Goal: Task Accomplishment & Management: Manage account settings

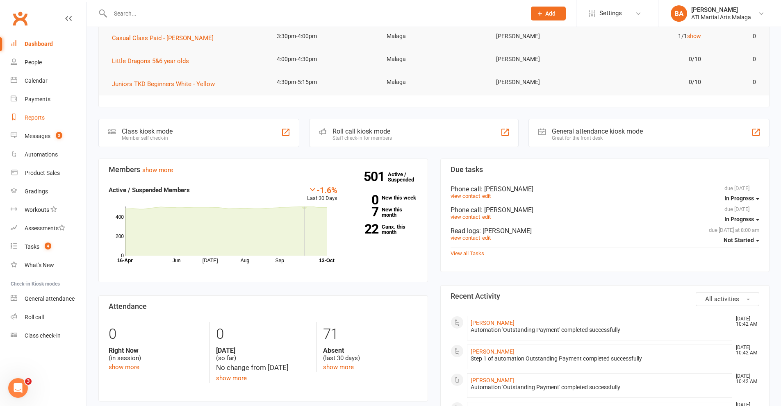
scroll to position [164, 0]
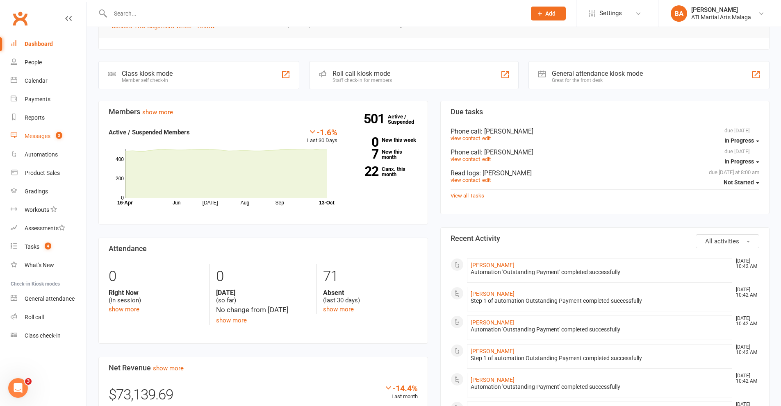
click at [54, 133] on count-badge "3" at bounding box center [57, 136] width 11 height 7
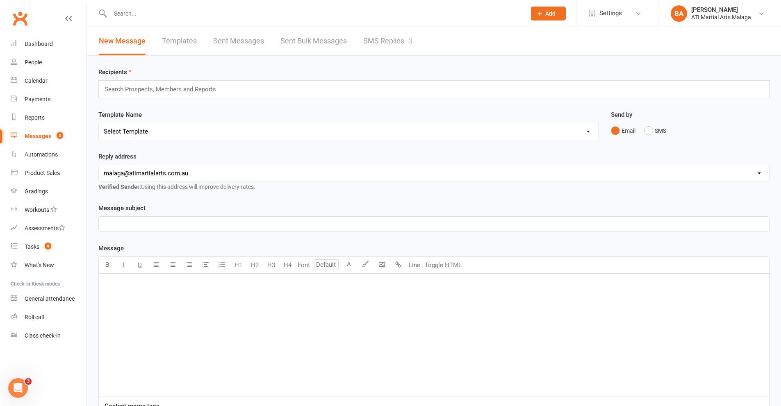
click at [382, 40] on link "SMS Replies 3" at bounding box center [387, 41] width 49 height 28
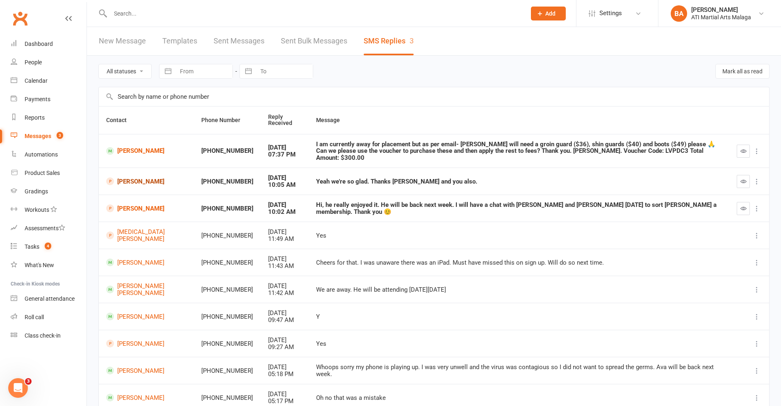
click at [128, 177] on link "[PERSON_NAME]" at bounding box center [146, 181] width 80 height 8
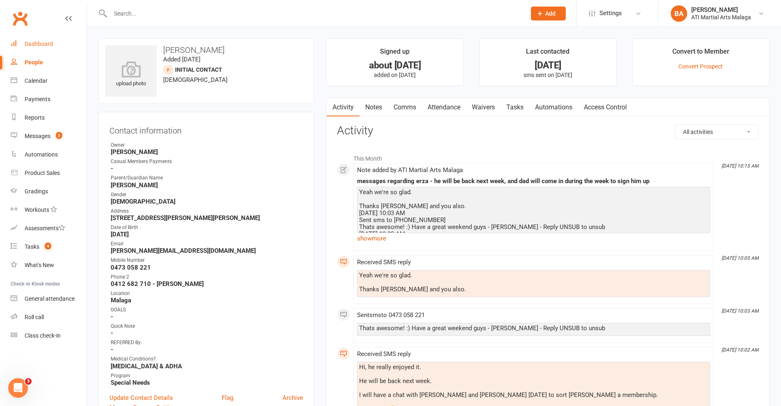
click at [38, 36] on link "Dashboard" at bounding box center [49, 44] width 76 height 18
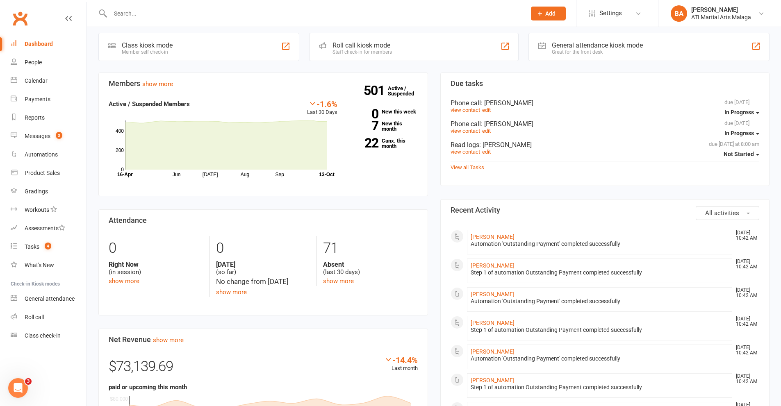
scroll to position [246, 0]
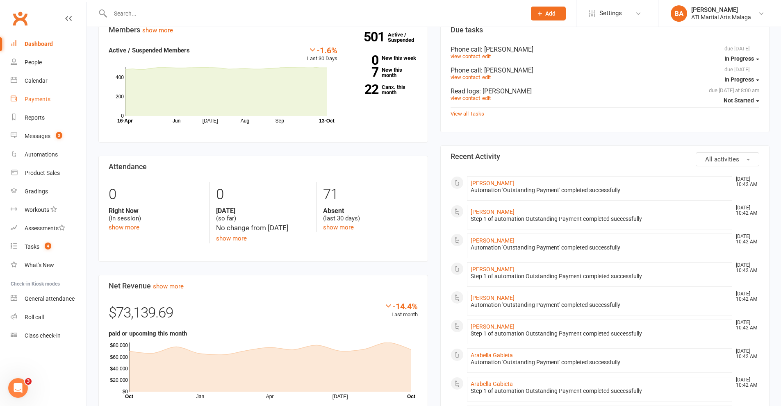
drag, startPoint x: 50, startPoint y: 91, endPoint x: 50, endPoint y: 84, distance: 7.0
click at [50, 91] on link "Payments" at bounding box center [49, 99] width 76 height 18
click at [0, 0] on div "Loading" at bounding box center [0, 0] width 0 height 0
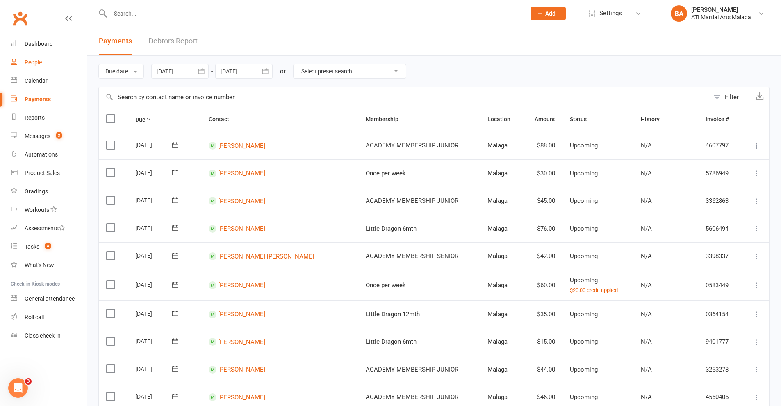
click at [47, 71] on link "People" at bounding box center [49, 62] width 76 height 18
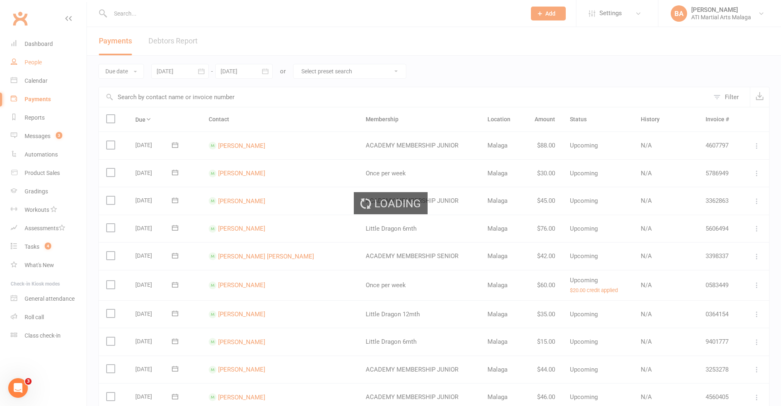
select select "100"
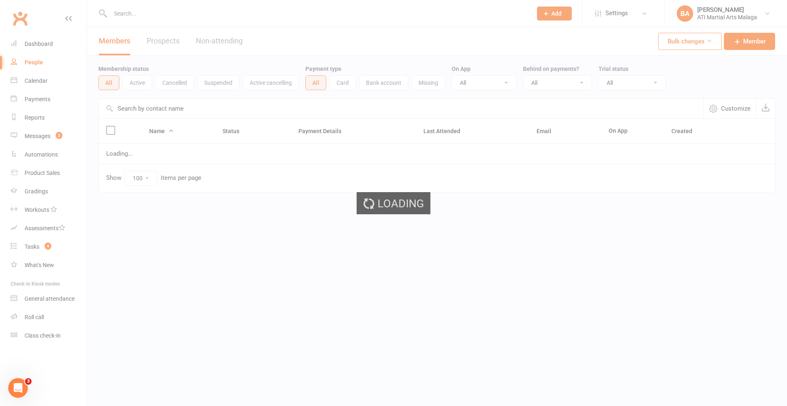
click at [38, 84] on ui-view "Prospect Member Non-attending contact Class / event Appointment Grading event T…" at bounding box center [393, 113] width 787 height 223
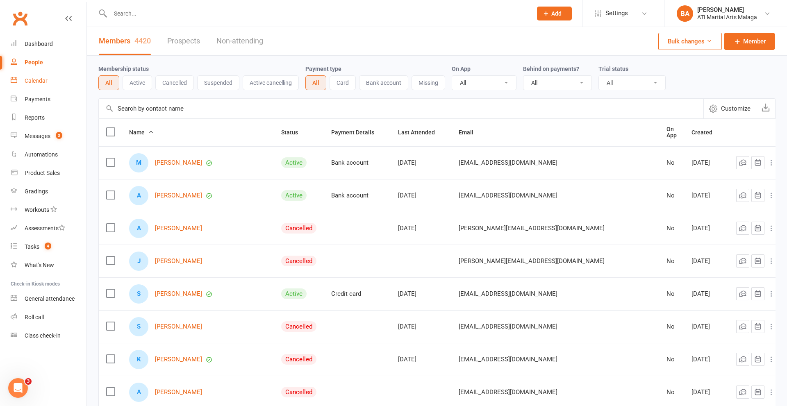
click at [39, 80] on div "Calendar" at bounding box center [36, 80] width 23 height 7
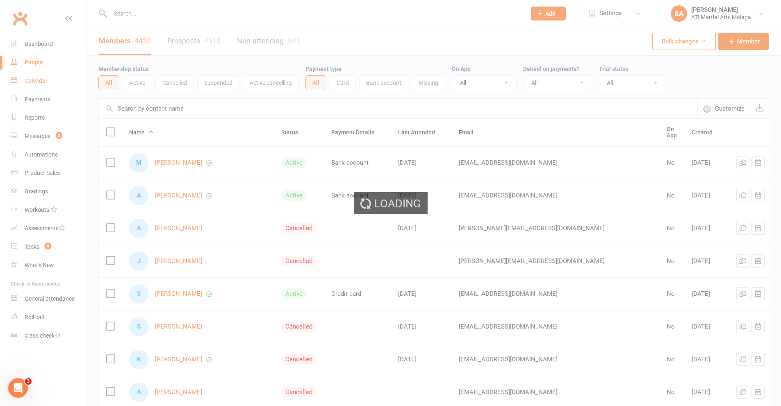
click at [36, 82] on div "Loading" at bounding box center [390, 203] width 781 height 406
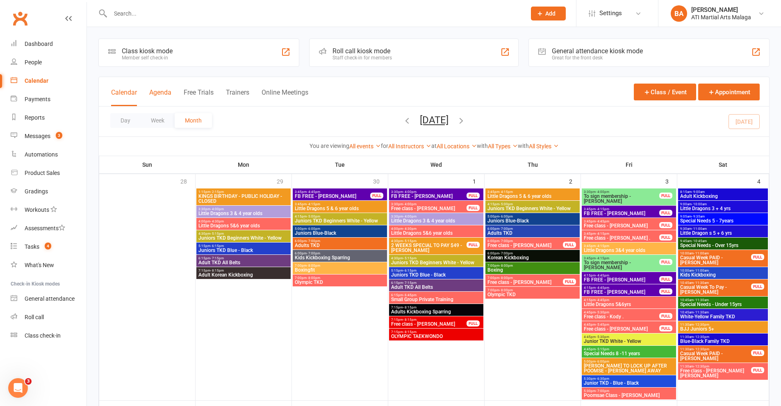
click at [154, 93] on button "Agenda" at bounding box center [160, 98] width 22 height 18
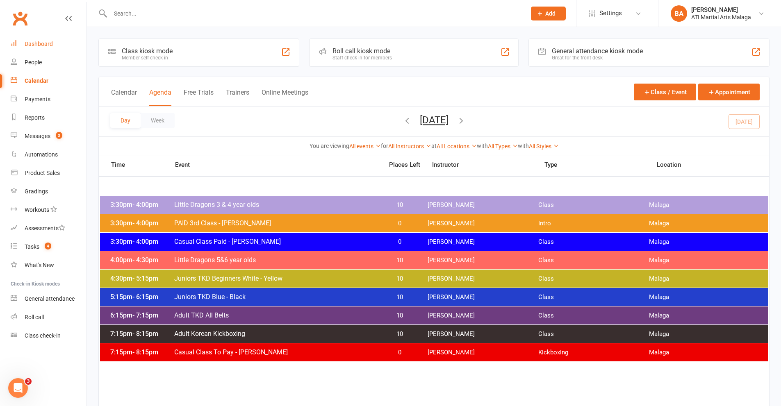
click at [49, 48] on link "Dashboard" at bounding box center [49, 44] width 76 height 18
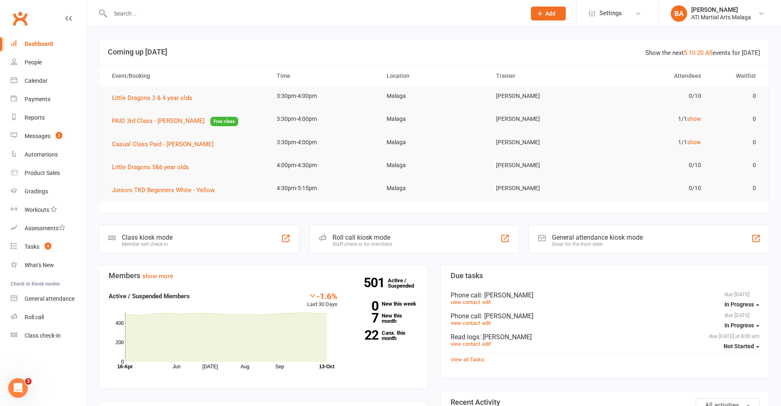
click at [127, 16] on input "text" at bounding box center [314, 13] width 412 height 11
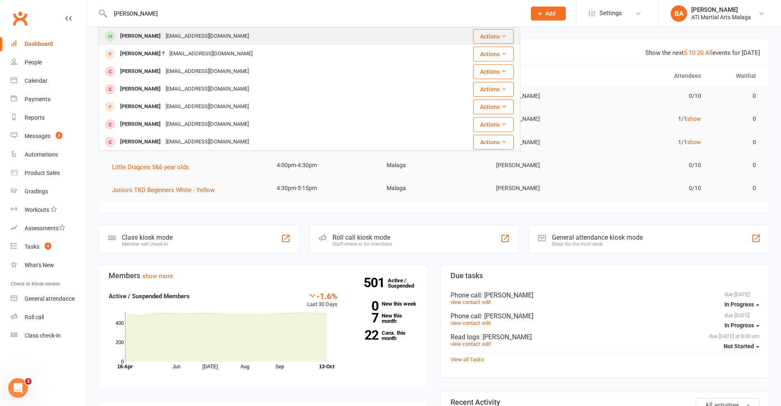
type input "alex egan"
click at [163, 33] on div "alexegansss@gmail.com" at bounding box center [207, 36] width 88 height 12
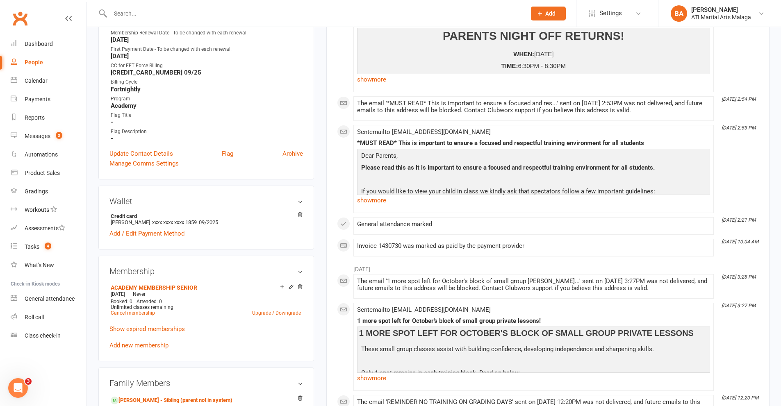
scroll to position [533, 0]
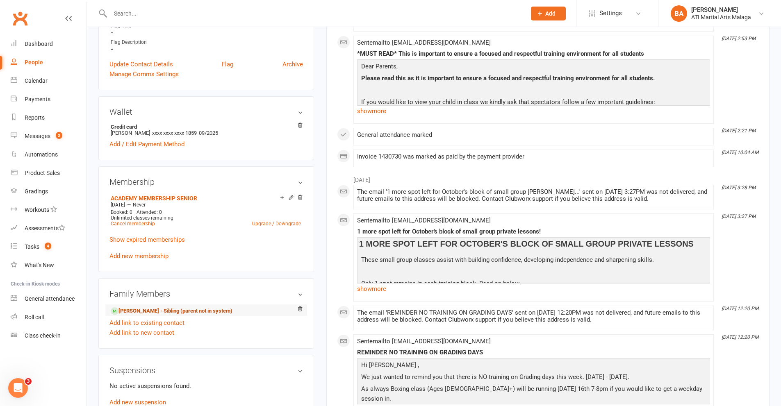
click at [191, 310] on link "Liam Egan - Sibling (parent not in system)" at bounding box center [172, 311] width 122 height 9
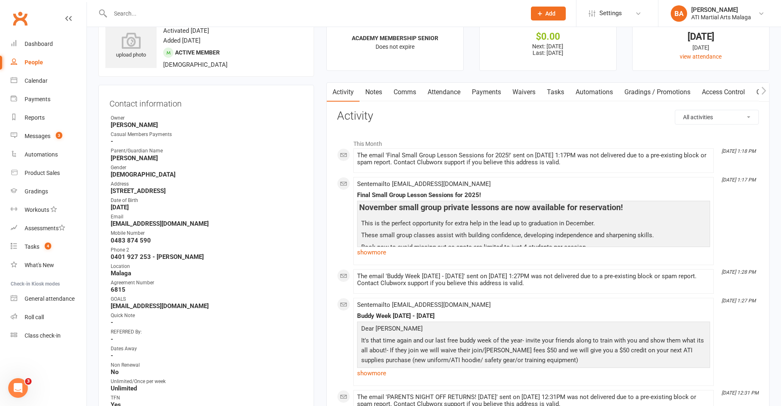
scroll to position [164, 0]
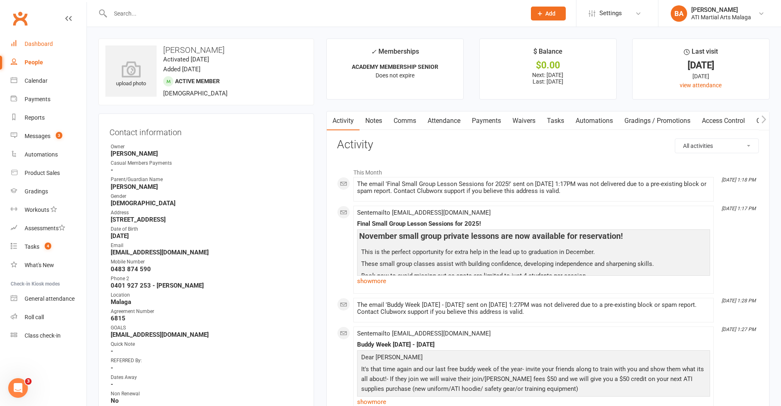
click at [58, 46] on link "Dashboard" at bounding box center [49, 44] width 76 height 18
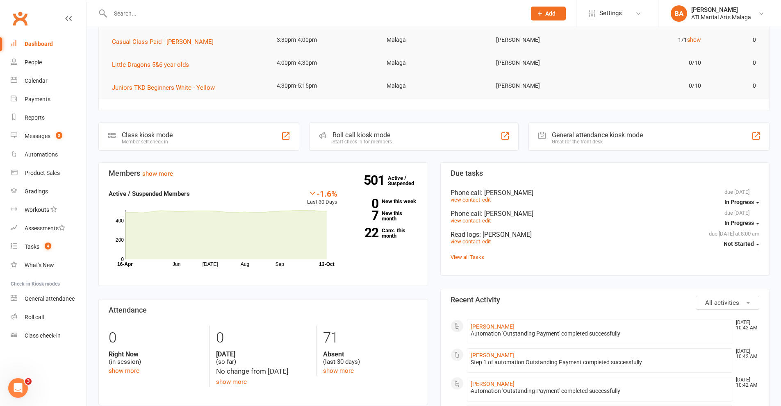
scroll to position [123, 0]
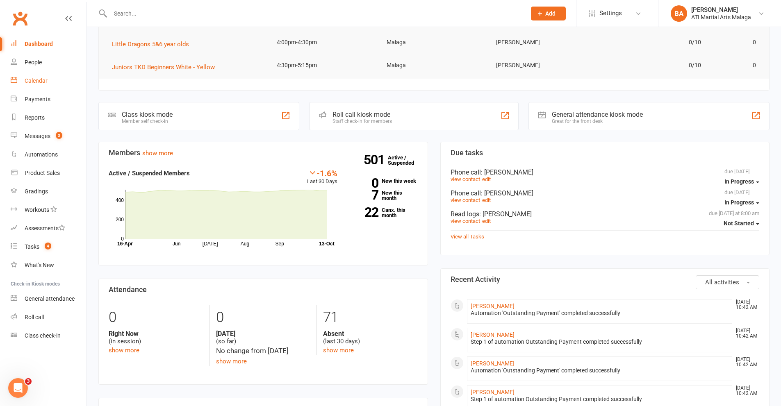
click at [45, 84] on link "Calendar" at bounding box center [49, 81] width 76 height 18
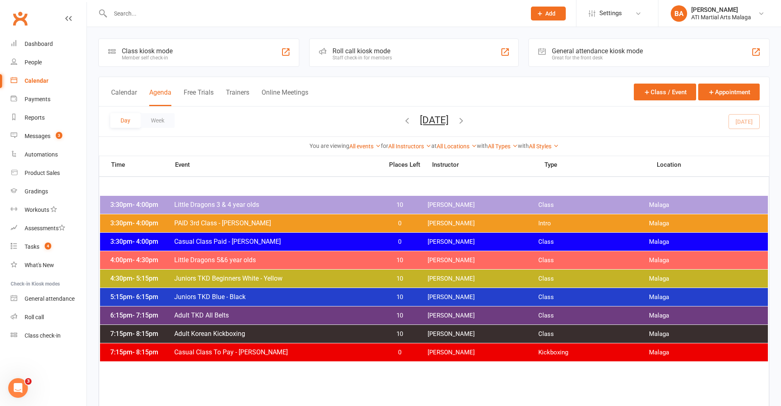
click at [466, 123] on icon "button" at bounding box center [461, 120] width 9 height 9
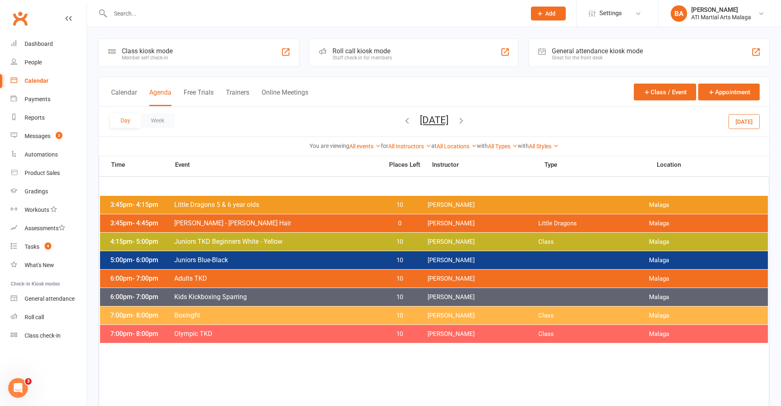
click at [411, 123] on span "Tuesday, Oct 14, 2025 October 2025 Sun Mon Tue Wed Thu Fri Sat 28 29 30 01 02 0…" at bounding box center [433, 121] width 45 height 14
click at [402, 123] on icon "button" at bounding box center [406, 120] width 9 height 9
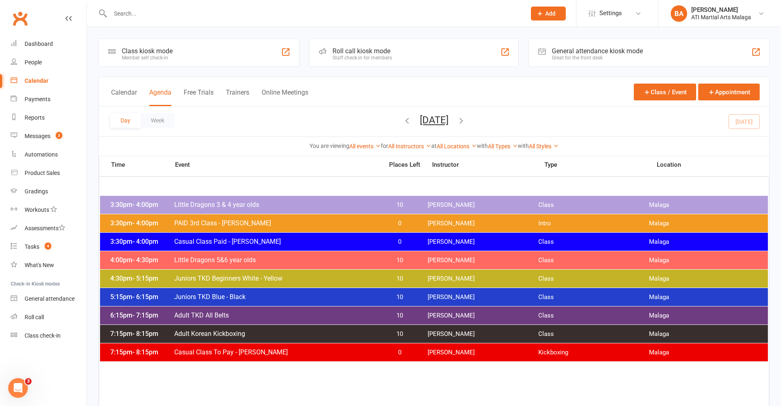
click at [212, 16] on input "text" at bounding box center [314, 13] width 412 height 11
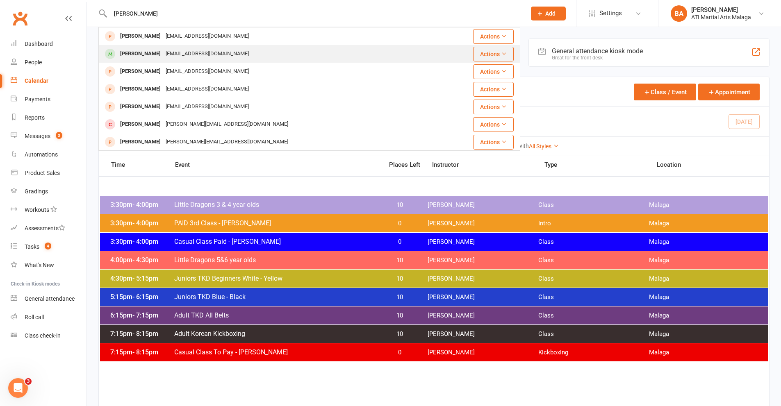
type input "isabella bech"
click at [190, 54] on div "jasminetaylor161616@gmail.com" at bounding box center [207, 54] width 88 height 12
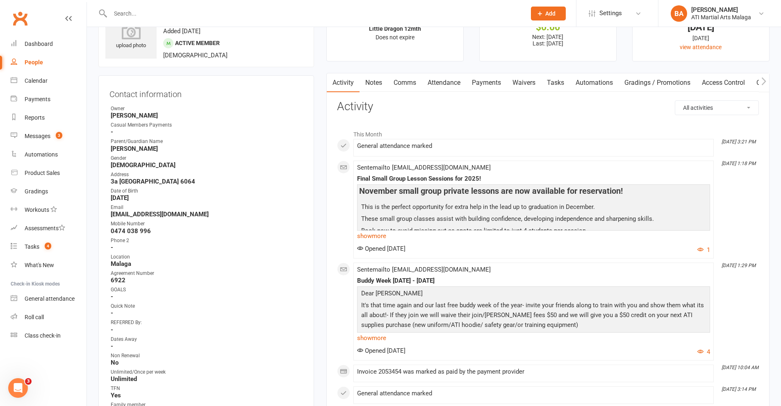
scroll to position [123, 0]
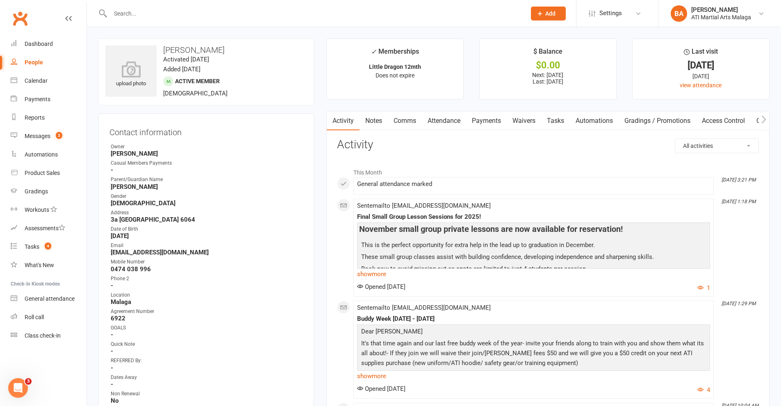
click at [386, 127] on link "Notes" at bounding box center [373, 120] width 28 height 19
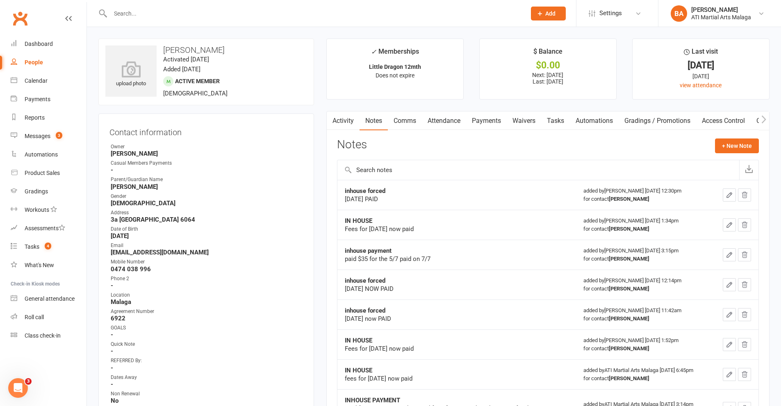
click at [342, 121] on link "Activity" at bounding box center [343, 120] width 33 height 19
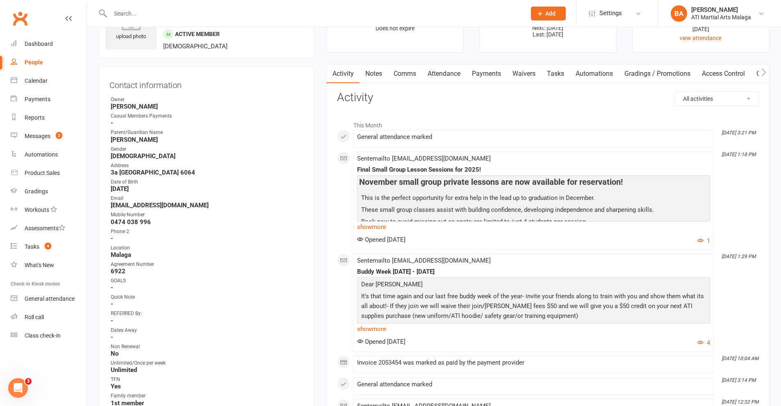
scroll to position [82, 0]
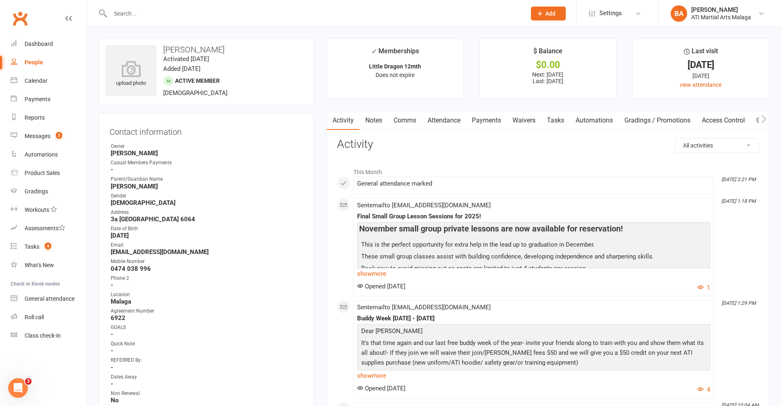
scroll to position [205, 0]
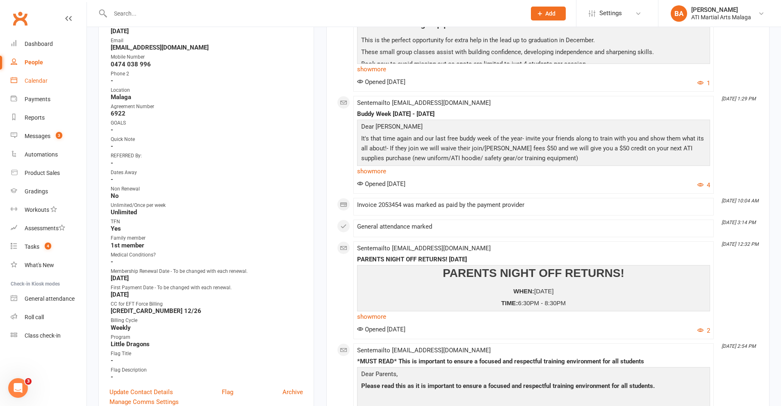
click at [59, 85] on link "Calendar" at bounding box center [49, 81] width 76 height 18
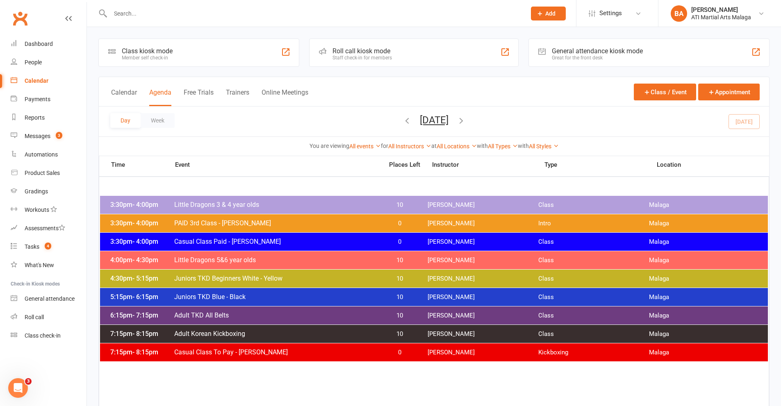
click at [203, 15] on input "text" at bounding box center [314, 13] width 412 height 11
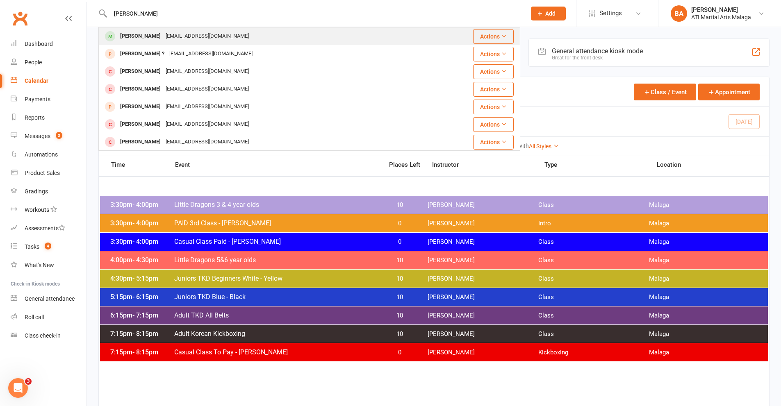
type input "alex egan"
click at [167, 31] on div "alexegansss@gmail.com" at bounding box center [207, 36] width 88 height 12
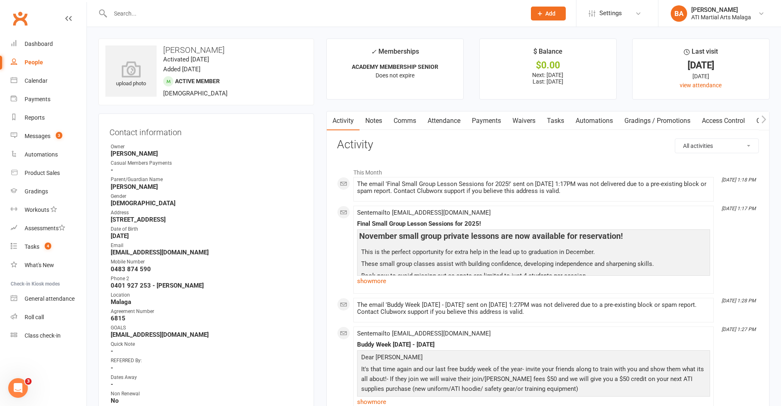
click at [41, 122] on link "Reports" at bounding box center [49, 118] width 76 height 18
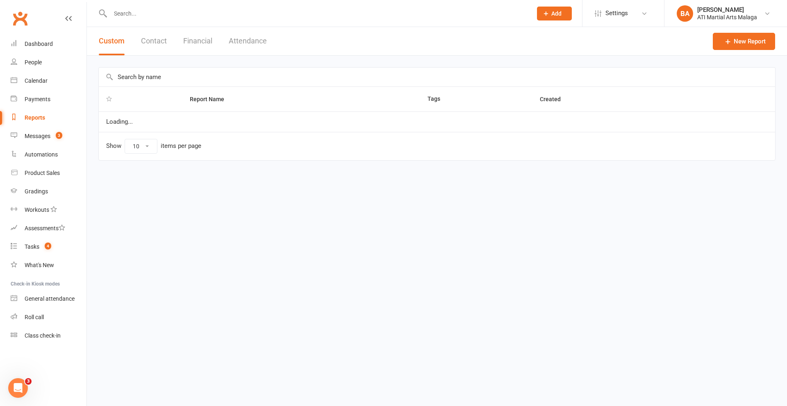
select select "100"
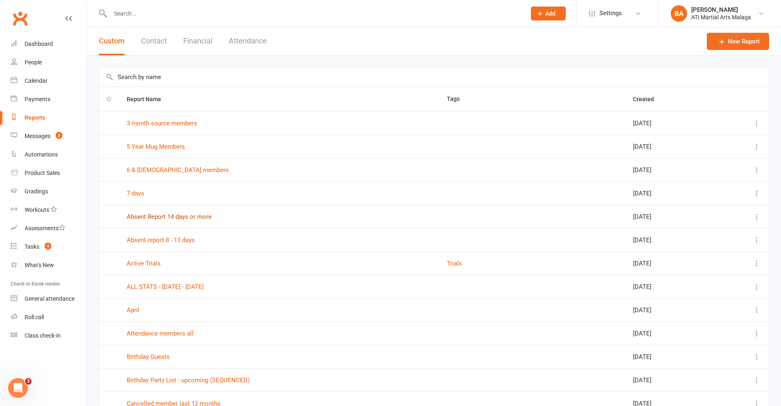
click at [199, 215] on link "Absent Report 14 days or more" at bounding box center [169, 216] width 85 height 7
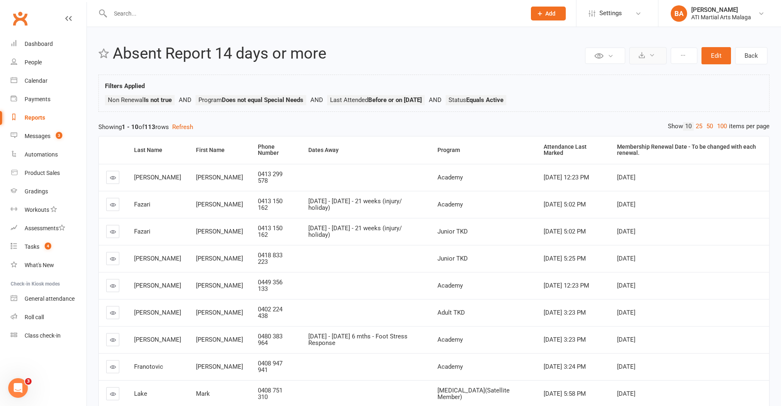
click at [574, 55] on icon at bounding box center [652, 55] width 6 height 6
click at [574, 69] on link "Export to CSV" at bounding box center [623, 75] width 86 height 16
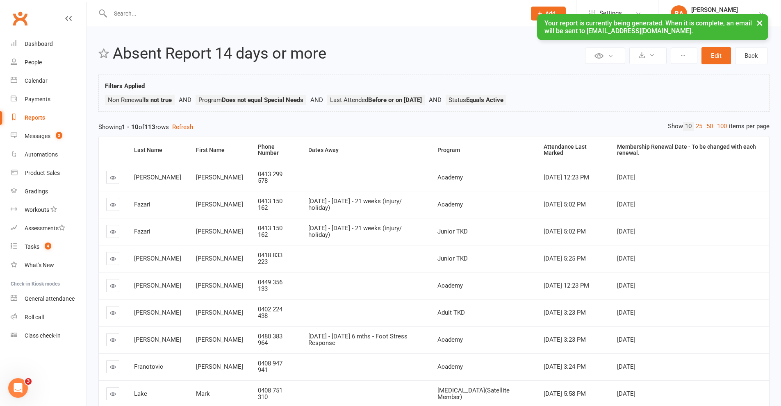
click at [574, 20] on button "×" at bounding box center [759, 23] width 15 height 18
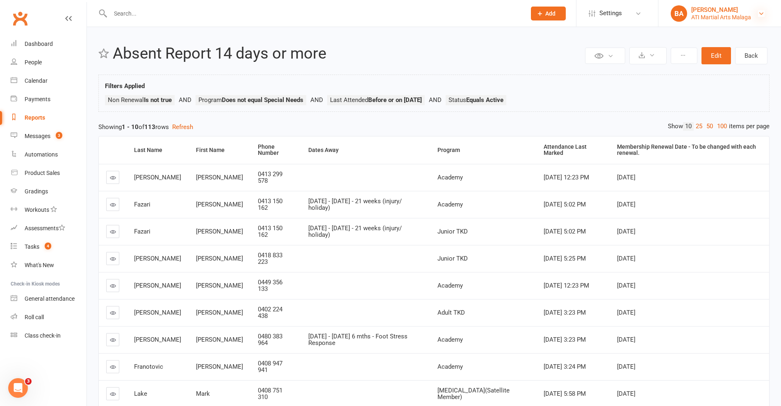
click at [574, 13] on icon at bounding box center [761, 13] width 7 height 7
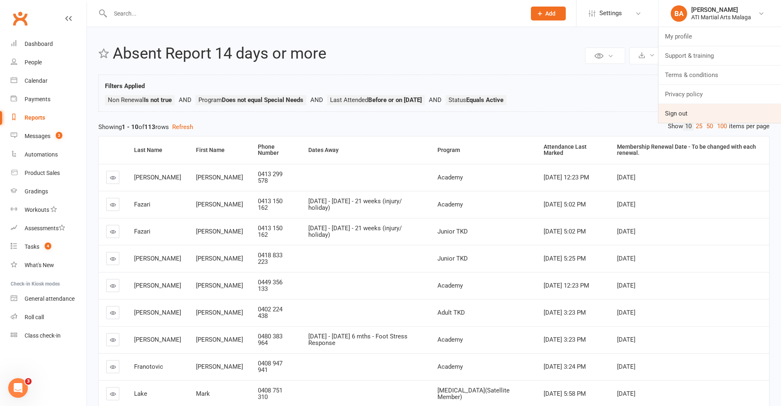
click at [574, 112] on link "Sign out" at bounding box center [719, 113] width 123 height 19
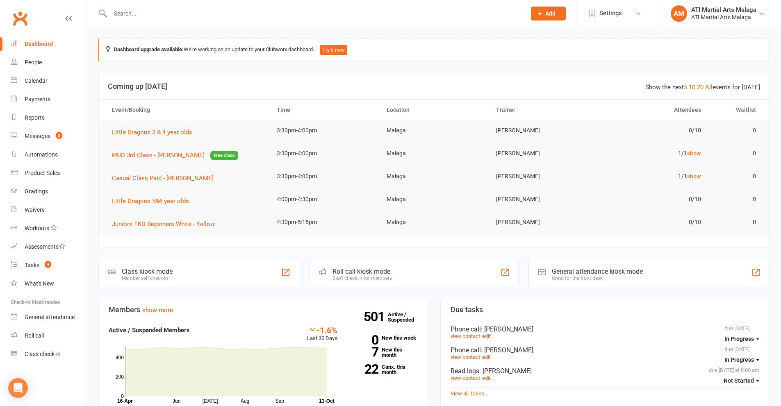
click at [543, 13] on icon at bounding box center [539, 13] width 7 height 7
click at [313, 10] on input "text" at bounding box center [314, 13] width 412 height 11
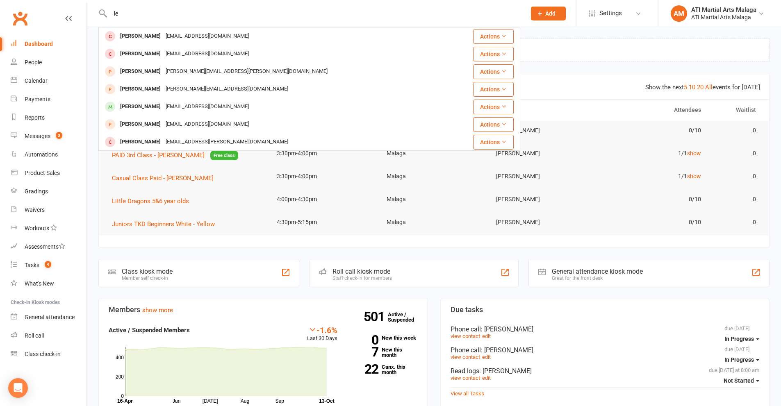
type input "l"
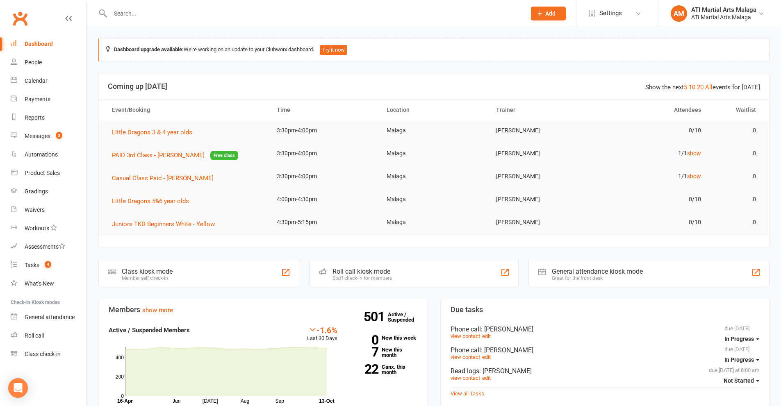
click at [542, 18] on button "Add" at bounding box center [548, 14] width 35 height 14
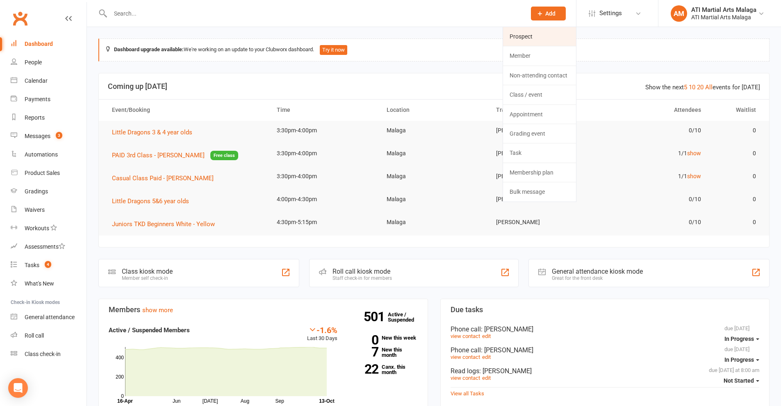
click at [538, 30] on link "Prospect" at bounding box center [539, 36] width 73 height 19
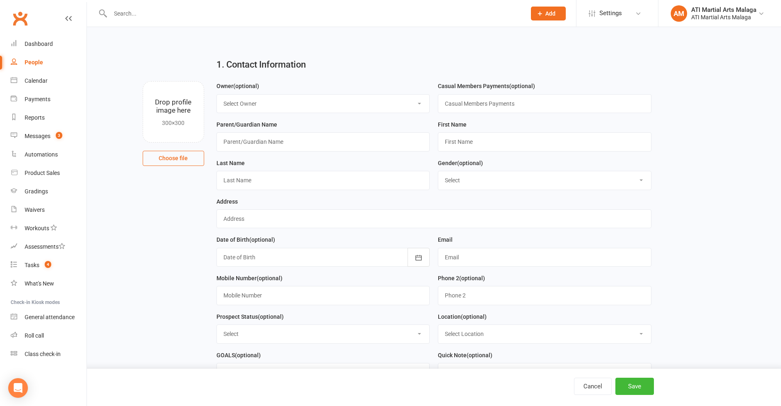
click at [318, 96] on select "Select Owner Tony Curtis Rodney Lockyer ATI Martial Arts Malaga Melissa Ferraro…" at bounding box center [323, 104] width 213 height 18
select select "10"
click at [217, 95] on select "Select Owner Tony Curtis Rodney Lockyer ATI Martial Arts Malaga Melissa Ferraro…" at bounding box center [323, 104] width 213 height 18
click at [261, 138] on input "text" at bounding box center [323, 141] width 214 height 19
drag, startPoint x: 763, startPoint y: 246, endPoint x: 756, endPoint y: 245, distance: 6.7
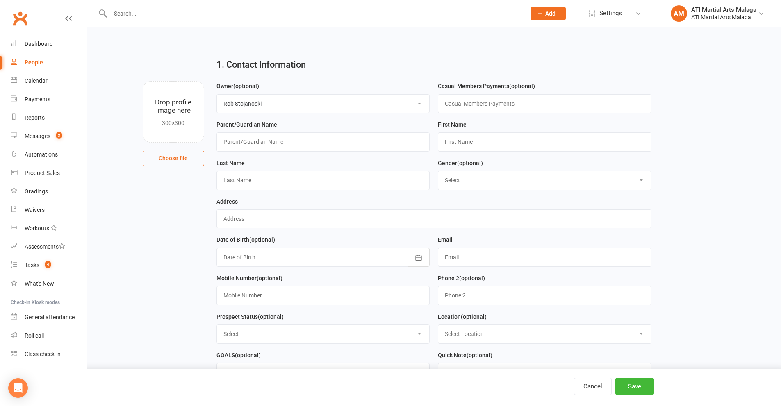
click at [763, 246] on main "1. Contact Information Drop profile image here 300×300 Choose file Owner (optio…" at bounding box center [433, 307] width 671 height 511
click at [275, 147] on input "text" at bounding box center [323, 141] width 214 height 19
type input "[PERSON_NAME]"
click at [501, 139] on input "text" at bounding box center [545, 141] width 214 height 19
type input "[PERSON_NAME]"
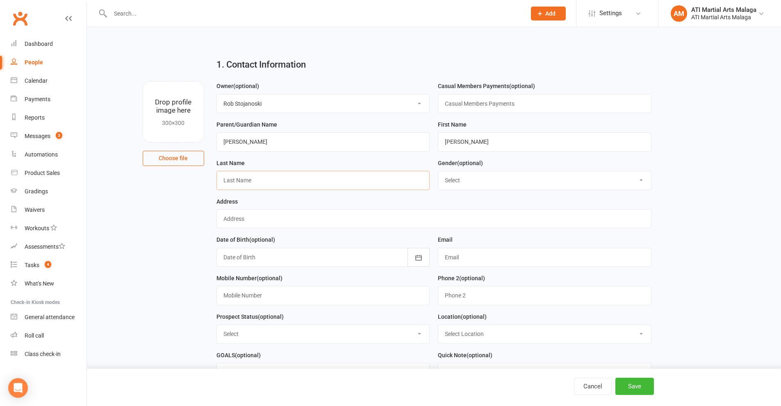
click at [256, 177] on input "text" at bounding box center [323, 180] width 214 height 19
type input "Violante"
click at [509, 184] on select "Select Male Female" at bounding box center [544, 180] width 213 height 18
select select "[DEMOGRAPHIC_DATA]"
click at [438, 173] on select "Select Male Female" at bounding box center [544, 180] width 213 height 18
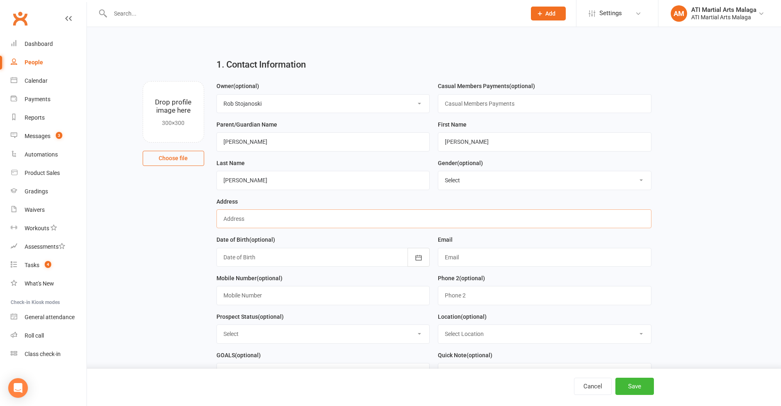
click at [357, 226] on input "text" at bounding box center [433, 218] width 435 height 19
type input "Malaga"
click at [216, 194] on div "Last Name Violante" at bounding box center [323, 177] width 222 height 39
click at [249, 259] on div at bounding box center [323, 257] width 214 height 19
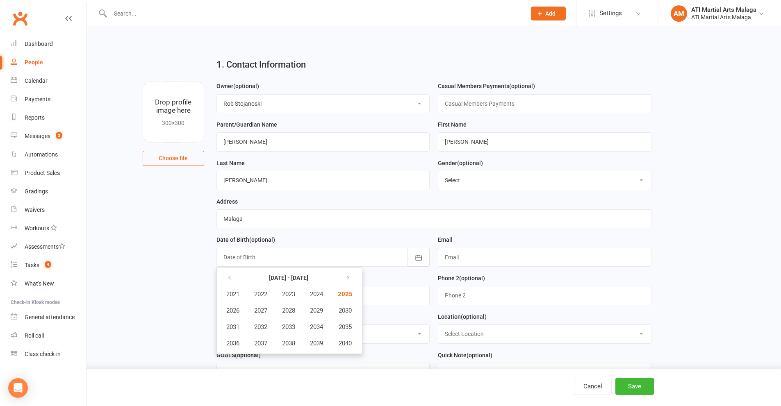
click at [153, 237] on main "1. Contact Information Drop profile image here 300×300 Choose file Owner (optio…" at bounding box center [433, 307] width 671 height 511
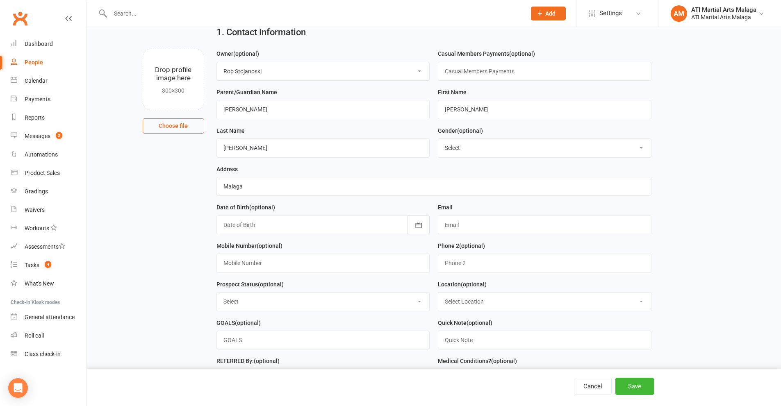
scroll to position [82, 0]
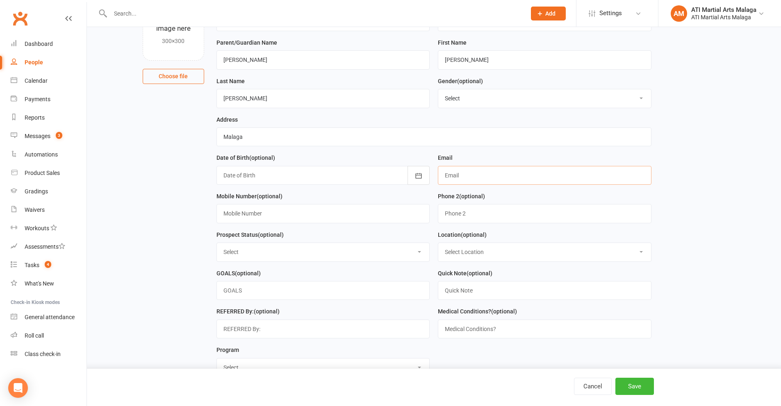
click at [473, 179] on input "text" at bounding box center [545, 175] width 214 height 19
paste input "Nicole Alcock <naalcock2@gmail.com>"
drag, startPoint x: 485, startPoint y: 177, endPoint x: 421, endPoint y: 169, distance: 64.0
click at [421, 169] on form "Owner (optional) Select Owner Tony Curtis Rodney Lockyer ATI Martial Arts Malag…" at bounding box center [433, 191] width 443 height 384
click at [536, 178] on input "naalcock2@gmail.com>" at bounding box center [545, 175] width 214 height 19
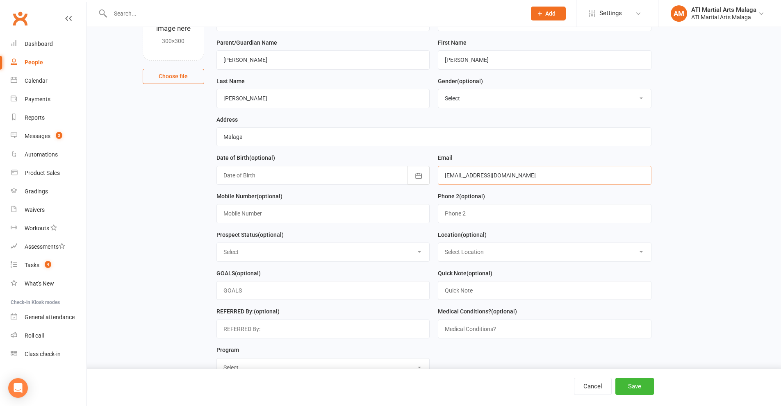
type input "[EMAIL_ADDRESS][DOMAIN_NAME]"
click at [256, 215] on input "text" at bounding box center [323, 213] width 214 height 19
paste input "0405936102."
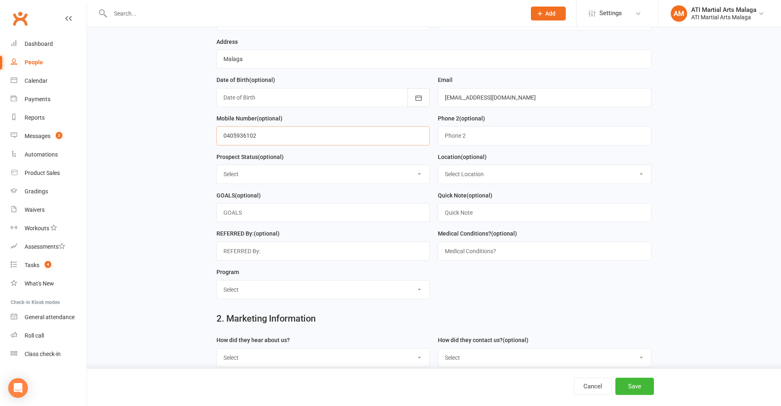
scroll to position [164, 0]
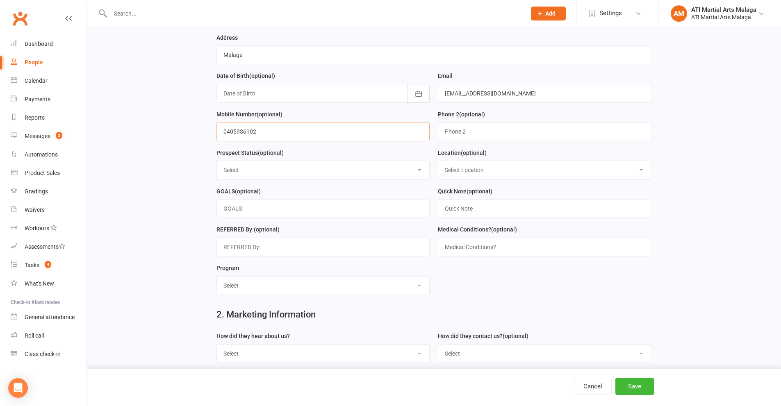
type input "0405936102"
click at [252, 170] on select "Select Initial Contact Follow-up Call Satellite Lead Birthday Lead Not Ready No…" at bounding box center [323, 170] width 213 height 18
select select "Initial Contact"
click at [217, 164] on select "Select Initial Contact Follow-up Call Satellite Lead Birthday Lead Not Ready No…" at bounding box center [323, 170] width 213 height 18
click at [461, 178] on select "Select Location Hamersley Malaga Manning Satellite Scarborough" at bounding box center [544, 170] width 213 height 18
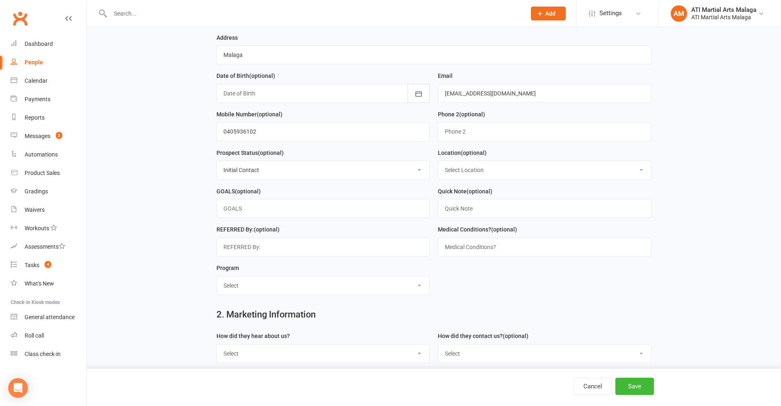
select select "1"
click at [438, 164] on select "Select Location Hamersley Malaga Manning Satellite Scarborough" at bounding box center [544, 170] width 213 height 18
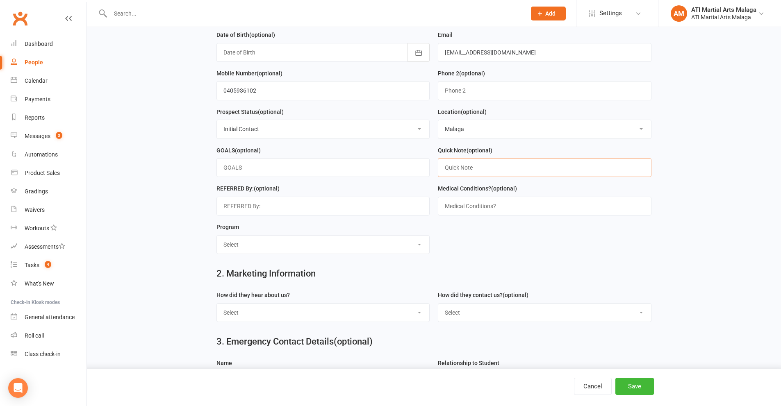
click at [450, 169] on input "text" at bounding box center [545, 167] width 214 height 19
type input "BUDDY WEEK"
click at [139, 167] on main "1. Contact Information Drop profile image here 300×300 Choose file Owner (optio…" at bounding box center [433, 102] width 671 height 511
click at [332, 253] on select "Select Little Dragons Junior TKD Adult TKD Kick Boxing Women's Only Special Nee…" at bounding box center [323, 245] width 213 height 18
select select "Little Dragons"
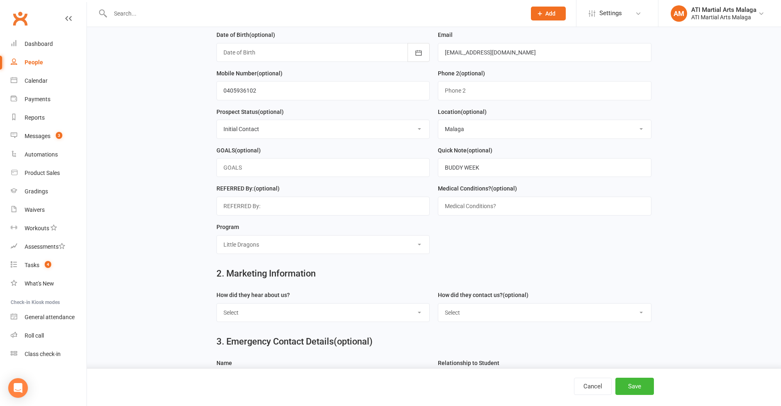
click at [217, 239] on select "Select Little Dragons Junior TKD Adult TKD Kick Boxing Women's Only Special Nee…" at bounding box center [323, 245] width 213 height 18
click at [506, 162] on input "BUDDY WEEK" at bounding box center [545, 167] width 214 height 19
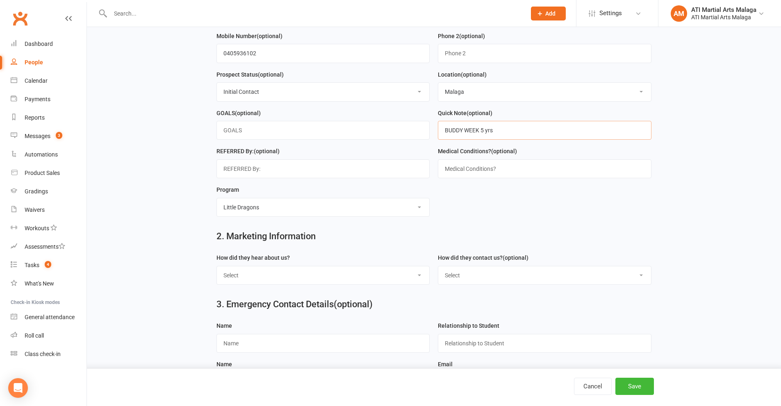
scroll to position [287, 0]
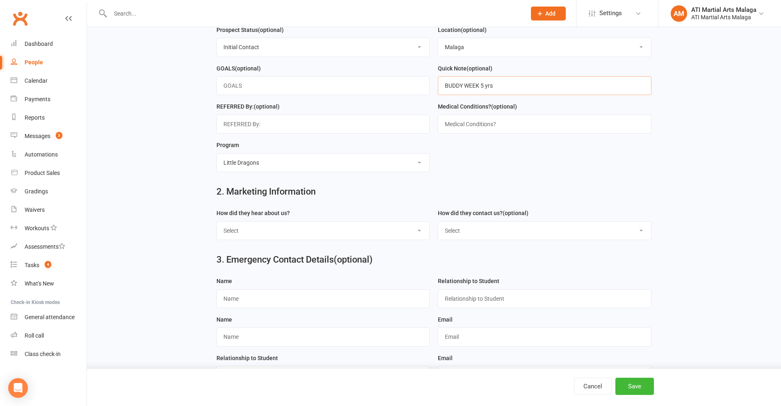
type input "BUDDY WEEK 5 yrs"
click at [252, 231] on select "Select Google Through A Friend Facebook Sms/Email Offer Flyer School Class Open…" at bounding box center [323, 231] width 213 height 18
select select "Through A Friend"
click at [217, 226] on select "Select Google Through A Friend Facebook Sms/Email Offer Flyer School Class Open…" at bounding box center [323, 231] width 213 height 18
click at [494, 233] on select "Select Phone Email In-Facility Facebook Referral QR code registration Live Book…" at bounding box center [544, 231] width 213 height 18
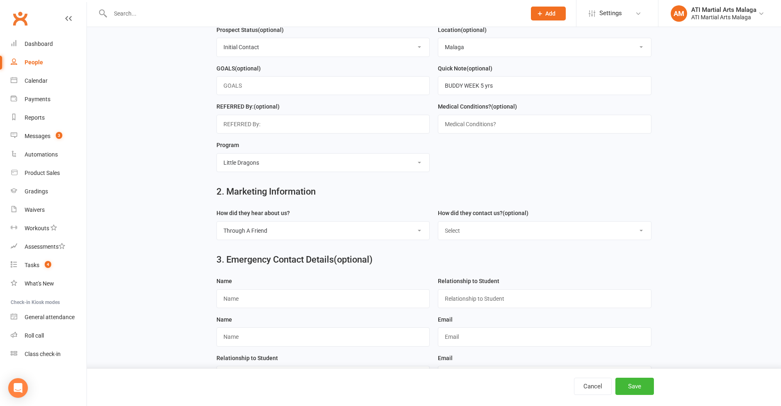
select select "Email"
click at [438, 226] on select "Select Phone Email In-Facility Facebook Referral QR code registration Live Book…" at bounding box center [544, 231] width 213 height 18
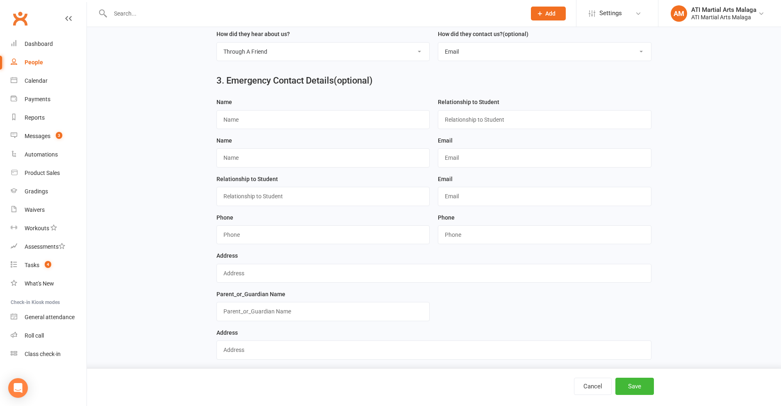
scroll to position [479, 0]
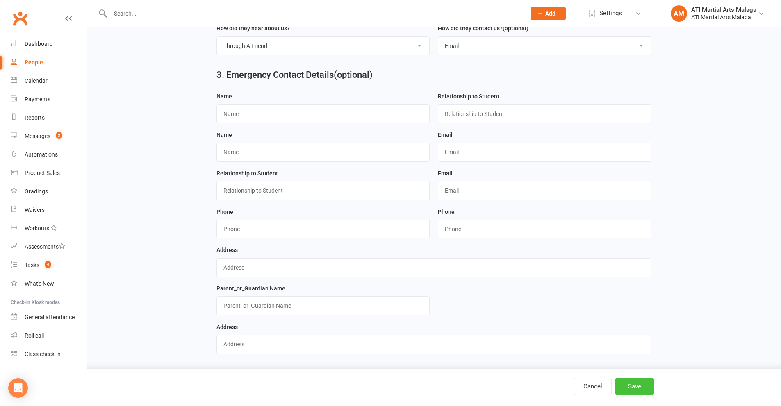
click at [641, 383] on button "Save" at bounding box center [634, 386] width 39 height 17
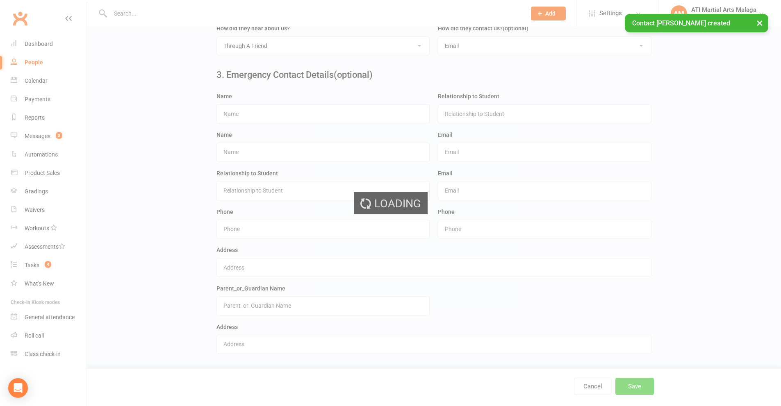
scroll to position [0, 0]
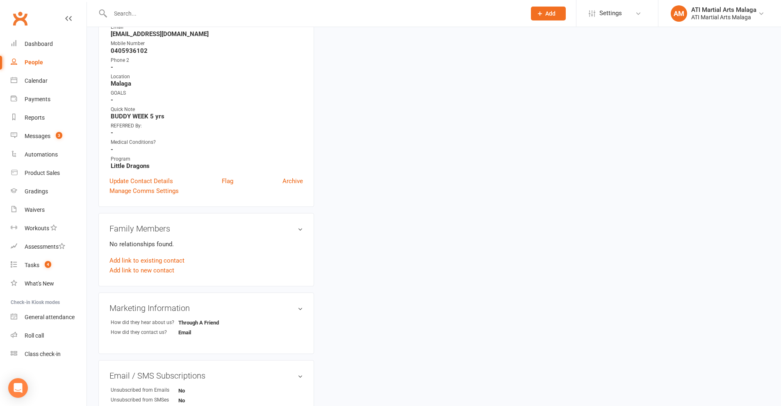
scroll to position [205, 0]
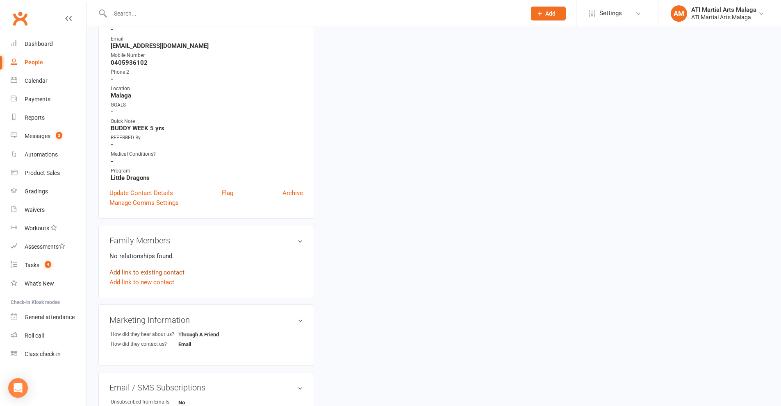
click at [154, 273] on link "Add link to existing contact" at bounding box center [146, 273] width 75 height 10
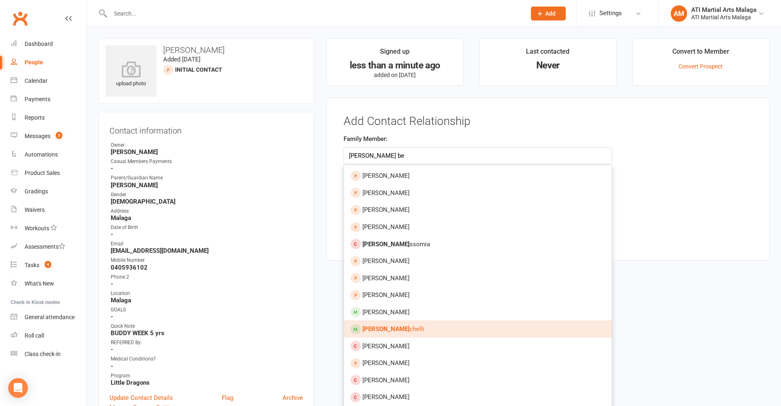
type input "isabella be"
click at [390, 325] on link "Isabella Be chelli" at bounding box center [478, 328] width 268 height 17
type input "[PERSON_NAME]"
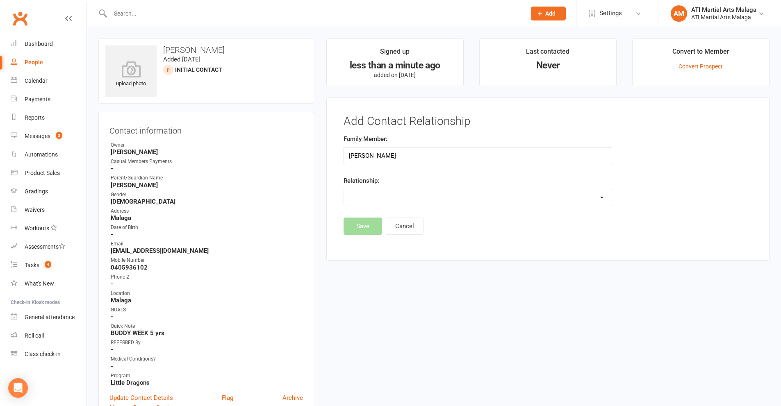
click at [377, 199] on select "Parent / Guardian Child Sibling (parent not in system) Spouse / Partner Cousin …" at bounding box center [478, 197] width 268 height 16
select select "2"
click at [344, 189] on select "Parent / Guardian Child Sibling (parent not in system) Spouse / Partner Cousin …" at bounding box center [478, 197] width 268 height 16
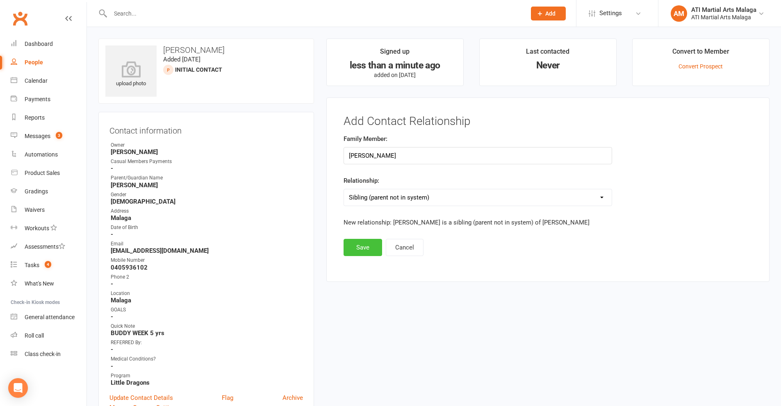
click at [370, 244] on button "Save" at bounding box center [362, 247] width 39 height 17
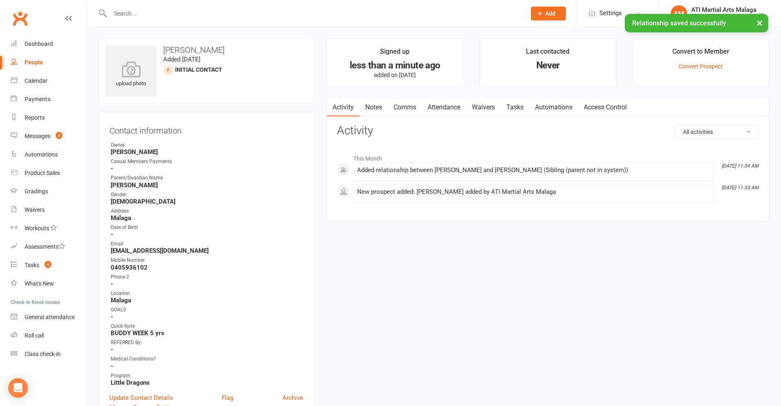
click at [380, 110] on link "Notes" at bounding box center [373, 107] width 28 height 19
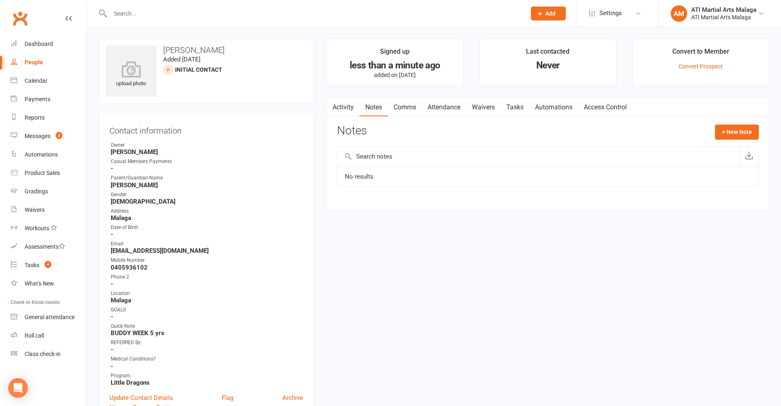
click at [356, 103] on link "Activity" at bounding box center [343, 107] width 33 height 19
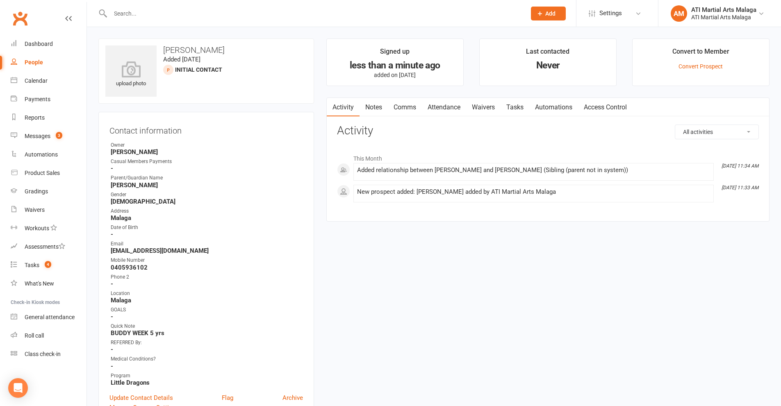
click at [364, 106] on link "Notes" at bounding box center [373, 107] width 28 height 19
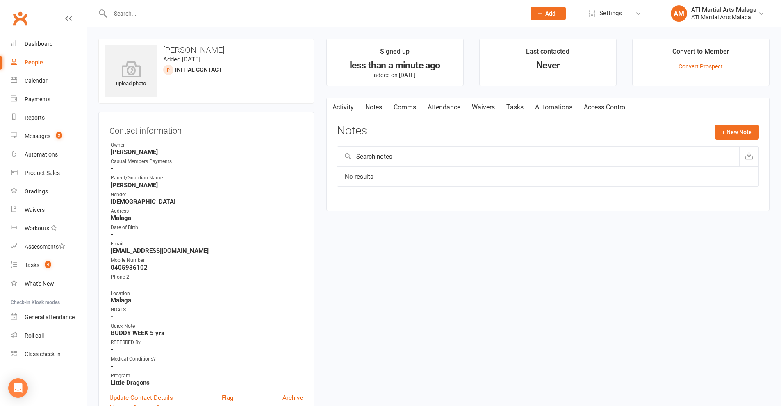
click at [445, 104] on link "Attendance" at bounding box center [444, 107] width 44 height 19
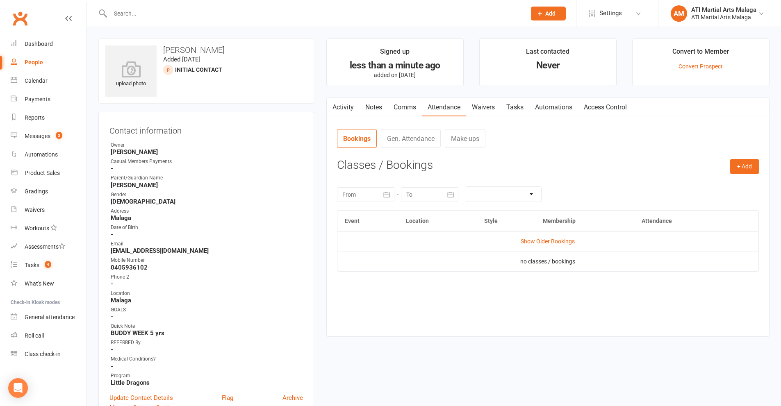
click at [430, 135] on link "Gen. Attendance" at bounding box center [411, 138] width 60 height 19
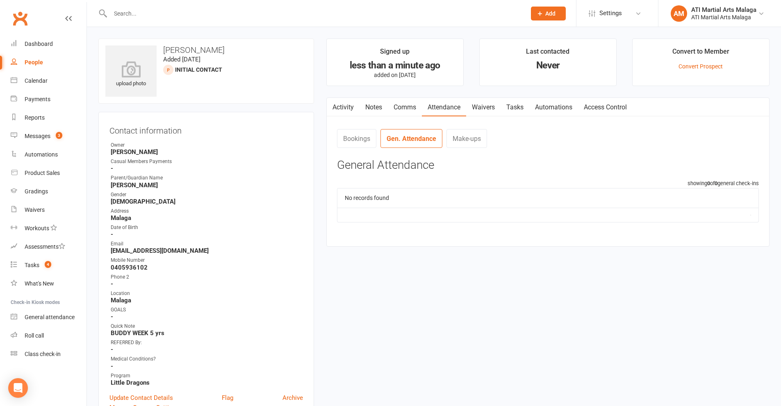
click at [368, 142] on link "Bookings" at bounding box center [356, 138] width 39 height 19
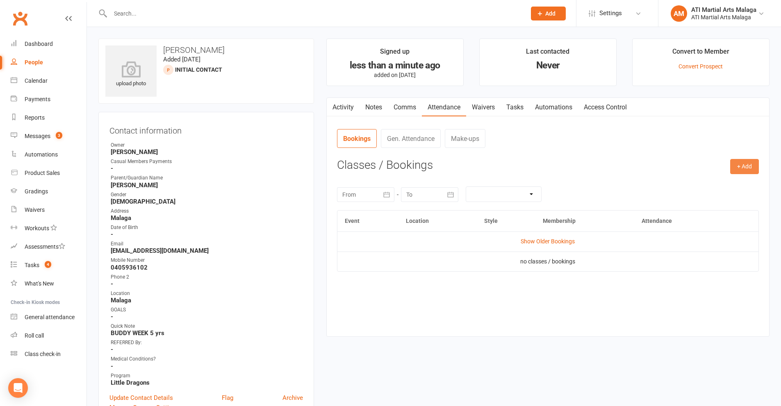
click at [742, 160] on button "+ Add" at bounding box center [744, 166] width 29 height 15
click at [712, 202] on link "Add Appointment" at bounding box center [717, 201] width 81 height 16
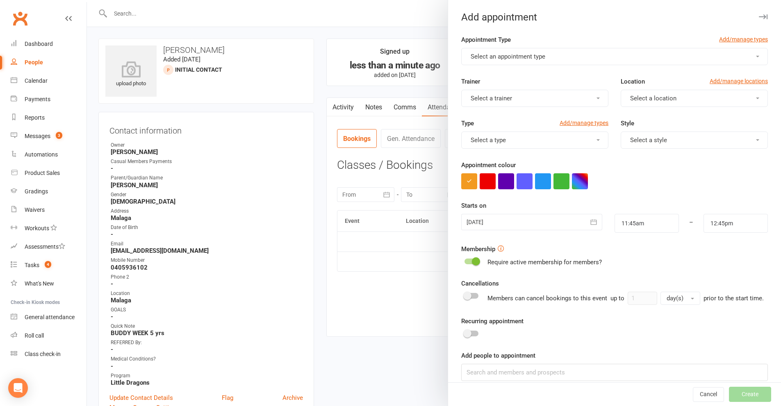
click at [500, 58] on span "Select an appointment type" at bounding box center [507, 56] width 75 height 7
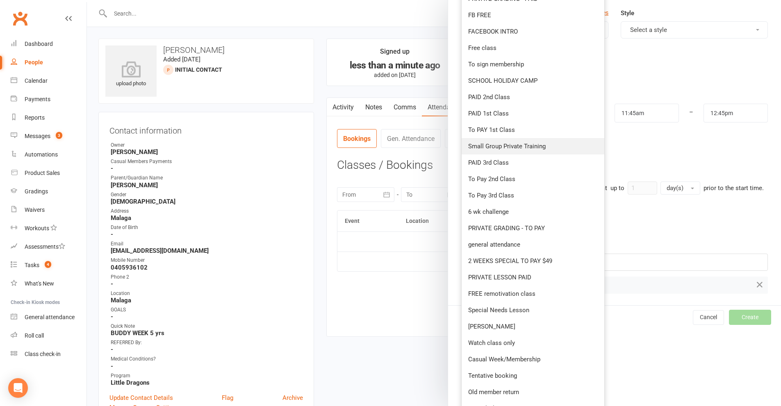
scroll to position [123, 0]
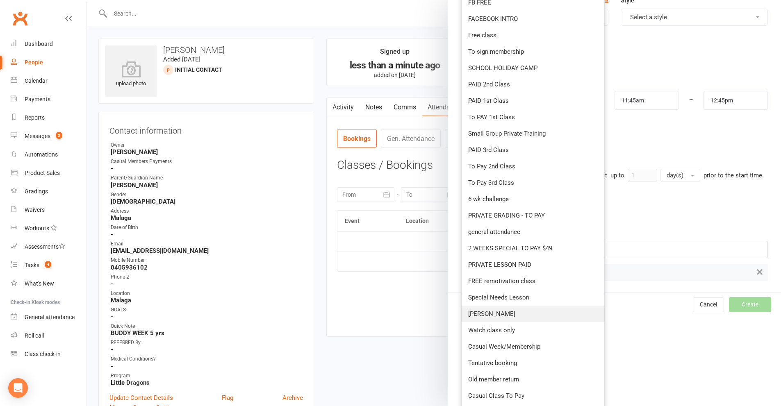
click at [492, 308] on link "Buddy Lesson" at bounding box center [532, 314] width 143 height 16
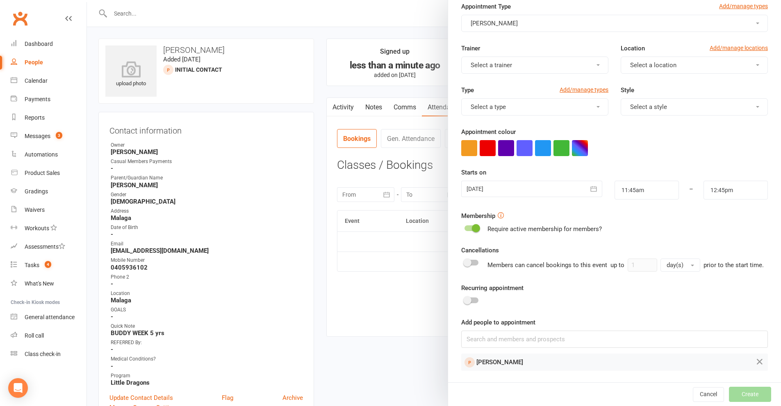
scroll to position [36, 0]
click at [630, 61] on span "Select a location" at bounding box center [653, 64] width 46 height 7
click at [632, 98] on span "Malaga" at bounding box center [637, 101] width 20 height 7
click at [561, 105] on button "Select a type" at bounding box center [534, 106] width 147 height 17
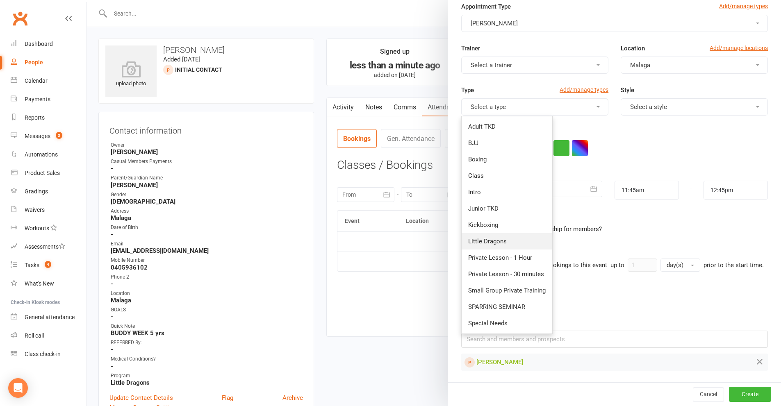
click at [490, 235] on link "Little Dragons" at bounding box center [506, 241] width 91 height 16
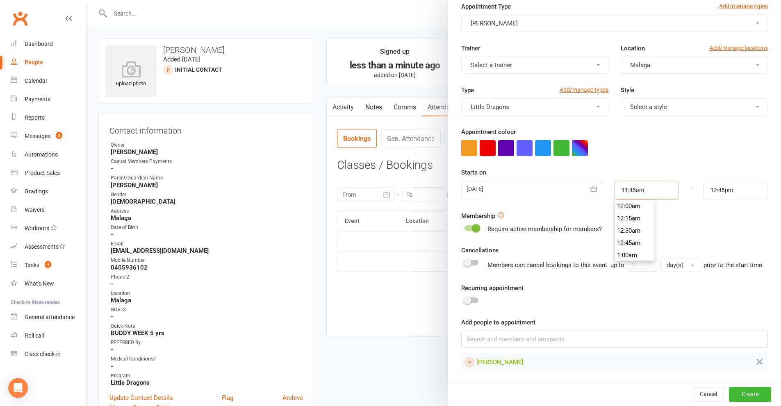
click at [638, 182] on input "11:45am" at bounding box center [646, 190] width 64 height 19
type input "3:30pm"
click at [624, 233] on li "3:30pm" at bounding box center [634, 239] width 39 height 12
click at [742, 186] on input "4:30pm" at bounding box center [735, 190] width 64 height 19
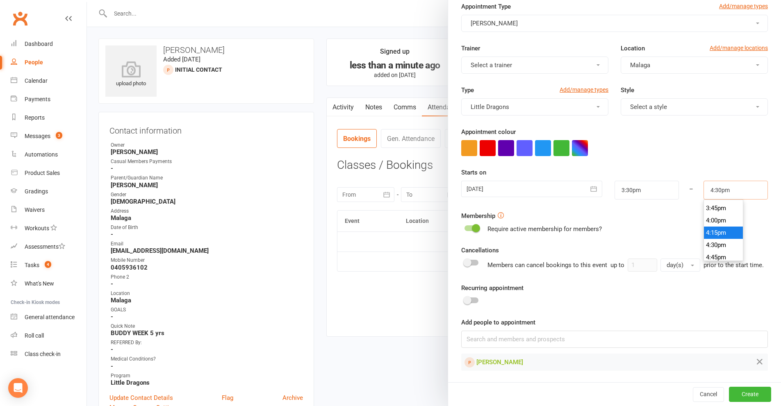
scroll to position [758, 0]
type input "4:00pm"
click at [705, 229] on li "4:00pm" at bounding box center [723, 235] width 39 height 12
click at [731, 393] on button "Create" at bounding box center [750, 394] width 42 height 15
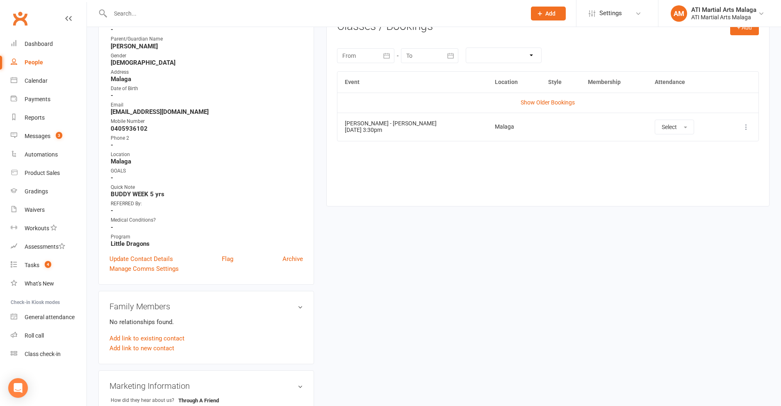
scroll to position [205, 0]
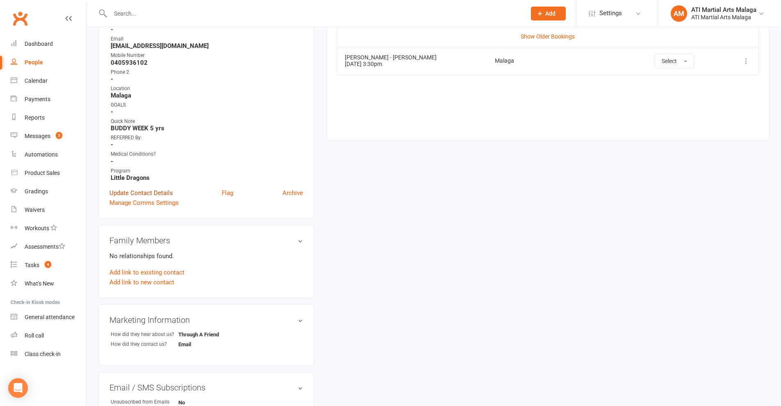
click at [160, 193] on link "Update Contact Details" at bounding box center [141, 193] width 64 height 10
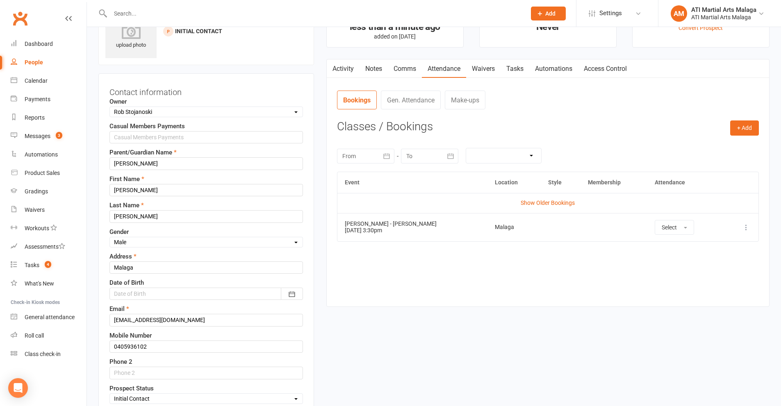
scroll to position [120, 0]
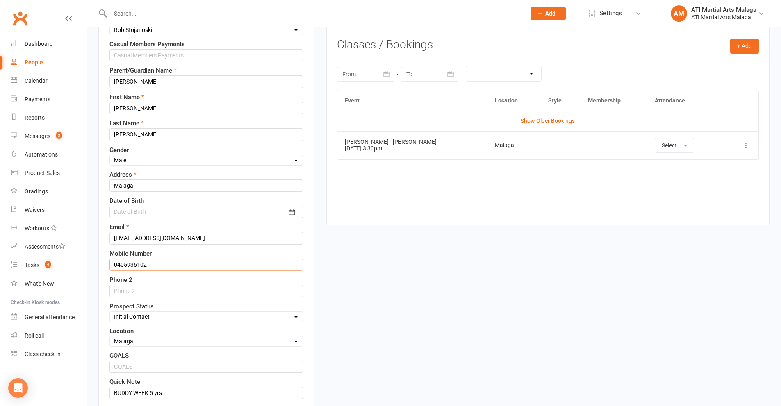
click at [125, 265] on input "0405936102" at bounding box center [205, 265] width 193 height 12
click at [127, 263] on input "0405936102" at bounding box center [205, 265] width 193 height 12
click at [139, 262] on input "0405 936102" at bounding box center [205, 265] width 193 height 12
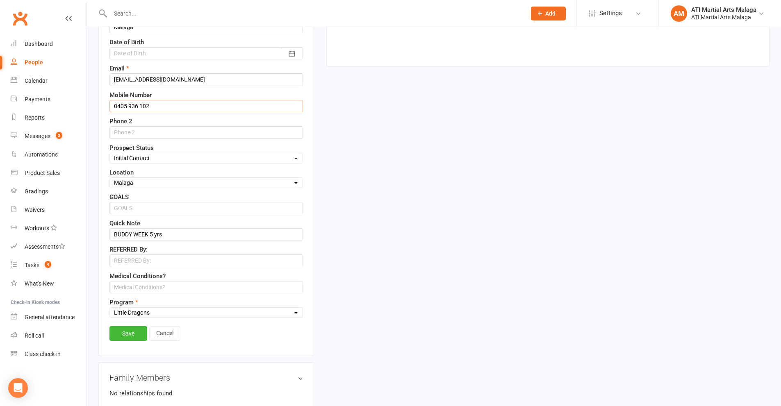
scroll to position [325, 0]
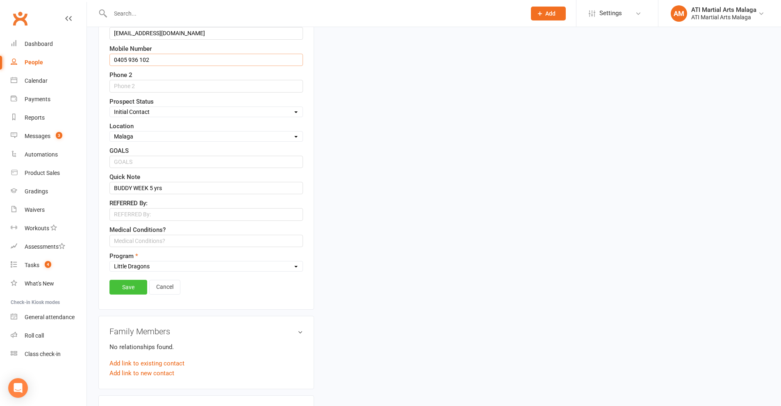
type input "0405 936 102"
click at [142, 288] on link "Save" at bounding box center [128, 287] width 38 height 15
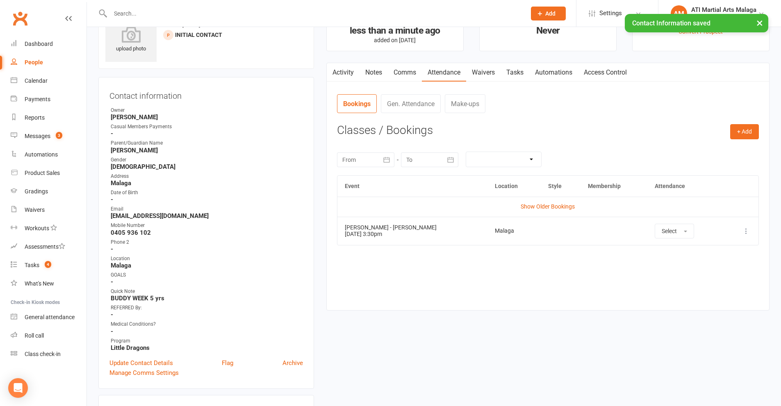
scroll to position [0, 0]
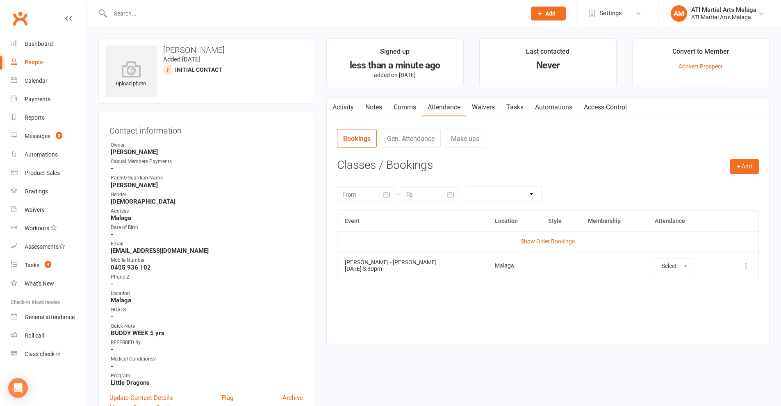
click at [339, 105] on link "Activity" at bounding box center [343, 107] width 33 height 19
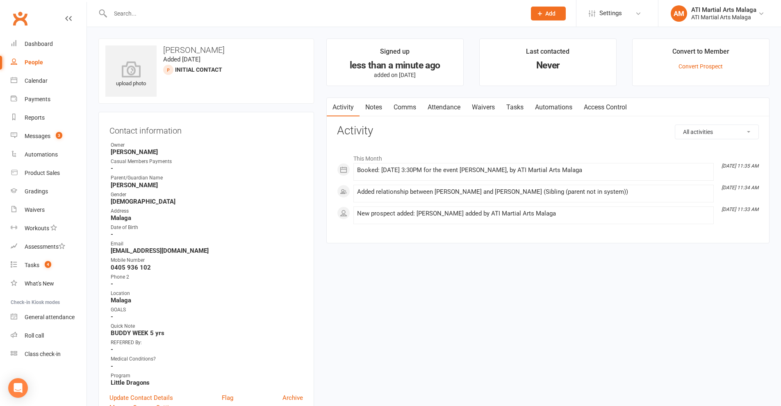
click at [372, 105] on link "Notes" at bounding box center [373, 107] width 28 height 19
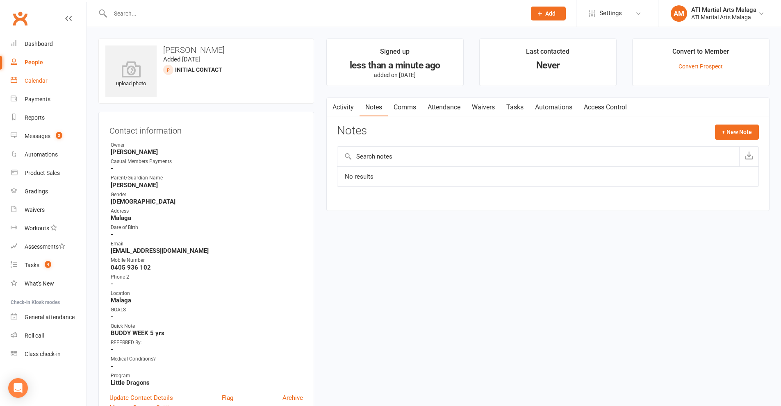
click at [53, 81] on link "Calendar" at bounding box center [49, 81] width 76 height 18
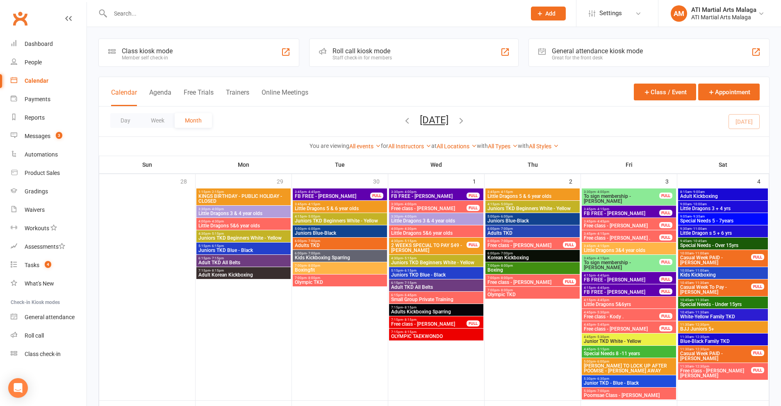
click at [161, 93] on button "Agenda" at bounding box center [160, 98] width 22 height 18
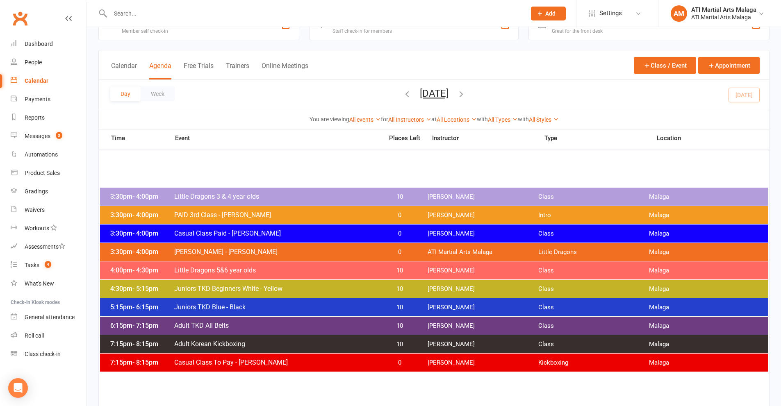
scroll to position [41, 0]
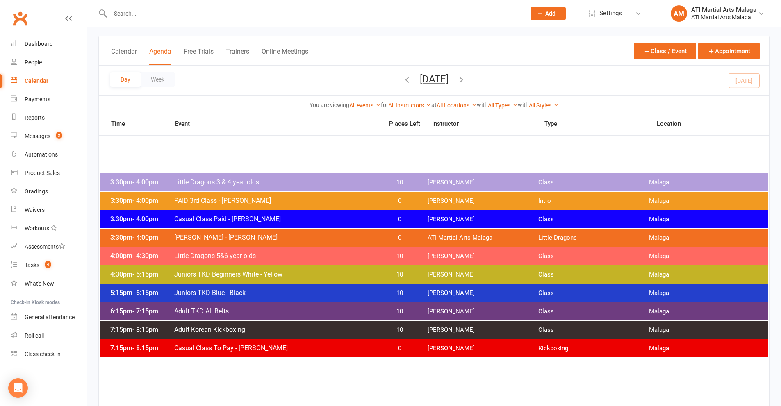
click at [466, 78] on icon "button" at bounding box center [461, 79] width 9 height 9
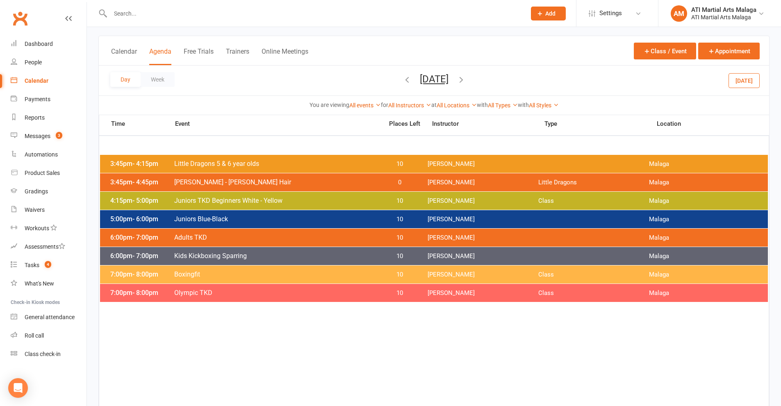
click at [466, 78] on icon "button" at bounding box center [461, 79] width 9 height 9
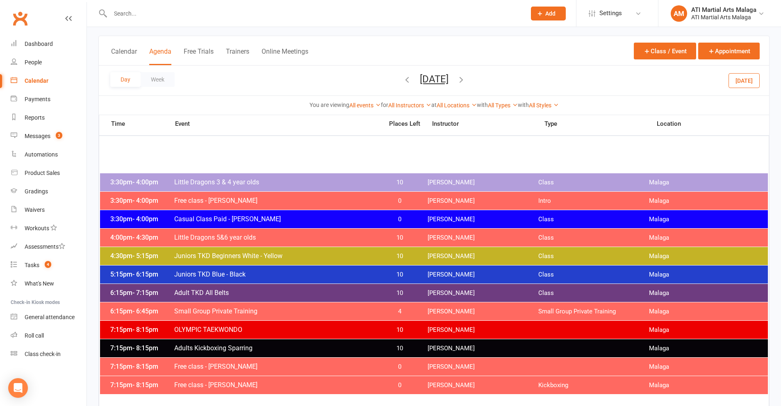
scroll to position [164, 0]
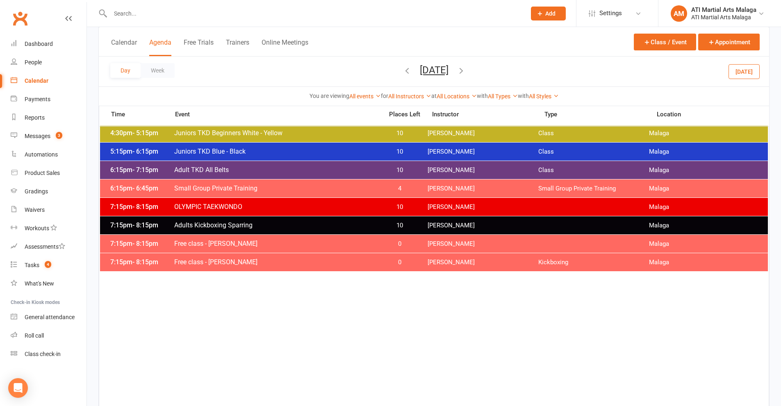
click at [402, 73] on icon "button" at bounding box center [406, 70] width 9 height 9
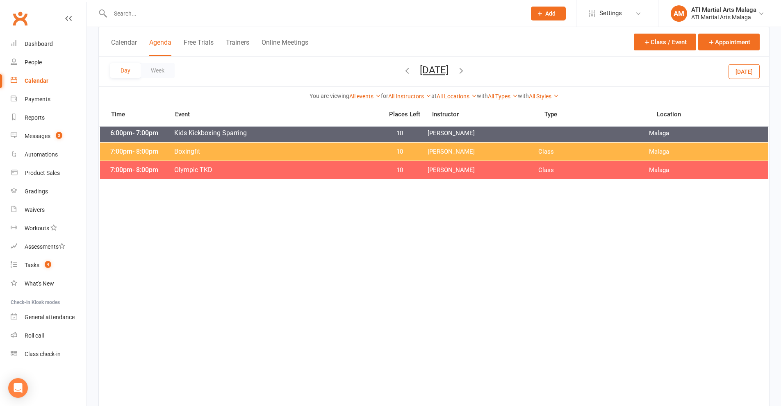
click at [402, 70] on icon "button" at bounding box center [406, 70] width 9 height 9
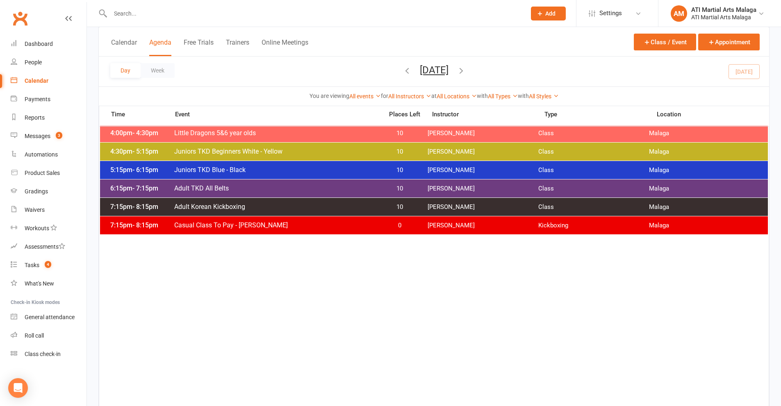
click at [239, 230] on div "7:15pm - 8:15pm Casual Class To Pay - Sean Dalby 0 Rob Stojanoski Kickboxing Ma…" at bounding box center [434, 225] width 668 height 18
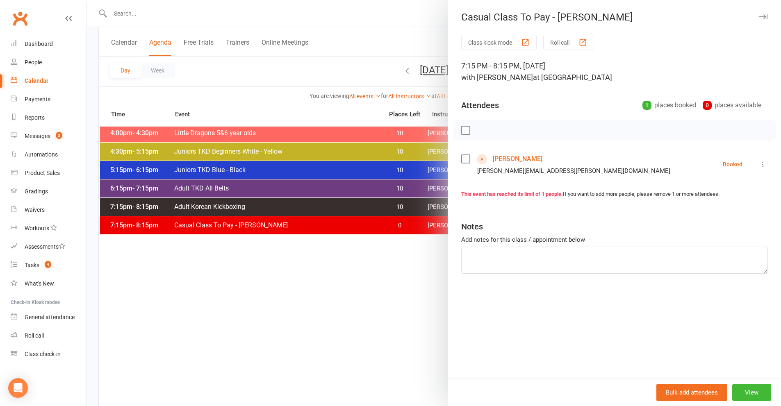
click at [505, 158] on link "[PERSON_NAME]" at bounding box center [518, 158] width 50 height 13
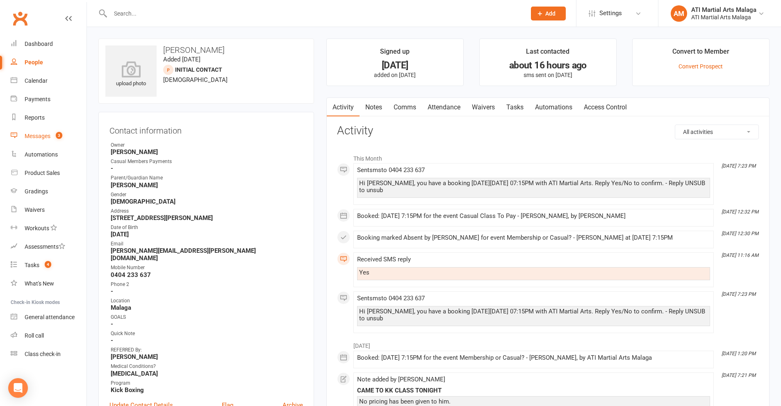
click at [66, 134] on link "Messages 3" at bounding box center [49, 136] width 76 height 18
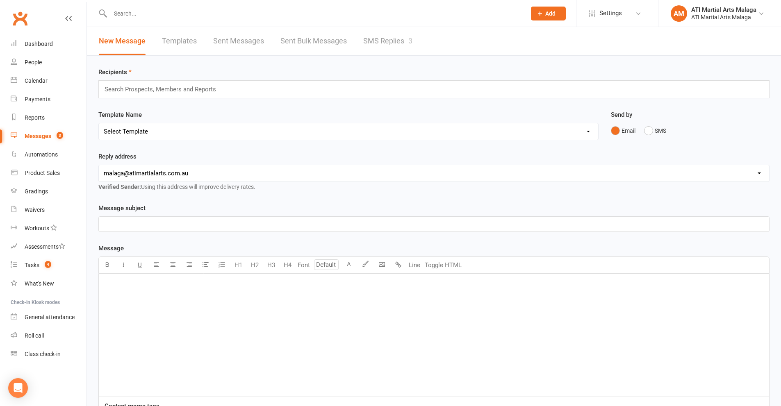
click at [380, 49] on link "SMS Replies 3" at bounding box center [387, 41] width 49 height 28
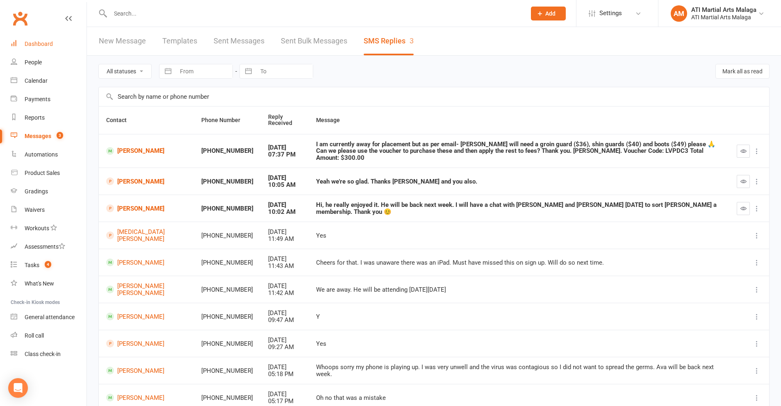
click at [50, 41] on div "Dashboard" at bounding box center [39, 44] width 28 height 7
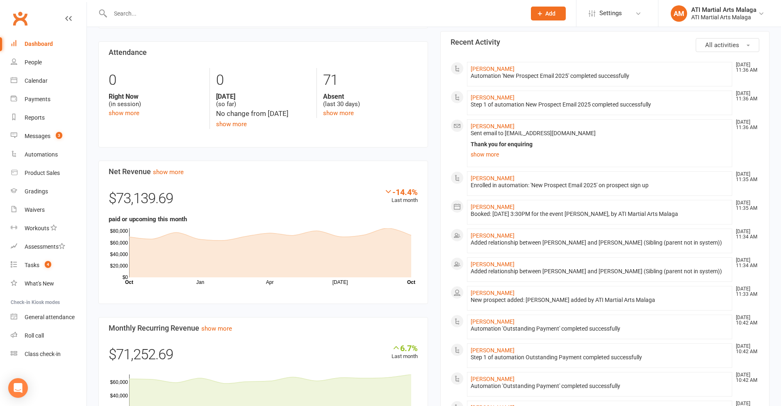
scroll to position [492, 0]
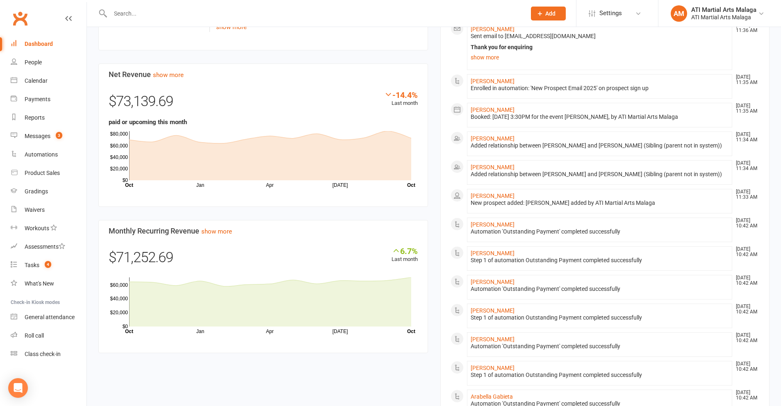
click at [432, 134] on div "Members show more -1.6% Last 30 Days Active / Suspended Members Jun [DATE] Aug …" at bounding box center [263, 86] width 342 height 559
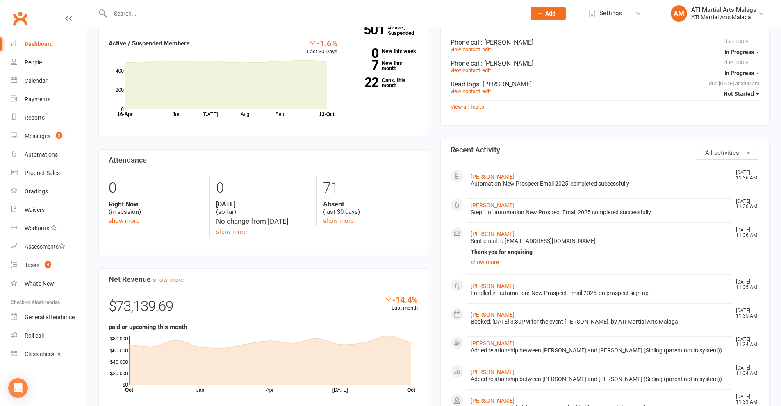
click at [431, 131] on div "Members show more -1.6% Last 30 Days Active / Suspended Members Jun [DATE] Aug …" at bounding box center [263, 291] width 342 height 559
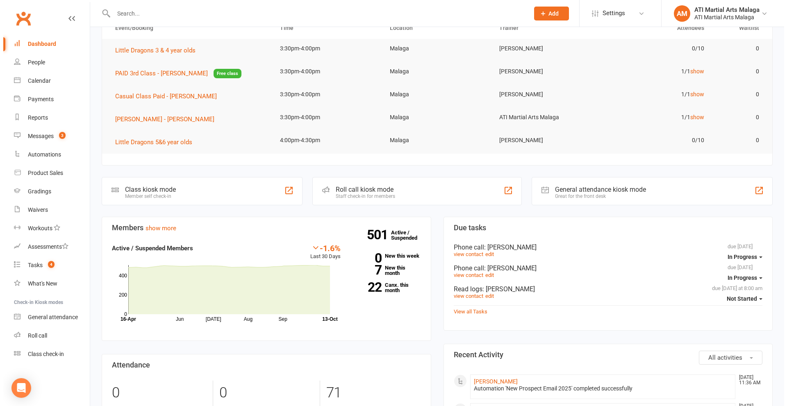
scroll to position [0, 0]
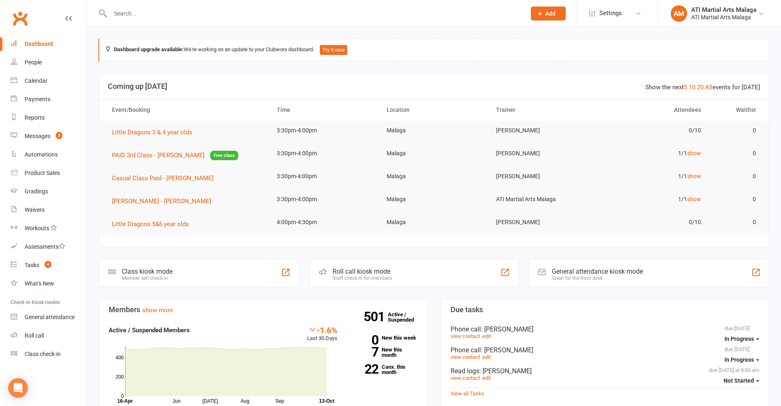
drag, startPoint x: 754, startPoint y: 64, endPoint x: 748, endPoint y: 64, distance: 5.7
click at [38, 111] on link "Reports" at bounding box center [49, 118] width 76 height 18
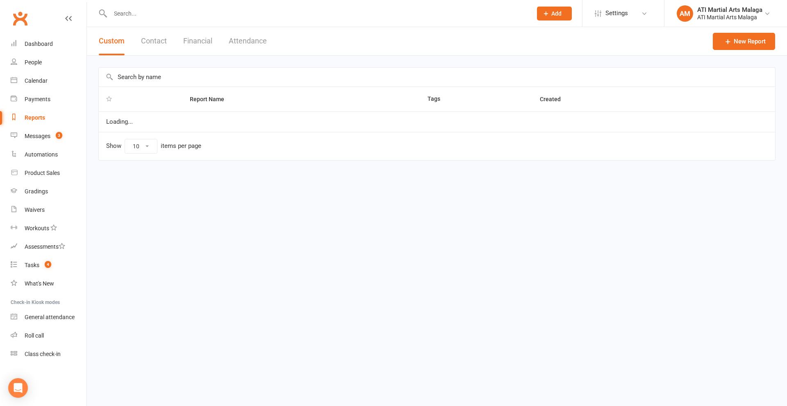
select select "100"
click at [39, 37] on link "Dashboard" at bounding box center [49, 44] width 76 height 18
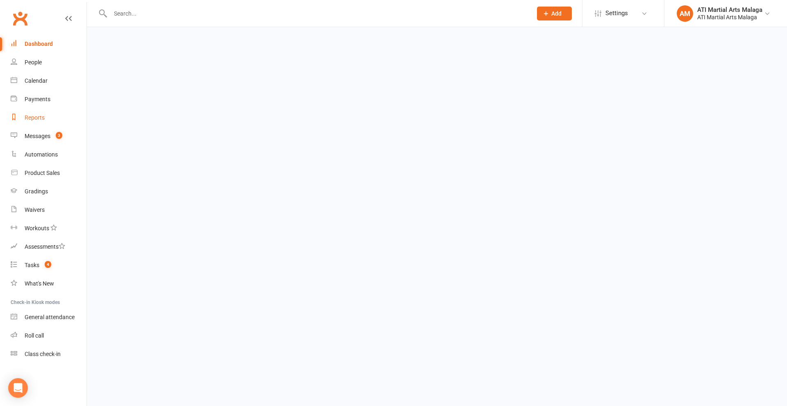
click at [30, 120] on div "Reports" at bounding box center [35, 117] width 20 height 7
select select "100"
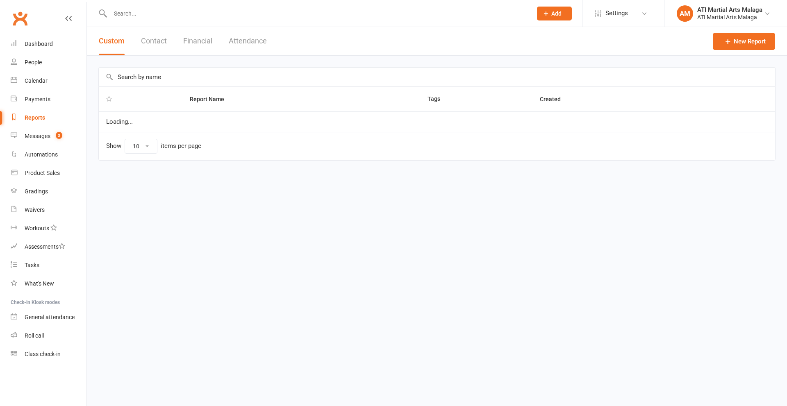
select select "100"
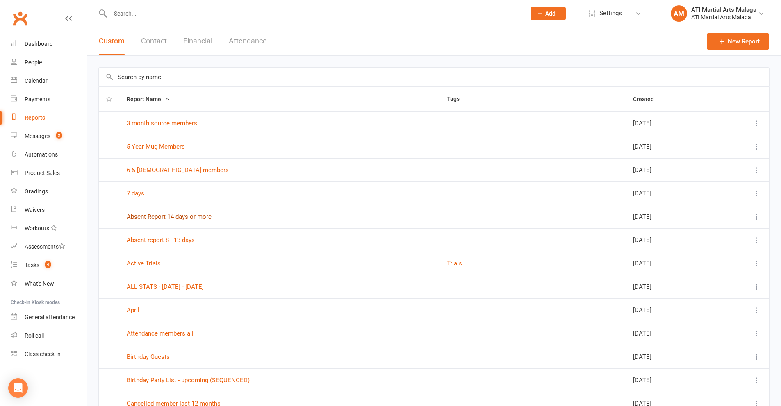
click at [183, 214] on link "Absent Report 14 days or more" at bounding box center [169, 216] width 85 height 7
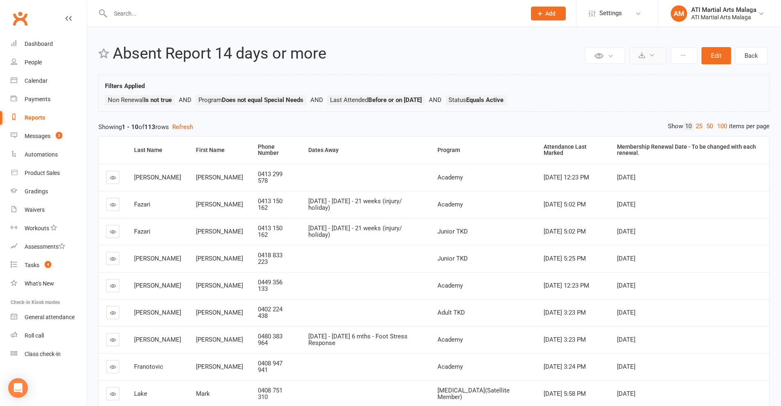
click at [645, 58] on icon at bounding box center [642, 55] width 6 height 6
click at [639, 73] on link "Export to CSV" at bounding box center [623, 75] width 86 height 16
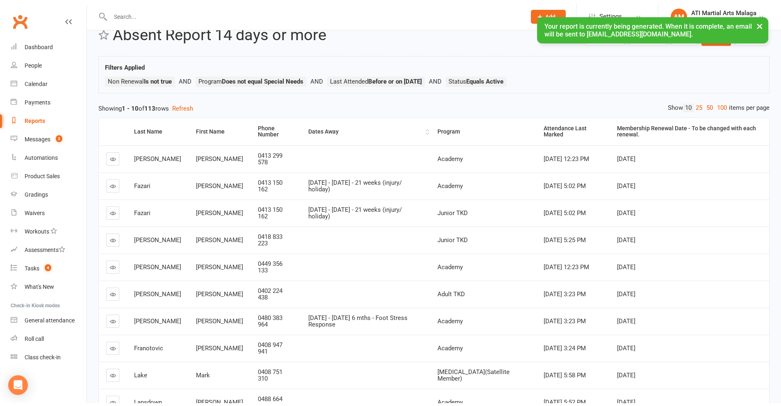
scroll to position [82, 0]
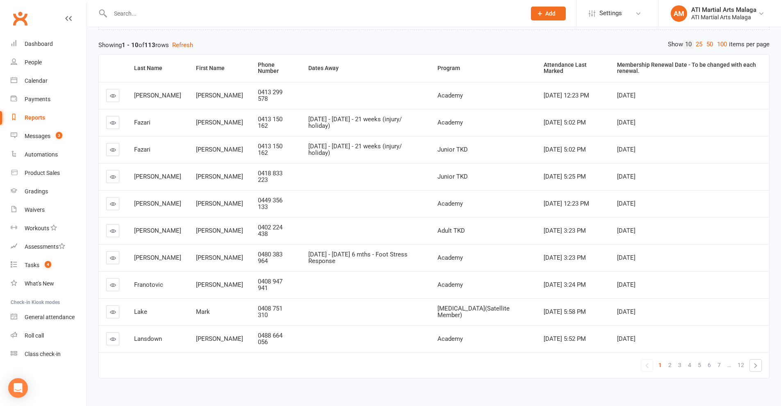
click at [114, 121] on icon at bounding box center [113, 123] width 6 height 6
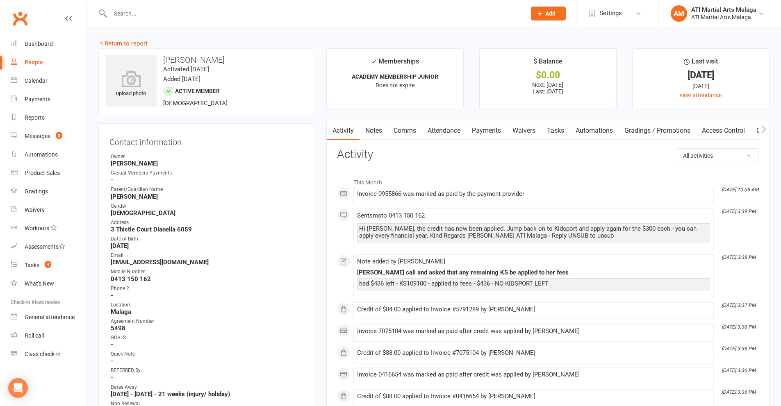
click at [374, 135] on link "Notes" at bounding box center [373, 130] width 28 height 19
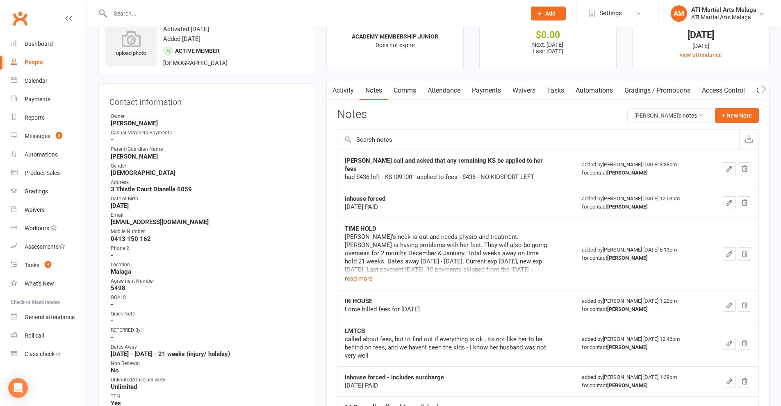
scroll to position [82, 0]
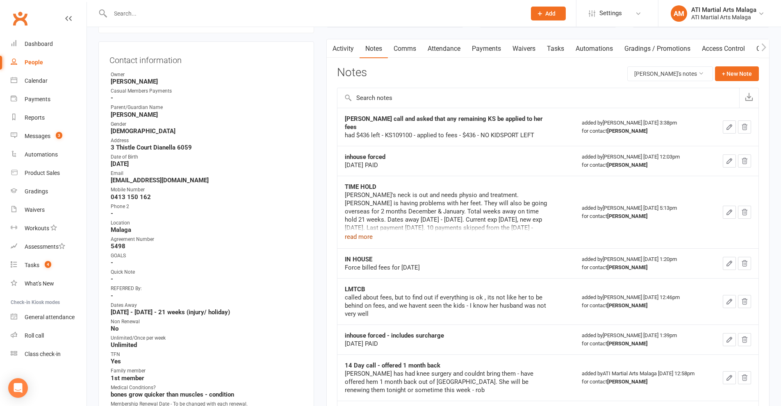
click at [357, 232] on button "read more" at bounding box center [359, 237] width 28 height 10
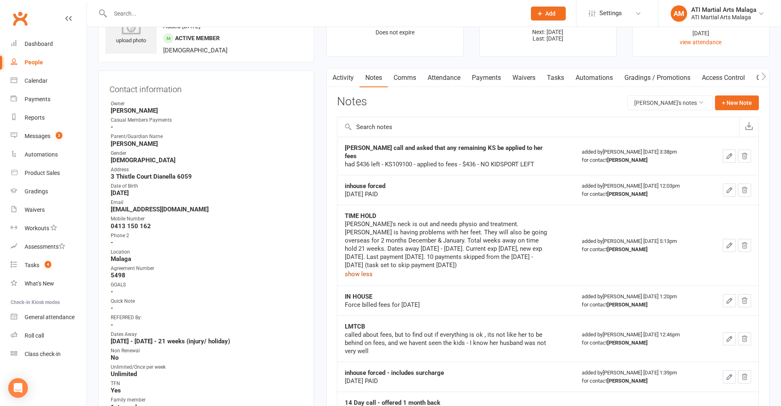
scroll to position [0, 0]
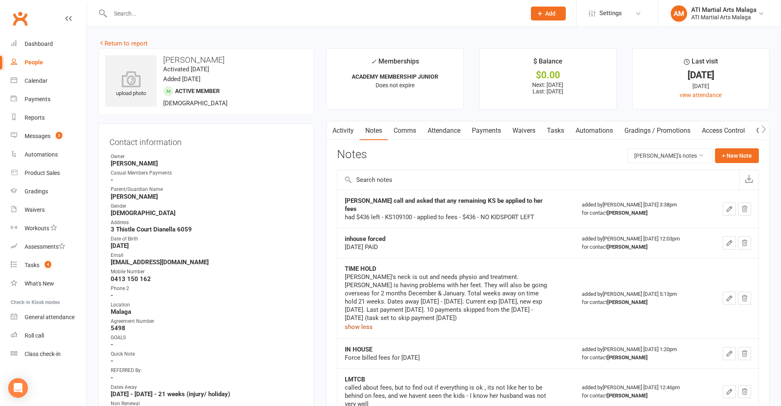
click at [445, 132] on link "Attendance" at bounding box center [444, 130] width 44 height 19
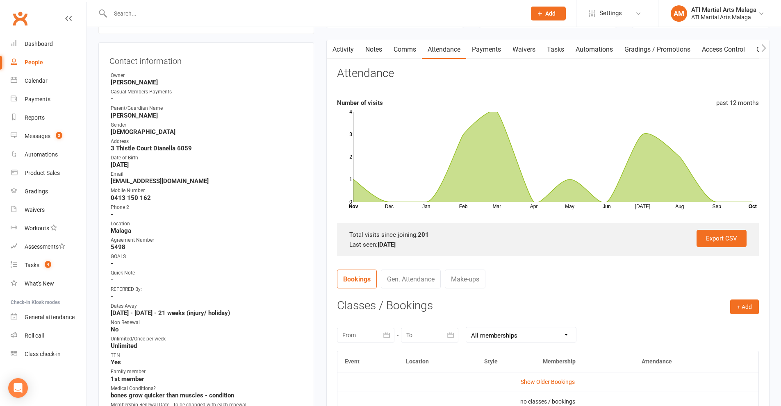
scroll to position [123, 0]
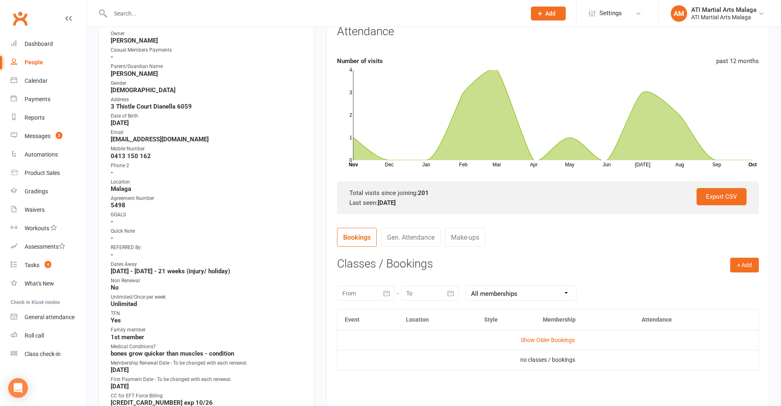
click at [405, 236] on link "Gen. Attendance" at bounding box center [411, 237] width 60 height 19
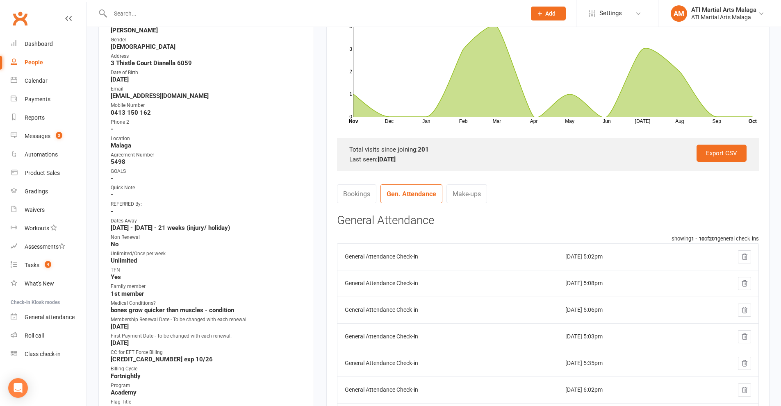
scroll to position [205, 0]
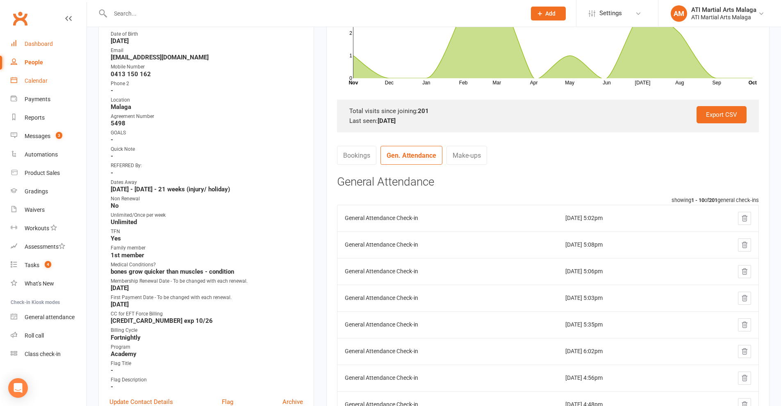
drag, startPoint x: 45, startPoint y: 48, endPoint x: 73, endPoint y: 78, distance: 41.2
click at [45, 47] on link "Dashboard" at bounding box center [49, 44] width 76 height 18
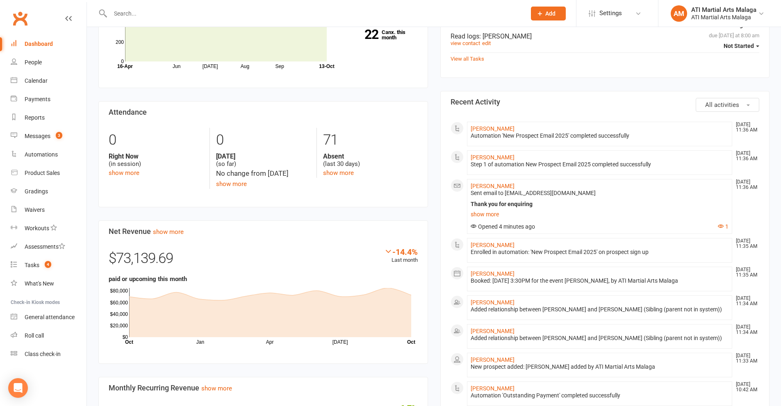
scroll to position [369, 0]
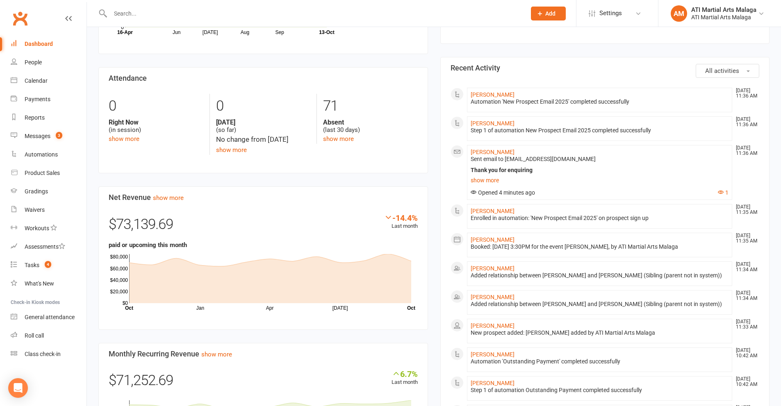
click at [433, 112] on div "Members show more -1.6% Last 30 Days Active / Suspended Members Jun [DATE] Aug …" at bounding box center [263, 209] width 342 height 559
click at [478, 125] on link "[PERSON_NAME]" at bounding box center [492, 123] width 44 height 7
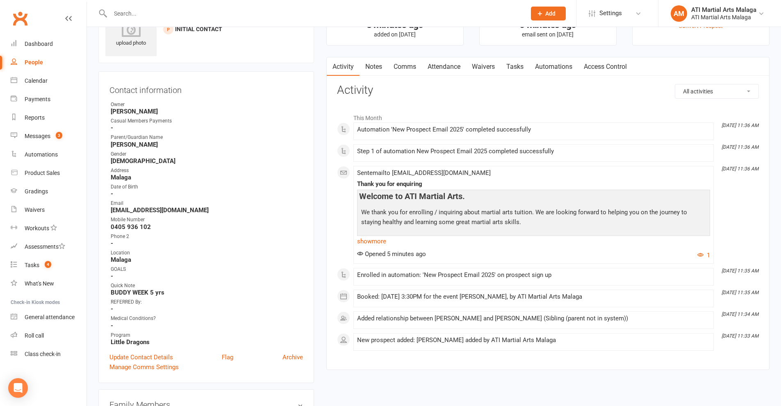
scroll to position [123, 0]
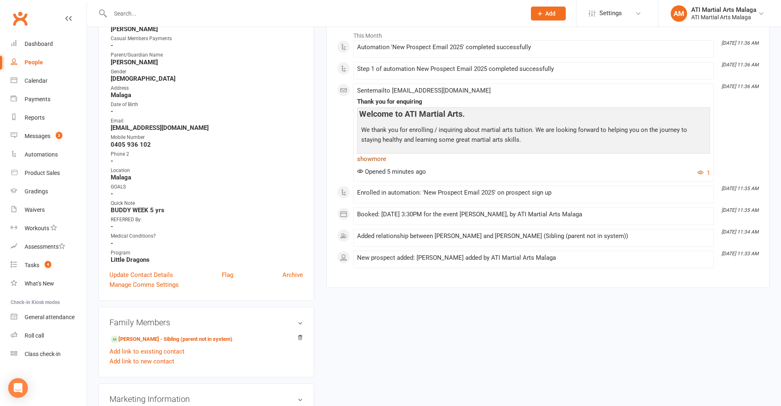
click at [368, 157] on link "show more" at bounding box center [533, 158] width 353 height 11
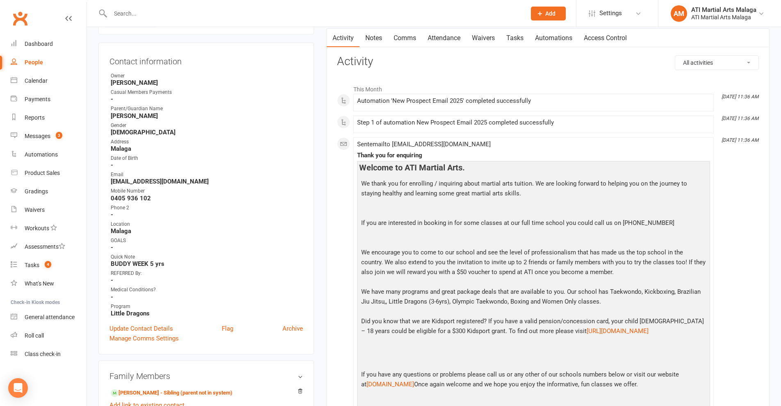
scroll to position [0, 0]
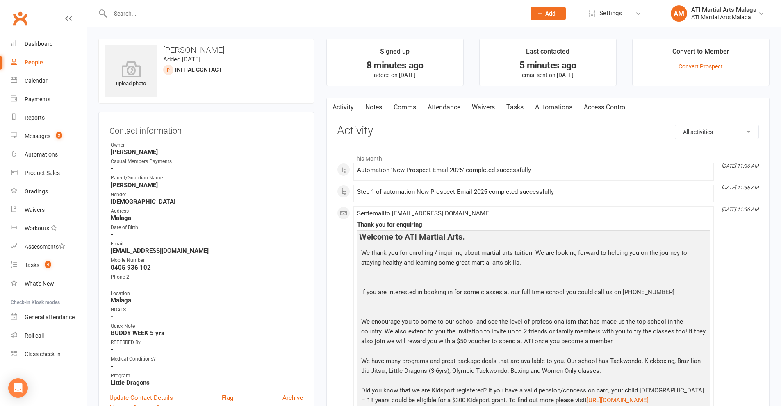
click at [374, 107] on link "Notes" at bounding box center [373, 107] width 28 height 19
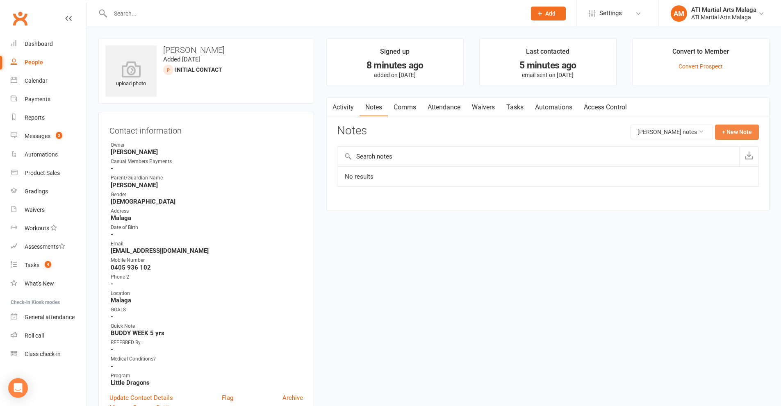
click at [733, 132] on button "+ New Note" at bounding box center [737, 132] width 44 height 15
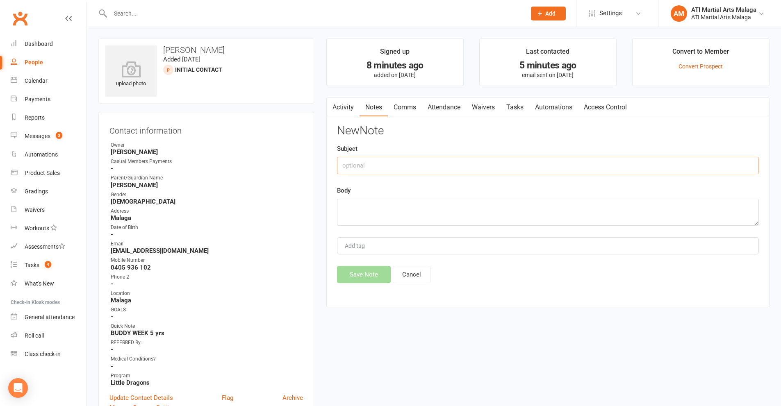
click at [393, 166] on input "text" at bounding box center [548, 165] width 422 height 17
type input "Booked in for [PERSON_NAME]"
type textarea "[PERSON_NAME] brother"
click at [364, 270] on button "Save Note" at bounding box center [364, 274] width 54 height 17
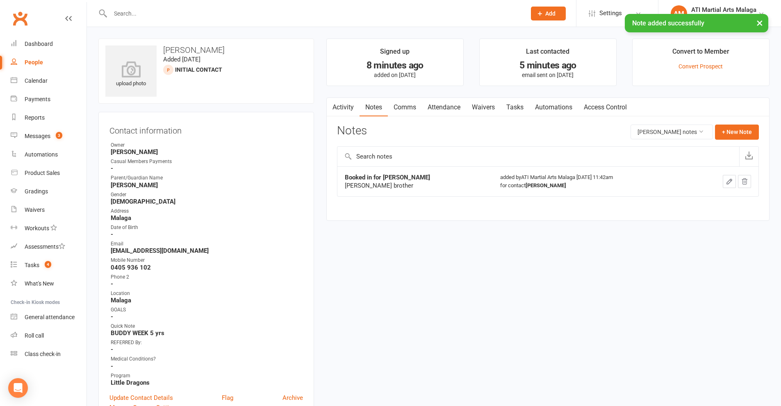
click at [726, 184] on icon "button" at bounding box center [728, 181] width 7 height 7
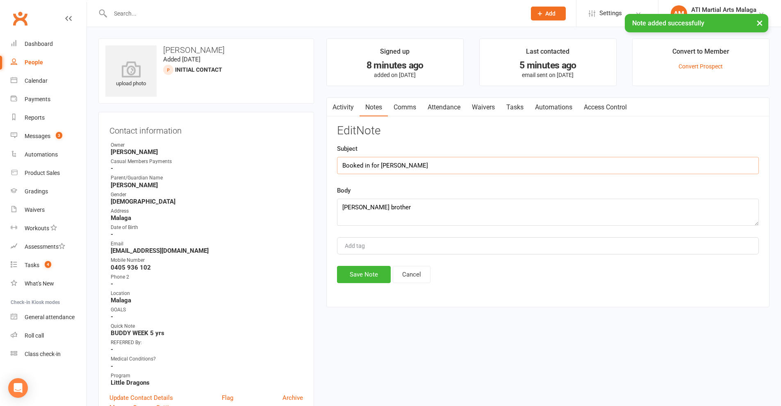
click at [429, 166] on input "Booked in for [PERSON_NAME]" at bounding box center [548, 165] width 422 height 17
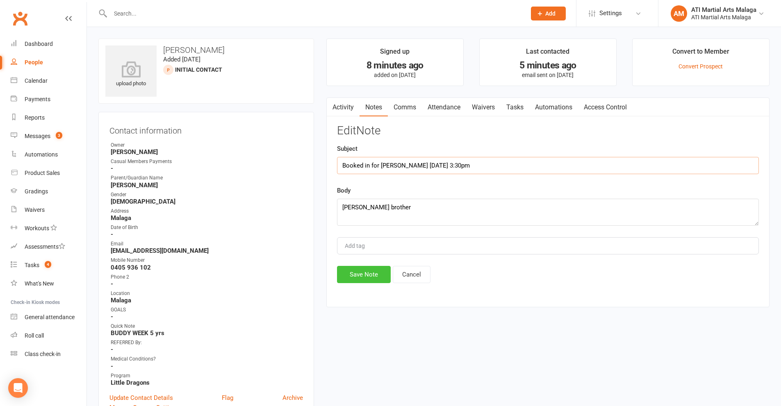
type input "Booked in for [PERSON_NAME] [DATE] 3:30pm"
click at [354, 277] on button "Save Note" at bounding box center [364, 274] width 54 height 17
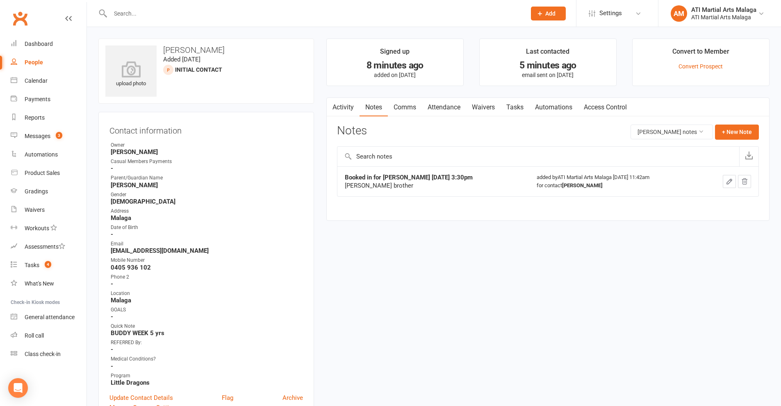
click at [446, 111] on link "Attendance" at bounding box center [444, 107] width 44 height 19
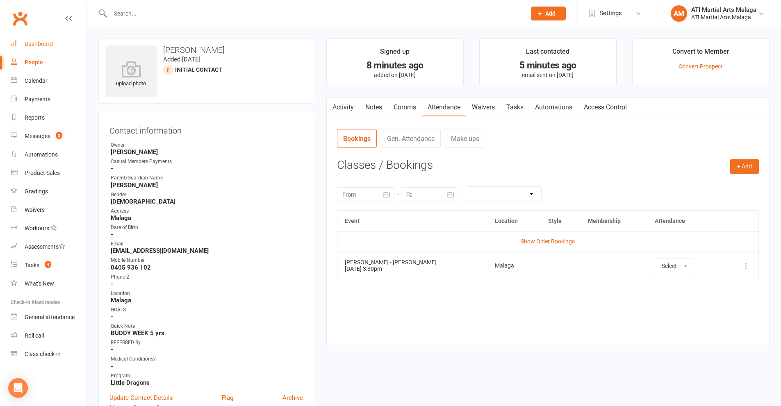
click at [51, 45] on div "Dashboard" at bounding box center [39, 44] width 28 height 7
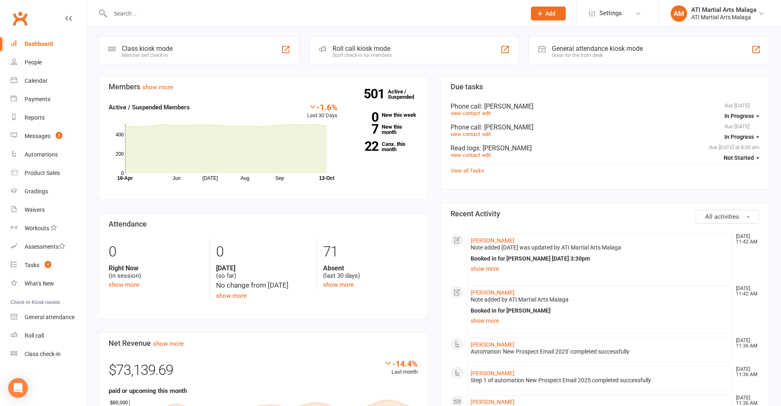
scroll to position [328, 0]
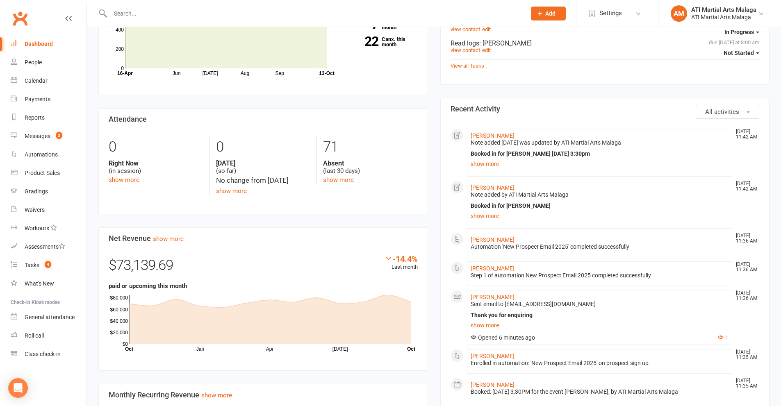
click at [218, 16] on input "text" at bounding box center [314, 13] width 412 height 11
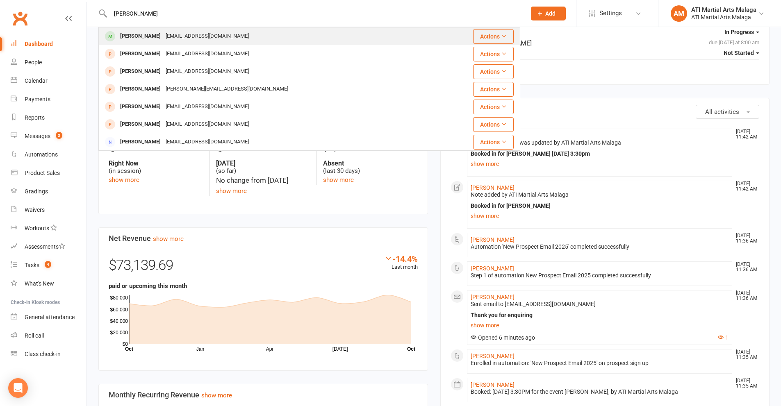
type input "[PERSON_NAME]"
click at [195, 38] on div "[EMAIL_ADDRESS][DOMAIN_NAME]" at bounding box center [207, 36] width 88 height 12
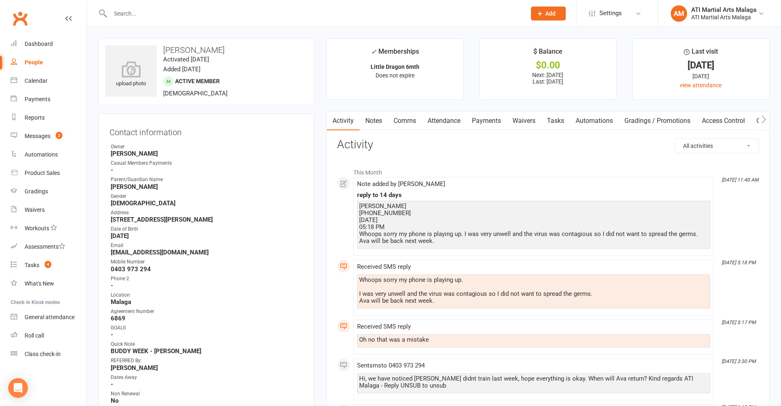
click at [144, 8] on input "text" at bounding box center [314, 13] width 412 height 11
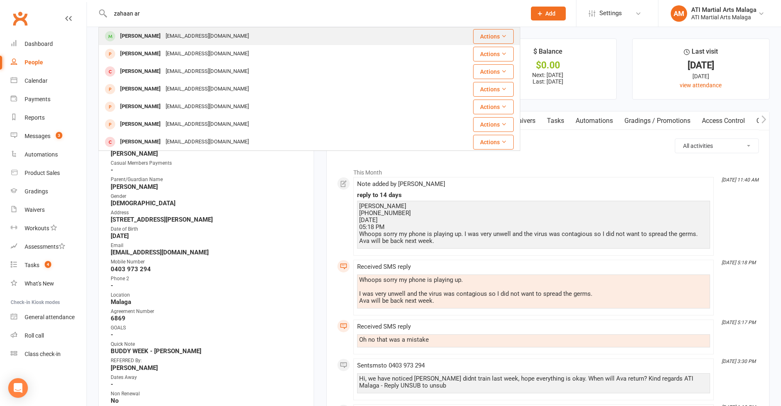
type input "zahaan ar"
click at [148, 39] on div "[PERSON_NAME]" at bounding box center [140, 36] width 45 height 12
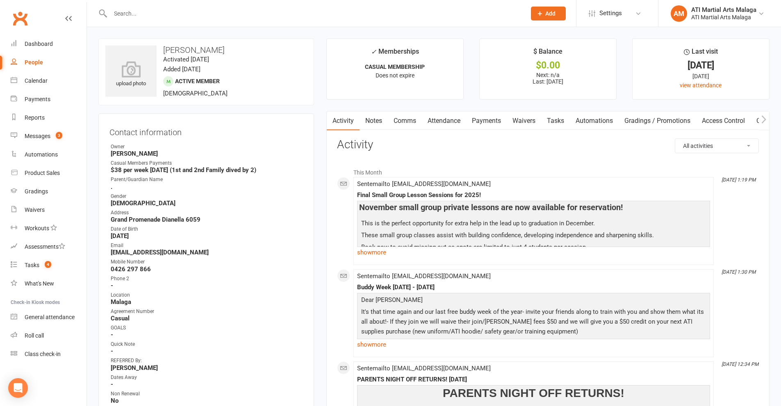
click at [380, 119] on link "Notes" at bounding box center [373, 120] width 28 height 19
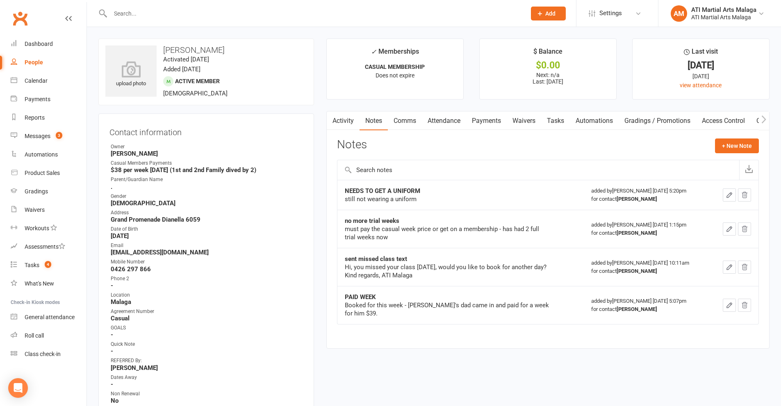
click at [407, 118] on link "Comms" at bounding box center [405, 120] width 34 height 19
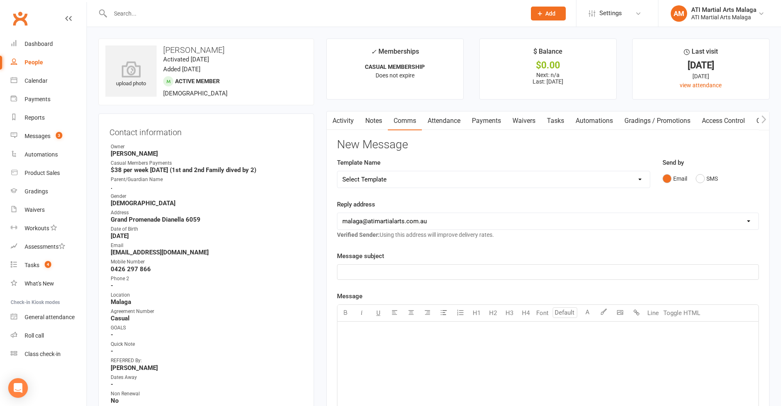
click at [450, 123] on link "Attendance" at bounding box center [444, 120] width 44 height 19
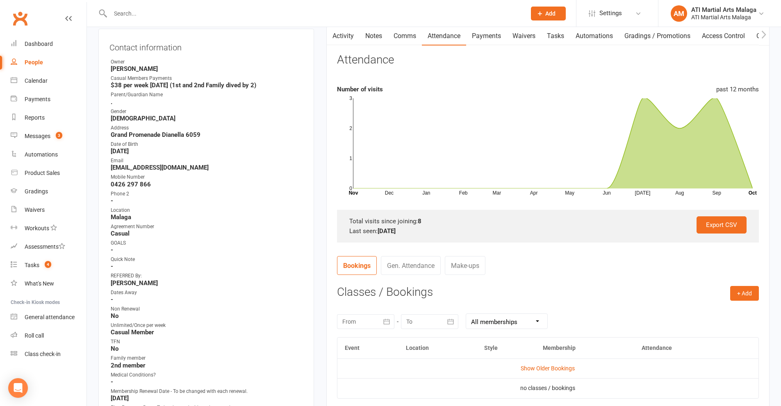
scroll to position [164, 0]
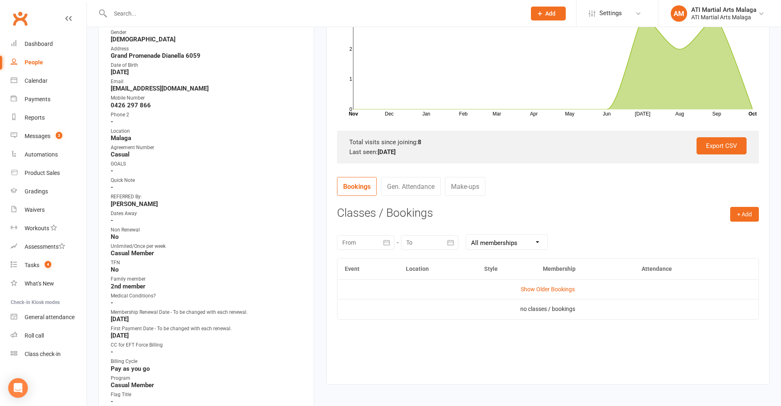
click at [412, 192] on link "Gen. Attendance" at bounding box center [411, 186] width 60 height 19
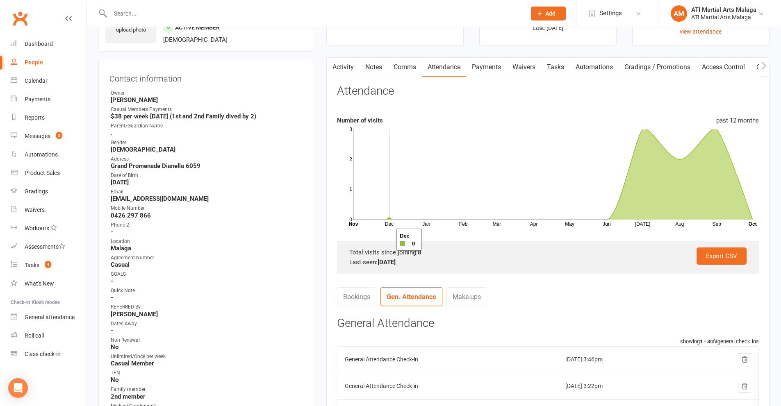
scroll to position [0, 0]
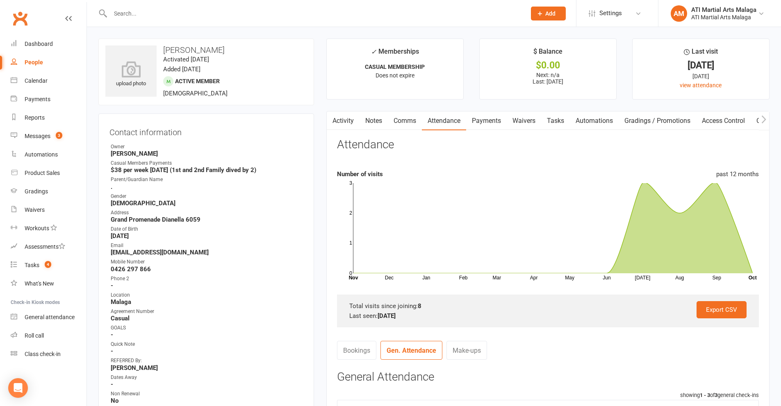
click at [398, 122] on link "Comms" at bounding box center [405, 120] width 34 height 19
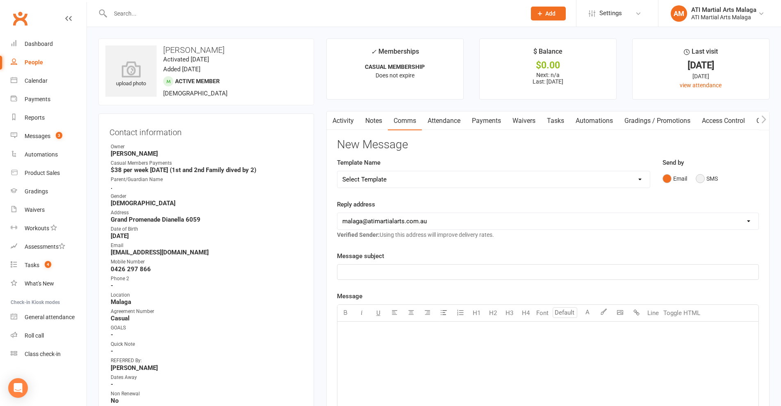
click at [710, 182] on button "SMS" at bounding box center [706, 179] width 22 height 16
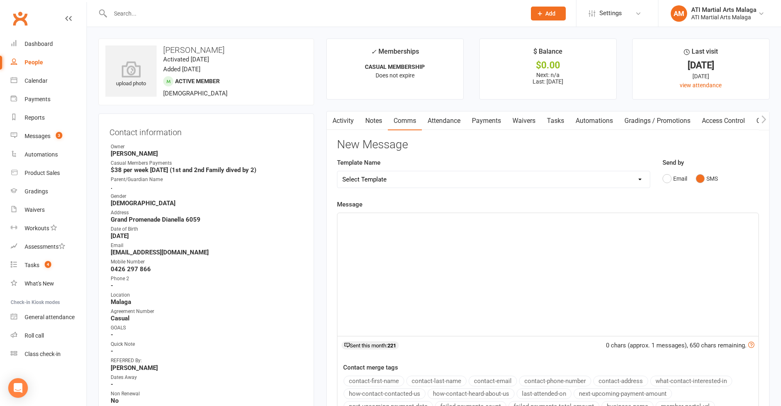
click at [609, 237] on div "﻿" at bounding box center [547, 274] width 421 height 123
click at [440, 176] on select "Select Template [SMS] 8 days absence [Email] New Kids BJJ Class Starting [DATE]…" at bounding box center [493, 179] width 312 height 16
select select "12"
click at [337, 171] on select "Select Template [SMS] 8 days absence [Email] New Kids BJJ Class Starting [DATE]…" at bounding box center [493, 179] width 312 height 16
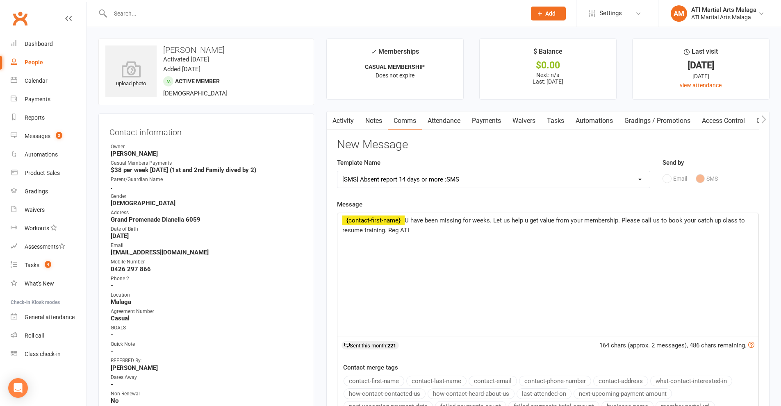
drag, startPoint x: 440, startPoint y: 230, endPoint x: 336, endPoint y: 208, distance: 105.9
click at [337, 208] on div "Message ﻿ {contact-first-name} U have been missing for weeks. Let us help u get…" at bounding box center [548, 317] width 422 height 234
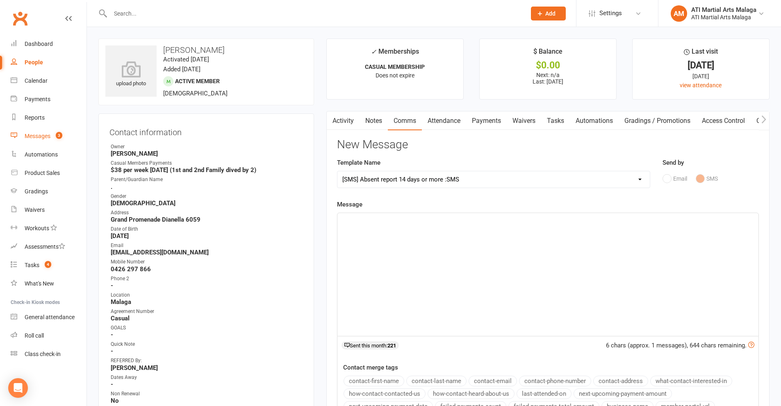
click at [36, 136] on div "Messages" at bounding box center [38, 136] width 26 height 7
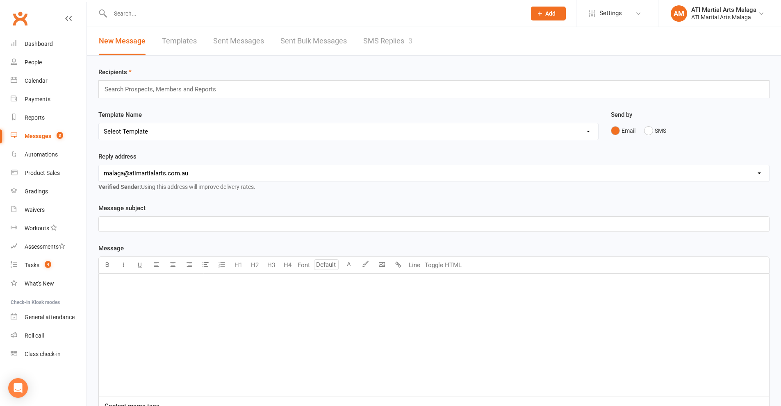
click at [193, 44] on link "Templates" at bounding box center [179, 41] width 35 height 28
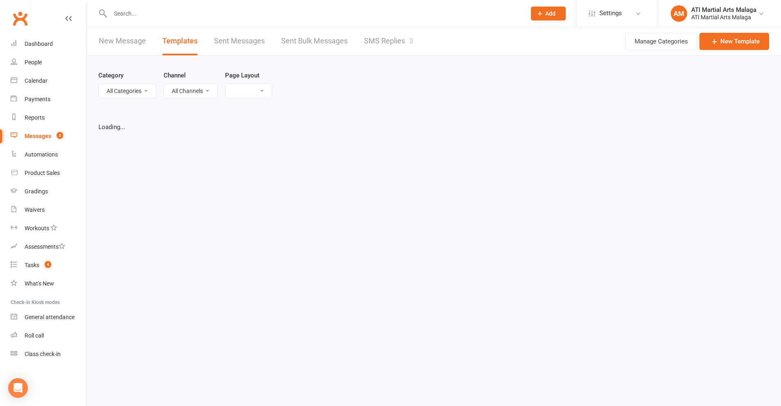
select select "grid"
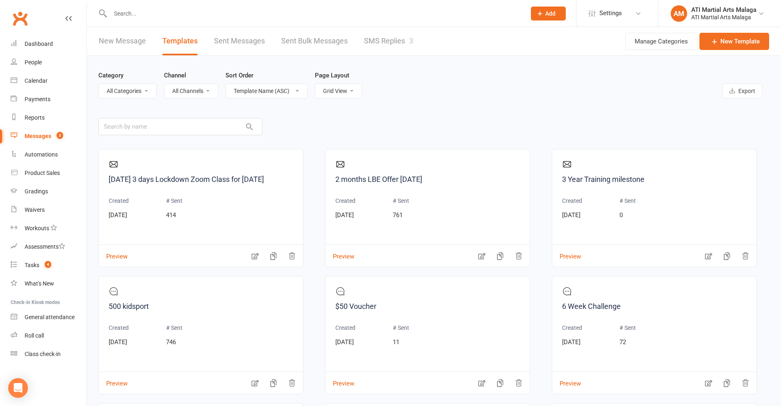
click at [119, 93] on select "All Categories (No category) General" at bounding box center [127, 91] width 57 height 14
click at [189, 111] on div "Category All Categories (No category) General Channel All Channels Email SMS So…" at bounding box center [433, 84] width 671 height 57
click at [197, 91] on select "All Channels Email SMS" at bounding box center [190, 91] width 53 height 14
select select "sms"
click at [165, 84] on select "All Channels Email SMS" at bounding box center [190, 91] width 53 height 14
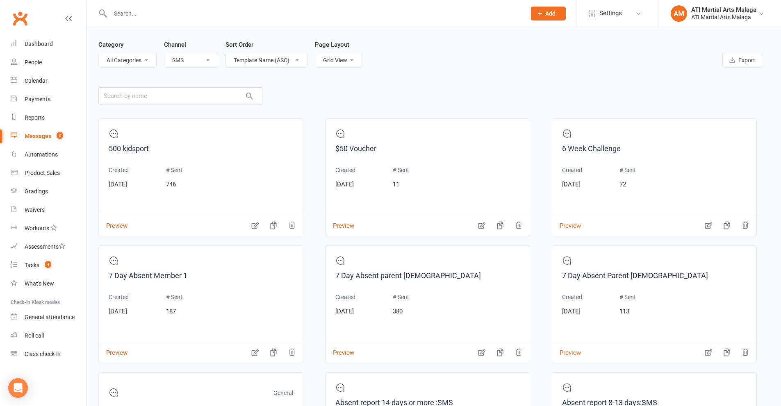
scroll to position [82, 0]
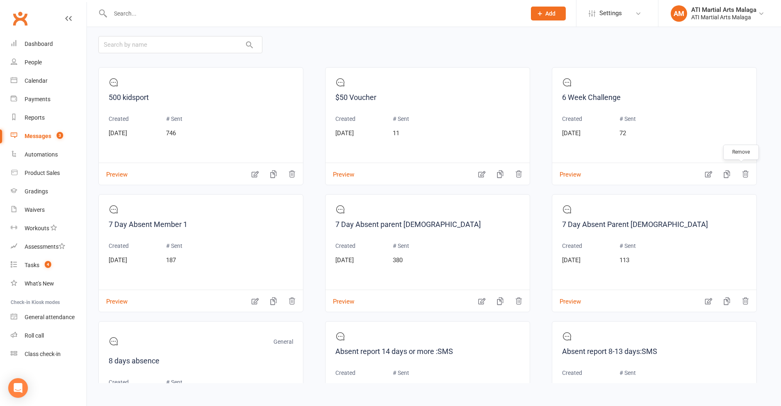
click at [742, 177] on icon "button" at bounding box center [745, 174] width 8 height 8
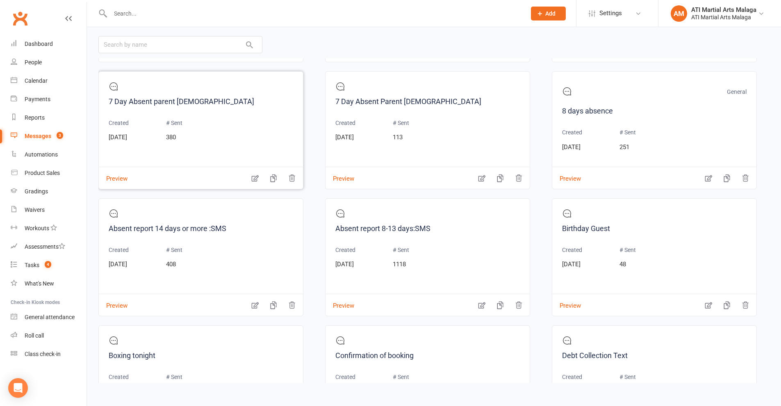
scroll to position [164, 0]
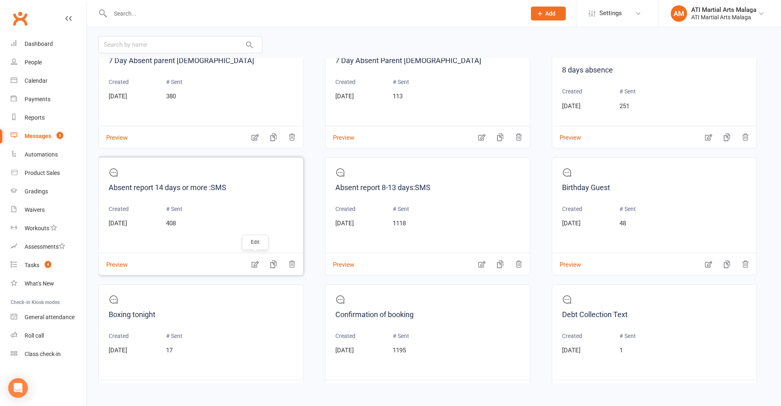
click at [255, 265] on icon "button" at bounding box center [255, 264] width 8 height 8
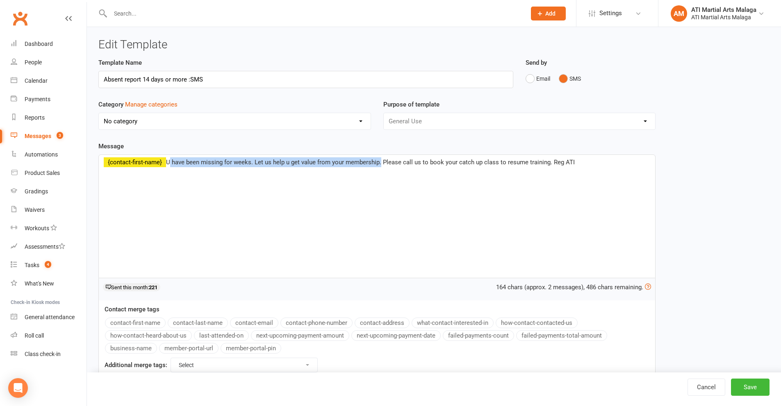
drag, startPoint x: 168, startPoint y: 160, endPoint x: 380, endPoint y: 164, distance: 211.9
click at [380, 164] on span "U have been missing for weeks. Let us help u get value from your membership. Pl…" at bounding box center [370, 162] width 409 height 7
click at [168, 163] on span "U have been missing for weeks. Let us help u get value from your membership. Pl…" at bounding box center [370, 162] width 409 height 7
click at [103, 165] on div "﻿ ﻿ {contact-first-name} U have been missing for weeks. Let us help u get value…" at bounding box center [377, 216] width 556 height 123
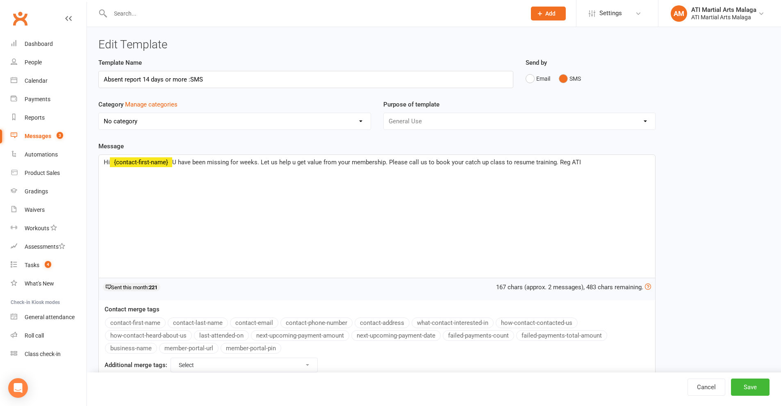
click at [175, 161] on span "U have been missing for weeks. Let us help u get value from your membership. Pl…" at bounding box center [376, 162] width 409 height 7
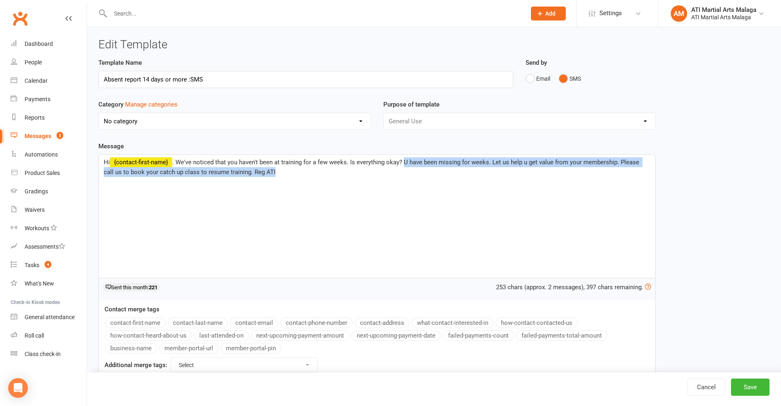
drag, startPoint x: 405, startPoint y: 162, endPoint x: 573, endPoint y: 168, distance: 168.1
click at [573, 168] on p "Hi ﻿ {contact-first-name} . We've noticed that you haven't been at training for…" at bounding box center [377, 167] width 546 height 20
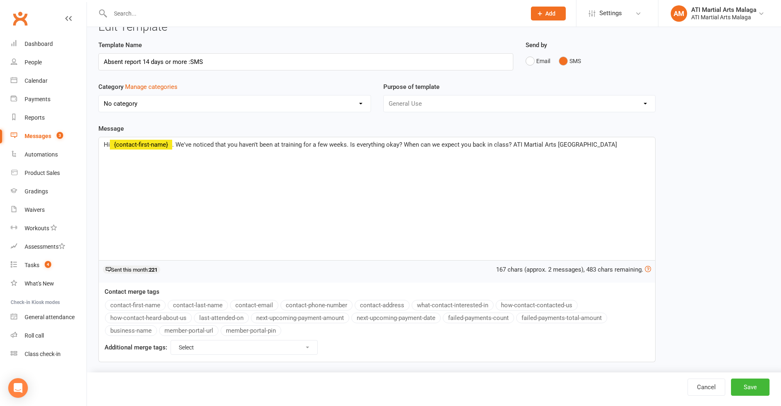
scroll to position [25, 0]
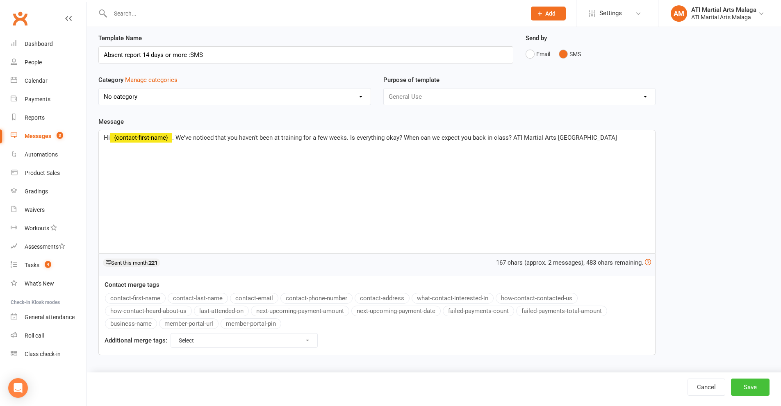
click at [739, 385] on button "Save" at bounding box center [750, 387] width 39 height 17
select select "sms"
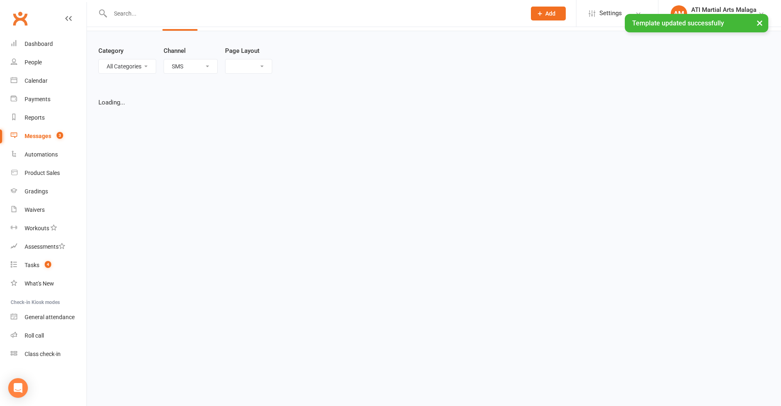
select select "grid"
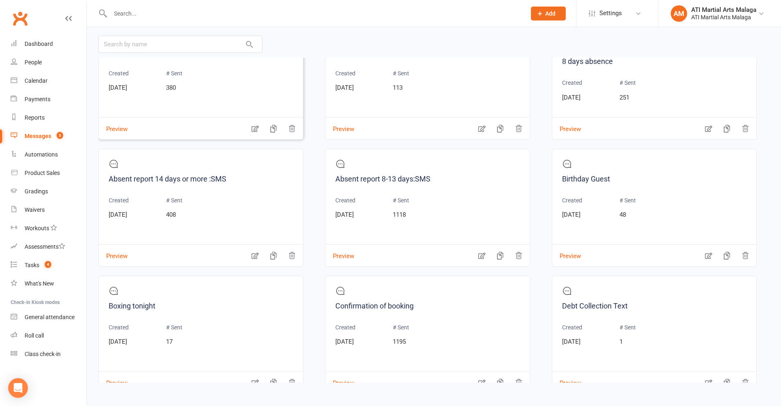
scroll to position [64, 0]
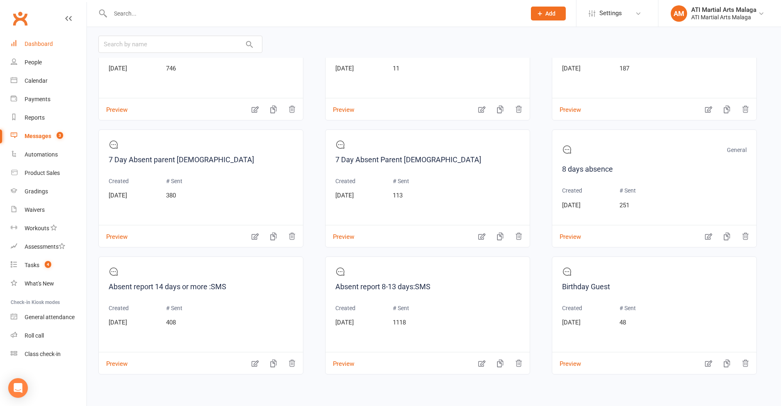
click at [41, 43] on div "Dashboard" at bounding box center [39, 44] width 28 height 7
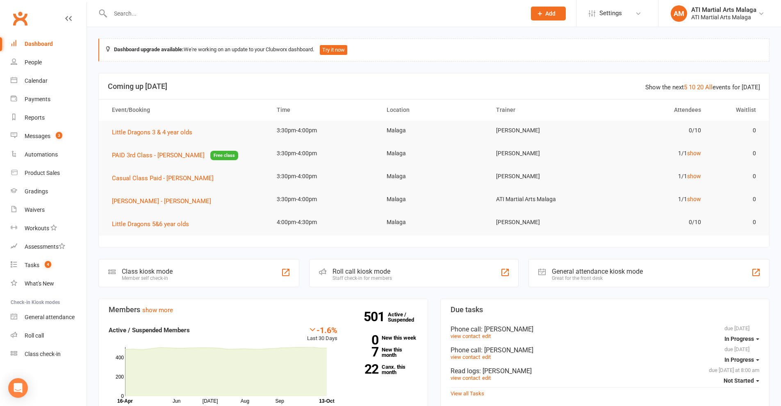
click at [186, 13] on input "text" at bounding box center [314, 13] width 412 height 11
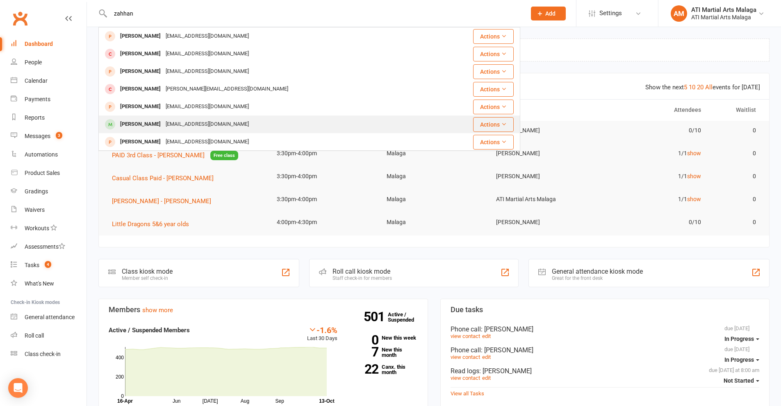
type input "zahhan"
click at [146, 120] on div "[PERSON_NAME]" at bounding box center [140, 124] width 45 height 12
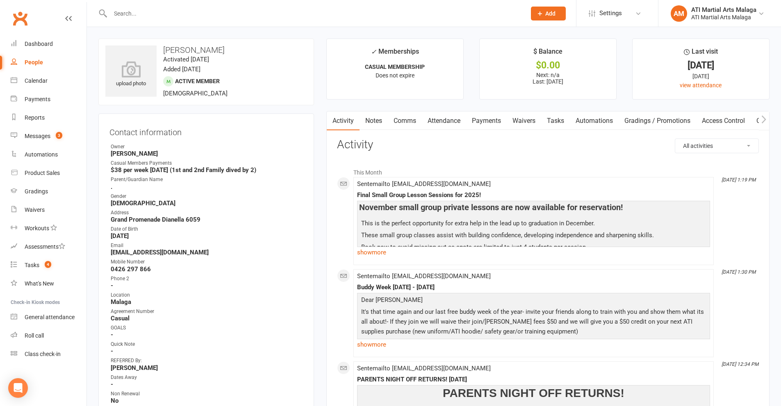
click at [414, 121] on link "Comms" at bounding box center [405, 120] width 34 height 19
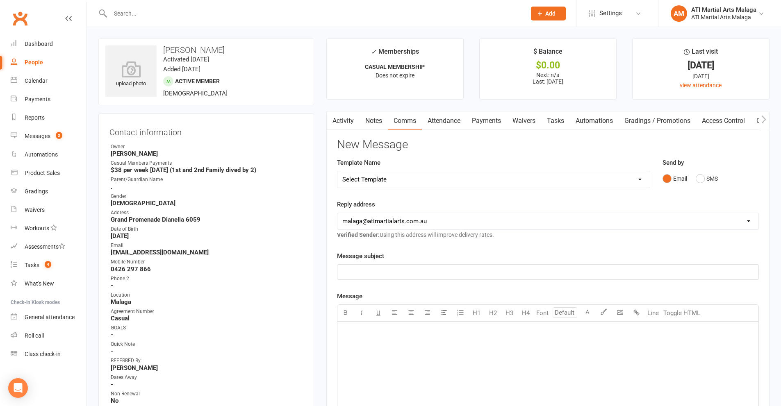
click at [478, 176] on select "Select Template [SMS] 8 days absence [Email] New Kids BJJ Class Starting [DATE]…" at bounding box center [493, 179] width 312 height 16
click at [708, 182] on button "SMS" at bounding box center [706, 179] width 22 height 16
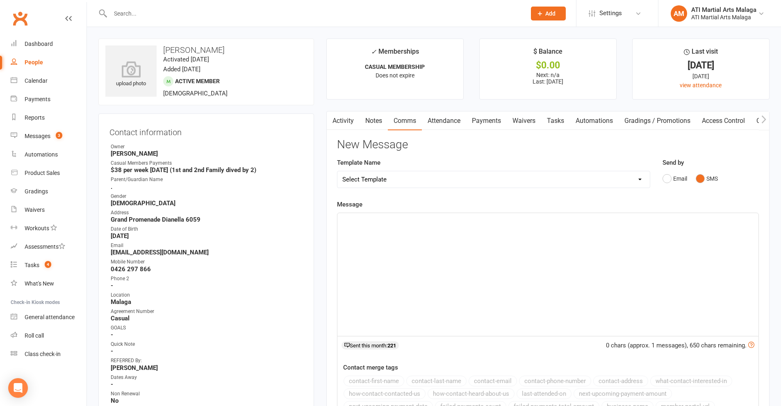
click at [511, 181] on select "Select Template [SMS] 8 days absence [Email] New Kids BJJ Class Starting [DATE]…" at bounding box center [493, 179] width 312 height 16
click at [447, 154] on div "New Message Template Name Select Template [SMS] 8 days absence [Email] New Kids…" at bounding box center [548, 318] width 422 height 358
click at [37, 132] on link "Messages 3" at bounding box center [49, 136] width 76 height 18
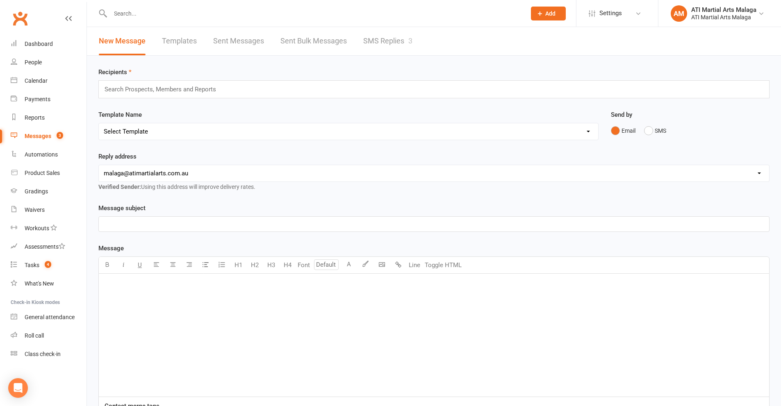
click at [179, 47] on link "Templates" at bounding box center [179, 41] width 35 height 28
select select "sms"
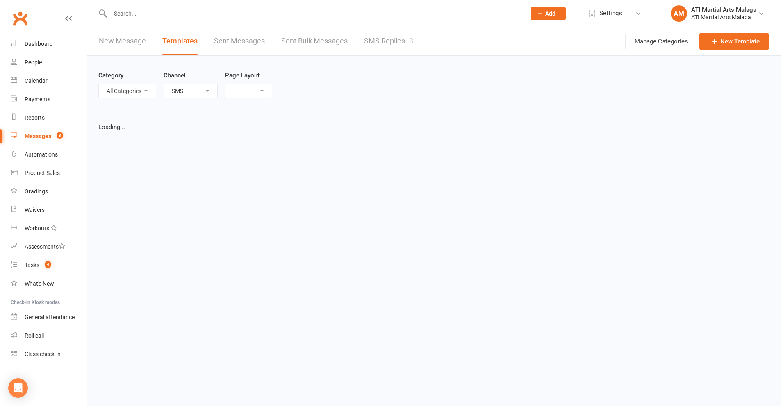
select select "grid"
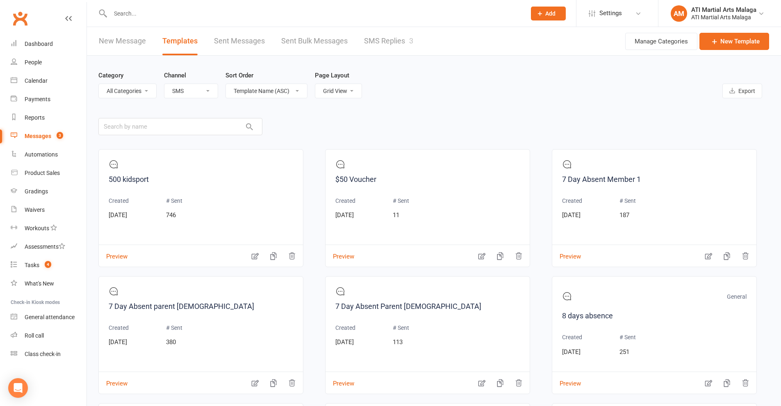
click at [141, 86] on select "All Categories (No category) General" at bounding box center [127, 91] width 57 height 14
click at [373, 127] on main "Category All Categories (No category) General Channel All Channels Email SMS So…" at bounding box center [433, 260] width 671 height 409
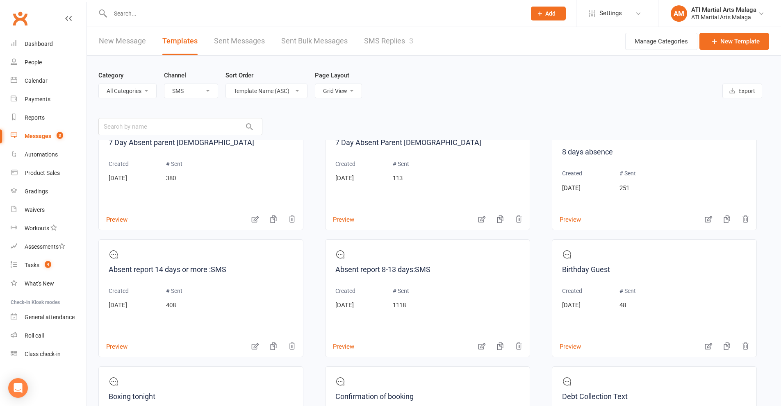
scroll to position [246, 0]
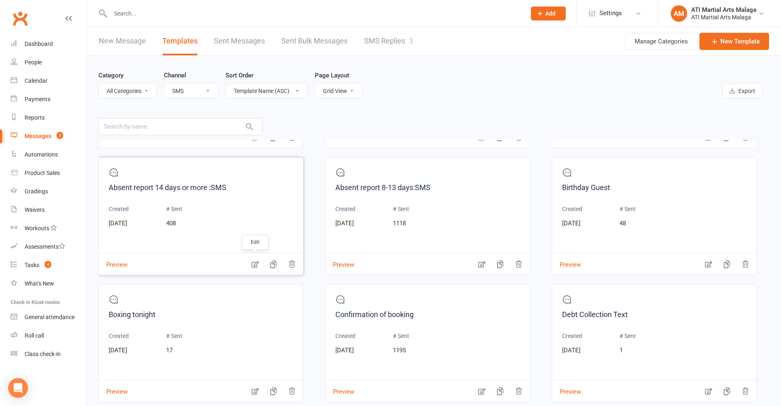
click at [257, 266] on icon "button" at bounding box center [255, 264] width 7 height 7
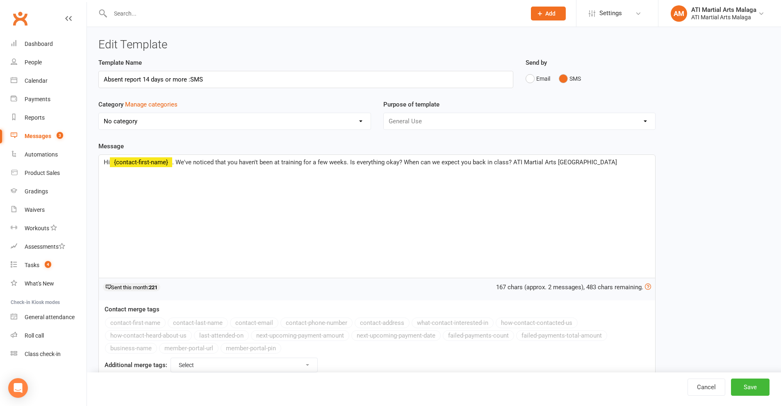
click at [240, 122] on select "No category General" at bounding box center [235, 121] width 272 height 16
select select "3570"
click at [99, 113] on select "No category General" at bounding box center [235, 121] width 272 height 16
click at [743, 382] on button "Save" at bounding box center [750, 387] width 39 height 17
select select "sms"
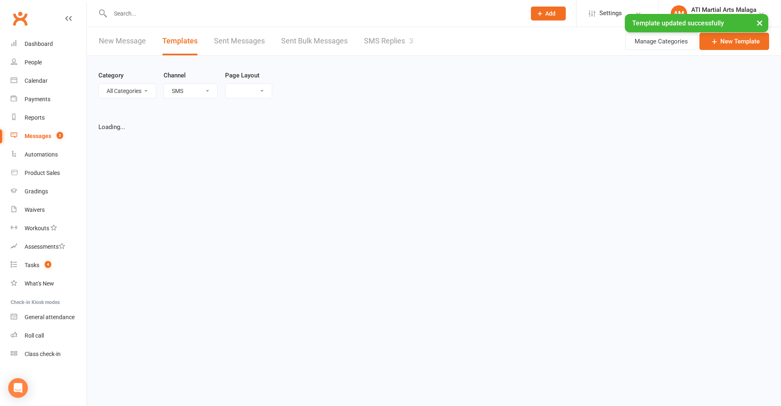
select select "grid"
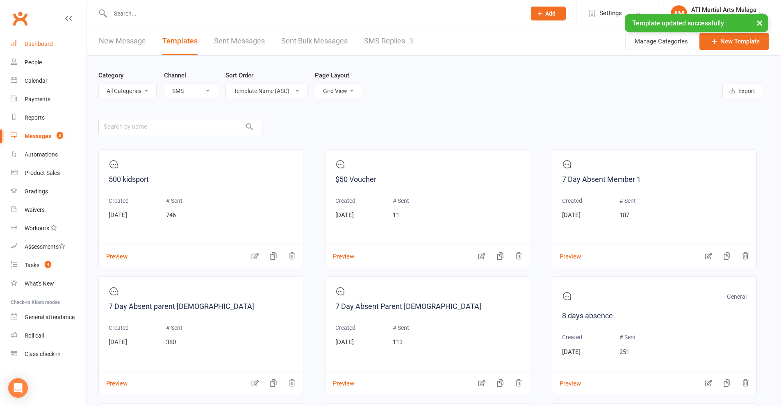
click at [57, 48] on link "Dashboard" at bounding box center [49, 44] width 76 height 18
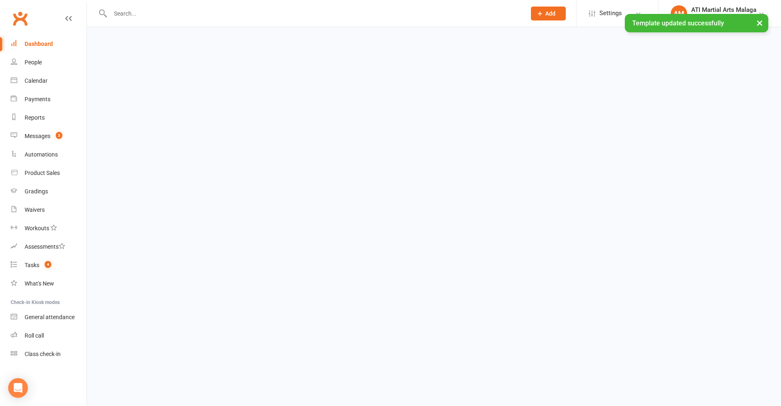
click at [129, 14] on div "× Template updated successfully" at bounding box center [385, 14] width 770 height 0
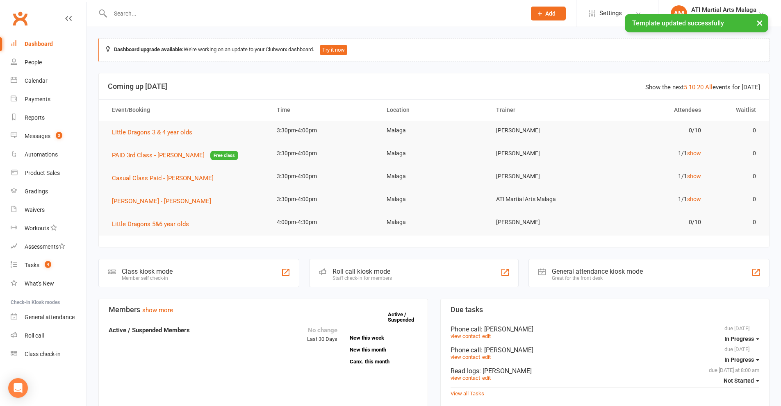
click at [135, 11] on input "text" at bounding box center [314, 13] width 412 height 11
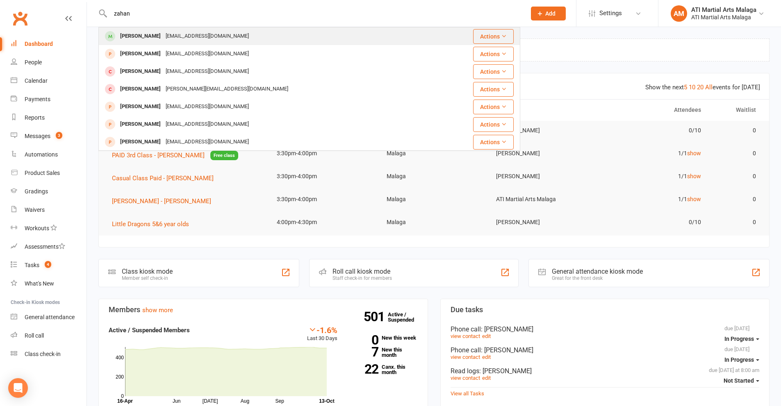
type input "zahan"
click at [144, 36] on div "[PERSON_NAME]" at bounding box center [140, 36] width 45 height 12
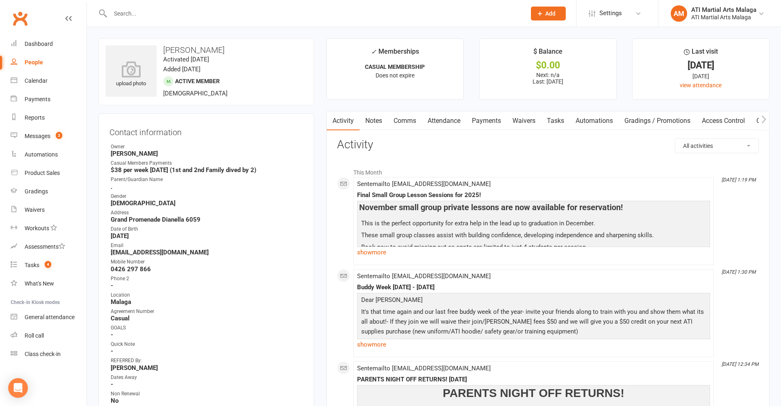
click at [412, 116] on link "Comms" at bounding box center [405, 120] width 34 height 19
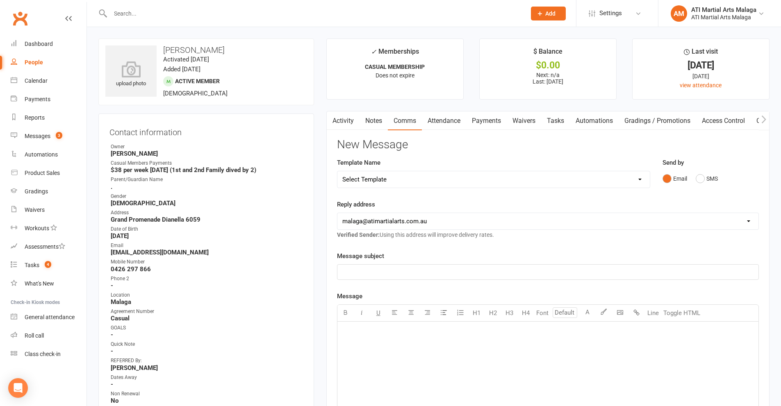
click at [551, 180] on select "Select Template [SMS] 8 days absence [SMS] Absent report 14 days or more :SMS […" at bounding box center [493, 179] width 312 height 16
select select "1"
click at [337, 171] on select "Select Template [SMS] 8 days absence [SMS] Absent report 14 days or more :SMS […" at bounding box center [493, 179] width 312 height 16
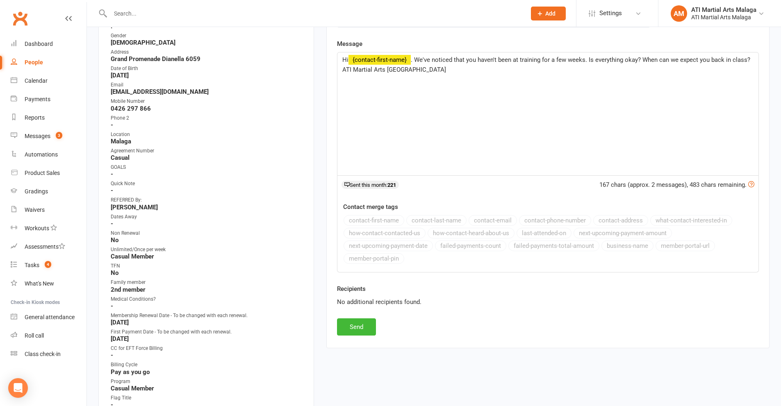
scroll to position [164, 0]
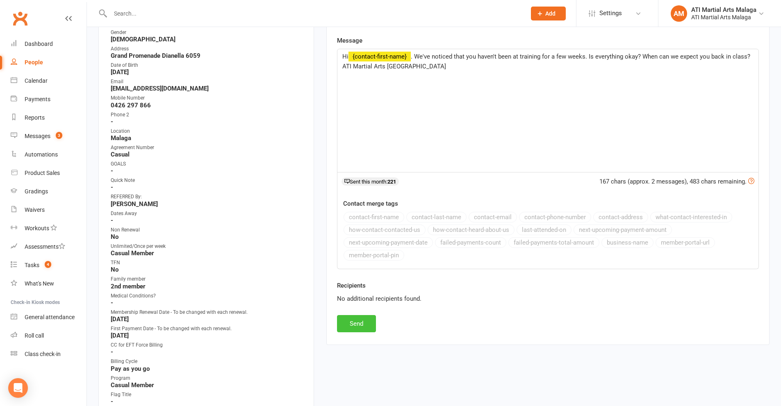
click at [349, 320] on button "Send" at bounding box center [356, 323] width 39 height 17
select select
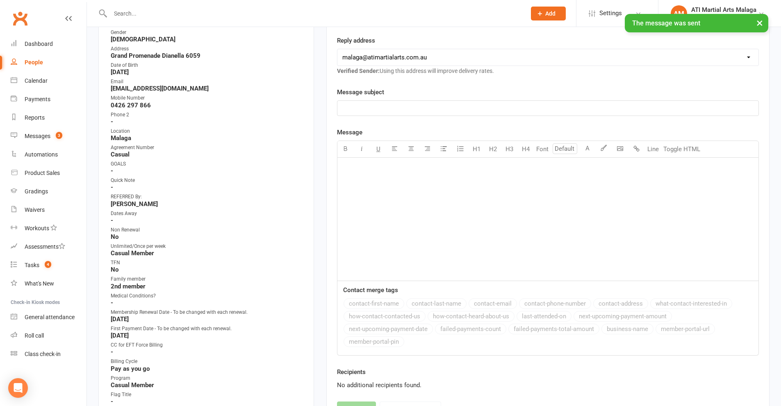
scroll to position [0, 0]
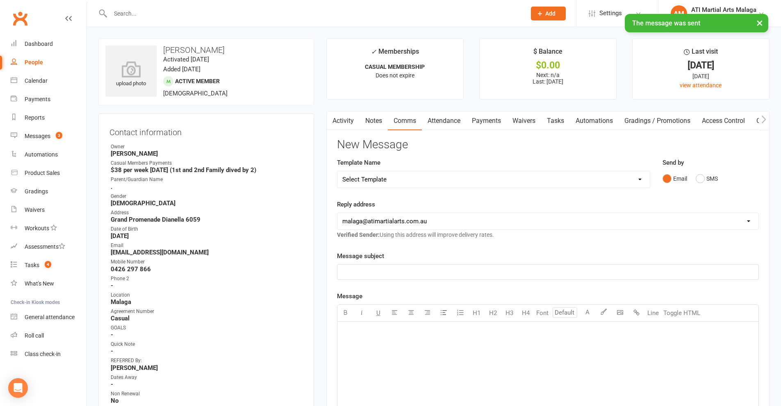
click at [193, 14] on input "text" at bounding box center [314, 13] width 412 height 11
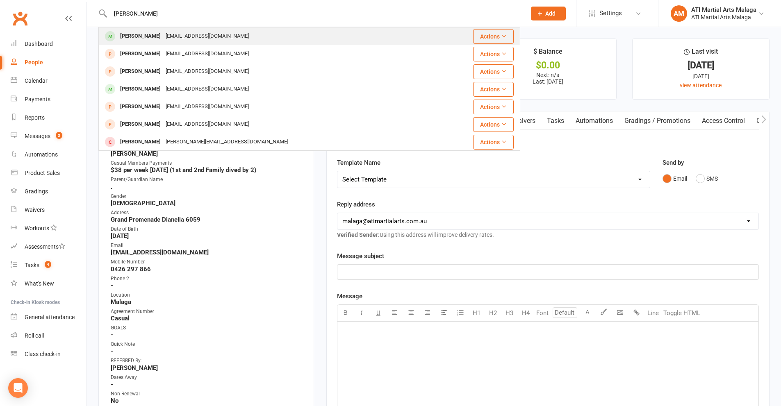
type input "[PERSON_NAME]"
click at [166, 37] on div "[EMAIL_ADDRESS][DOMAIN_NAME]" at bounding box center [207, 36] width 88 height 12
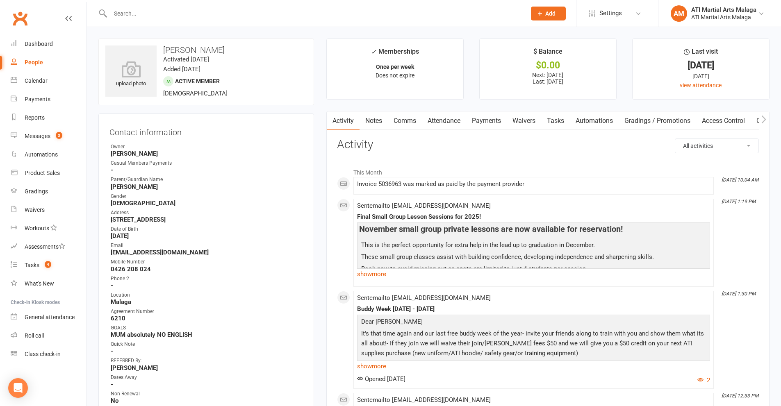
click at [374, 121] on link "Notes" at bounding box center [373, 120] width 28 height 19
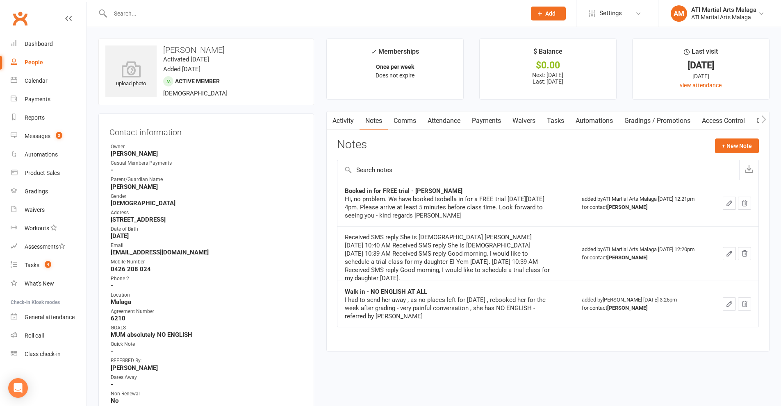
click at [443, 118] on link "Attendance" at bounding box center [444, 120] width 44 height 19
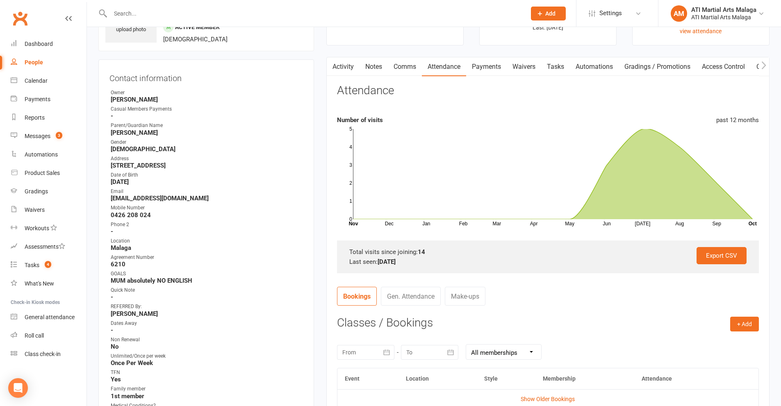
scroll to position [123, 0]
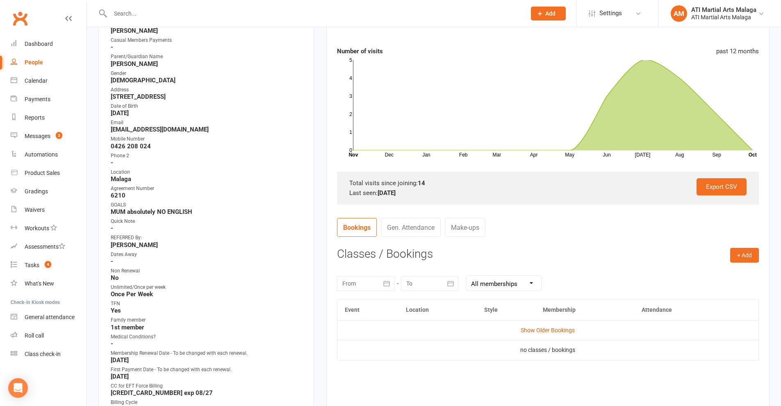
click at [427, 227] on link "Gen. Attendance" at bounding box center [411, 227] width 60 height 19
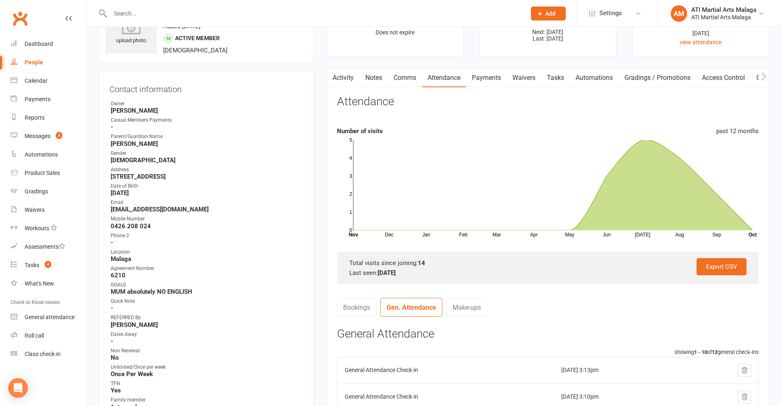
scroll to position [0, 0]
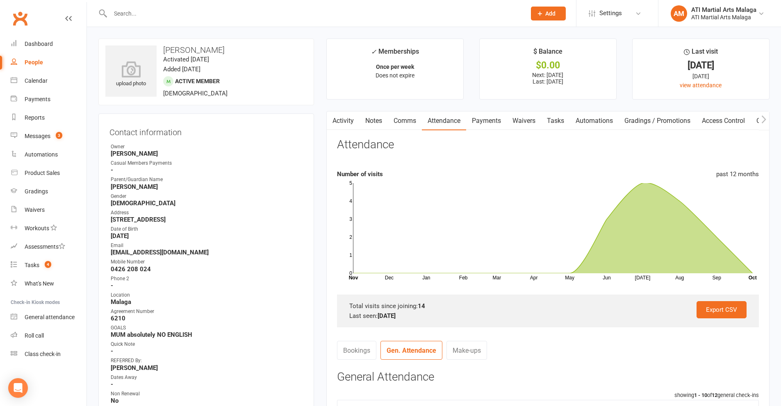
click at [405, 118] on link "Comms" at bounding box center [405, 120] width 34 height 19
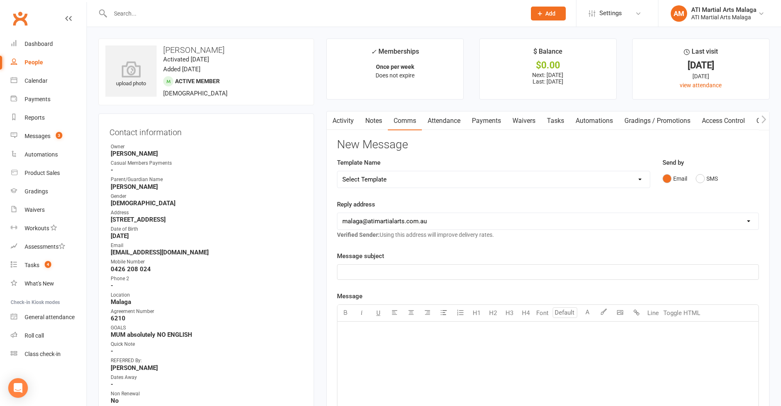
click at [439, 174] on select "Select Template [SMS] 8 days absence [SMS] Absent report 14 days or more :SMS […" at bounding box center [493, 179] width 312 height 16
select select "1"
click at [337, 171] on select "Select Template [SMS] 8 days absence [SMS] Absent report 14 days or more :SMS […" at bounding box center [493, 179] width 312 height 16
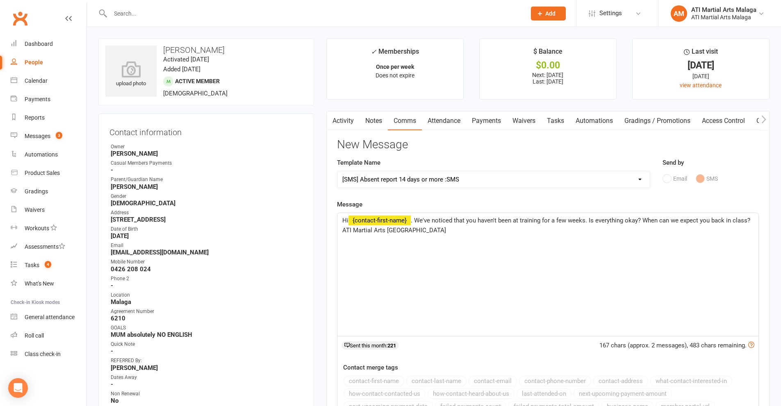
scroll to position [205, 0]
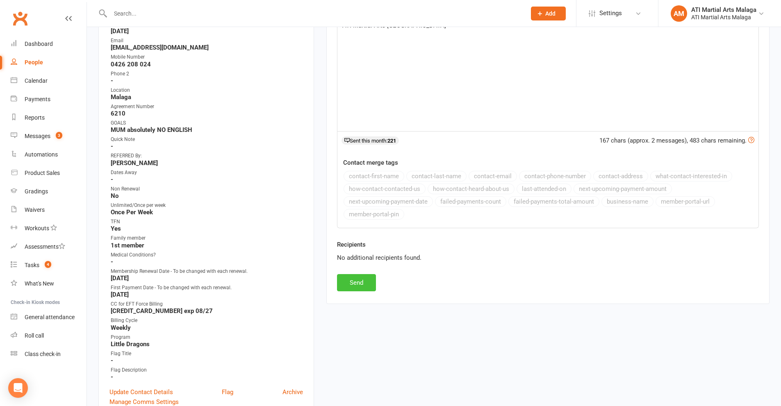
click at [365, 284] on button "Send" at bounding box center [356, 282] width 39 height 17
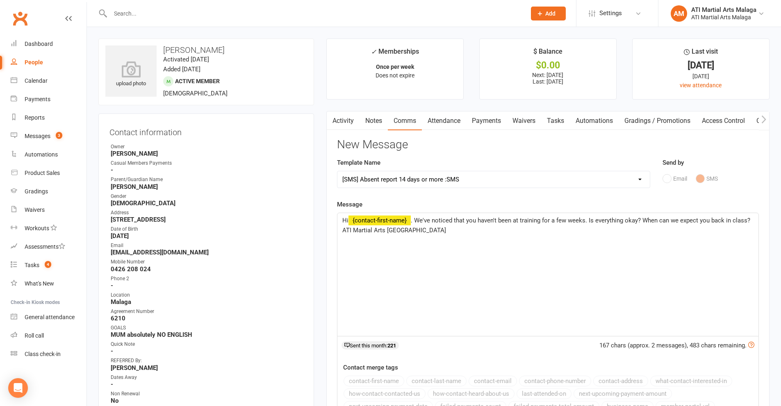
select select
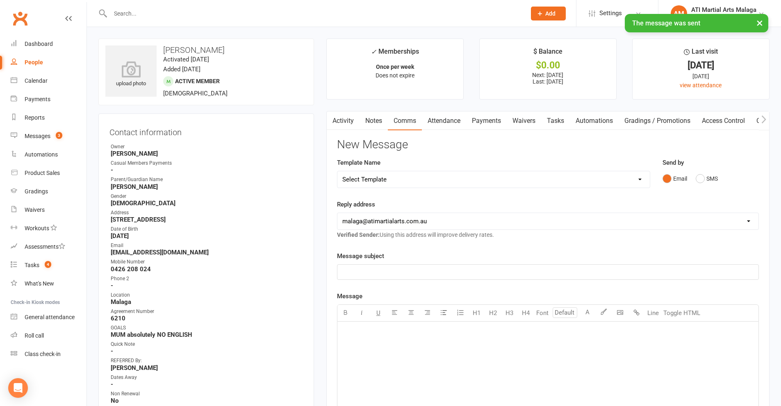
click at [222, 10] on input "text" at bounding box center [314, 13] width 412 height 11
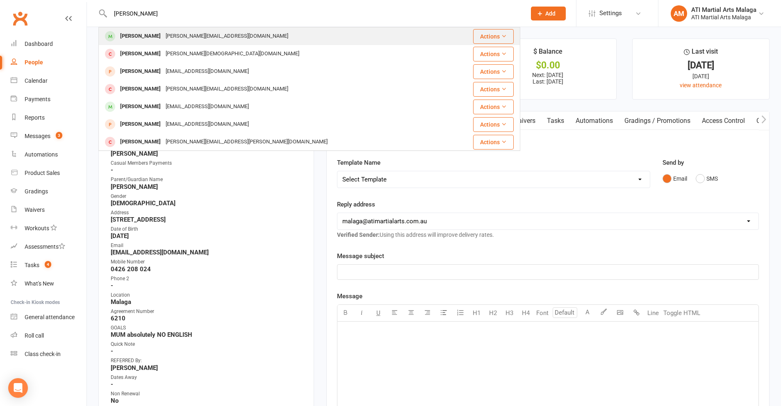
type input "[PERSON_NAME]"
click at [163, 36] on div "[PERSON_NAME][EMAIL_ADDRESS][DOMAIN_NAME]" at bounding box center [226, 36] width 127 height 12
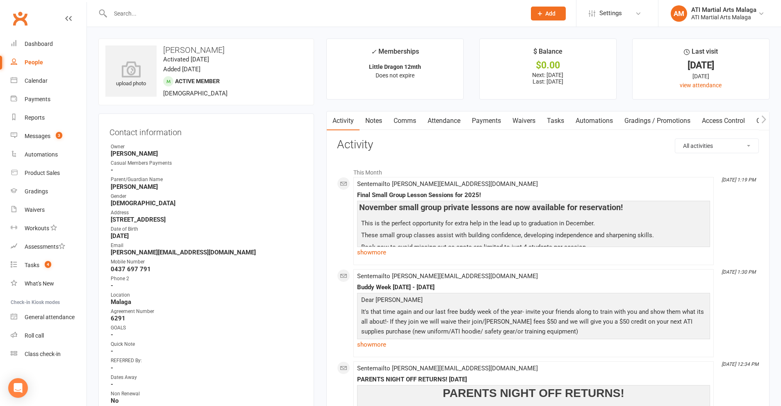
click at [382, 122] on link "Notes" at bounding box center [373, 120] width 28 height 19
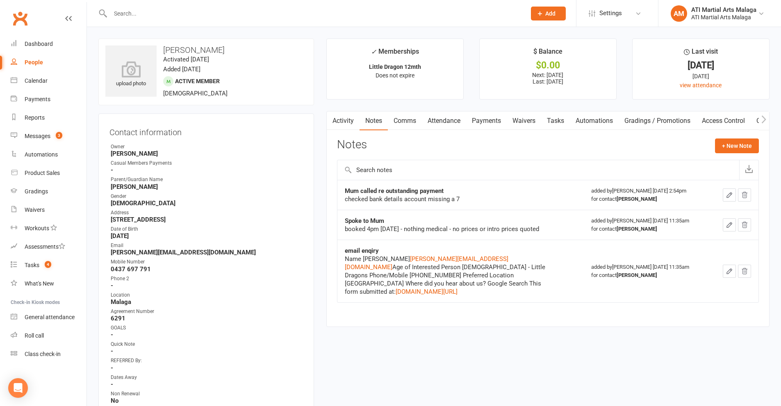
click at [448, 118] on link "Attendance" at bounding box center [444, 120] width 44 height 19
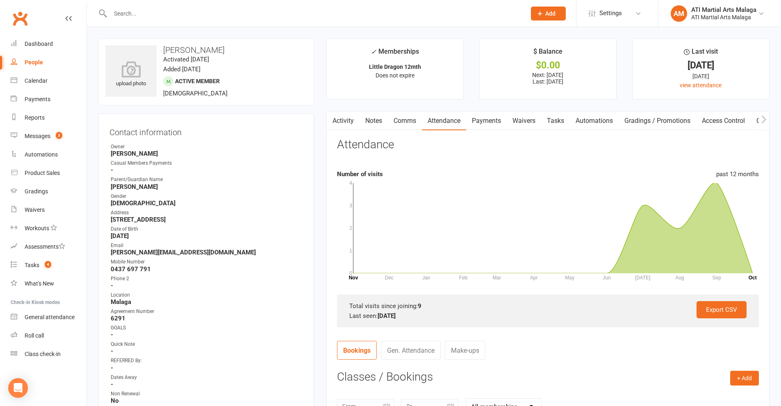
scroll to position [123, 0]
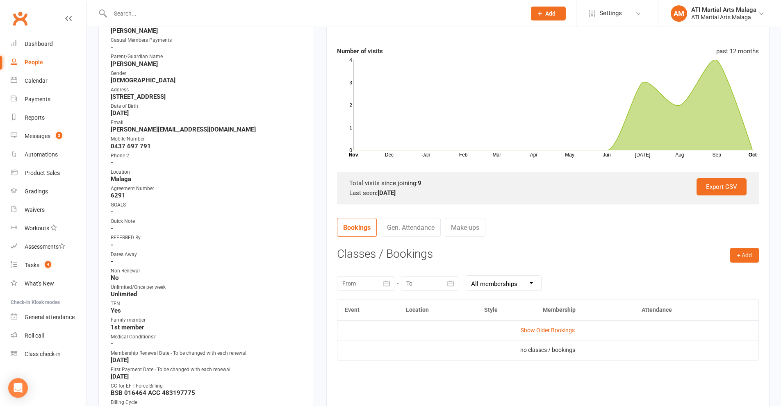
click at [425, 227] on link "Gen. Attendance" at bounding box center [411, 227] width 60 height 19
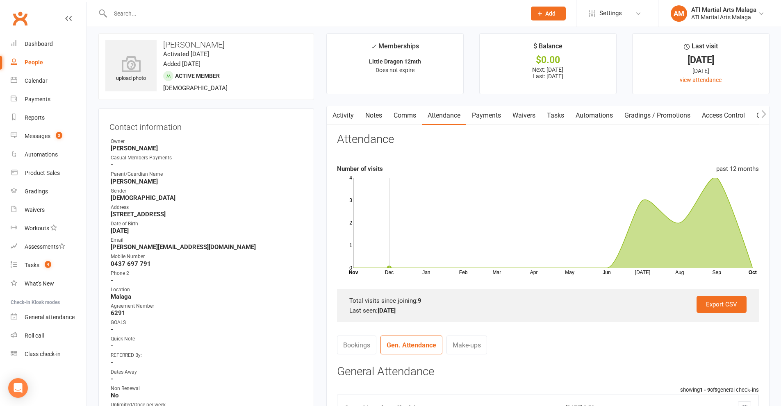
scroll to position [0, 0]
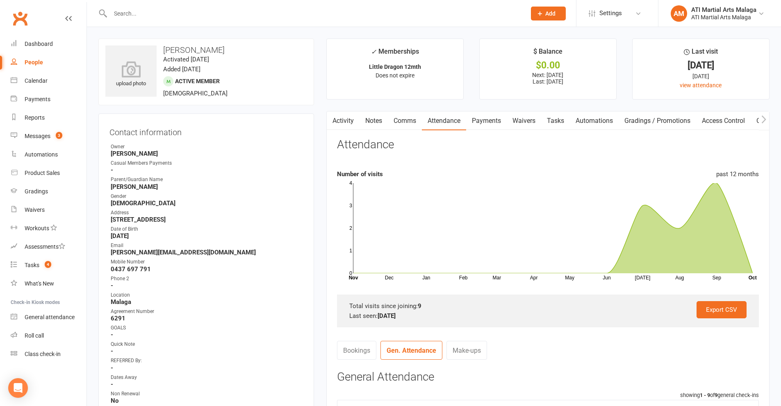
click at [400, 128] on link "Comms" at bounding box center [405, 120] width 34 height 19
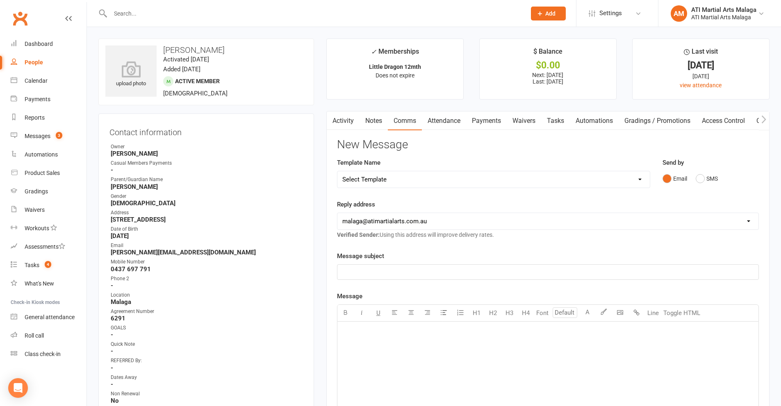
click at [719, 182] on div "Email SMS" at bounding box center [710, 179] width 96 height 16
click at [707, 177] on button "SMS" at bounding box center [706, 179] width 22 height 16
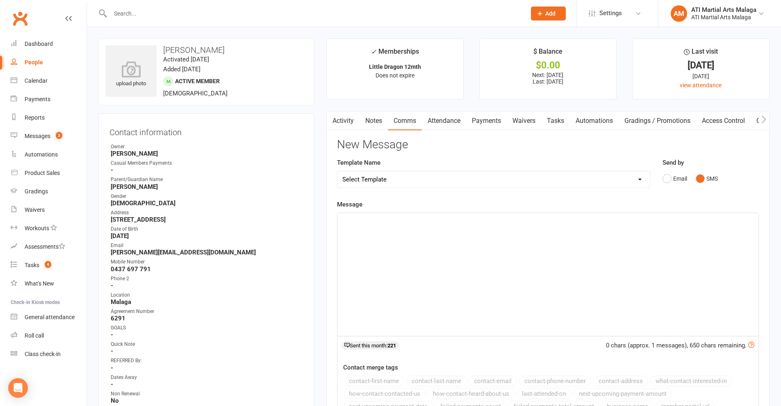
click at [372, 172] on select "Select Template [SMS] 8 days absence [SMS] Absent report 14 days or more :SMS […" at bounding box center [493, 179] width 312 height 16
select select "1"
click at [337, 171] on select "Select Template [SMS] 8 days absence [SMS] Absent report 14 days or more :SMS […" at bounding box center [493, 179] width 312 height 16
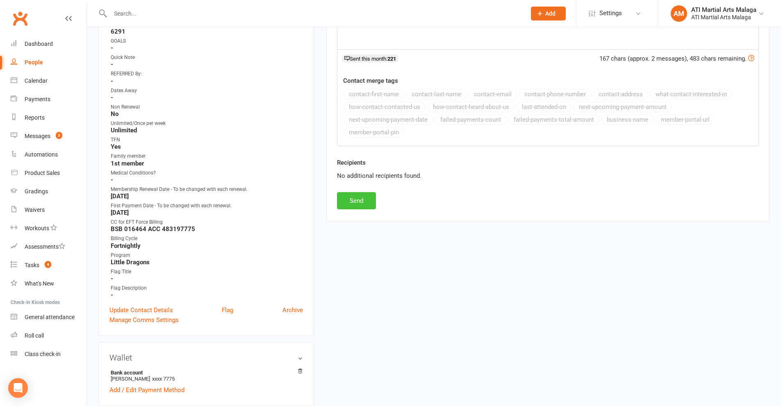
click at [353, 202] on button "Send" at bounding box center [356, 200] width 39 height 17
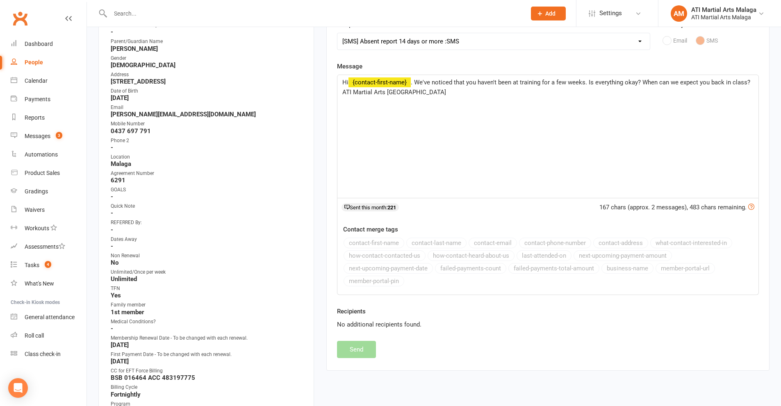
select select
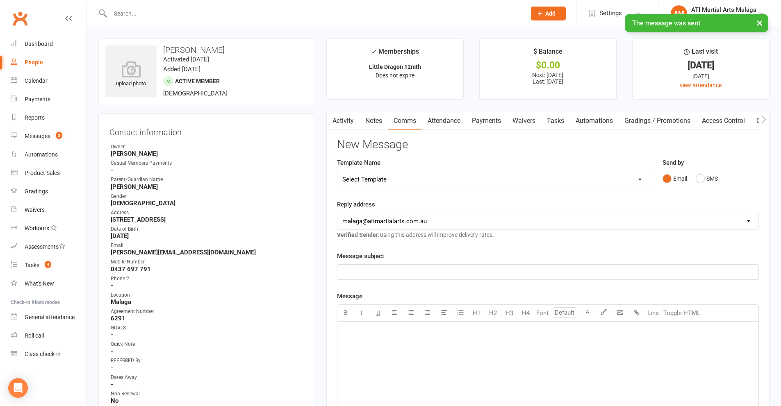
click at [163, 12] on input "text" at bounding box center [314, 13] width 412 height 11
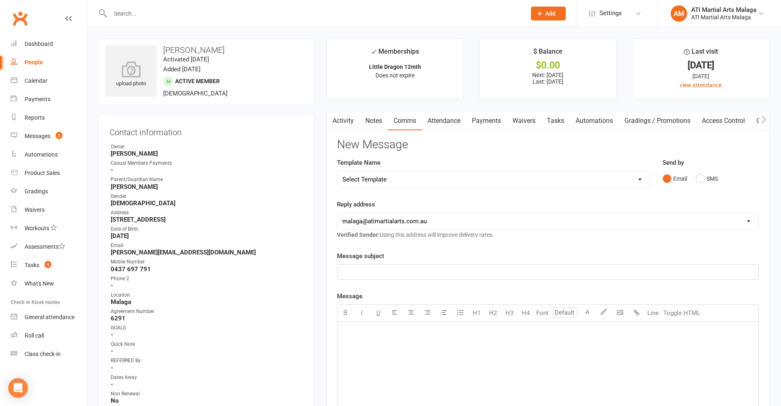
click at [165, 13] on input "text" at bounding box center [314, 13] width 412 height 11
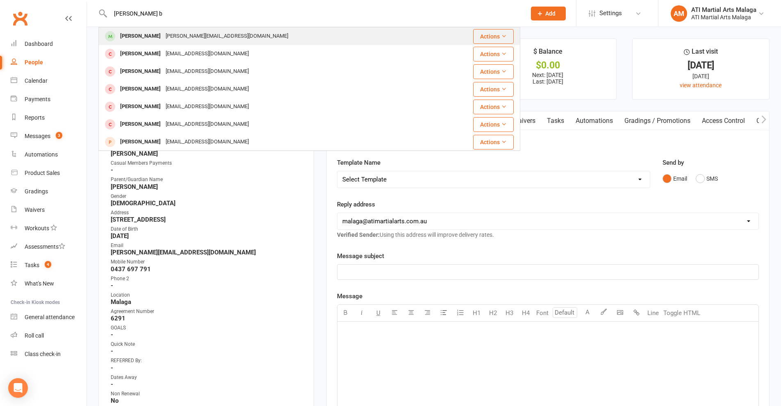
type input "[PERSON_NAME] b"
click at [163, 33] on div "[PERSON_NAME][EMAIL_ADDRESS][DOMAIN_NAME]" at bounding box center [226, 36] width 127 height 12
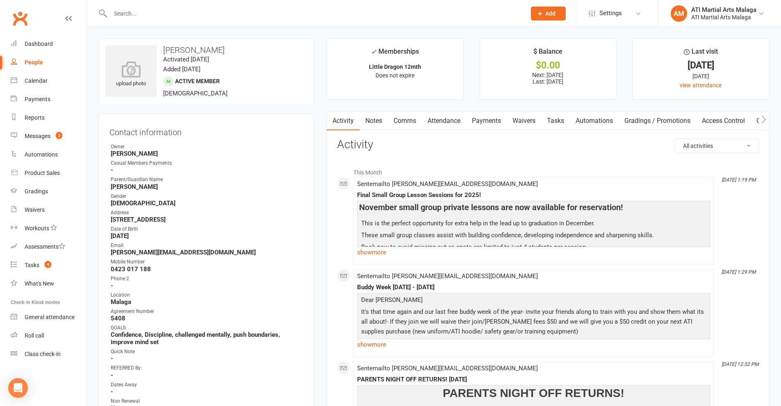
click at [379, 122] on link "Notes" at bounding box center [373, 120] width 28 height 19
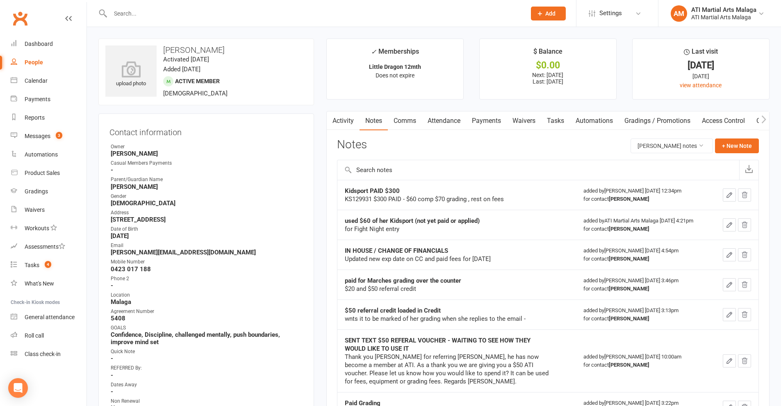
click at [445, 123] on link "Attendance" at bounding box center [444, 120] width 44 height 19
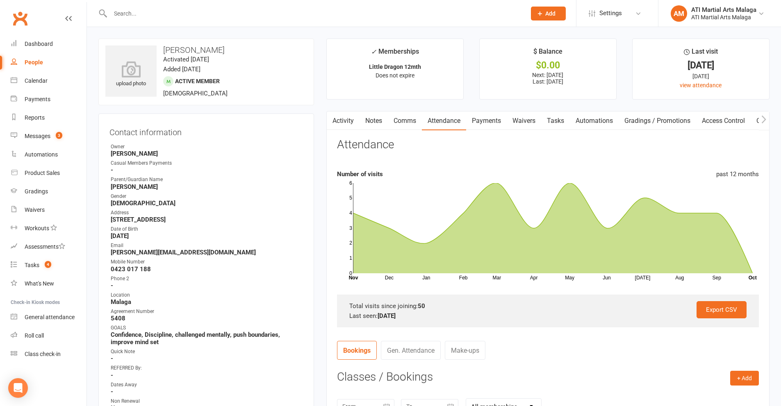
click at [416, 343] on link "Gen. Attendance" at bounding box center [411, 350] width 60 height 19
click at [407, 127] on link "Comms" at bounding box center [405, 120] width 34 height 19
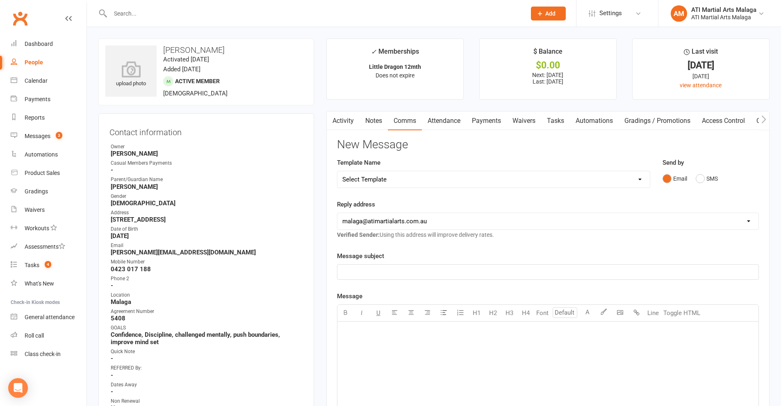
click at [517, 181] on select "Select Template [SMS] 8 days absence [SMS] Absent report 14 days or more :SMS […" at bounding box center [493, 179] width 312 height 16
select select "1"
click at [337, 171] on select "Select Template [SMS] 8 days absence [SMS] Absent report 14 days or more :SMS […" at bounding box center [493, 179] width 312 height 16
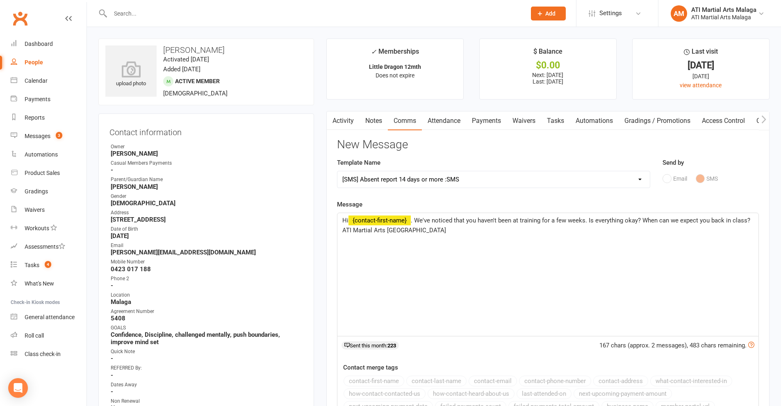
scroll to position [246, 0]
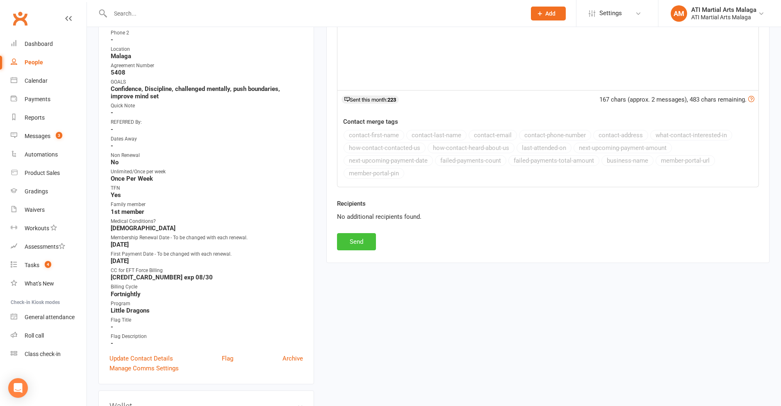
click at [360, 240] on button "Send" at bounding box center [356, 241] width 39 height 17
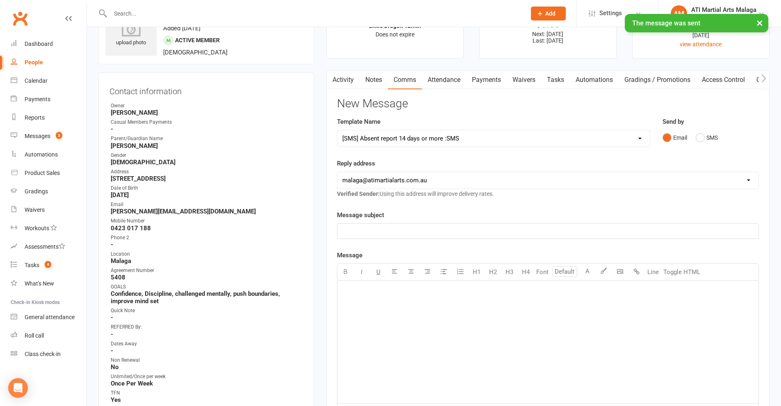
scroll to position [0, 0]
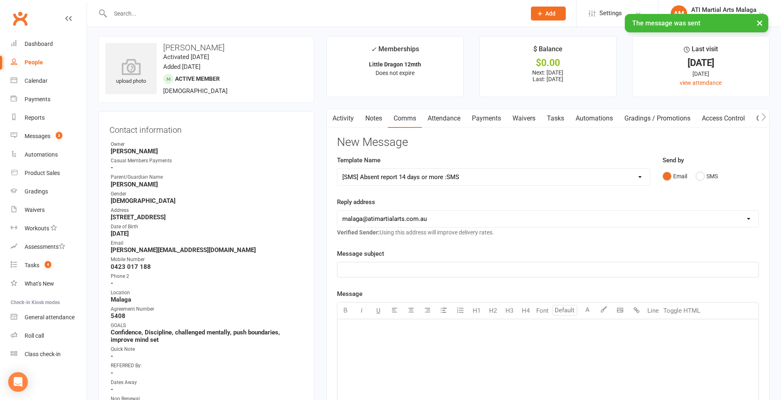
select select
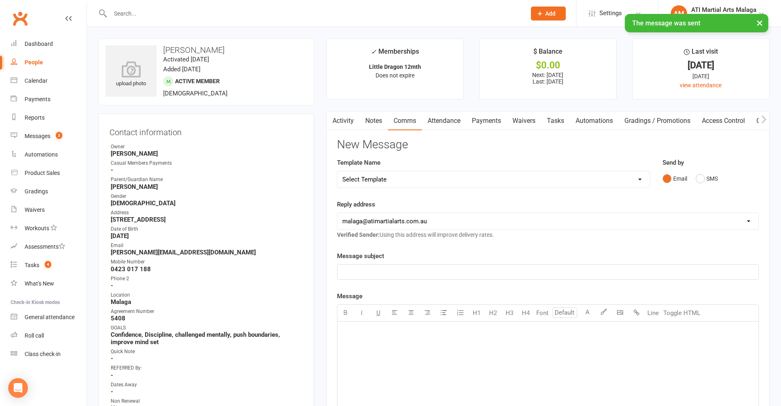
click at [186, 12] on input "text" at bounding box center [314, 13] width 412 height 11
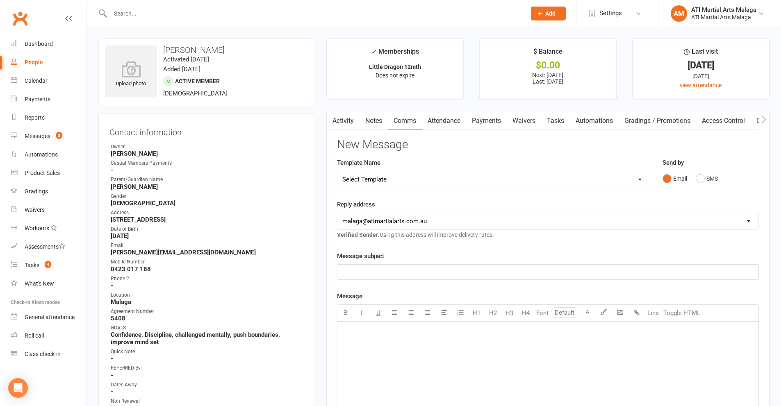
click at [140, 13] on input "text" at bounding box center [314, 13] width 412 height 11
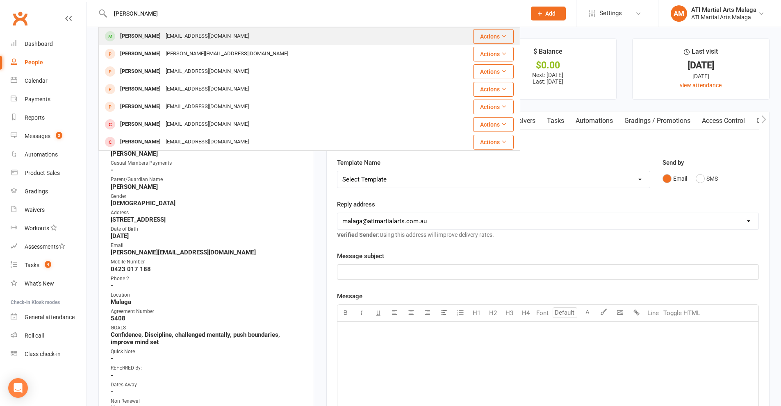
type input "[PERSON_NAME]"
click at [163, 37] on div "[EMAIL_ADDRESS][DOMAIN_NAME]" at bounding box center [207, 36] width 88 height 12
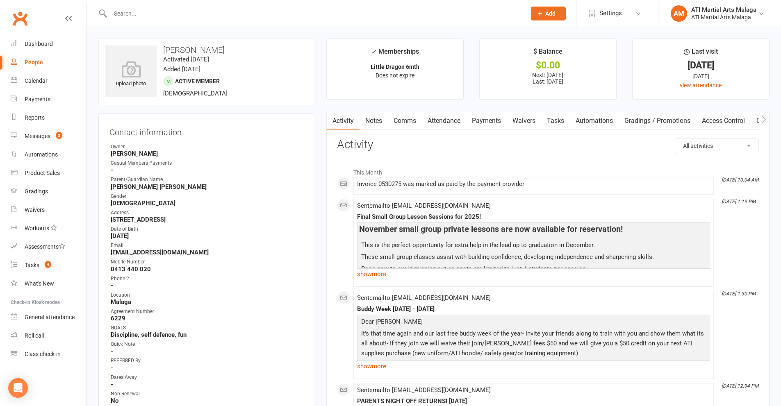
click at [450, 127] on link "Attendance" at bounding box center [444, 120] width 44 height 19
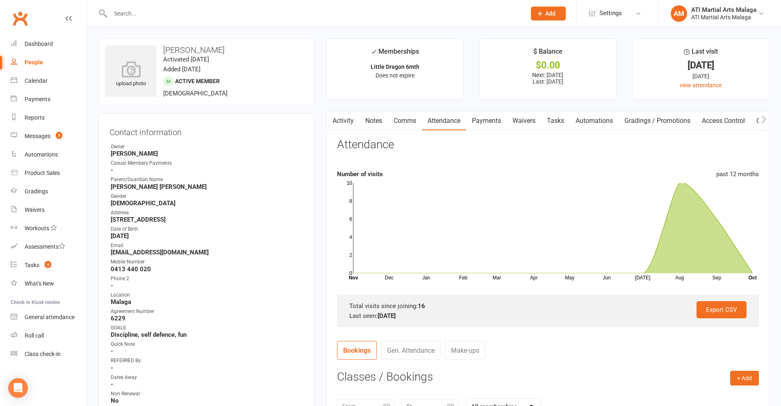
click at [427, 342] on link "Gen. Attendance" at bounding box center [411, 350] width 60 height 19
click at [371, 119] on link "Notes" at bounding box center [373, 120] width 28 height 19
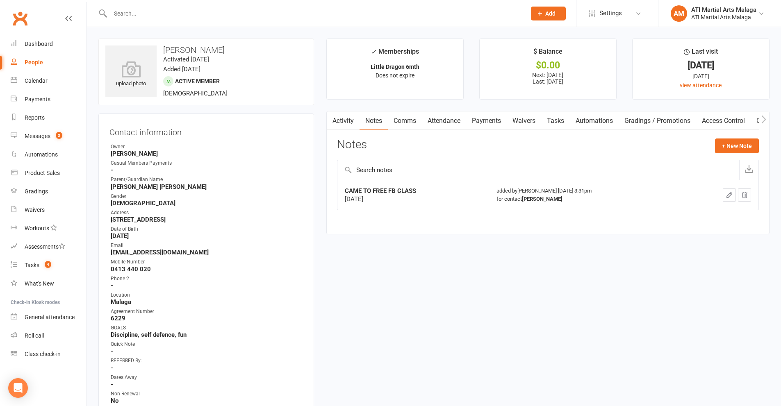
click at [409, 118] on link "Comms" at bounding box center [405, 120] width 34 height 19
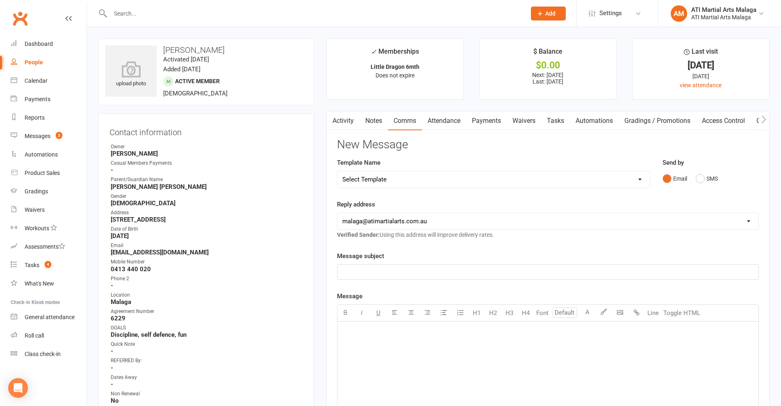
click at [502, 185] on select "Select Template [SMS] 8 days absence [SMS] Absent report 14 days or more :SMS […" at bounding box center [493, 179] width 312 height 16
select select "1"
click at [337, 171] on select "Select Template [SMS] 8 days absence [SMS] Absent report 14 days or more :SMS […" at bounding box center [493, 179] width 312 height 16
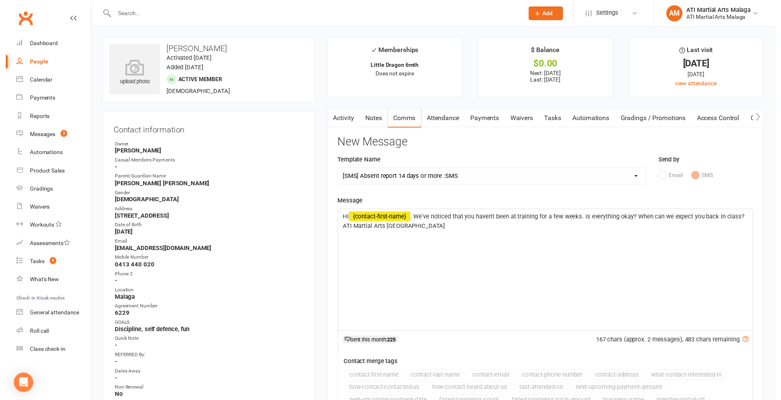
scroll to position [164, 0]
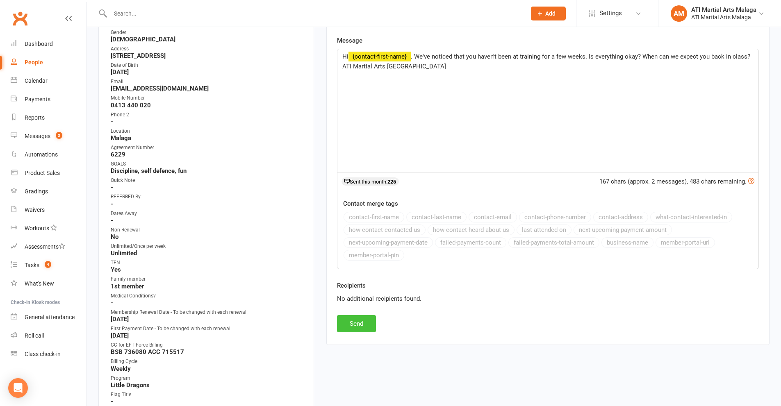
click at [355, 321] on button "Send" at bounding box center [356, 323] width 39 height 17
select select
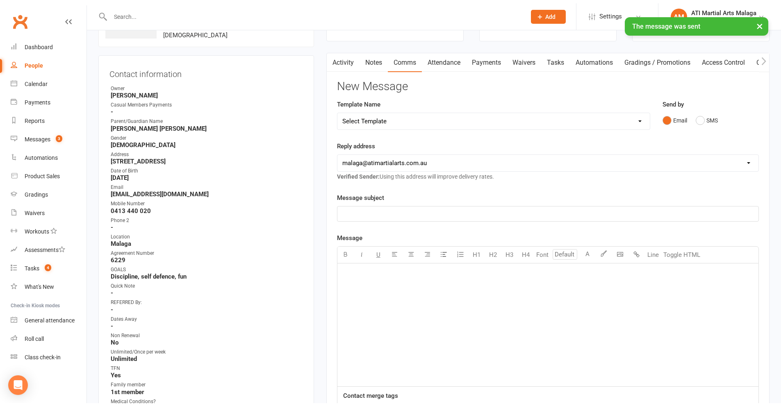
scroll to position [0, 0]
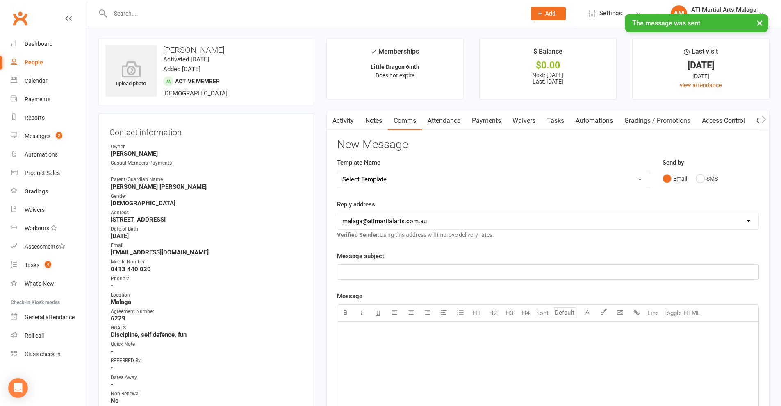
click at [233, 12] on input "text" at bounding box center [314, 13] width 412 height 11
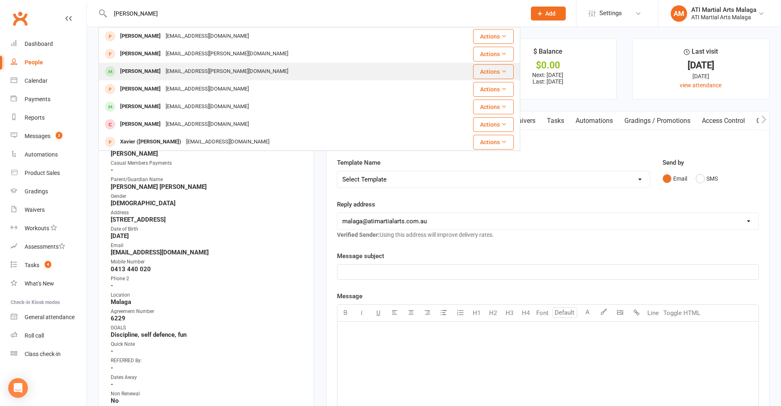
type input "[PERSON_NAME]"
click at [226, 66] on div "[PERSON_NAME] [EMAIL_ADDRESS][PERSON_NAME][DOMAIN_NAME]" at bounding box center [274, 71] width 350 height 17
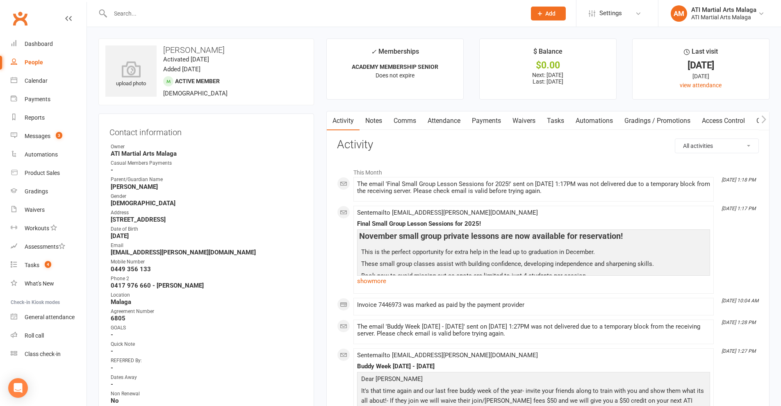
click at [409, 119] on link "Comms" at bounding box center [405, 120] width 34 height 19
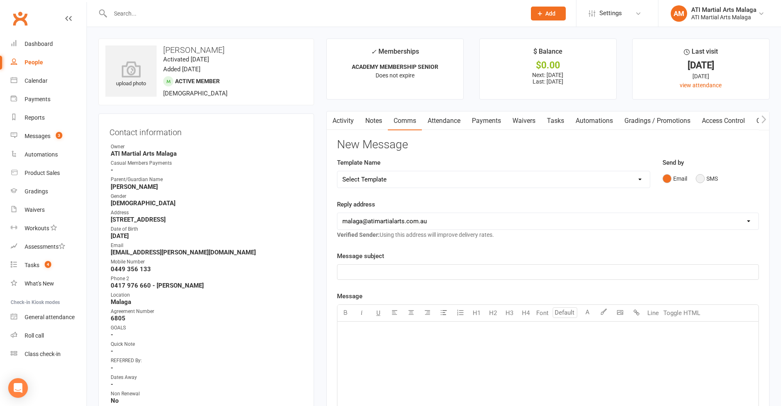
click at [702, 175] on button "SMS" at bounding box center [706, 179] width 22 height 16
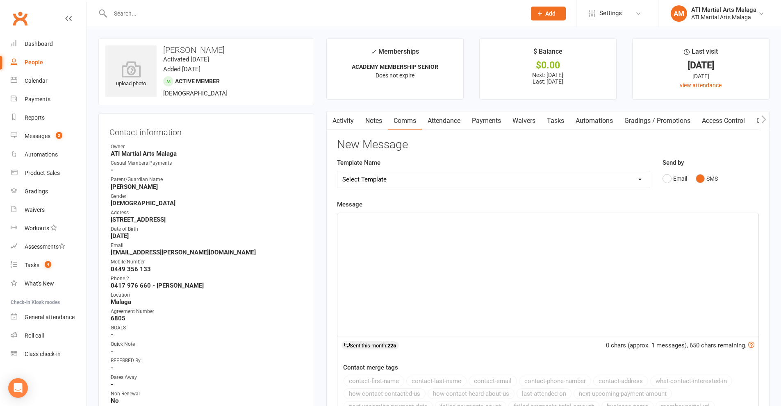
click at [544, 179] on select "Select Template [SMS] 8 days absence [SMS] Absent report 14 days or more :SMS […" at bounding box center [493, 179] width 312 height 16
select select "1"
click at [337, 171] on select "Select Template [SMS] 8 days absence [SMS] Absent report 14 days or more :SMS […" at bounding box center [493, 179] width 312 height 16
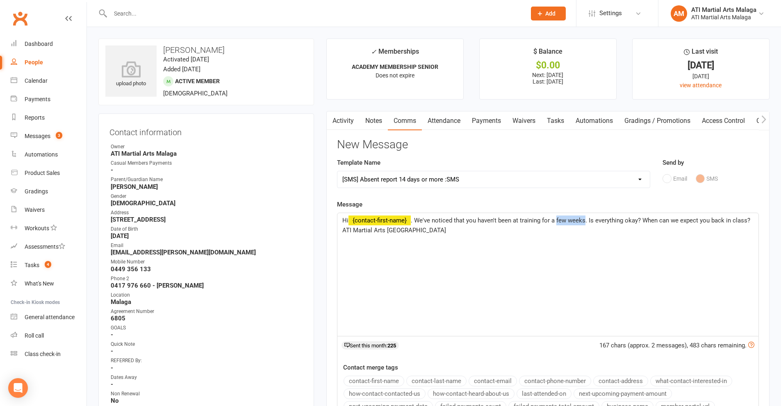
drag, startPoint x: 557, startPoint y: 221, endPoint x: 585, endPoint y: 218, distance: 28.8
click at [585, 218] on span ". We've noticed that you haven't been at training for a few weeks. Is everythin…" at bounding box center [546, 225] width 409 height 17
click at [592, 227] on p "Hi ﻿ {contact-first-name} . We've noticed that you haven't been at training for…" at bounding box center [547, 226] width 411 height 20
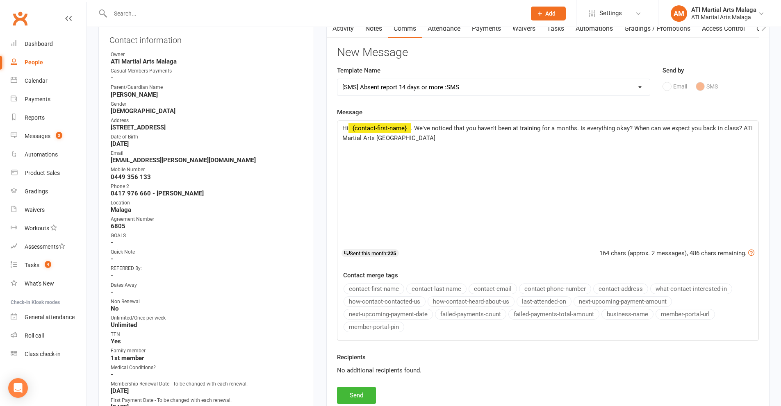
scroll to position [123, 0]
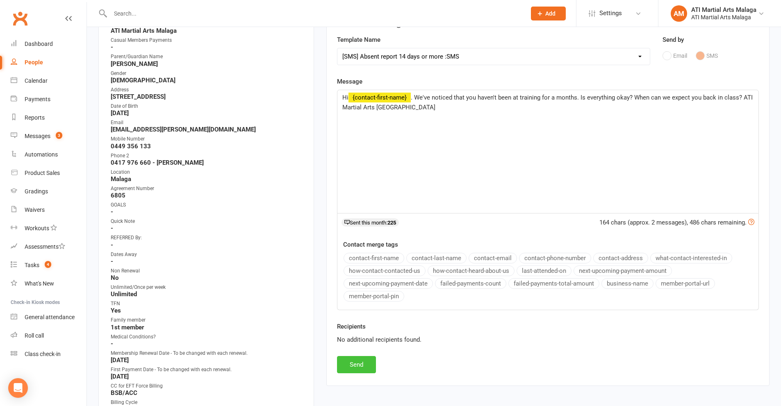
click at [371, 366] on button "Send" at bounding box center [356, 364] width 39 height 17
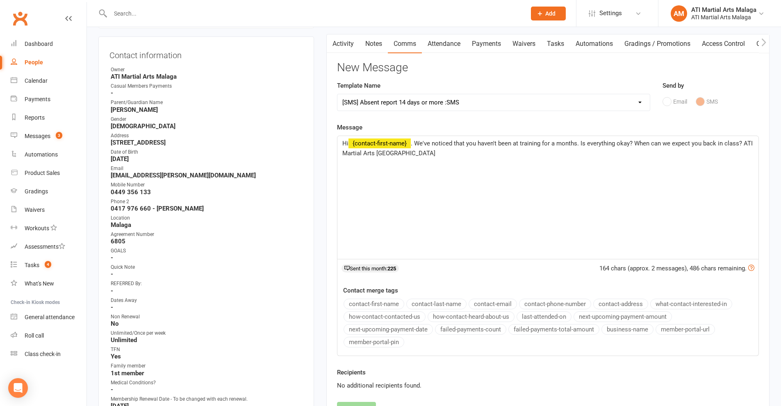
scroll to position [0, 0]
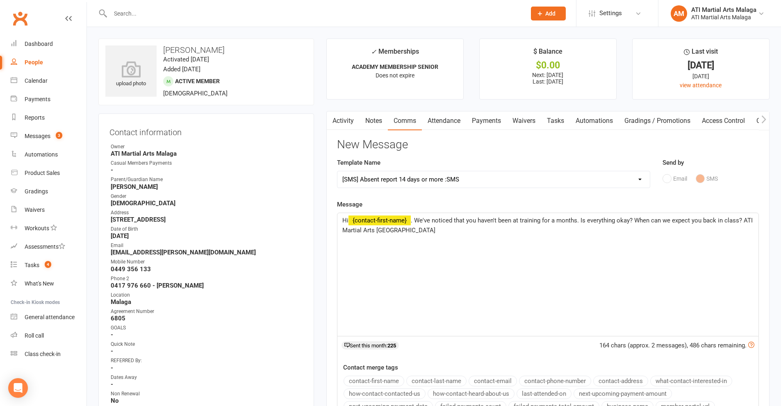
select select
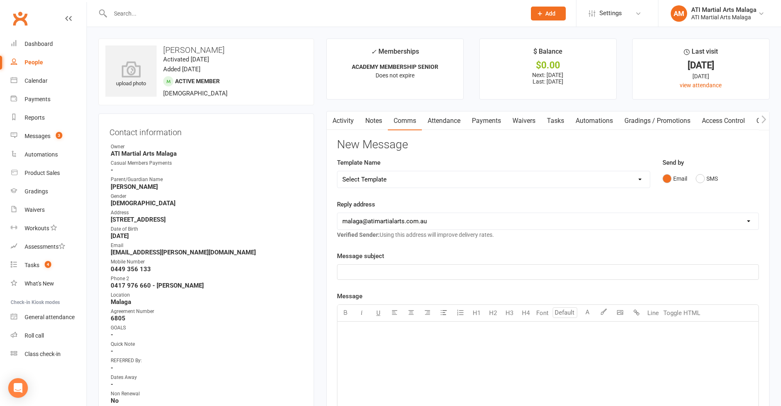
click at [143, 11] on input "text" at bounding box center [314, 13] width 412 height 11
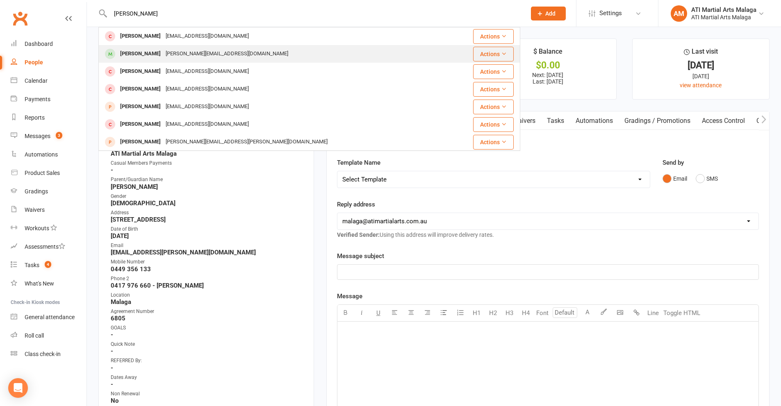
type input "[PERSON_NAME]"
click at [163, 55] on div "[PERSON_NAME][EMAIL_ADDRESS][DOMAIN_NAME]" at bounding box center [226, 54] width 127 height 12
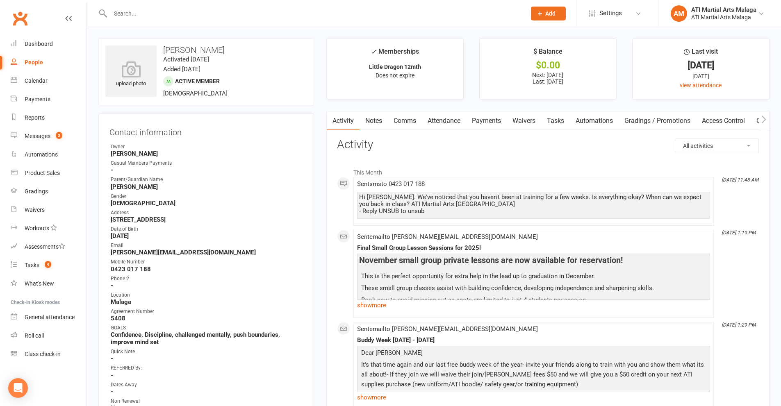
click at [452, 119] on link "Attendance" at bounding box center [444, 120] width 44 height 19
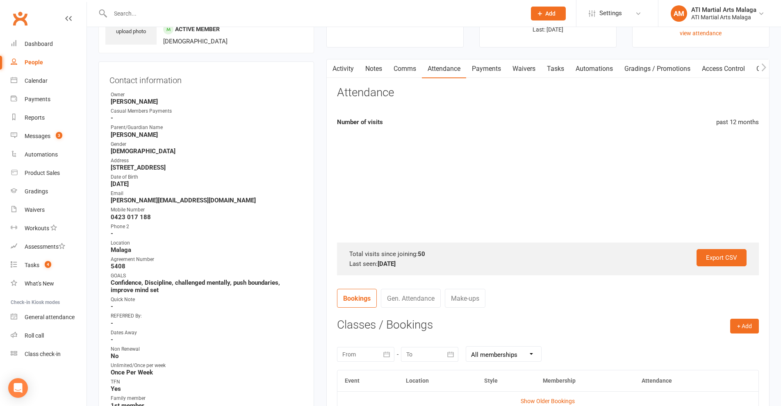
scroll to position [82, 0]
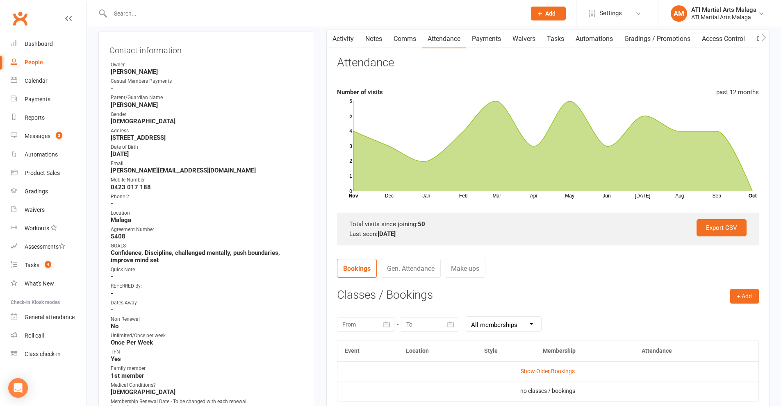
click at [399, 269] on link "Gen. Attendance" at bounding box center [411, 268] width 60 height 19
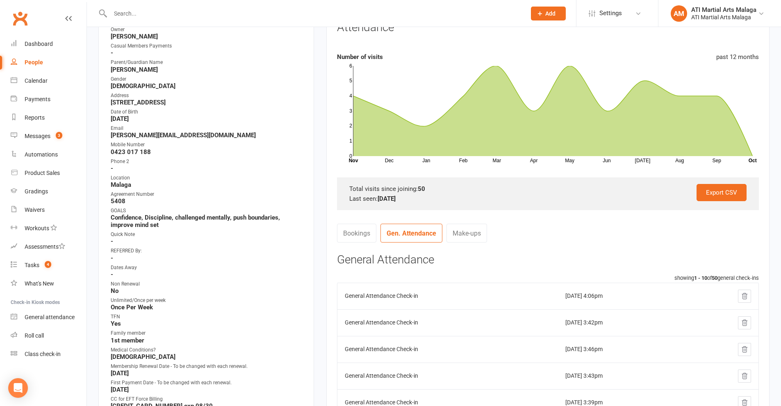
scroll to position [164, 0]
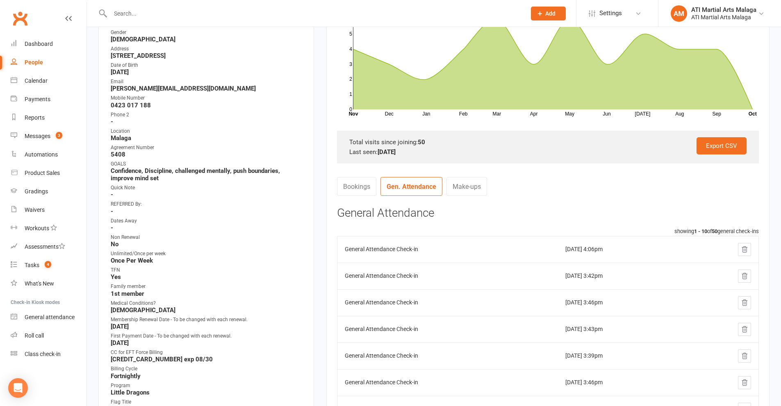
drag, startPoint x: 599, startPoint y: 249, endPoint x: 345, endPoint y: 245, distance: 254.5
click at [345, 245] on tr "General Attendance Check-in [DATE] 4:06pm" at bounding box center [547, 249] width 421 height 27
click at [345, 245] on td "General Attendance Check-in" at bounding box center [447, 249] width 221 height 27
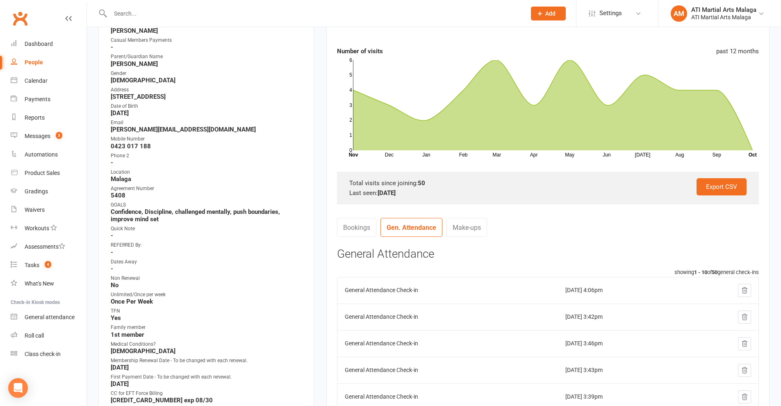
scroll to position [205, 0]
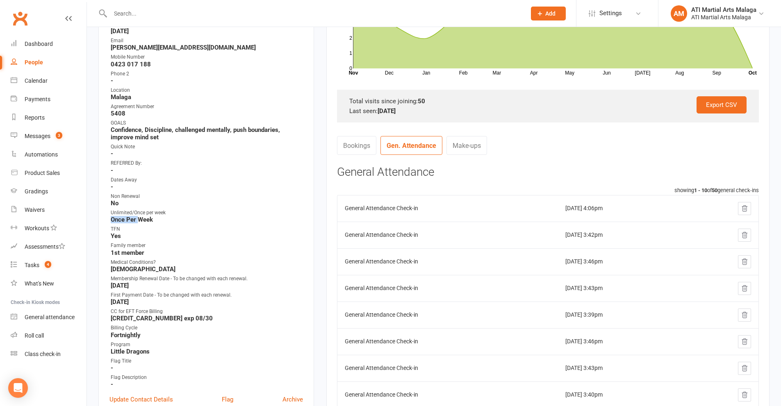
drag, startPoint x: 109, startPoint y: 219, endPoint x: 139, endPoint y: 220, distance: 29.9
click at [139, 220] on div "Contact information Owner [PERSON_NAME] Casual Members Payments - Parent/Guardi…" at bounding box center [206, 167] width 216 height 517
click at [139, 220] on strong "Once Per Week" at bounding box center [207, 219] width 192 height 7
drag, startPoint x: 159, startPoint y: 218, endPoint x: 110, endPoint y: 212, distance: 49.6
click at [110, 212] on li "Unlimited/Once per week Once Per Week" at bounding box center [205, 216] width 193 height 14
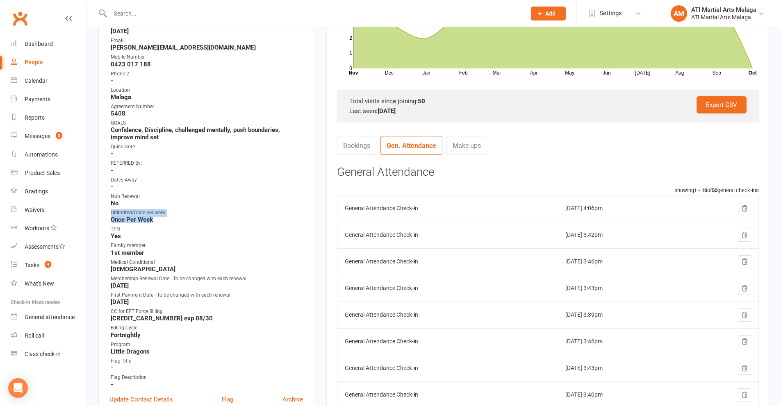
click at [110, 212] on li "Unlimited/Once per week Once Per Week" at bounding box center [205, 216] width 193 height 14
drag, startPoint x: 110, startPoint y: 212, endPoint x: 167, endPoint y: 219, distance: 57.3
click at [167, 219] on li "Unlimited/Once per week Once Per Week" at bounding box center [205, 216] width 193 height 14
click at [167, 219] on strong "Once Per Week" at bounding box center [207, 219] width 192 height 7
drag, startPoint x: 168, startPoint y: 219, endPoint x: 107, endPoint y: 215, distance: 60.8
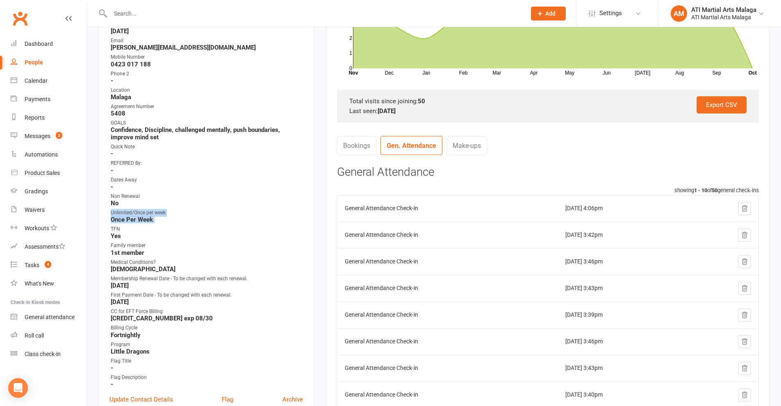
click at [107, 215] on div "Contact information Owner [PERSON_NAME] Casual Members Payments - Parent/Guardi…" at bounding box center [206, 167] width 216 height 517
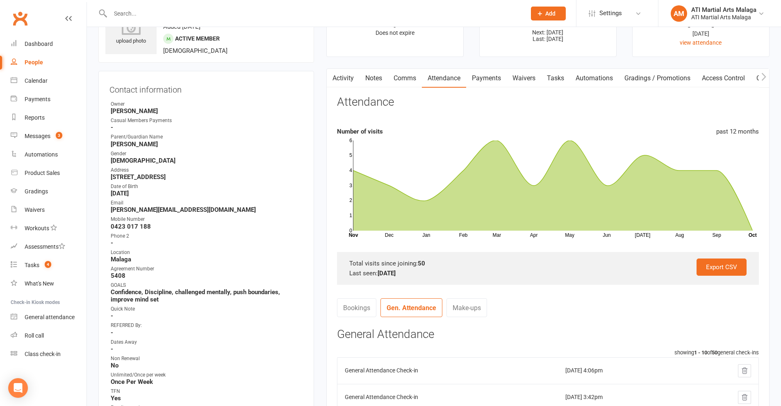
scroll to position [0, 0]
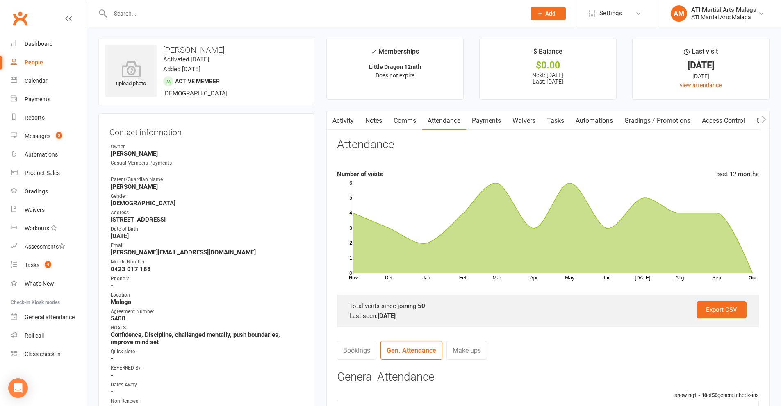
click at [184, 11] on input "text" at bounding box center [314, 13] width 412 height 11
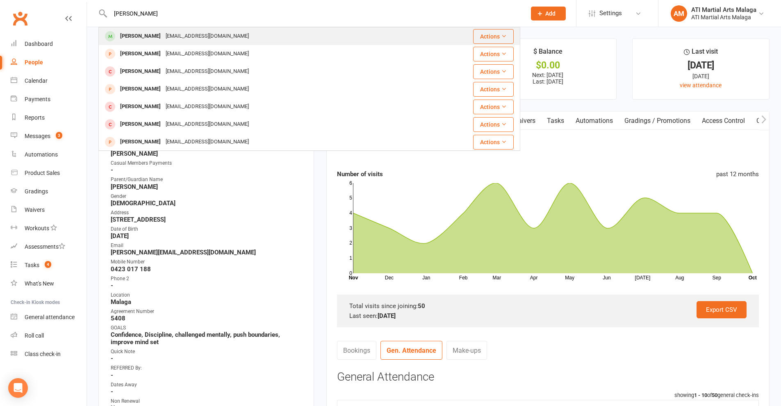
type input "[PERSON_NAME]"
click at [177, 34] on div "[EMAIL_ADDRESS][DOMAIN_NAME]" at bounding box center [207, 36] width 88 height 12
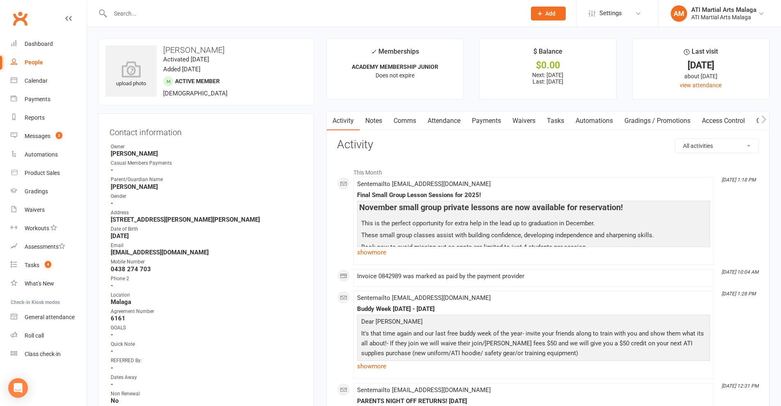
click at [386, 120] on link "Notes" at bounding box center [373, 120] width 28 height 19
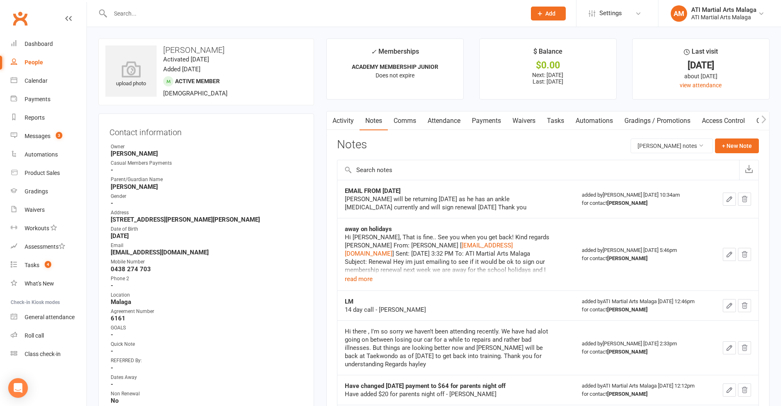
click at [410, 124] on link "Comms" at bounding box center [405, 120] width 34 height 19
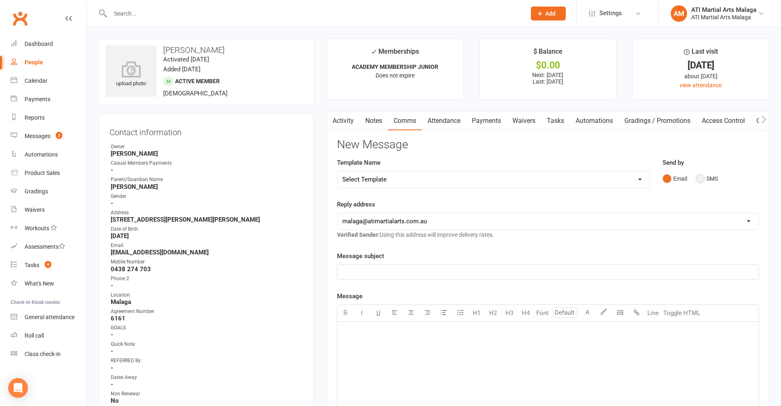
click at [714, 182] on button "SMS" at bounding box center [706, 179] width 22 height 16
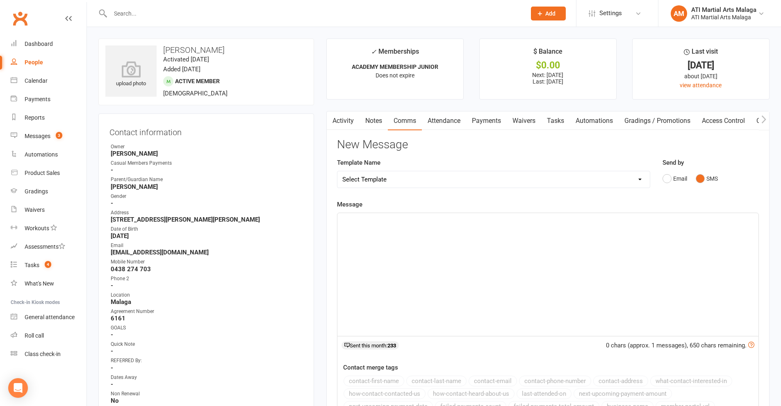
click at [402, 170] on div "Template Name Select Template [SMS] 8 days absence [SMS] Absent report 14 days …" at bounding box center [493, 173] width 313 height 30
click at [403, 182] on select "Select Template [SMS] 8 days absence [SMS] Absent report 14 days or more :SMS […" at bounding box center [493, 179] width 312 height 16
select select "1"
click at [337, 171] on select "Select Template [SMS] 8 days absence [SMS] Absent report 14 days or more :SMS […" at bounding box center [493, 179] width 312 height 16
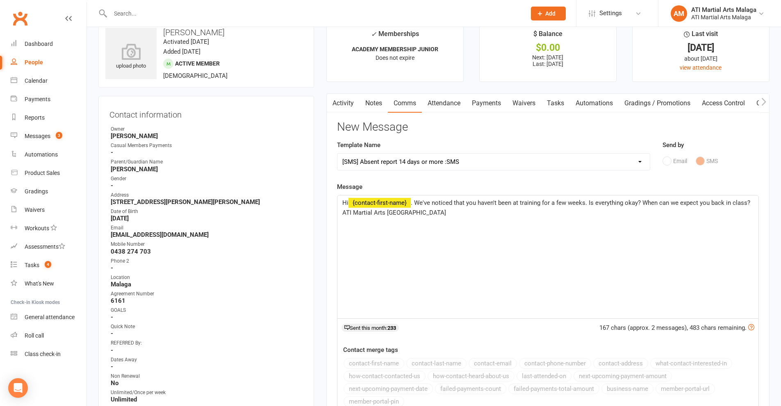
scroll to position [123, 0]
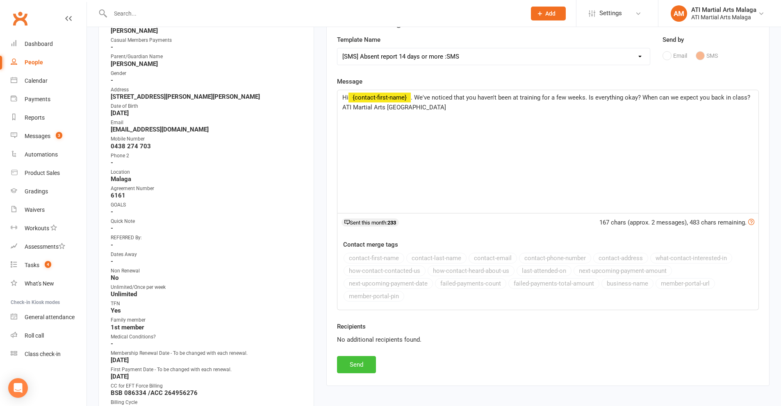
click at [360, 361] on button "Send" at bounding box center [356, 364] width 39 height 17
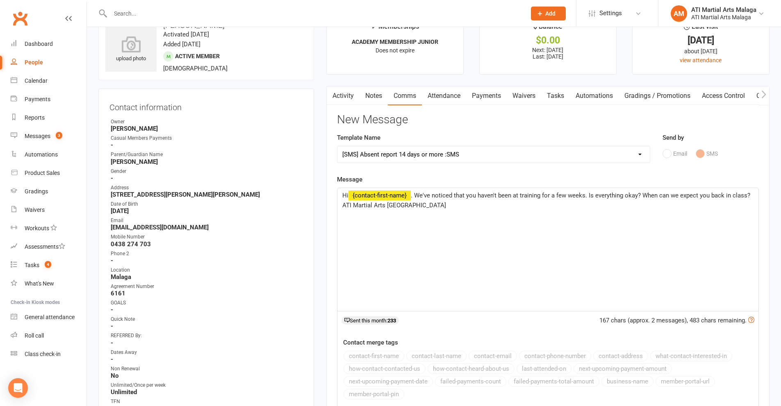
scroll to position [0, 0]
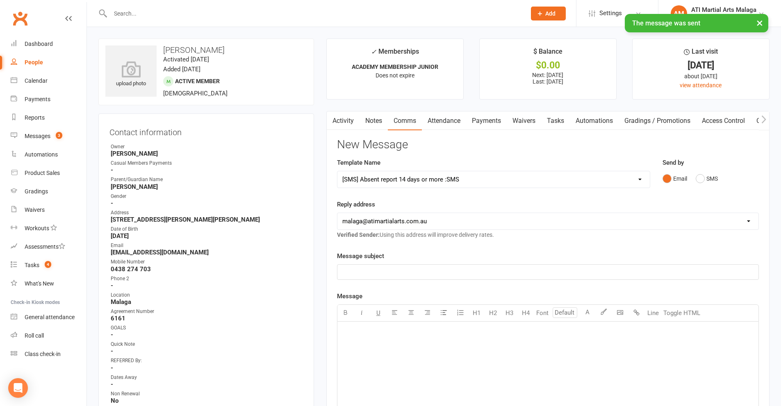
select select
click at [186, 14] on div "× The message was sent" at bounding box center [385, 14] width 770 height 0
click at [183, 11] on input "text" at bounding box center [314, 13] width 412 height 11
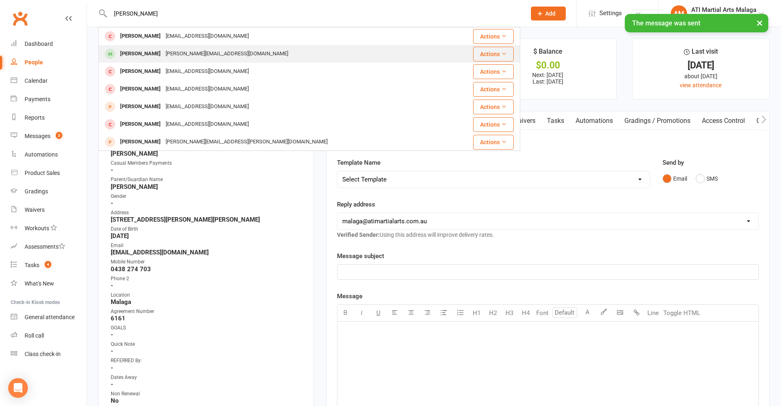
type input "[PERSON_NAME]"
click at [163, 52] on div "[PERSON_NAME][EMAIL_ADDRESS][DOMAIN_NAME]" at bounding box center [226, 54] width 127 height 12
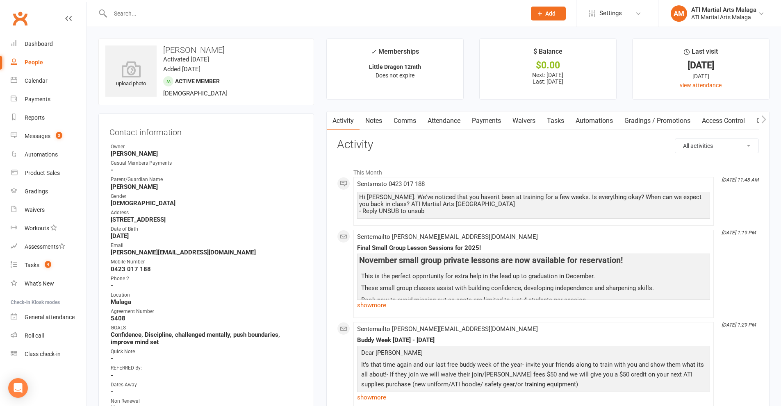
click at [400, 123] on link "Comms" at bounding box center [405, 120] width 34 height 19
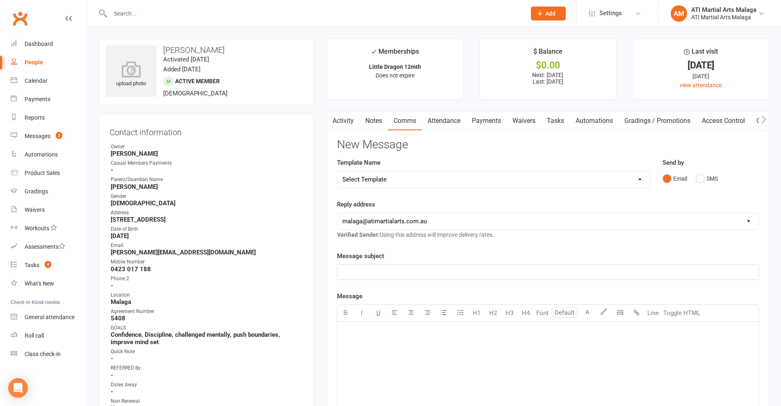
click at [371, 120] on link "Notes" at bounding box center [373, 120] width 28 height 19
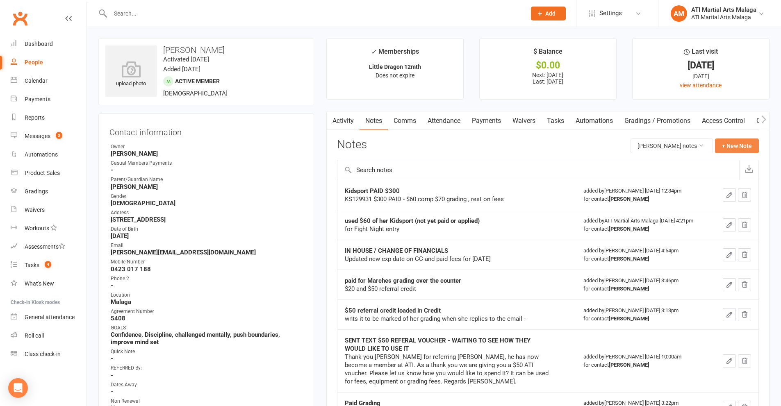
click at [730, 144] on button "+ New Note" at bounding box center [737, 146] width 44 height 15
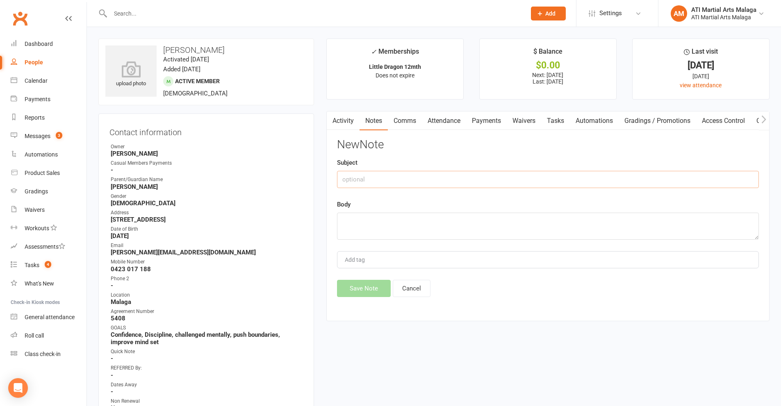
click at [446, 175] on input "text" at bounding box center [548, 179] width 422 height 17
type input "absent sms"
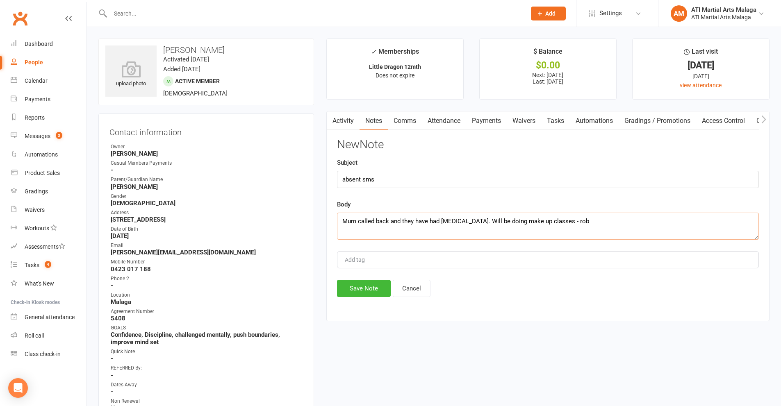
click at [461, 221] on textarea "Mum called back and they have had [MEDICAL_DATA]. Will be doing make up classes…" at bounding box center [548, 226] width 422 height 27
click at [574, 222] on textarea "Mum called back and they have had [MEDICAL_DATA]. I told her that she can do ma…" at bounding box center [548, 226] width 422 height 27
type textarea "Mum called back and they have had [MEDICAL_DATA]. I told her that she can do ma…"
click at [381, 287] on button "Save Note" at bounding box center [364, 288] width 54 height 17
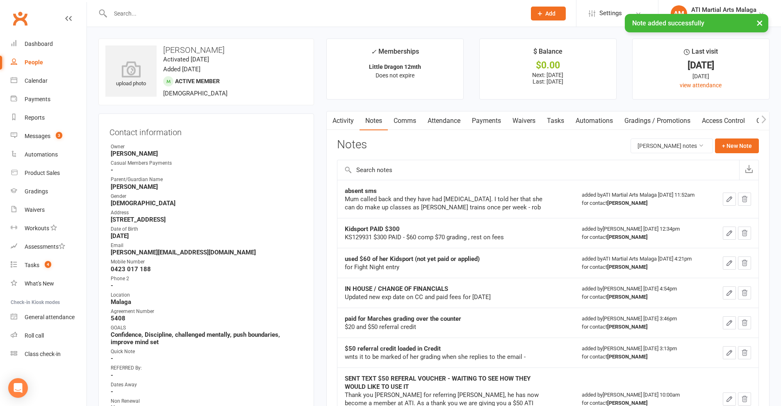
click at [170, 14] on div "× Note added successfully" at bounding box center [385, 14] width 770 height 0
click at [172, 12] on input "text" at bounding box center [314, 13] width 412 height 11
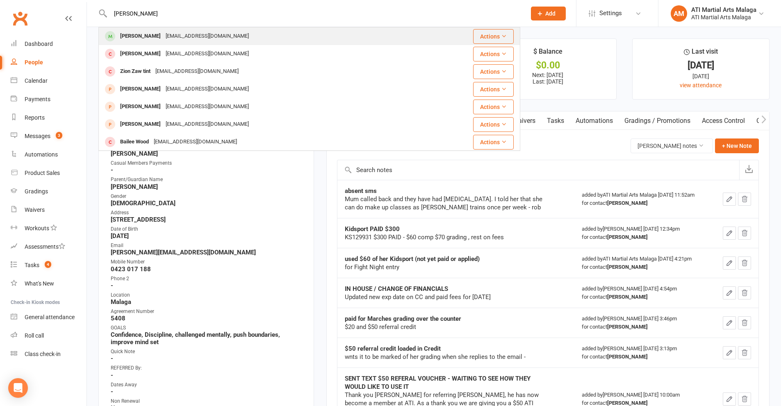
type input "[PERSON_NAME]"
click at [163, 36] on div "[EMAIL_ADDRESS][DOMAIN_NAME]" at bounding box center [207, 36] width 88 height 12
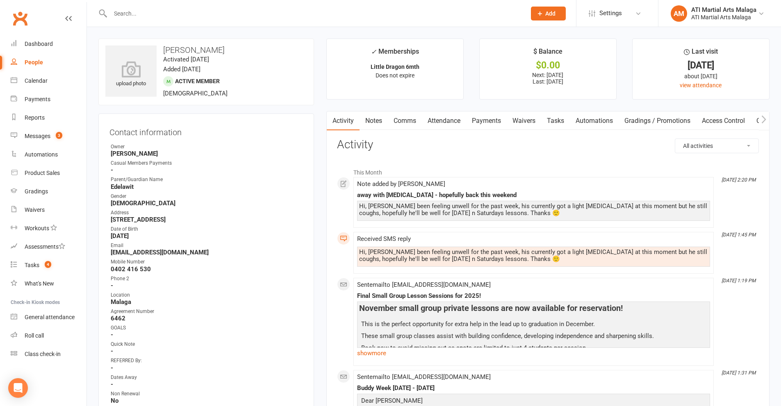
click at [148, 10] on input "text" at bounding box center [314, 13] width 412 height 11
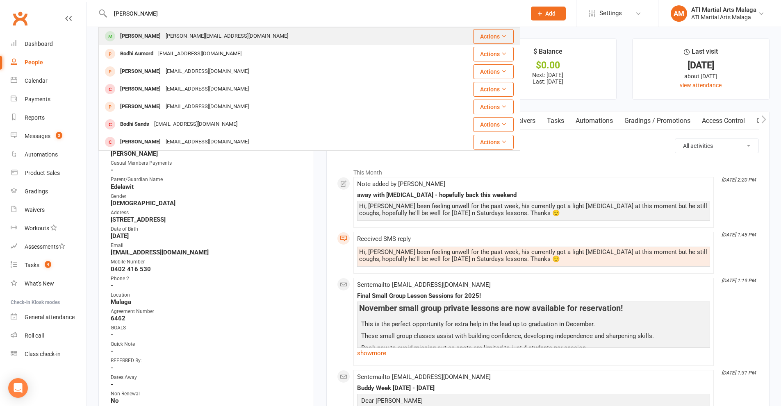
type input "[PERSON_NAME]"
click at [163, 37] on div "[PERSON_NAME][EMAIL_ADDRESS][DOMAIN_NAME]" at bounding box center [226, 36] width 127 height 12
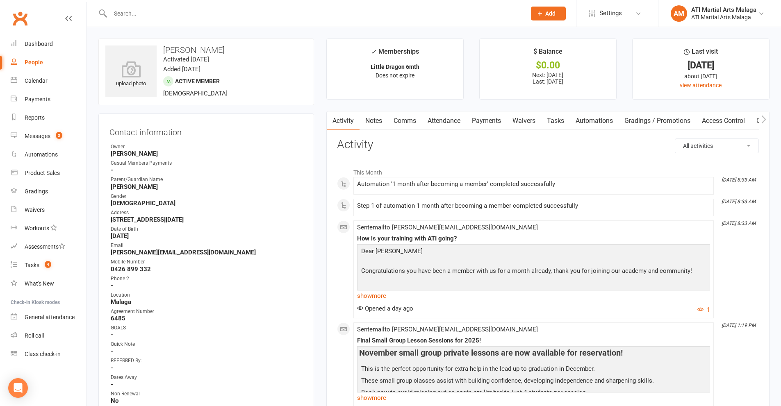
click at [370, 128] on link "Notes" at bounding box center [373, 120] width 28 height 19
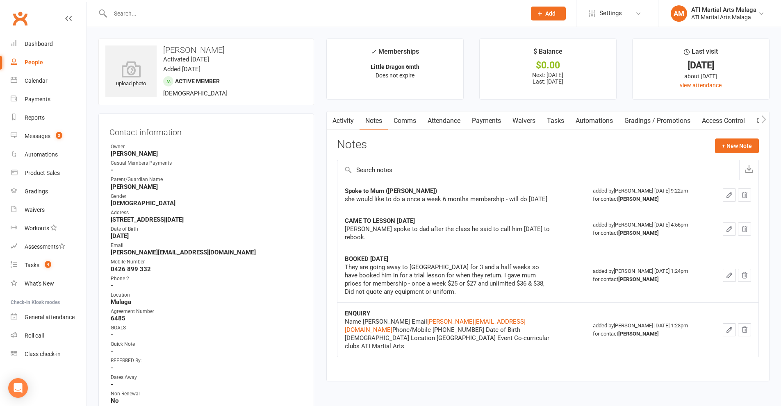
click at [444, 124] on link "Attendance" at bounding box center [444, 120] width 44 height 19
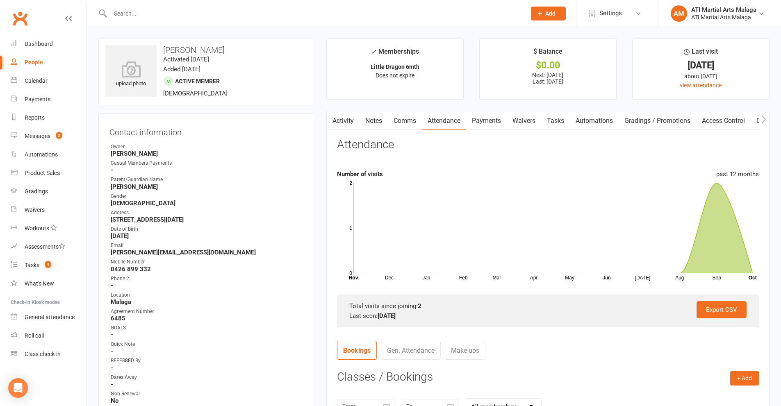
scroll to position [164, 0]
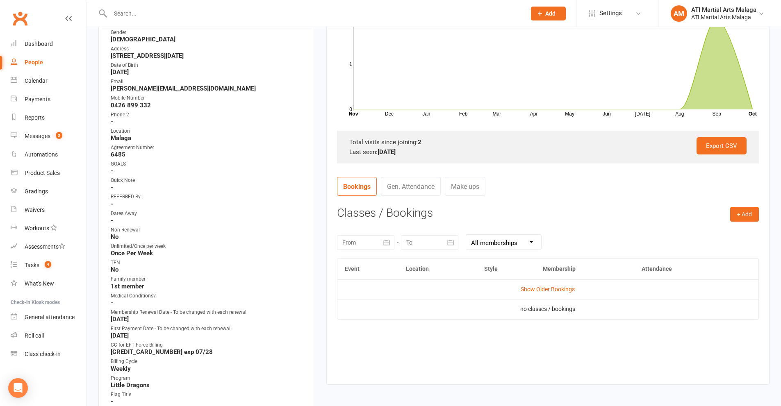
click at [420, 188] on link "Gen. Attendance" at bounding box center [411, 186] width 60 height 19
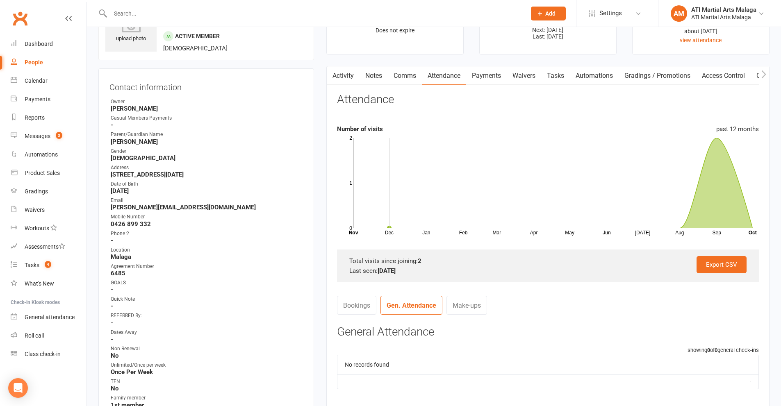
scroll to position [123, 0]
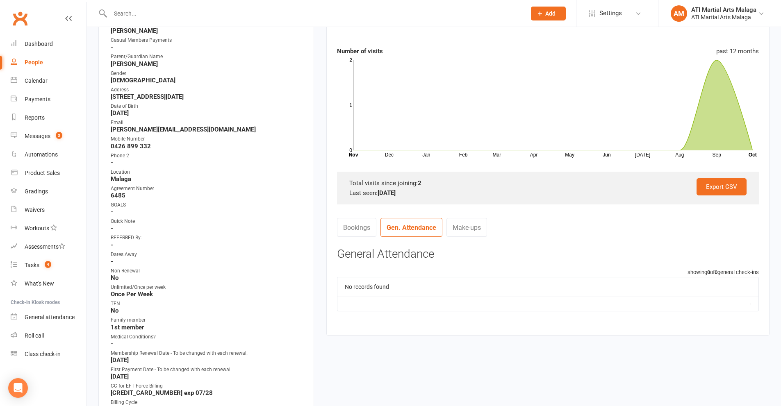
click at [358, 239] on nav "Bookings Gen. Attendance Make-ups" at bounding box center [548, 230] width 422 height 25
click at [358, 233] on link "Bookings" at bounding box center [356, 227] width 39 height 19
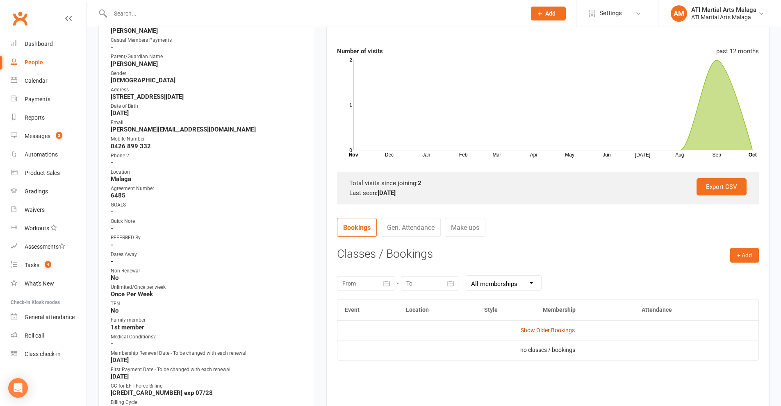
click at [552, 327] on link "Show Older Bookings" at bounding box center [547, 330] width 54 height 7
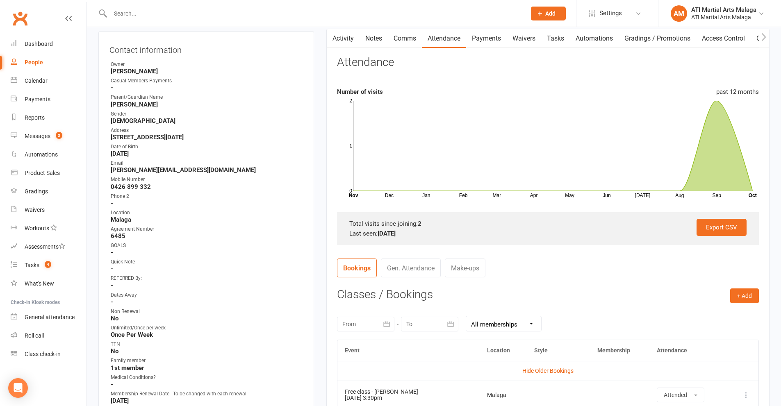
scroll to position [0, 0]
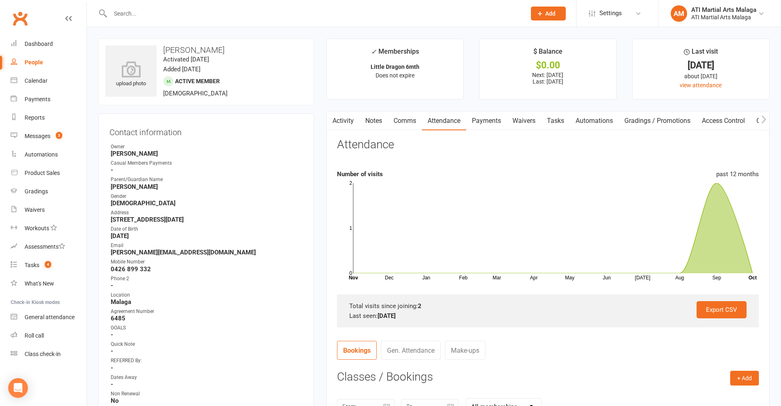
click at [400, 123] on link "Comms" at bounding box center [405, 120] width 34 height 19
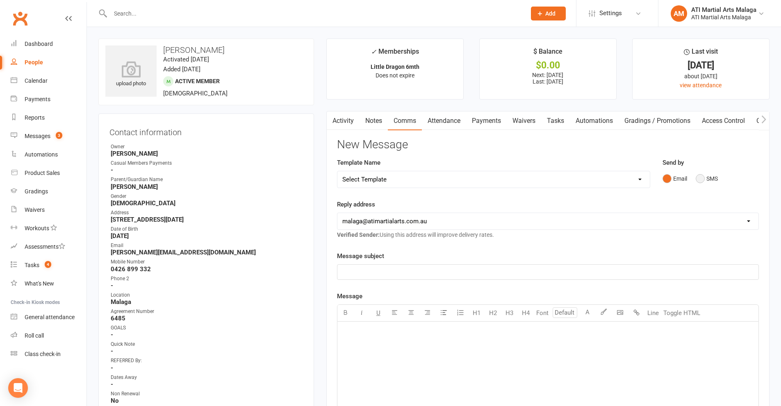
click at [708, 182] on button "SMS" at bounding box center [706, 179] width 22 height 16
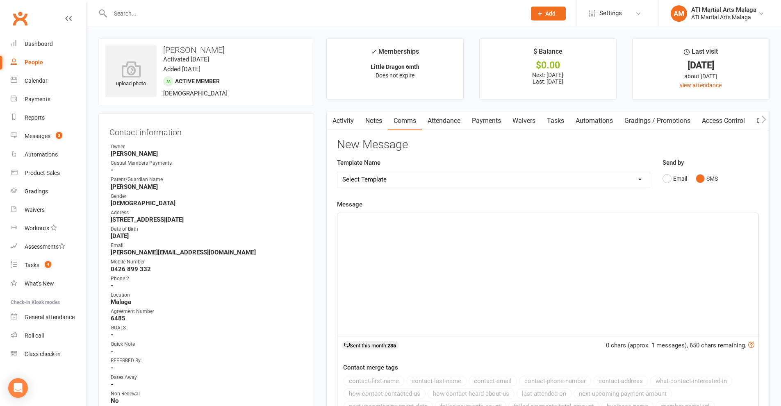
click at [437, 179] on select "Select Template [SMS] 8 days absence [SMS] Absent report 14 days or more :SMS […" at bounding box center [493, 179] width 312 height 16
select select "1"
click at [337, 171] on select "Select Template [SMS] 8 days absence [SMS] Absent report 14 days or more :SMS […" at bounding box center [493, 179] width 312 height 16
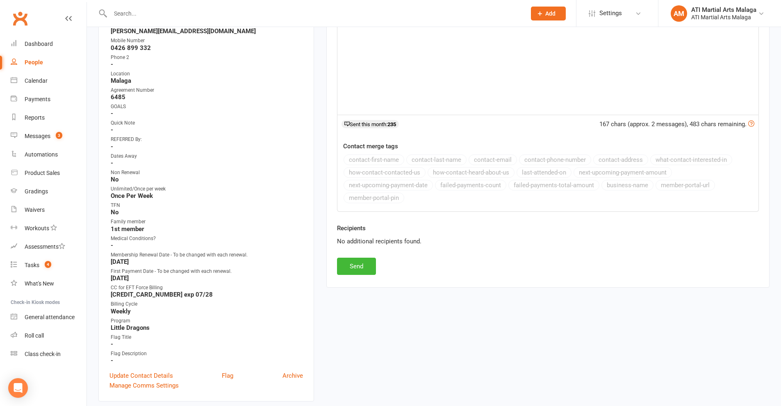
scroll to position [246, 0]
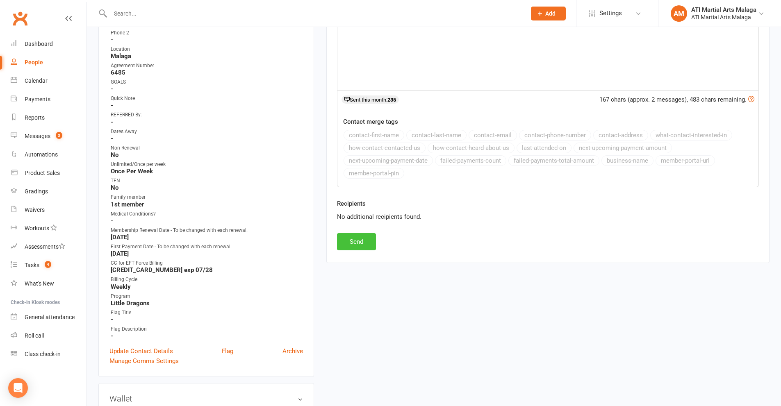
click at [367, 243] on button "Send" at bounding box center [356, 241] width 39 height 17
select select
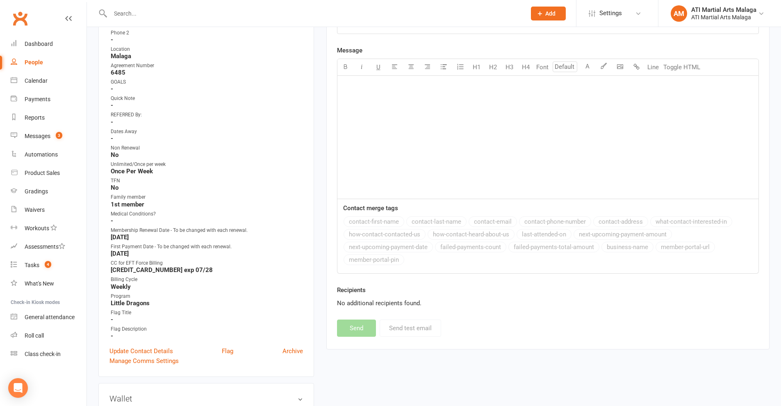
click at [198, 11] on input "text" at bounding box center [314, 13] width 412 height 11
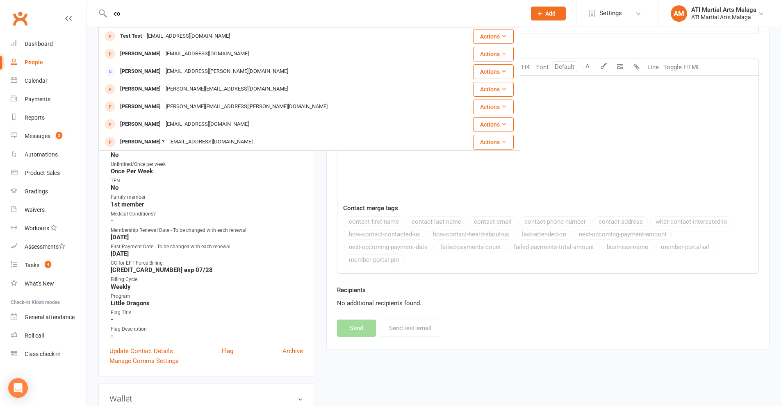
type input "c"
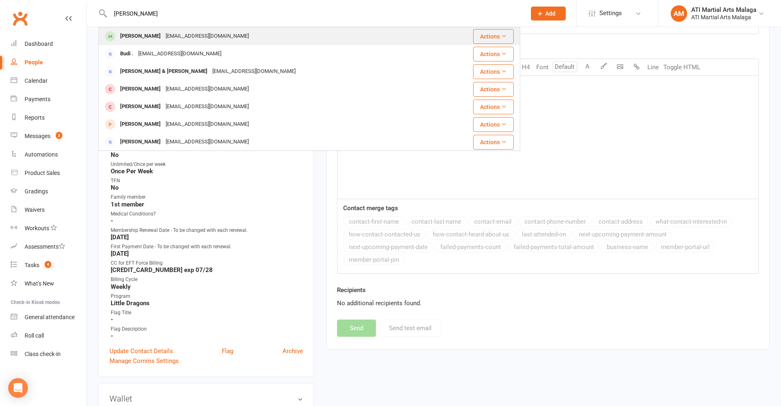
type input "[PERSON_NAME]"
click at [173, 36] on div "[EMAIL_ADDRESS][DOMAIN_NAME]" at bounding box center [207, 36] width 88 height 12
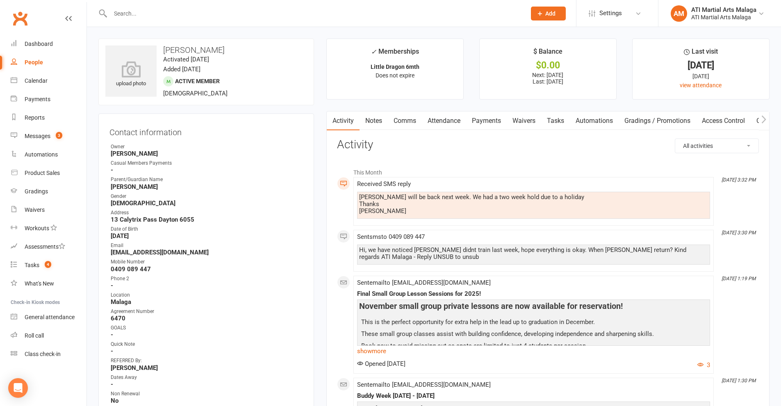
click at [179, 8] on input "text" at bounding box center [314, 13] width 412 height 11
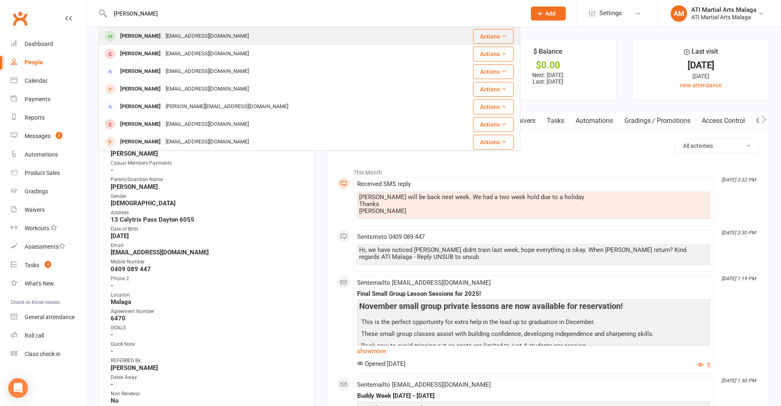
type input "[PERSON_NAME]"
click at [171, 33] on div "[EMAIL_ADDRESS][DOMAIN_NAME]" at bounding box center [207, 36] width 88 height 12
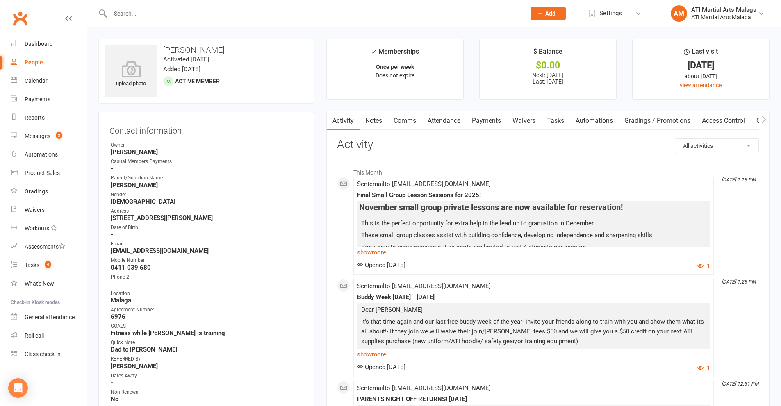
click at [382, 116] on link "Notes" at bounding box center [373, 120] width 28 height 19
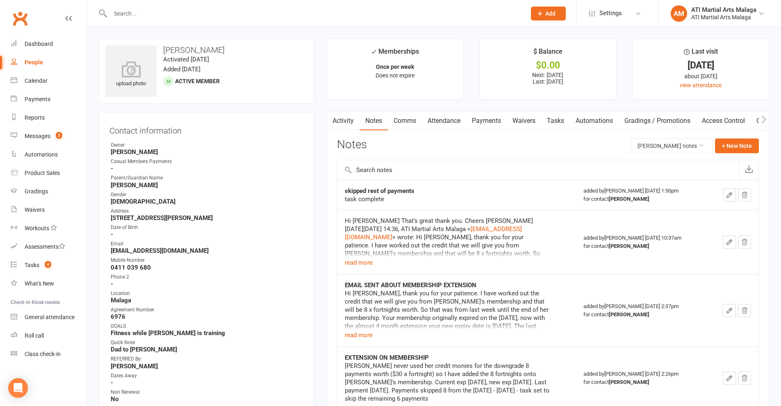
click at [410, 123] on link "Comms" at bounding box center [405, 120] width 34 height 19
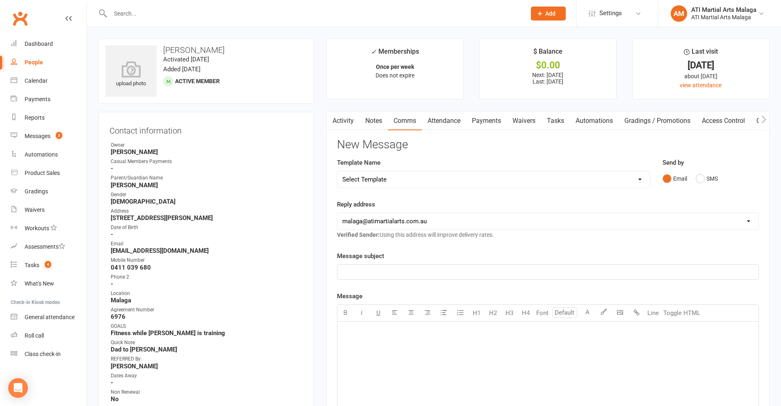
click at [503, 177] on select "Select Template [SMS] 8 days absence [SMS] Absent report 14 days or more :SMS […" at bounding box center [493, 179] width 312 height 16
select select "1"
click at [337, 171] on select "Select Template [SMS] 8 days absence [SMS] Absent report 14 days or more :SMS […" at bounding box center [493, 179] width 312 height 16
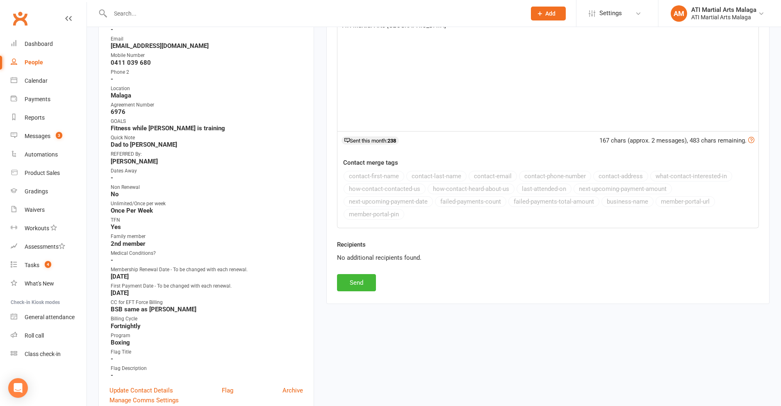
scroll to position [123, 0]
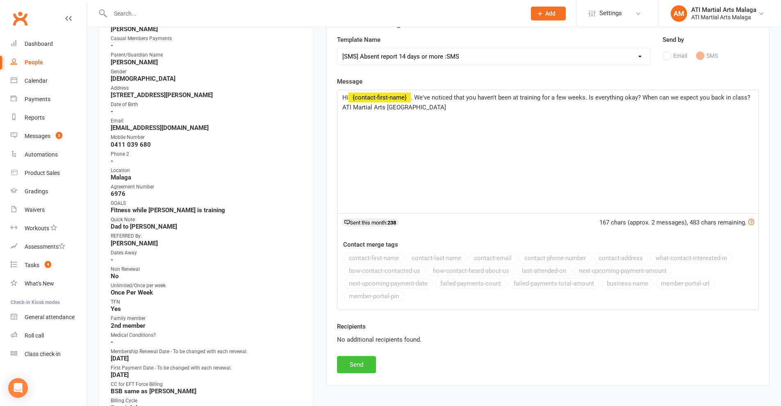
click at [357, 363] on button "Send" at bounding box center [356, 364] width 39 height 17
select select
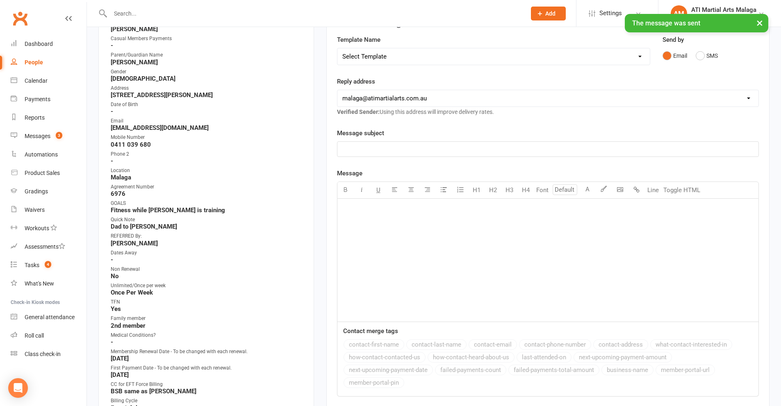
scroll to position [0, 0]
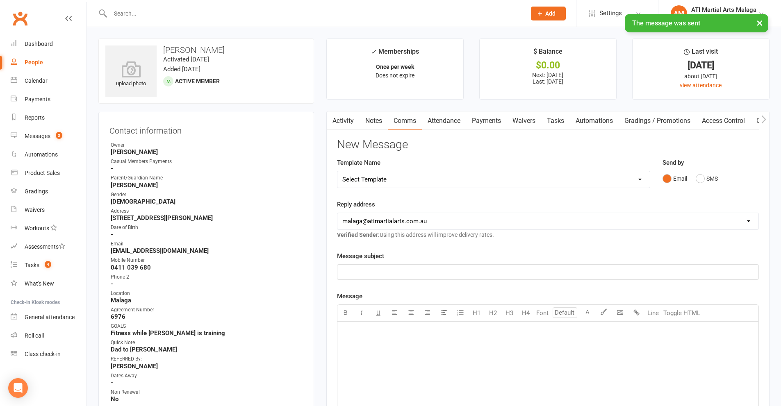
click at [169, 12] on input "text" at bounding box center [314, 13] width 412 height 11
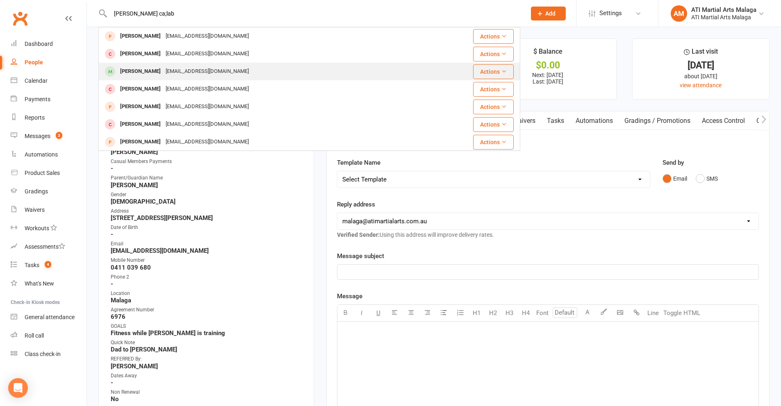
type input "[PERSON_NAME] ca;lab"
click at [185, 70] on div "[EMAIL_ADDRESS][DOMAIN_NAME]" at bounding box center [207, 72] width 88 height 12
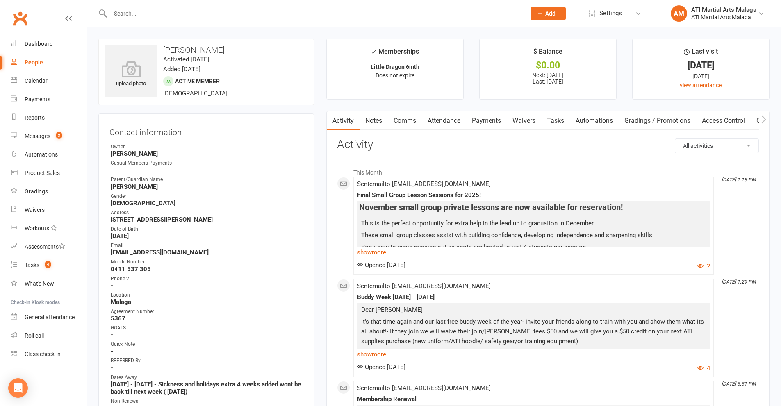
click at [372, 120] on link "Notes" at bounding box center [373, 120] width 28 height 19
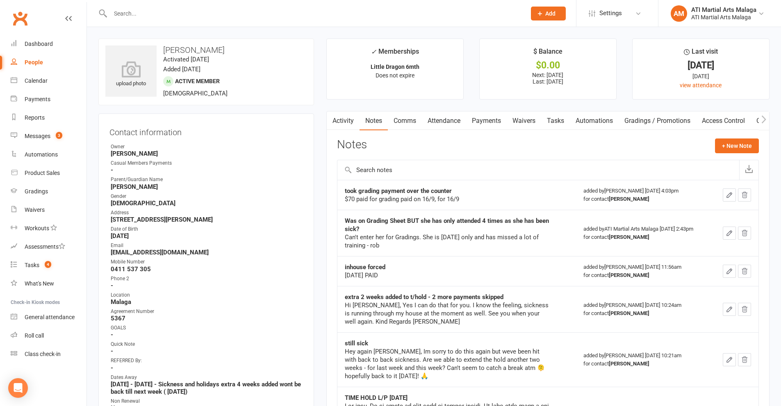
click at [434, 122] on link "Attendance" at bounding box center [444, 120] width 44 height 19
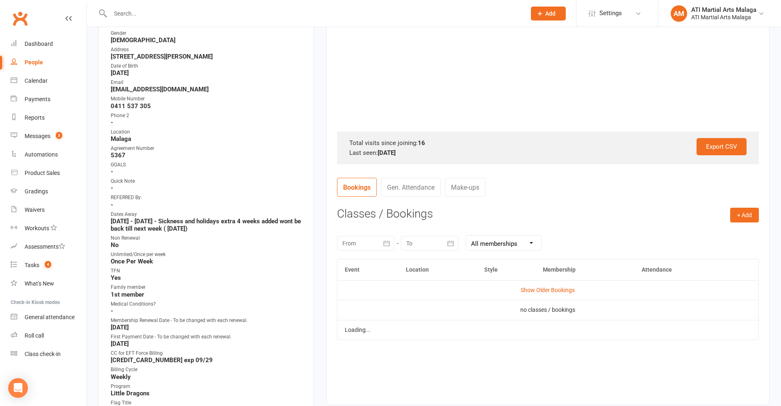
scroll to position [164, 0]
click at [415, 186] on link "Gen. Attendance" at bounding box center [411, 186] width 60 height 19
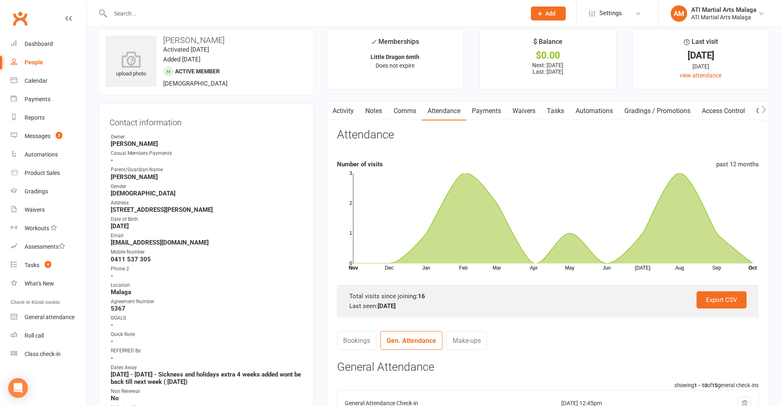
scroll to position [0, 0]
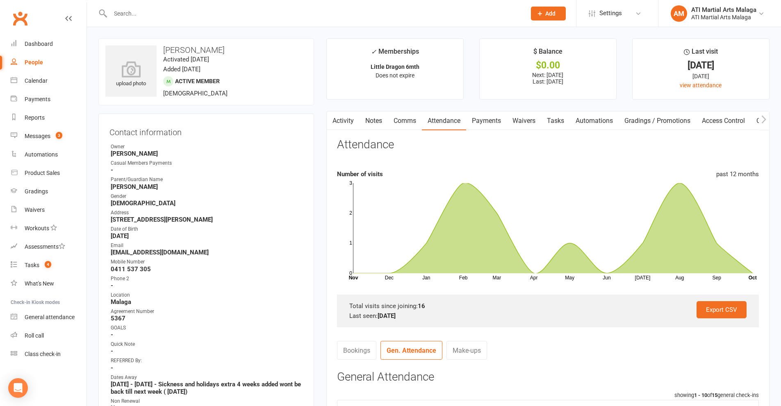
click at [406, 125] on link "Comms" at bounding box center [405, 120] width 34 height 19
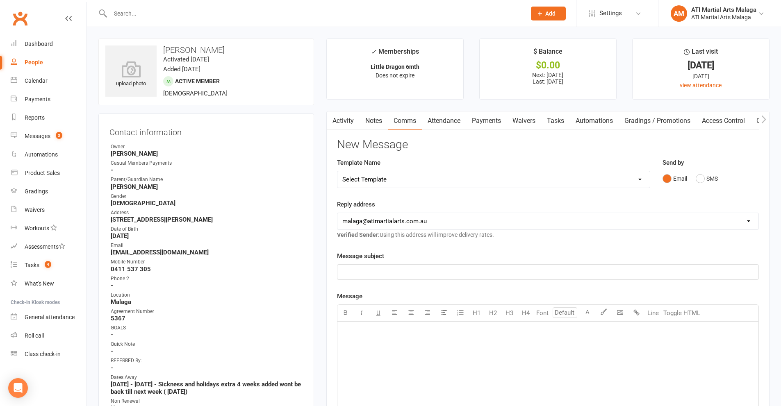
click at [434, 178] on select "Select Template [SMS] 8 days absence [SMS] Absent report 14 days or more :SMS […" at bounding box center [493, 179] width 312 height 16
select select "1"
click at [337, 171] on select "Select Template [SMS] 8 days absence [SMS] Absent report 14 days or more :SMS […" at bounding box center [493, 179] width 312 height 16
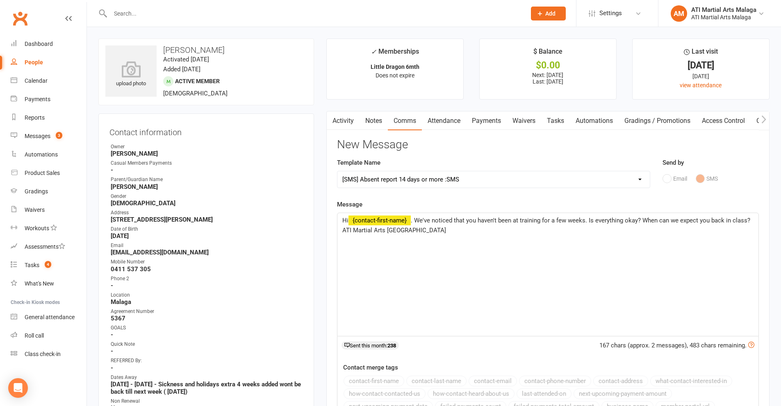
scroll to position [246, 0]
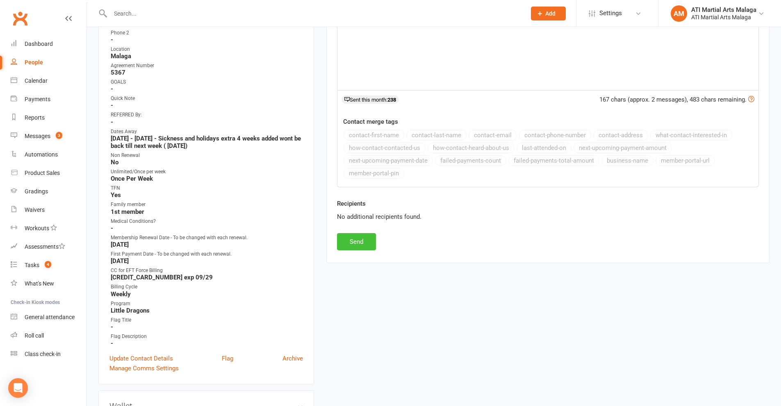
click at [368, 243] on button "Send" at bounding box center [356, 241] width 39 height 17
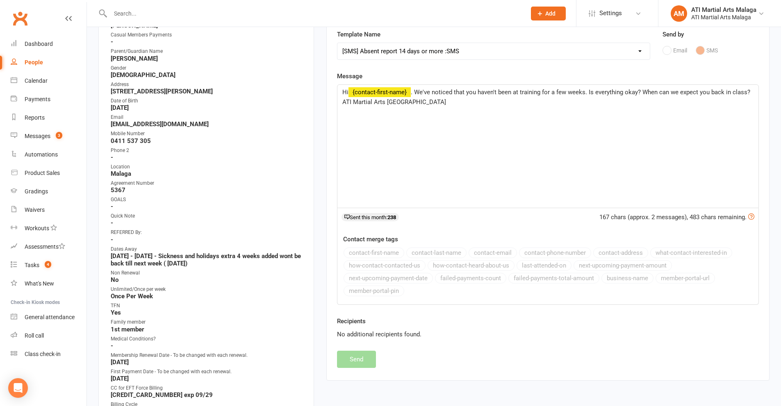
select select
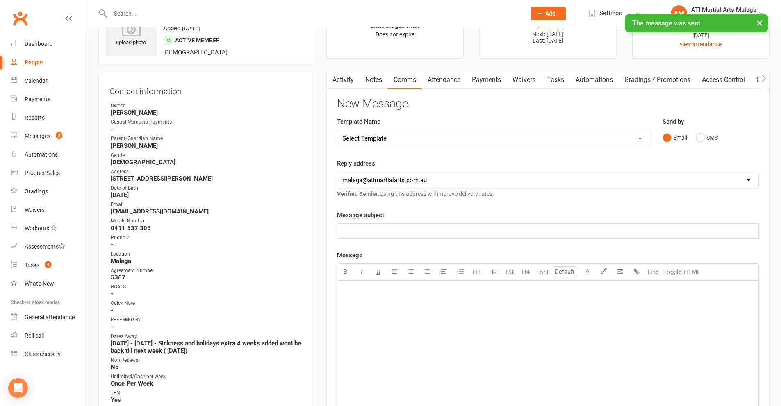
scroll to position [0, 0]
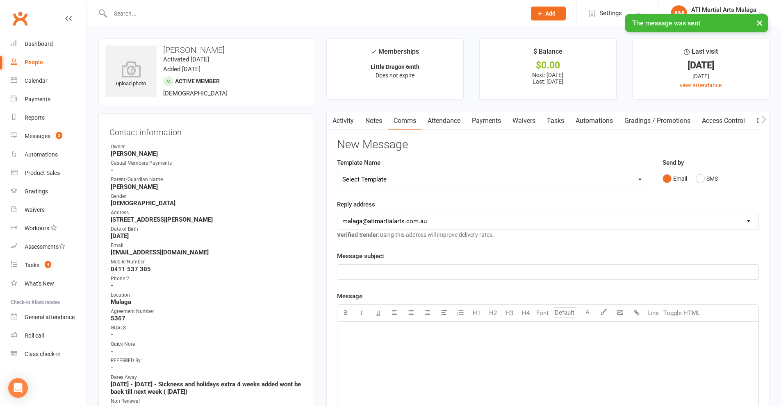
click at [375, 115] on link "Notes" at bounding box center [373, 120] width 28 height 19
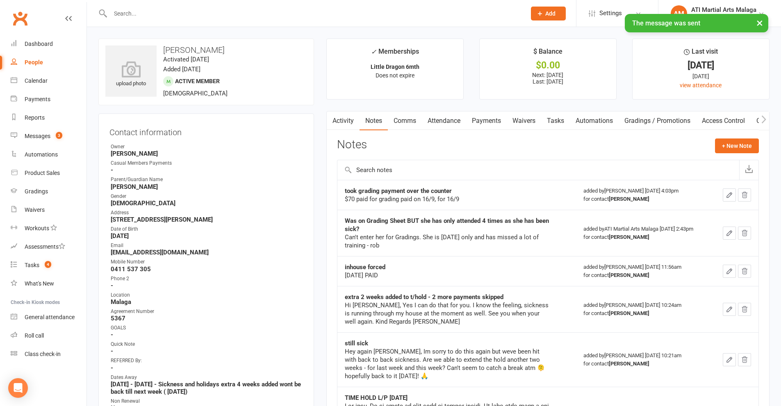
click at [264, 10] on input "text" at bounding box center [314, 13] width 412 height 11
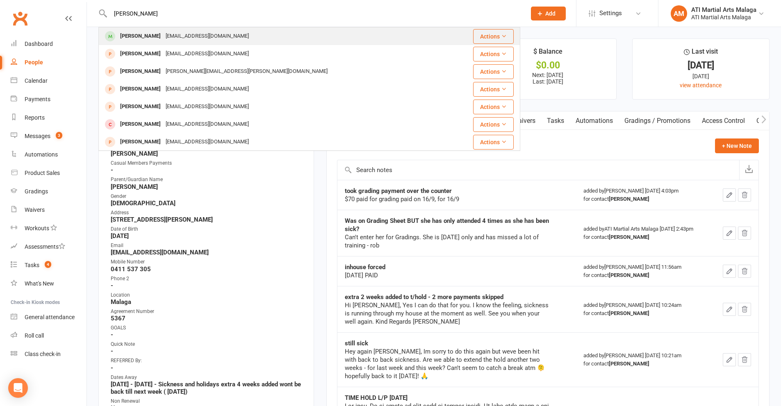
type input "[PERSON_NAME]"
click at [175, 36] on div "[EMAIL_ADDRESS][DOMAIN_NAME]" at bounding box center [207, 36] width 88 height 12
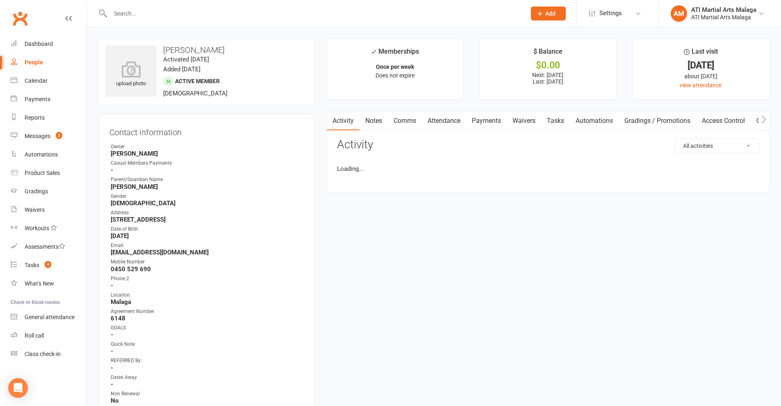
click at [406, 121] on link "Comms" at bounding box center [405, 120] width 34 height 19
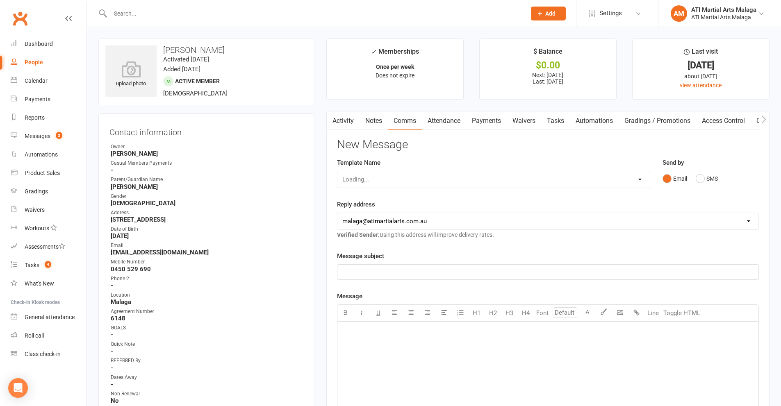
click at [414, 180] on div "Loading..." at bounding box center [493, 179] width 313 height 17
click at [402, 184] on select "Select Template [SMS] 8 days absence [SMS] Absent report 14 days or more :SMS […" at bounding box center [493, 179] width 312 height 16
select select "1"
click at [337, 171] on select "Select Template [SMS] 8 days absence [SMS] Absent report 14 days or more :SMS […" at bounding box center [493, 179] width 312 height 16
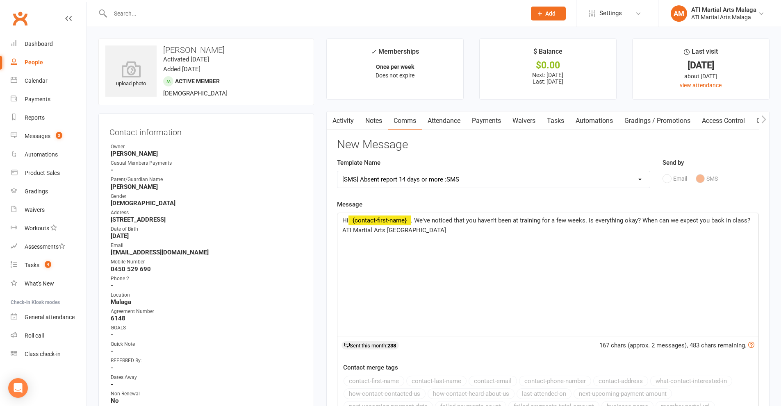
click at [413, 219] on span ". We've noticed that you haven't been at training for a few weeks. Is everythin…" at bounding box center [546, 225] width 409 height 17
click at [519, 234] on p "Hi ﻿ {contact-first-name} & Xavier. We've noticed that you haven't been at trai…" at bounding box center [547, 226] width 411 height 20
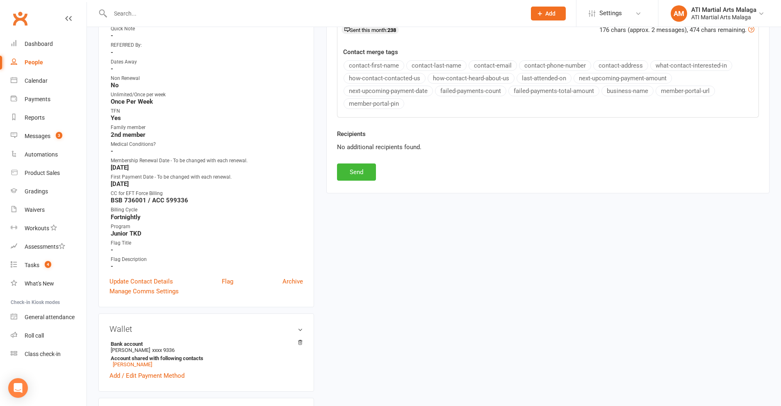
scroll to position [246, 0]
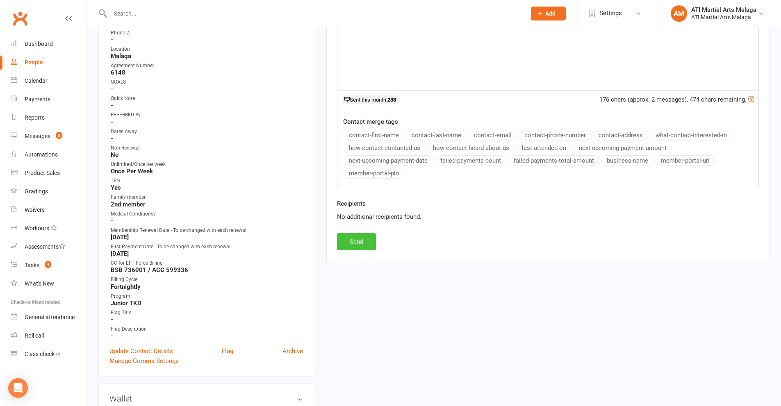
click at [362, 245] on button "Send" at bounding box center [356, 241] width 39 height 17
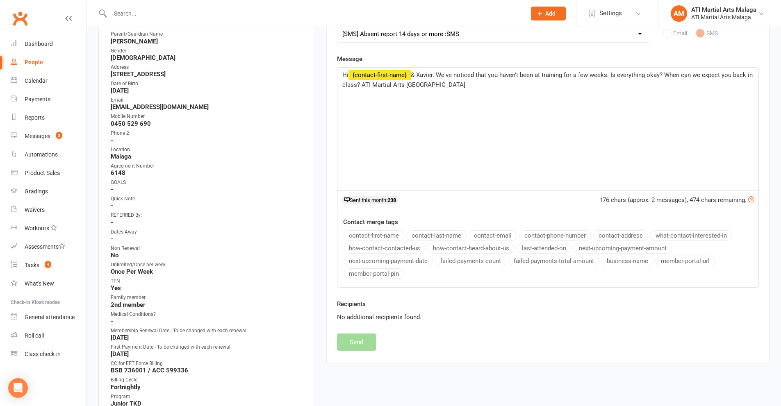
select select
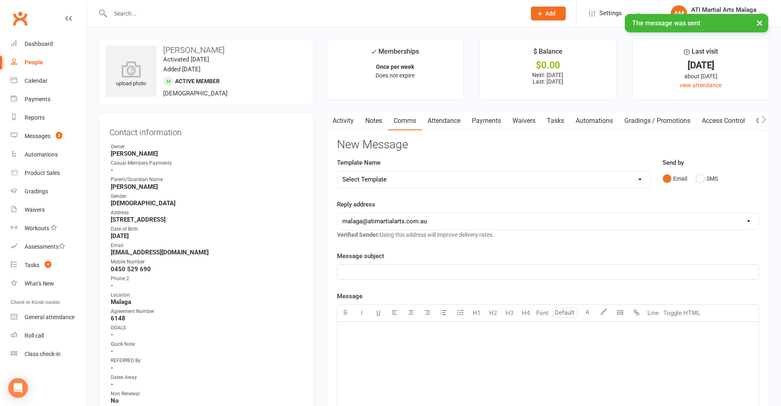
click at [374, 125] on link "Notes" at bounding box center [373, 120] width 28 height 19
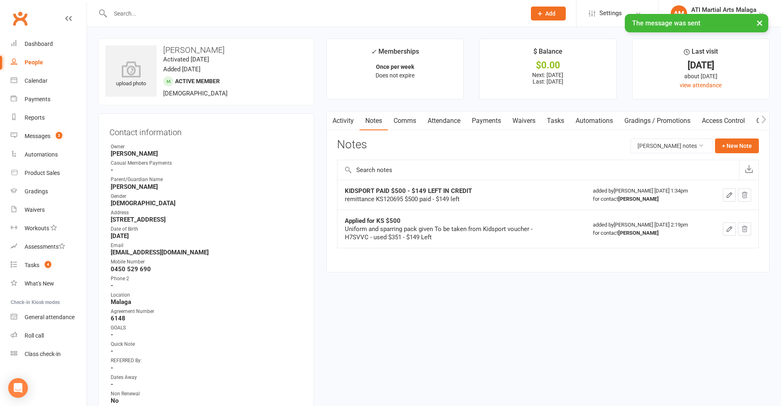
click at [216, 9] on input "text" at bounding box center [314, 13] width 412 height 11
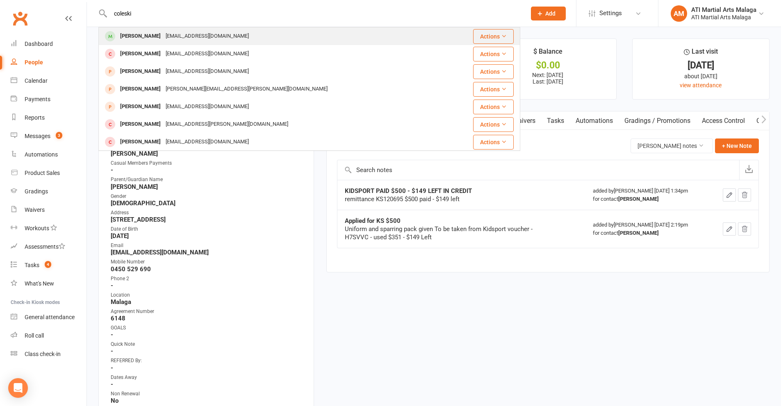
type input "coleski"
click at [155, 37] on div "[PERSON_NAME]" at bounding box center [140, 36] width 45 height 12
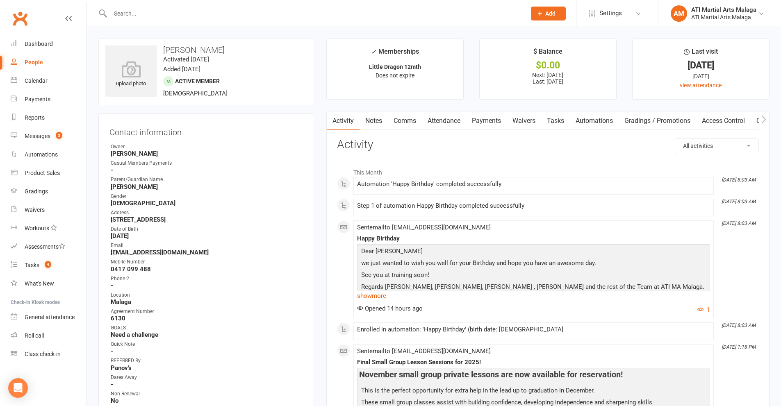
click at [378, 120] on link "Notes" at bounding box center [373, 120] width 28 height 19
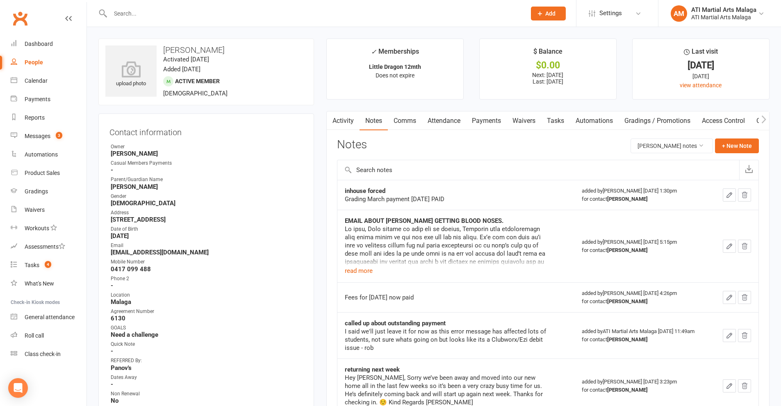
click at [407, 123] on link "Comms" at bounding box center [405, 120] width 34 height 19
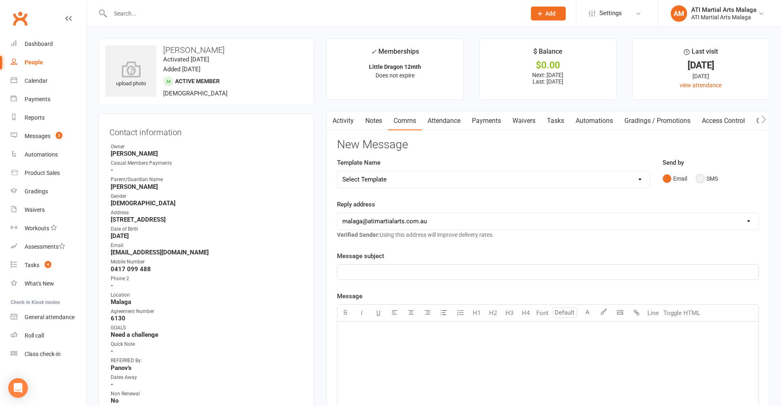
click at [700, 180] on button "SMS" at bounding box center [706, 179] width 22 height 16
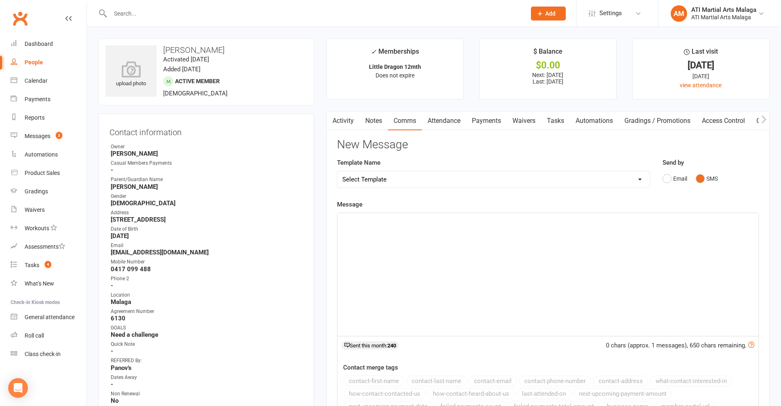
click at [600, 185] on select "Select Template [SMS] 8 days absence [SMS] Absent report 14 days or more :SMS […" at bounding box center [493, 179] width 312 height 16
select select "1"
click at [337, 171] on select "Select Template [SMS] 8 days absence [SMS] Absent report 14 days or more :SMS […" at bounding box center [493, 179] width 312 height 16
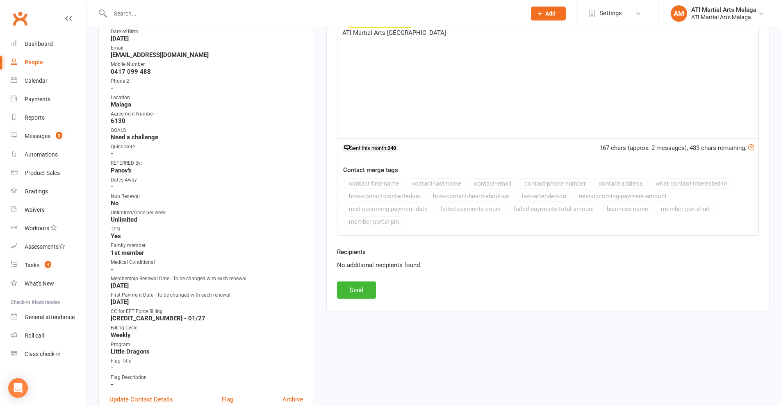
scroll to position [246, 0]
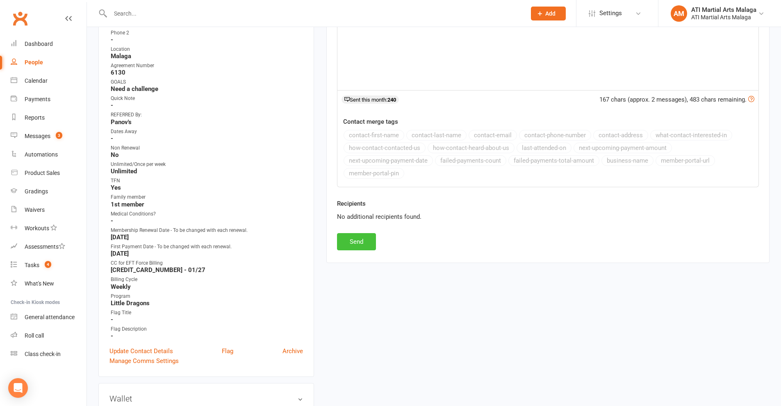
click at [368, 241] on button "Send" at bounding box center [356, 241] width 39 height 17
select select
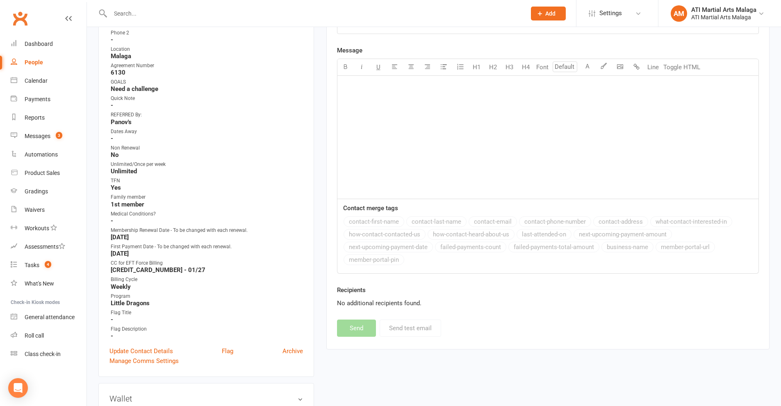
click at [193, 13] on input "text" at bounding box center [314, 13] width 412 height 11
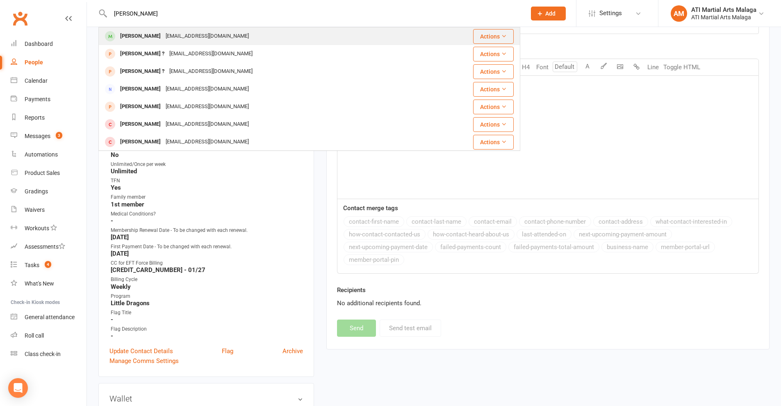
type input "[PERSON_NAME]"
click at [144, 34] on div "[PERSON_NAME]" at bounding box center [140, 36] width 45 height 12
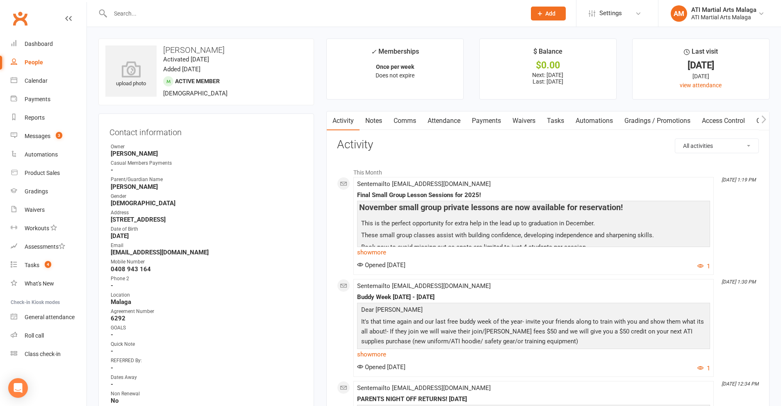
click at [372, 121] on link "Notes" at bounding box center [373, 120] width 28 height 19
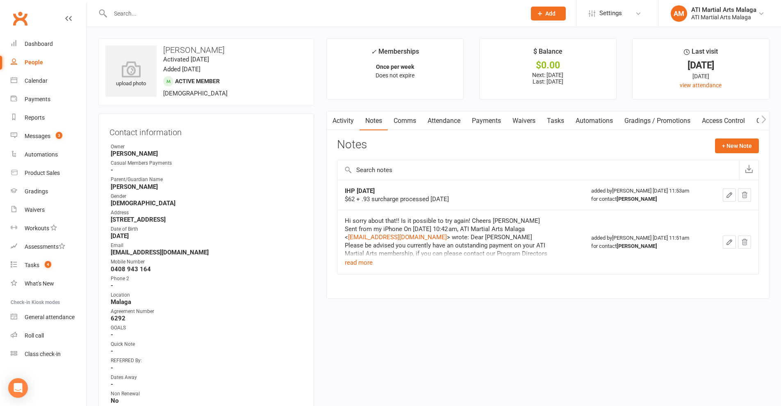
click at [445, 119] on link "Attendance" at bounding box center [444, 120] width 44 height 19
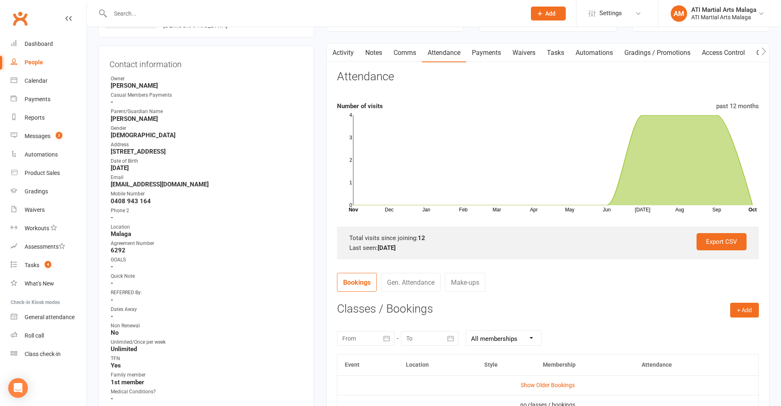
scroll to position [82, 0]
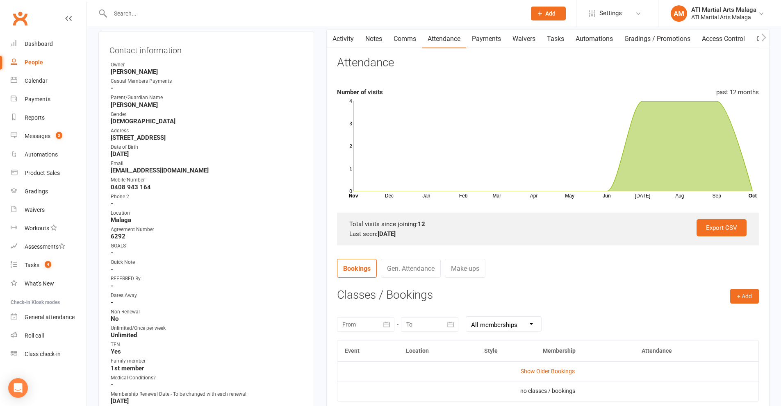
click at [412, 263] on link "Gen. Attendance" at bounding box center [411, 268] width 60 height 19
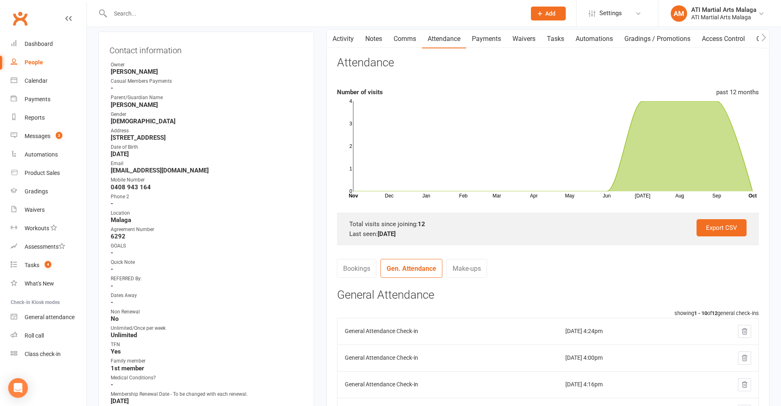
scroll to position [0, 0]
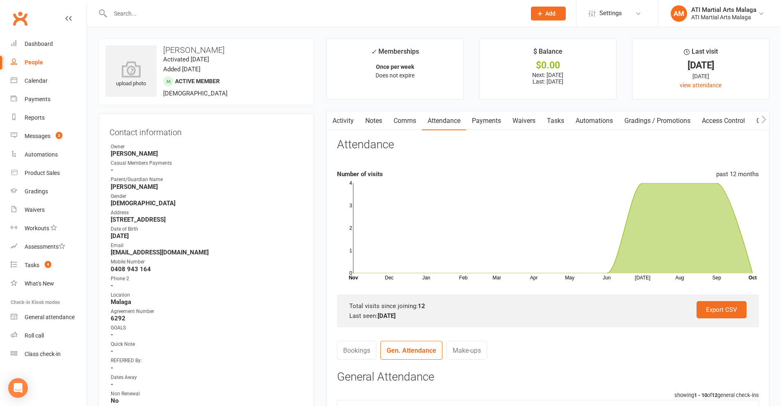
click at [405, 118] on link "Comms" at bounding box center [405, 120] width 34 height 19
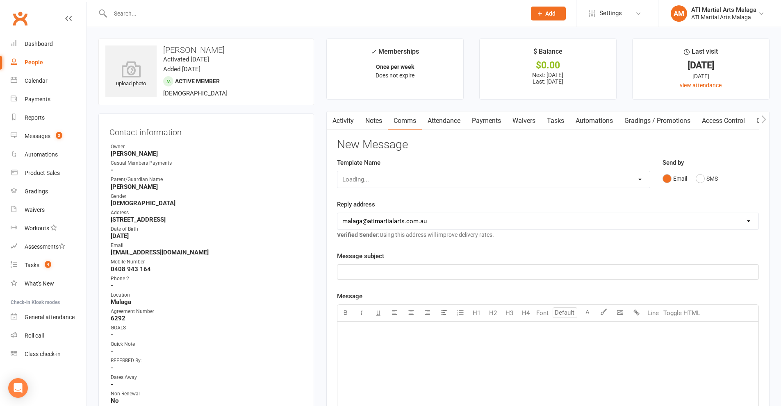
click at [451, 179] on select "Loading..." at bounding box center [493, 179] width 312 height 16
select select "1"
click at [337, 171] on select "Select Template [SMS] 8 days absence [SMS] Absent report 14 days or more :SMS […" at bounding box center [493, 179] width 312 height 16
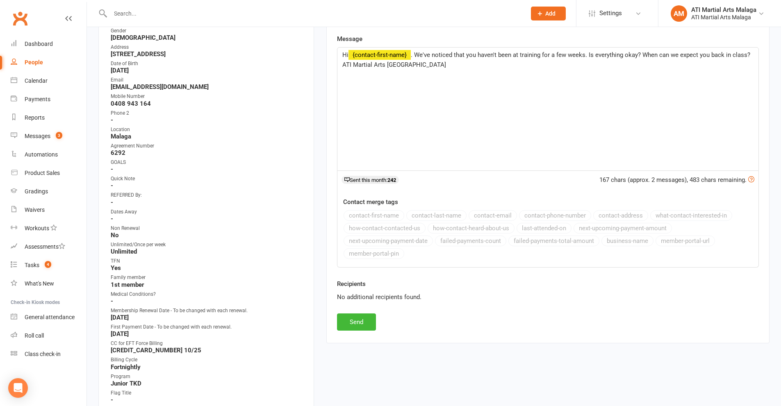
scroll to position [287, 0]
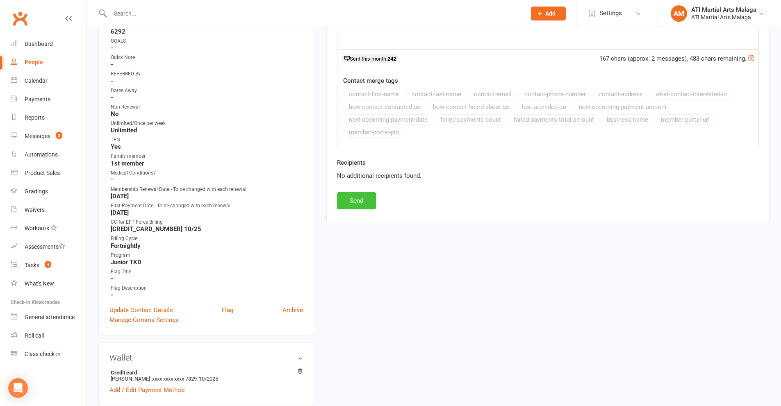
click at [359, 200] on button "Send" at bounding box center [356, 200] width 39 height 17
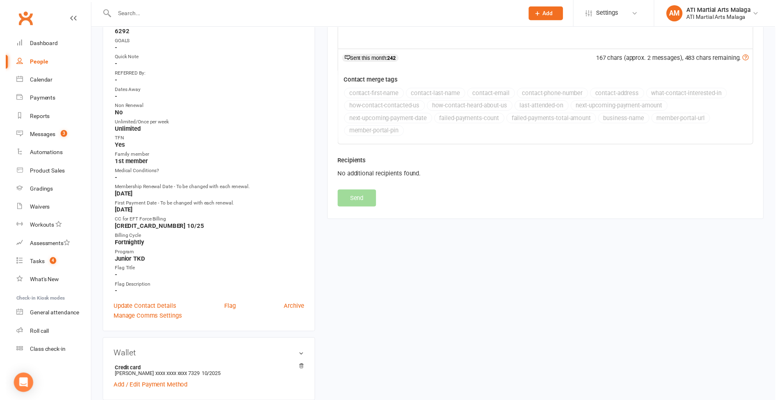
scroll to position [103, 0]
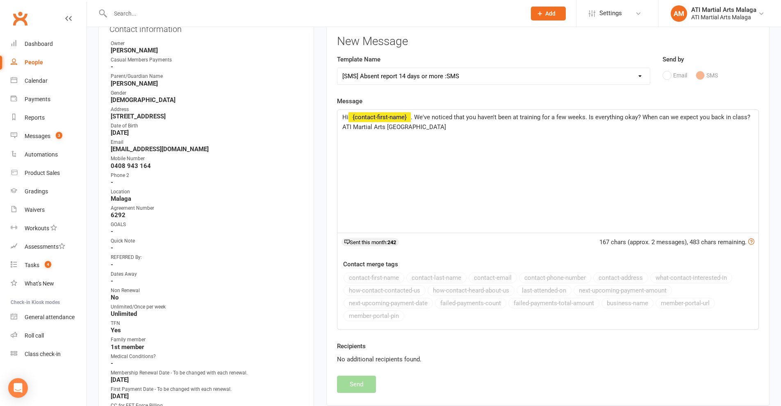
select select
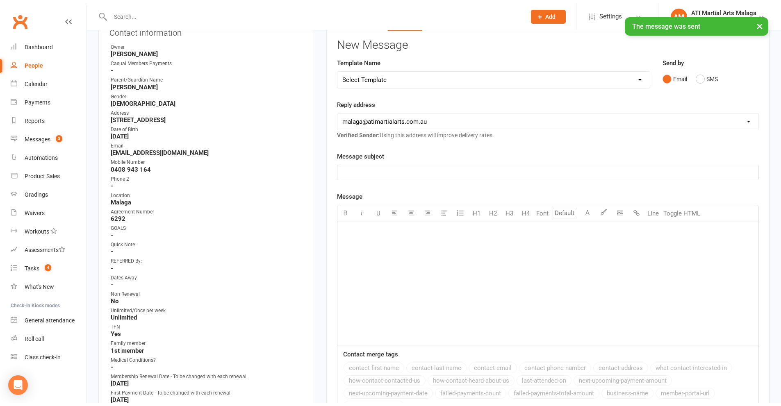
scroll to position [0, 0]
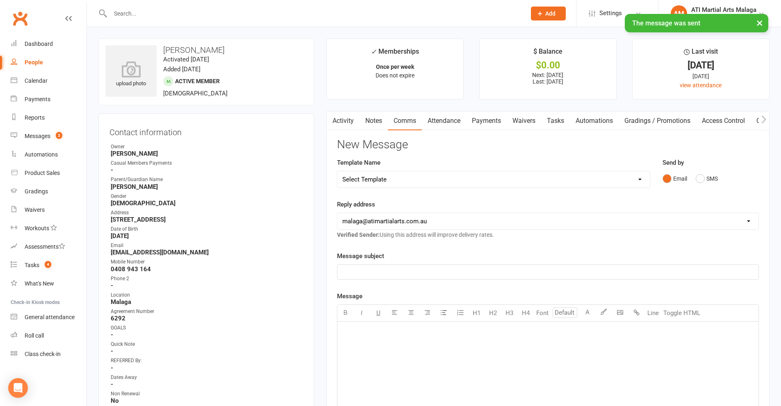
click at [218, 13] on input "text" at bounding box center [314, 13] width 412 height 11
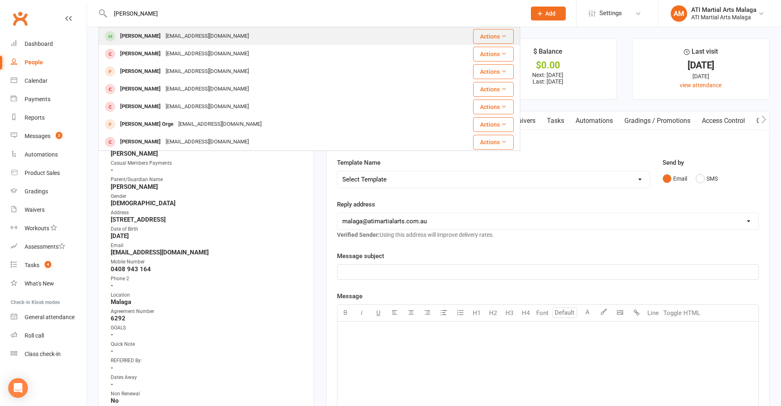
type input "[PERSON_NAME]"
click at [163, 40] on div "[EMAIL_ADDRESS][DOMAIN_NAME]" at bounding box center [207, 36] width 88 height 12
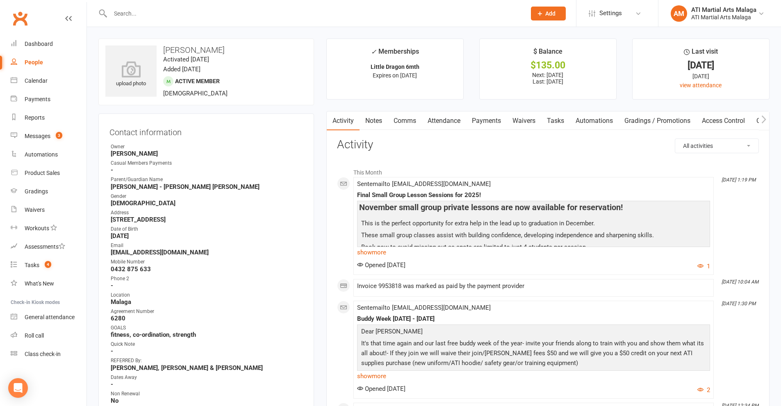
click at [384, 122] on link "Notes" at bounding box center [373, 120] width 28 height 19
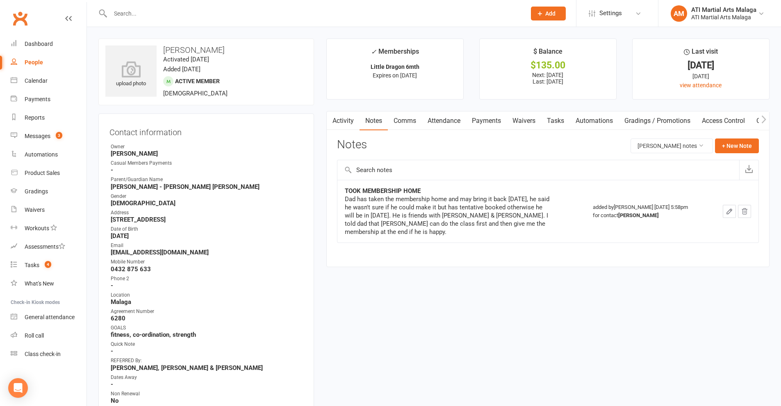
click at [407, 122] on link "Comms" at bounding box center [405, 120] width 34 height 19
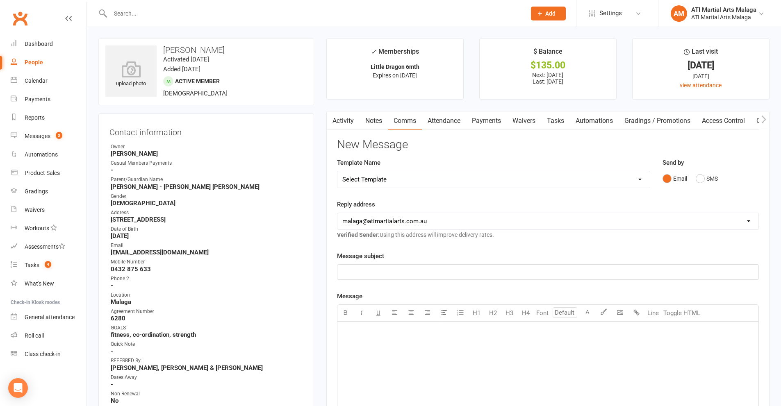
click at [427, 177] on select "Select Template [SMS] 8 days absence [SMS] Absent report 14 days or more :SMS […" at bounding box center [493, 179] width 312 height 16
select select "1"
click at [337, 171] on select "Select Template [SMS] 8 days absence [SMS] Absent report 14 days or more :SMS […" at bounding box center [493, 179] width 312 height 16
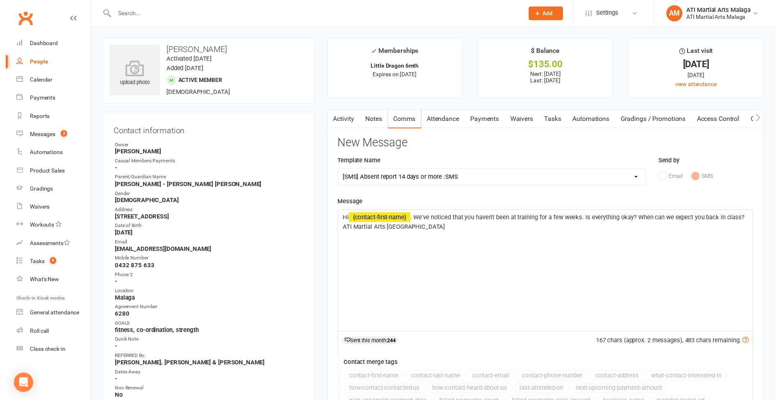
scroll to position [164, 0]
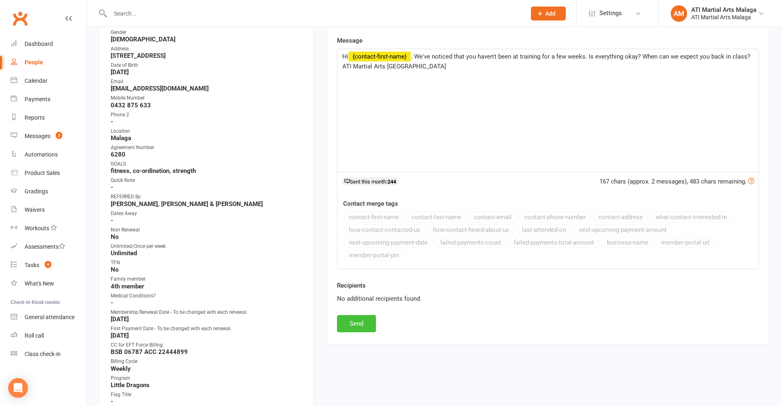
click at [364, 319] on button "Send" at bounding box center [356, 323] width 39 height 17
select select
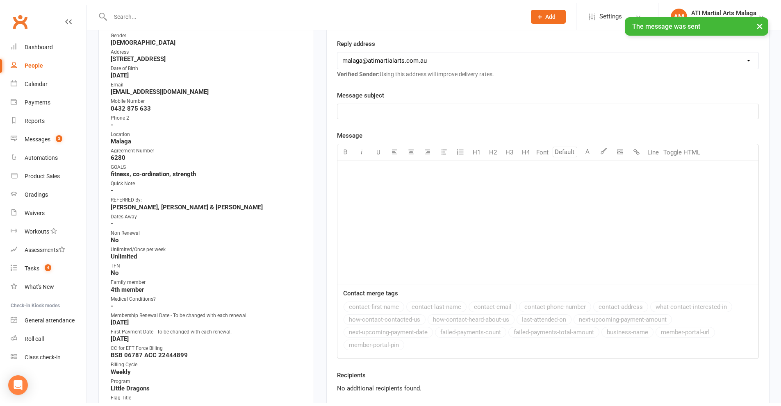
scroll to position [0, 0]
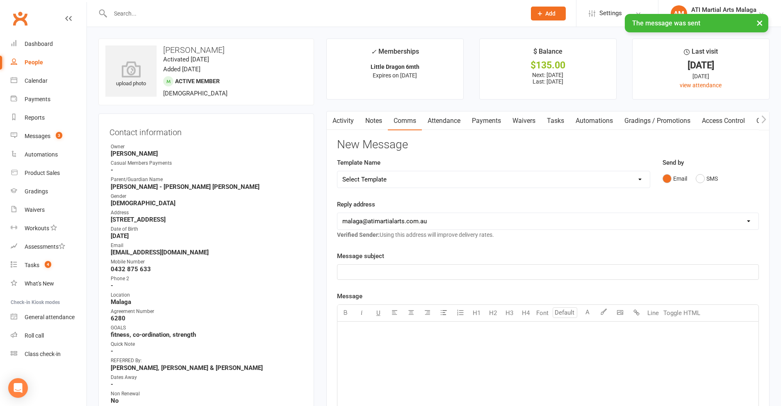
click at [252, 12] on input "text" at bounding box center [314, 13] width 412 height 11
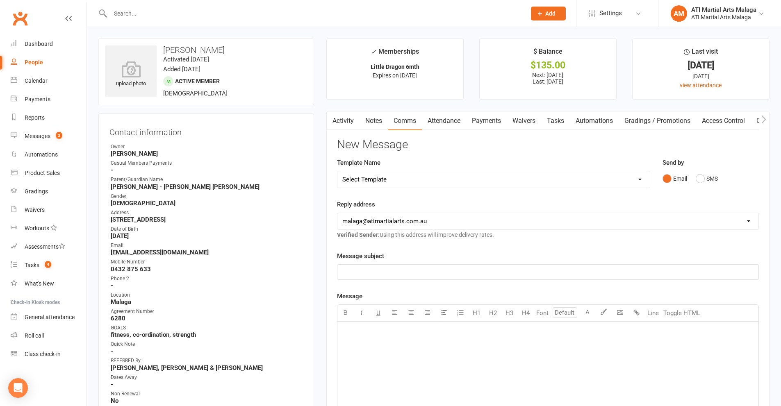
click at [252, 11] on input "text" at bounding box center [314, 13] width 412 height 11
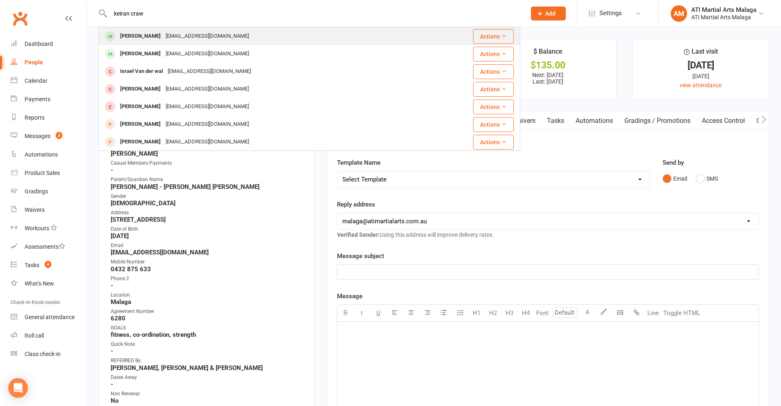
type input "keiran craw"
click at [163, 36] on div "[EMAIL_ADDRESS][DOMAIN_NAME]" at bounding box center [207, 36] width 88 height 12
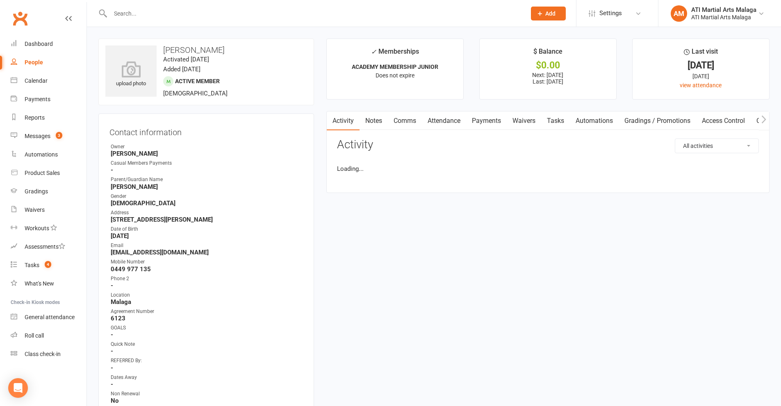
click at [402, 122] on link "Comms" at bounding box center [405, 120] width 34 height 19
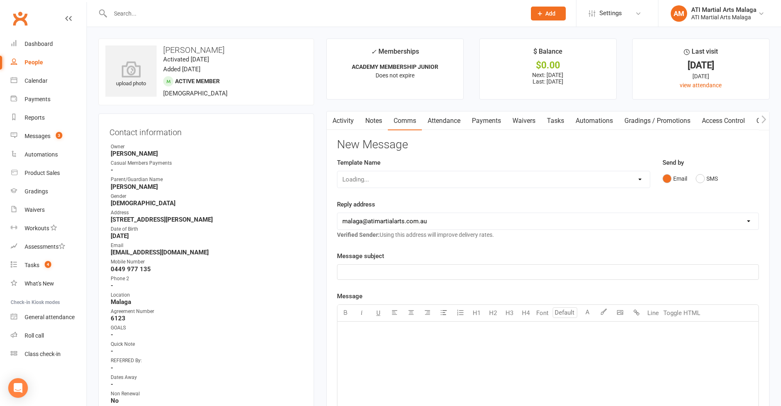
click at [403, 176] on select "Loading..." at bounding box center [493, 179] width 312 height 16
select select "1"
click at [337, 171] on select "Select Template [SMS] 8 days absence [SMS] Absent report 14 days or more :SMS […" at bounding box center [493, 179] width 312 height 16
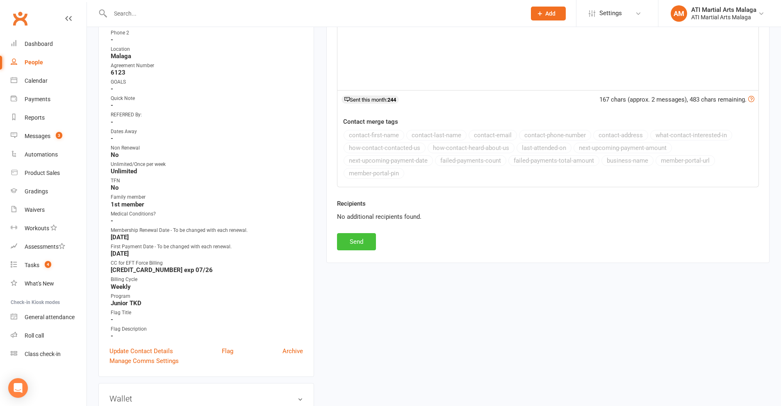
click at [370, 243] on button "Send" at bounding box center [356, 241] width 39 height 17
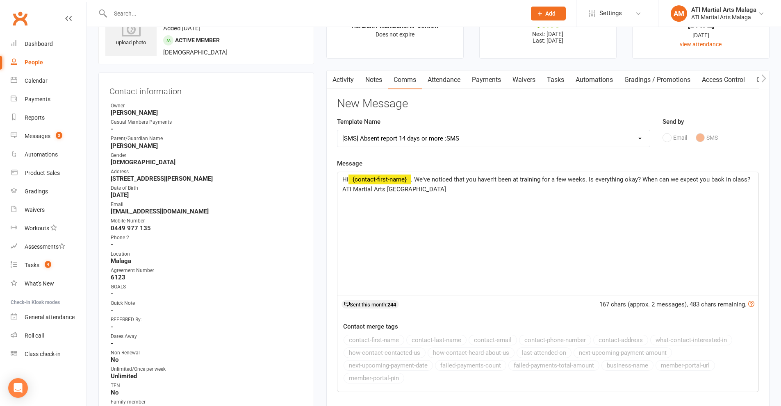
scroll to position [30, 0]
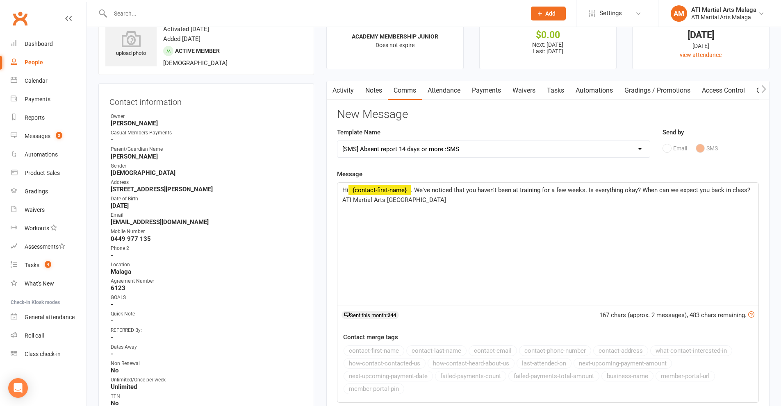
select select
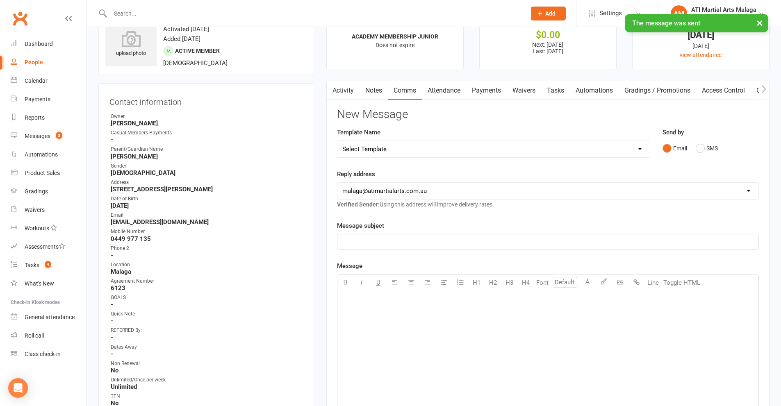
scroll to position [0, 0]
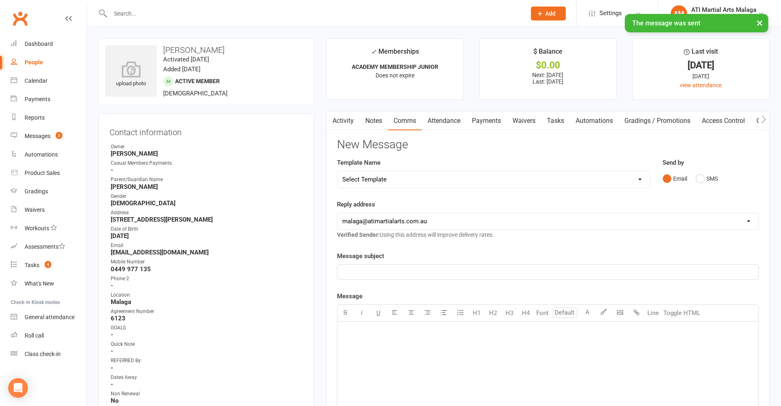
click at [205, 10] on input "text" at bounding box center [314, 13] width 412 height 11
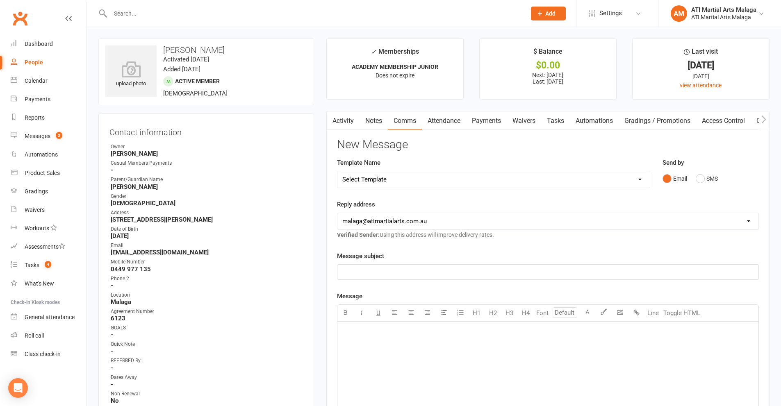
click at [191, 11] on input "text" at bounding box center [314, 13] width 412 height 11
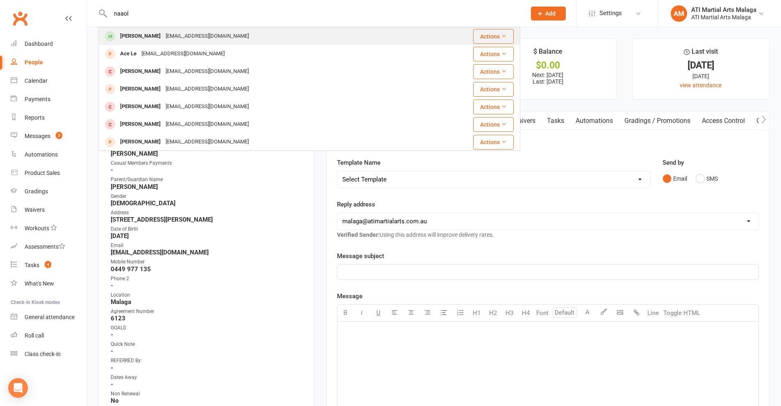
type input "naaol"
click at [185, 37] on div "[EMAIL_ADDRESS][DOMAIN_NAME]" at bounding box center [207, 36] width 88 height 12
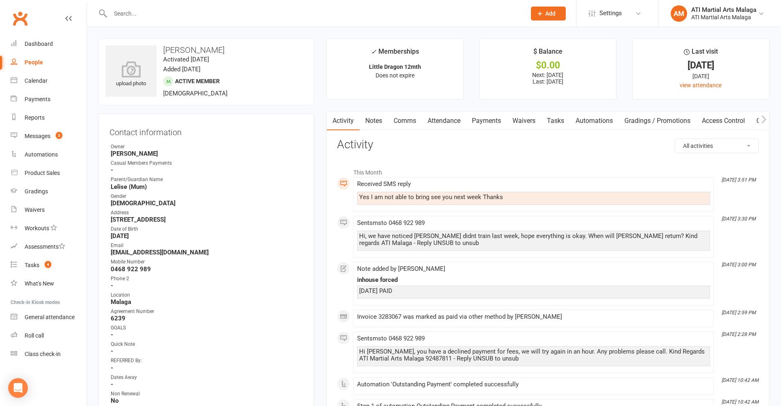
click at [145, 11] on input "text" at bounding box center [314, 13] width 412 height 11
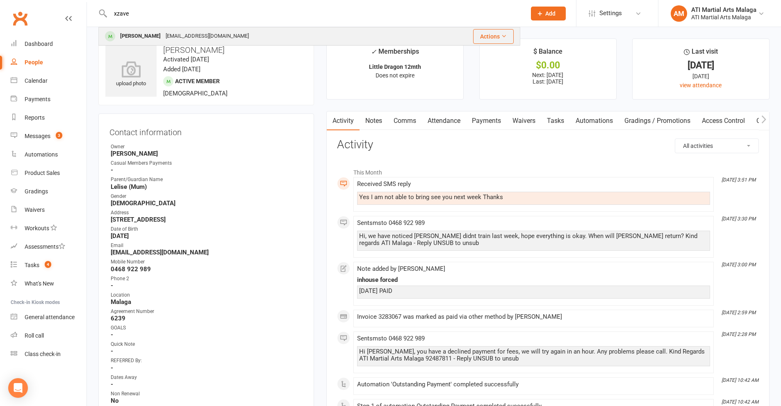
type input "xzave"
click at [159, 34] on div "[PERSON_NAME]" at bounding box center [140, 36] width 45 height 12
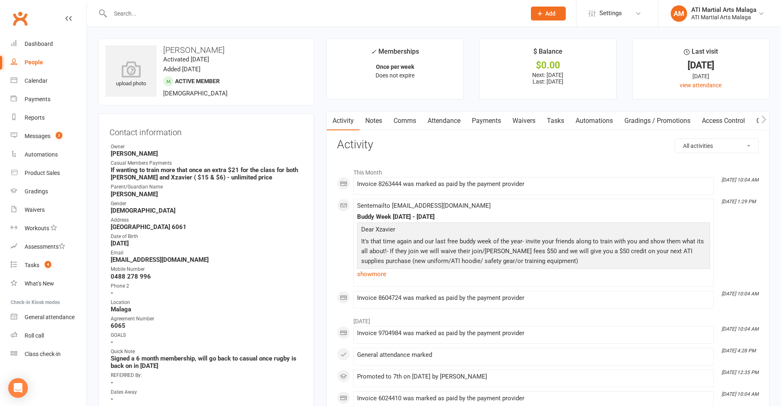
click at [238, 10] on input "text" at bounding box center [314, 13] width 412 height 11
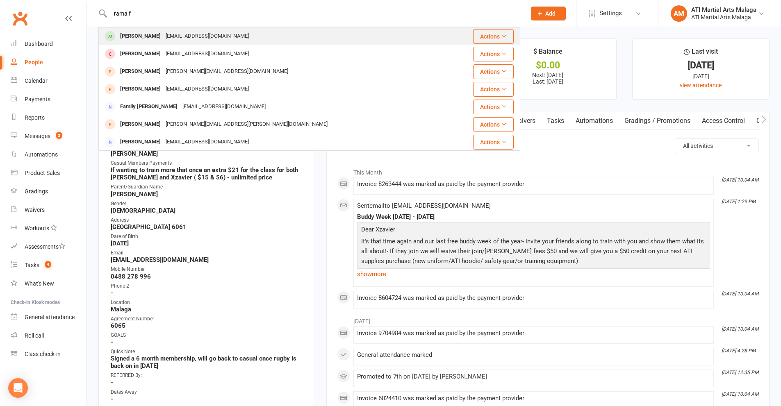
type input "rama f"
click at [195, 33] on div "[EMAIL_ADDRESS][DOMAIN_NAME]" at bounding box center [207, 36] width 88 height 12
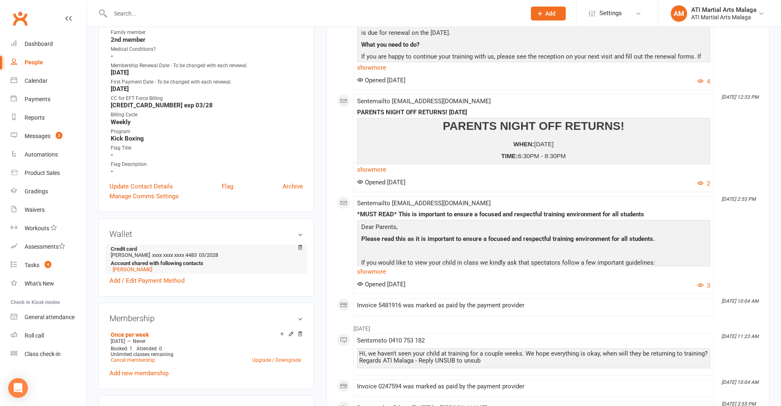
scroll to position [451, 0]
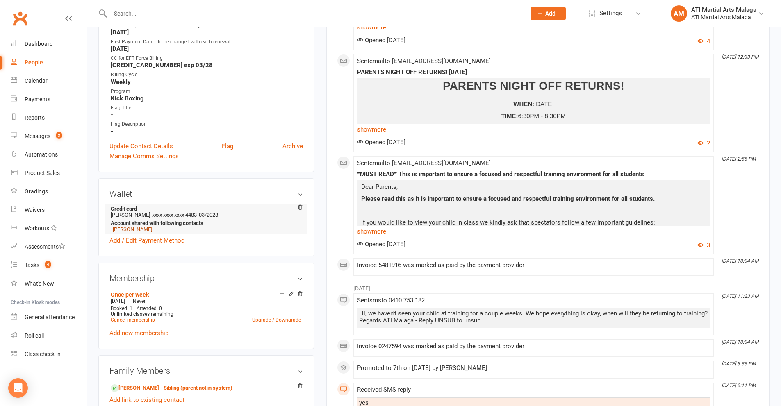
click at [131, 227] on link "[PERSON_NAME]" at bounding box center [132, 229] width 39 height 6
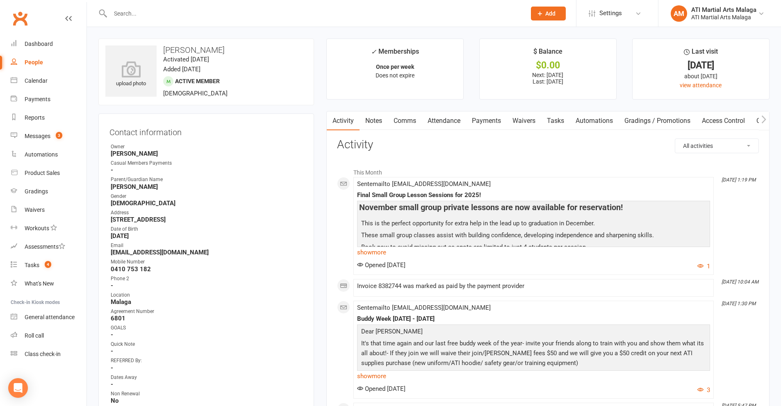
click at [397, 120] on link "Comms" at bounding box center [405, 120] width 34 height 19
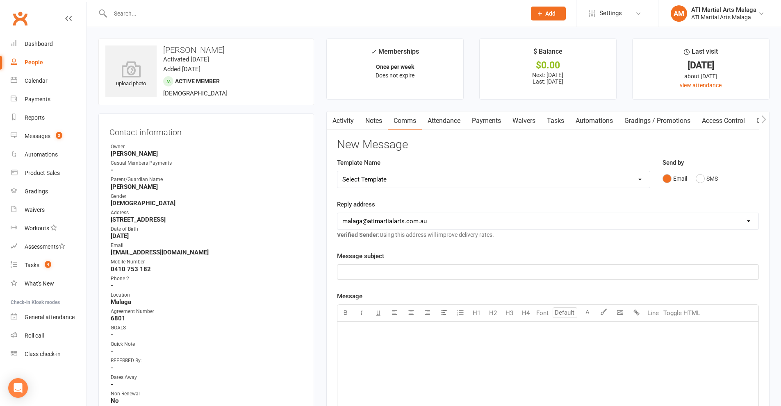
click at [412, 174] on select "Select Template [SMS] 8 days absence [SMS] Absent report 14 days or more :SMS […" at bounding box center [493, 179] width 312 height 16
select select "1"
click at [337, 171] on select "Select Template [SMS] 8 days absence [SMS] Absent report 14 days or more :SMS […" at bounding box center [493, 179] width 312 height 16
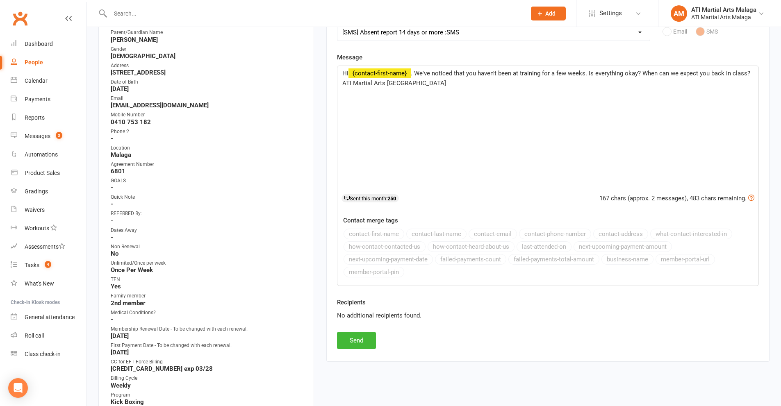
scroll to position [164, 0]
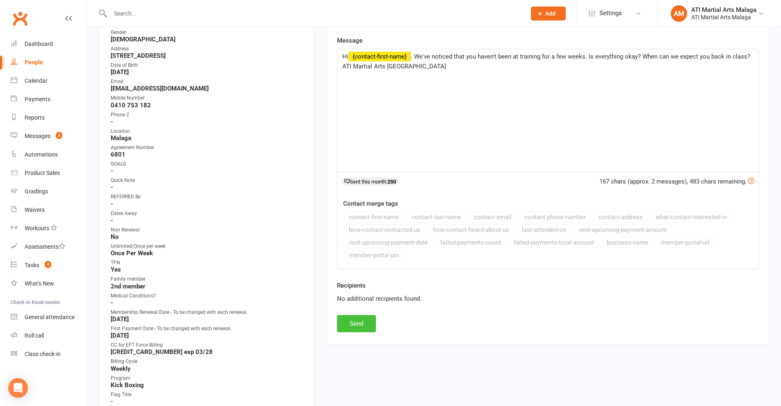
click at [371, 325] on button "Send" at bounding box center [356, 323] width 39 height 17
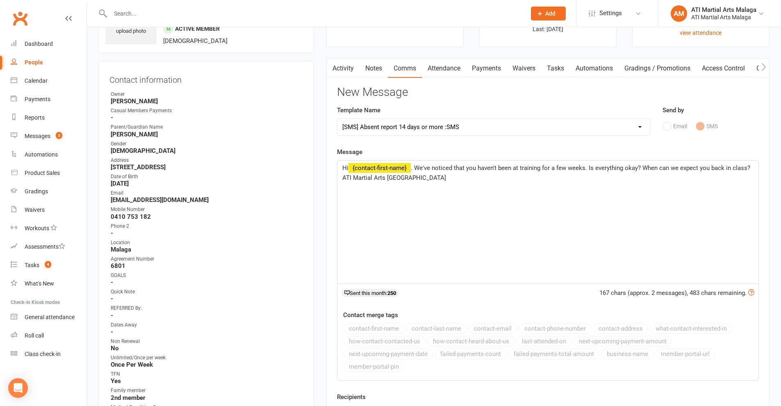
scroll to position [0, 0]
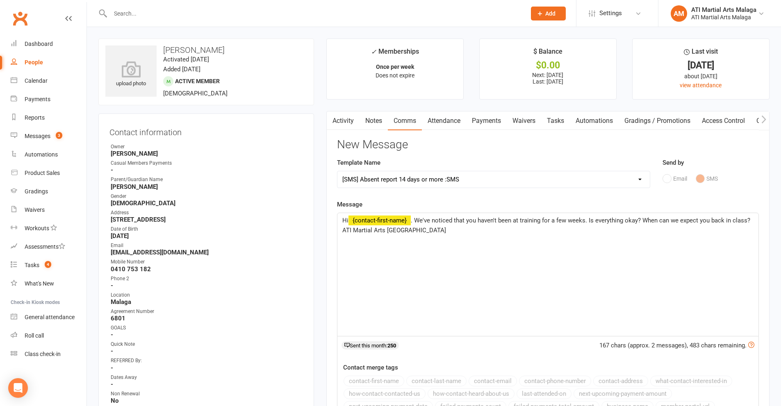
select select
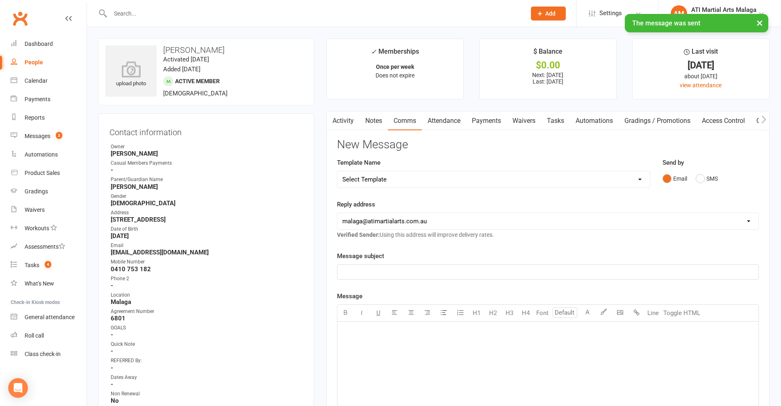
click at [229, 13] on input "text" at bounding box center [314, 13] width 412 height 11
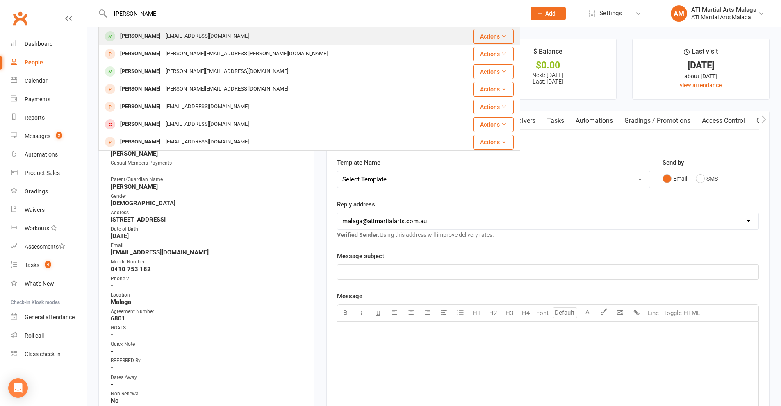
type input "[PERSON_NAME]"
click at [172, 35] on div "[EMAIL_ADDRESS][DOMAIN_NAME]" at bounding box center [207, 36] width 88 height 12
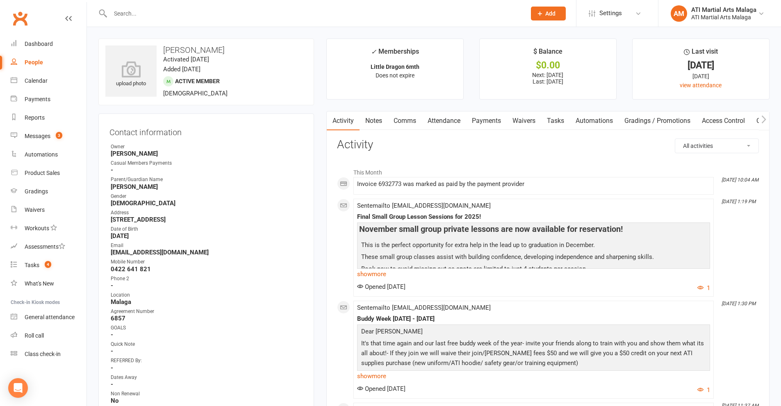
click at [56, 42] on link "Dashboard" at bounding box center [49, 44] width 76 height 18
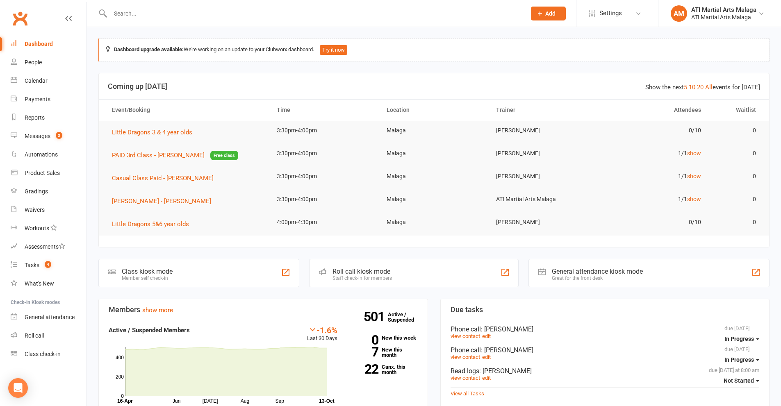
click at [168, 11] on input "text" at bounding box center [314, 13] width 412 height 11
click at [160, 10] on input "text" at bounding box center [314, 13] width 412 height 11
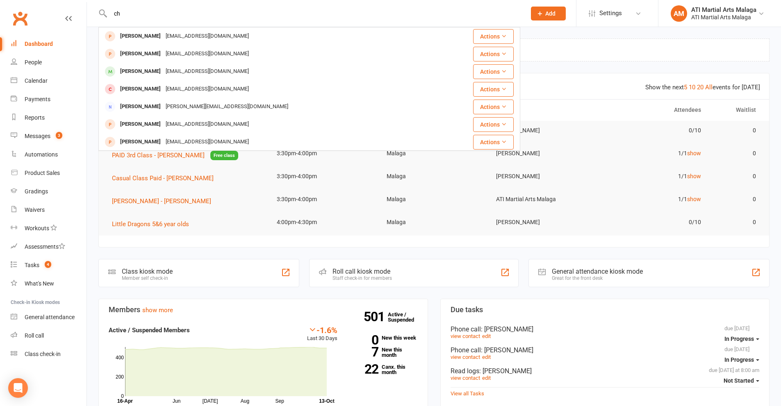
type input "c"
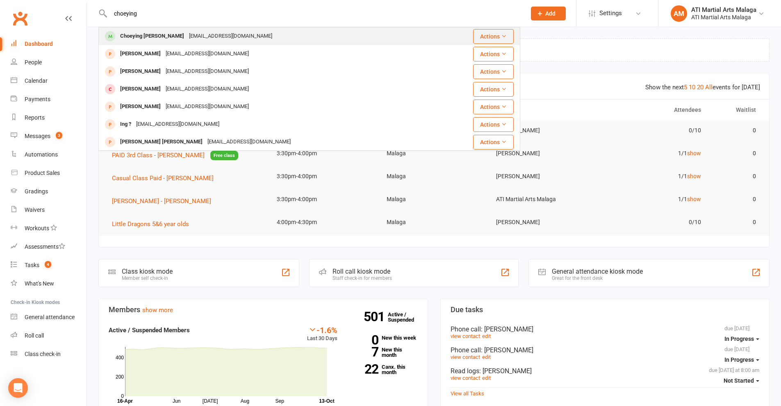
type input "choeying"
click at [168, 39] on div "Choeying [PERSON_NAME]" at bounding box center [152, 36] width 69 height 12
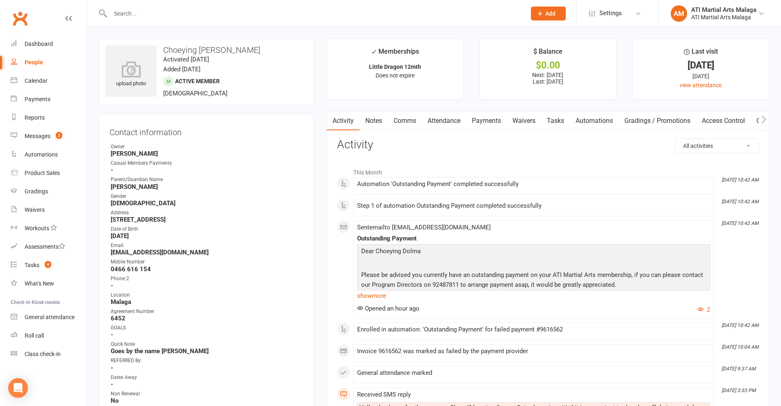
drag, startPoint x: 263, startPoint y: 50, endPoint x: 216, endPoint y: 45, distance: 47.3
click at [216, 45] on h3 "Choeying [PERSON_NAME]" at bounding box center [206, 49] width 202 height 9
click at [279, 149] on div "Owner" at bounding box center [207, 147] width 192 height 8
click at [485, 116] on link "Payments" at bounding box center [486, 120] width 41 height 19
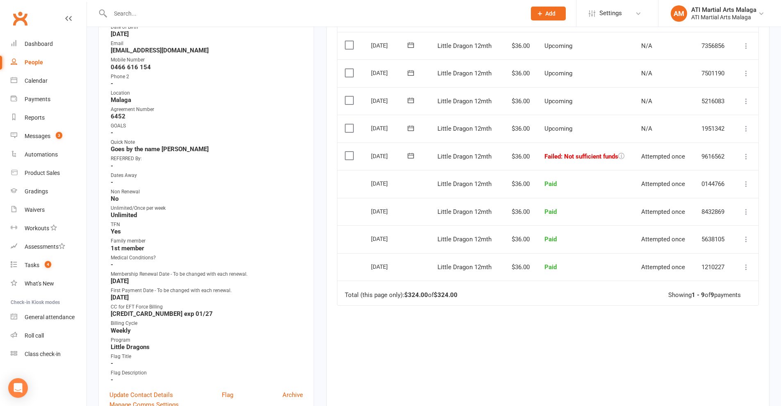
scroll to position [205, 0]
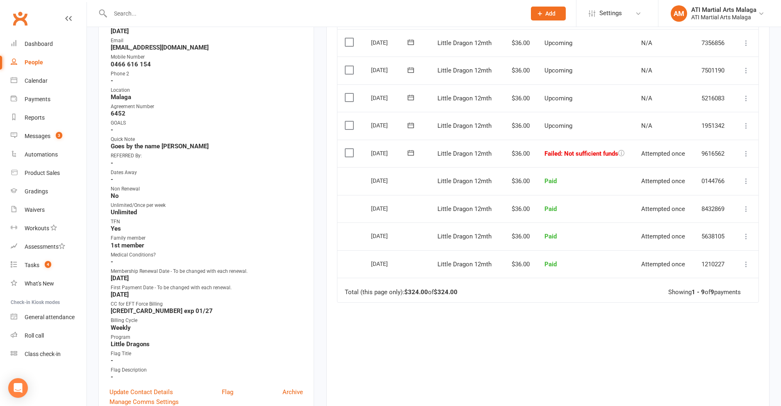
click at [348, 153] on label at bounding box center [350, 153] width 11 height 8
click at [348, 149] on input "checkbox" at bounding box center [347, 149] width 5 height 0
click at [743, 388] on button "Change status" at bounding box center [737, 387] width 65 height 17
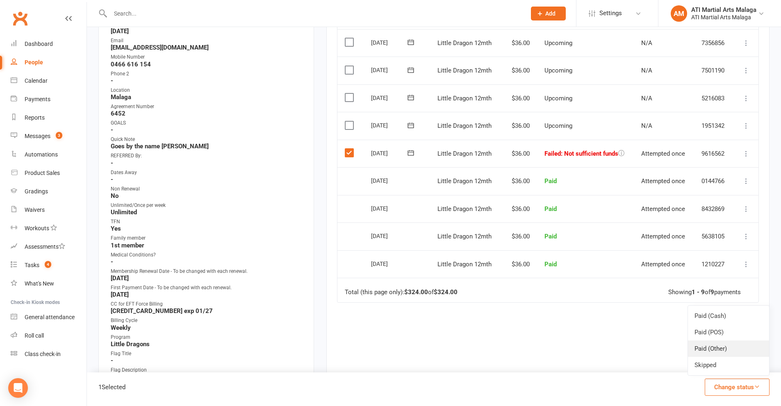
click at [725, 348] on link "Paid (Other)" at bounding box center [728, 349] width 81 height 16
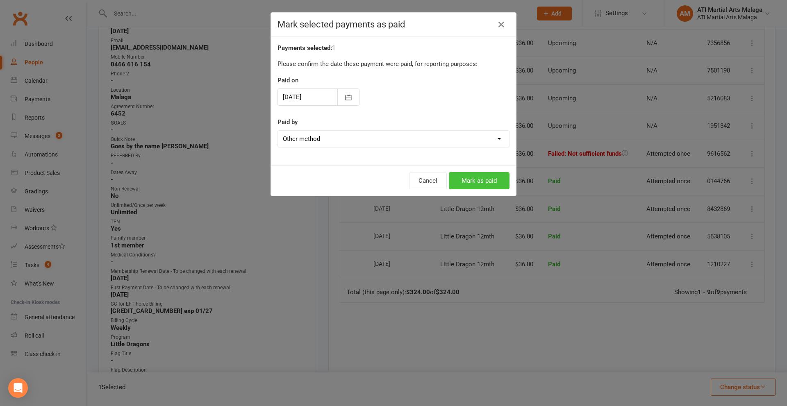
click at [462, 180] on button "Mark as paid" at bounding box center [479, 180] width 61 height 17
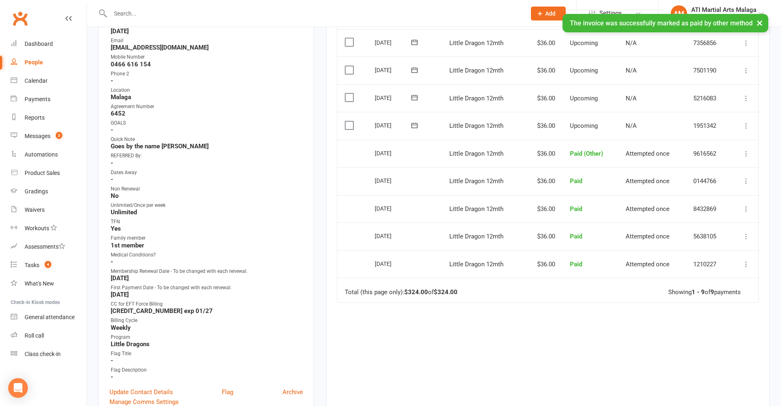
scroll to position [0, 0]
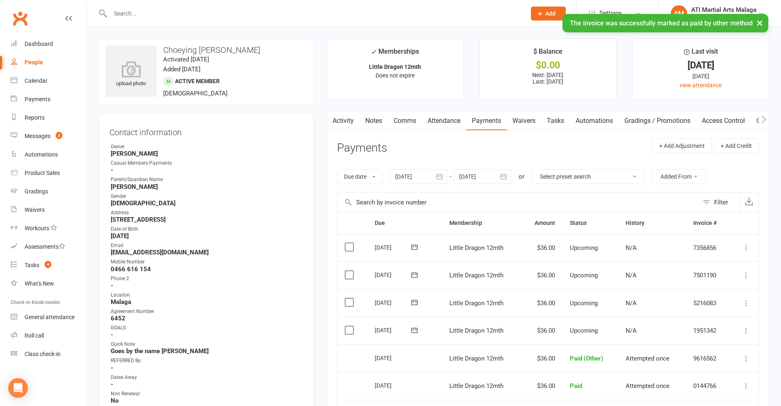
click at [367, 120] on link "Notes" at bounding box center [373, 120] width 28 height 19
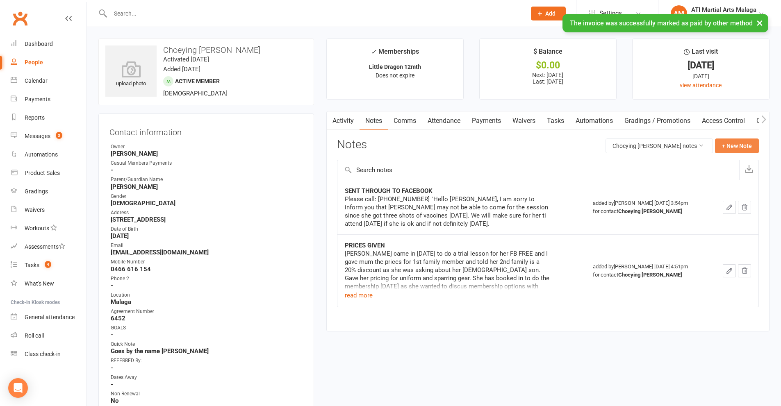
click at [730, 147] on button "+ New Note" at bounding box center [737, 146] width 44 height 15
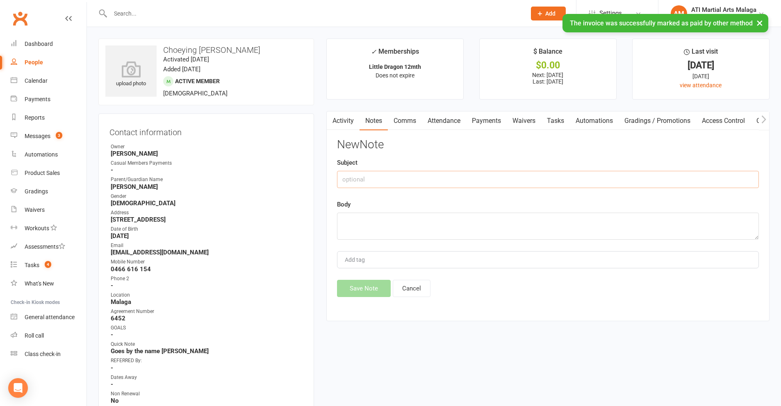
click at [407, 180] on input "text" at bounding box center [548, 179] width 422 height 17
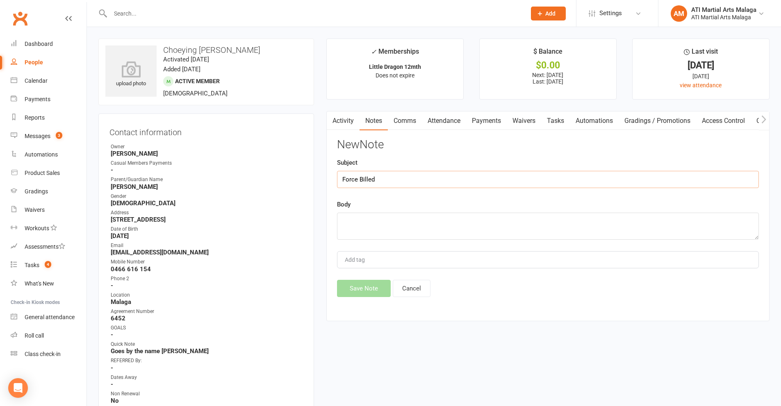
type input "Force Billed"
type textarea "PAID - [PERSON_NAME]"
click at [357, 282] on button "Save Note" at bounding box center [364, 288] width 54 height 17
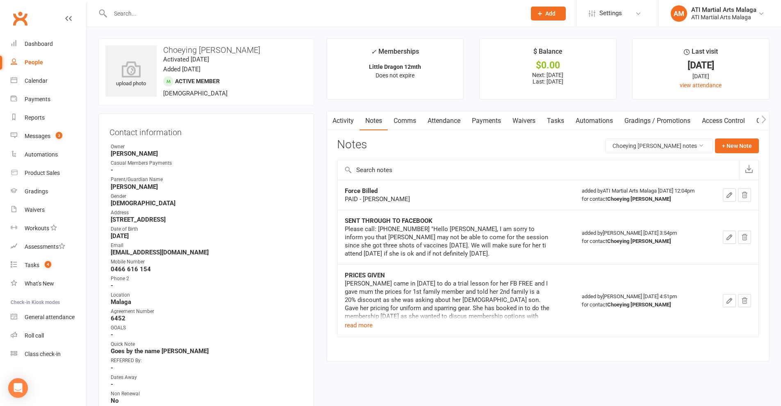
click at [277, 11] on input "text" at bounding box center [314, 13] width 412 height 11
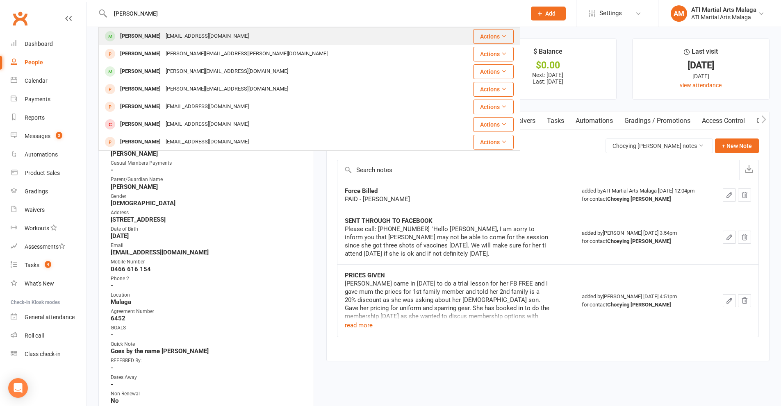
type input "[PERSON_NAME]"
click at [241, 32] on div "[PERSON_NAME] [EMAIL_ADDRESS][DOMAIN_NAME]" at bounding box center [274, 36] width 350 height 17
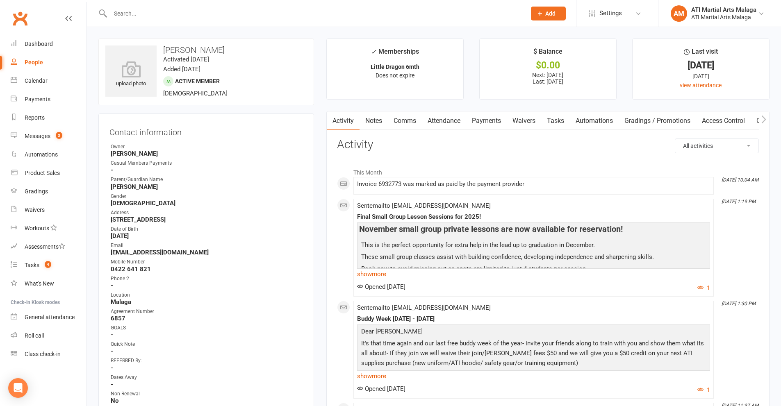
click at [372, 125] on link "Notes" at bounding box center [373, 120] width 28 height 19
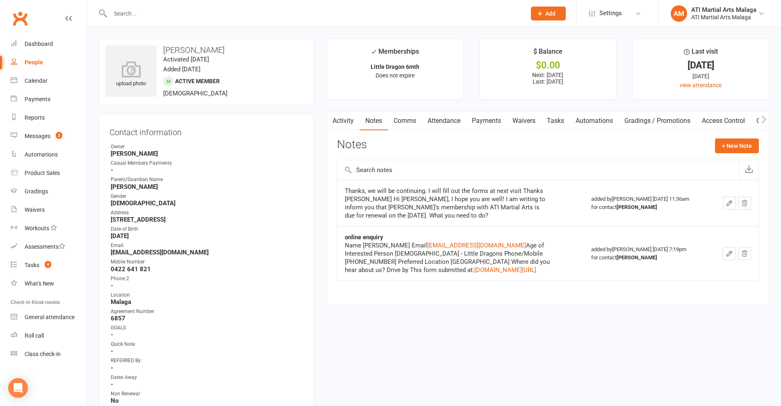
click at [441, 117] on link "Attendance" at bounding box center [444, 120] width 44 height 19
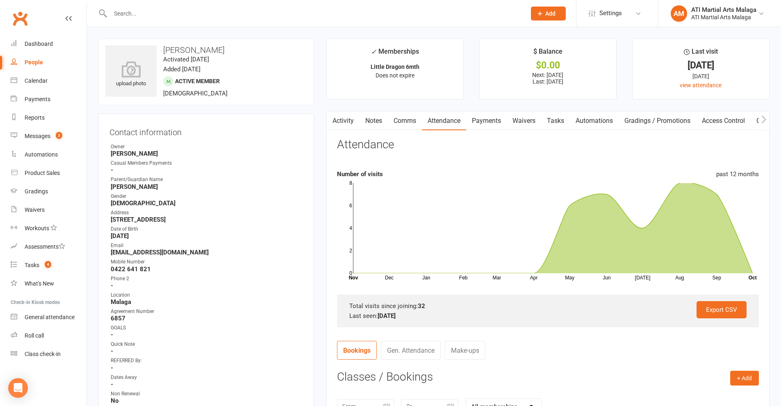
click at [408, 122] on link "Comms" at bounding box center [405, 120] width 34 height 19
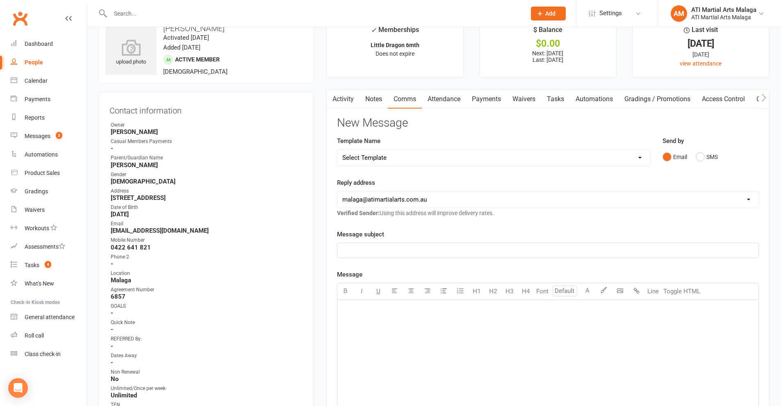
scroll to position [41, 0]
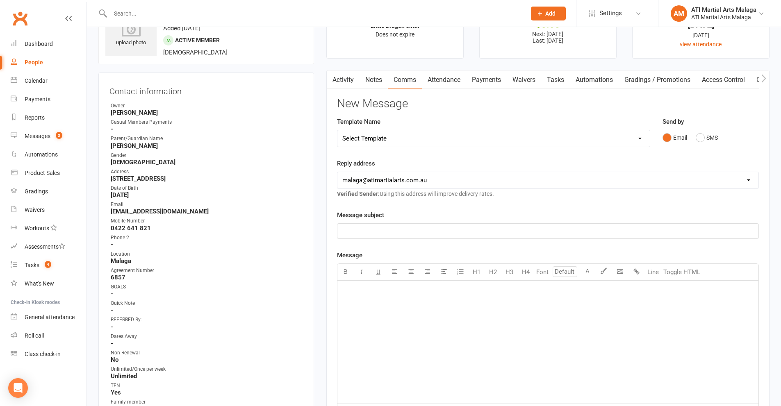
click at [398, 133] on select "Select Template [SMS] 8 days absence [SMS] Absent report 14 days or more :SMS […" at bounding box center [493, 138] width 312 height 16
click at [344, 82] on link "Activity" at bounding box center [343, 79] width 33 height 19
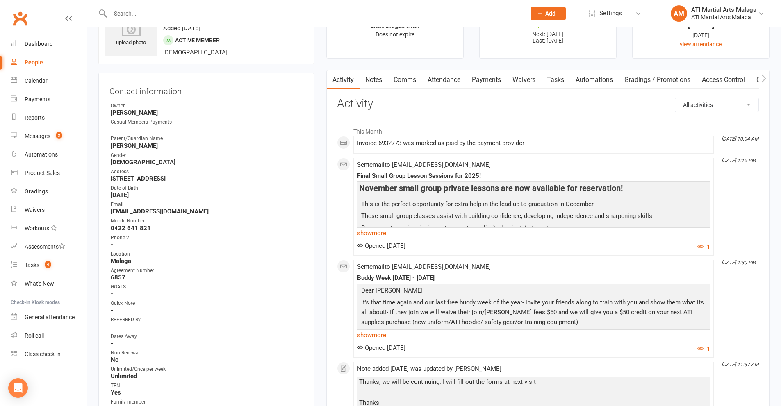
click at [405, 82] on link "Comms" at bounding box center [405, 79] width 34 height 19
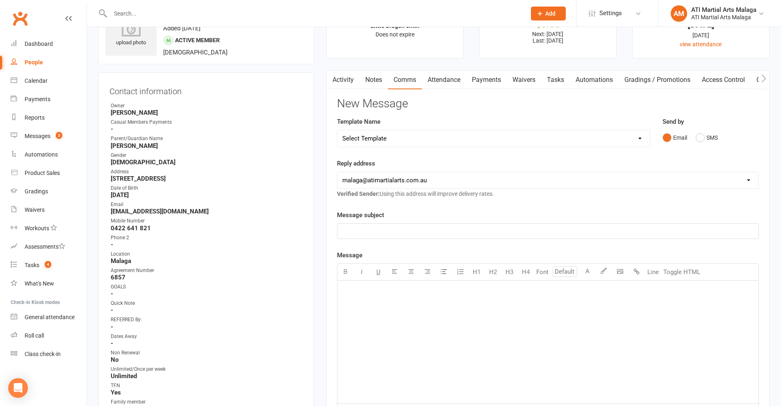
click at [407, 133] on select "Select Template [SMS] 8 days absence [SMS] Absent report 14 days or more :SMS […" at bounding box center [493, 138] width 312 height 16
select select "1"
click at [337, 130] on select "Select Template [SMS] 8 days absence [SMS] Absent report 14 days or more :SMS […" at bounding box center [493, 138] width 312 height 16
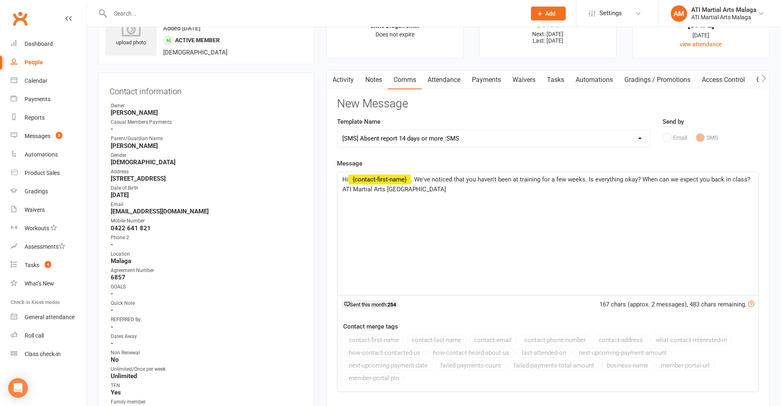
scroll to position [287, 0]
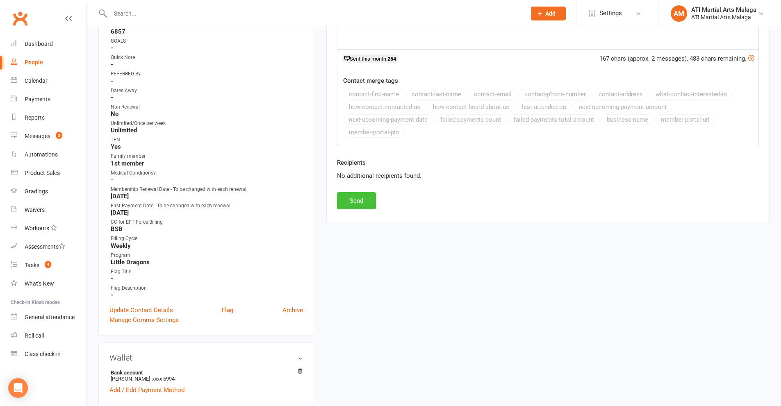
click at [368, 203] on button "Send" at bounding box center [356, 200] width 39 height 17
select select
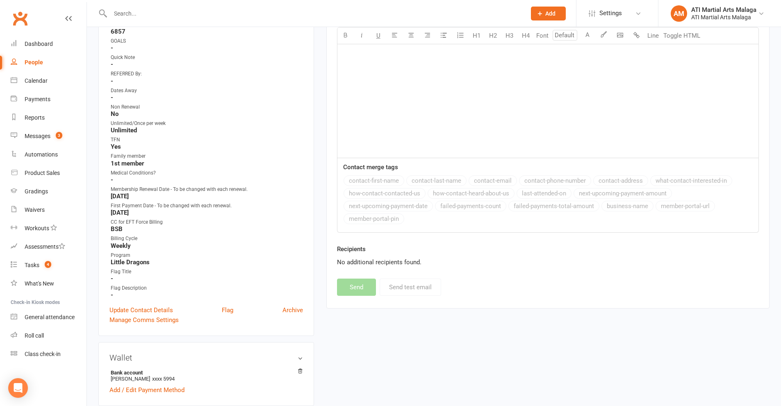
click at [181, 10] on input "text" at bounding box center [314, 13] width 412 height 11
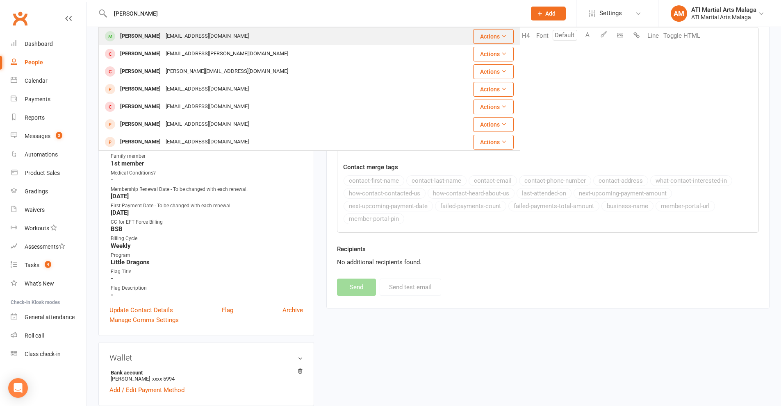
type input "[PERSON_NAME]"
click at [169, 36] on div "[EMAIL_ADDRESS][DOMAIN_NAME]" at bounding box center [207, 36] width 88 height 12
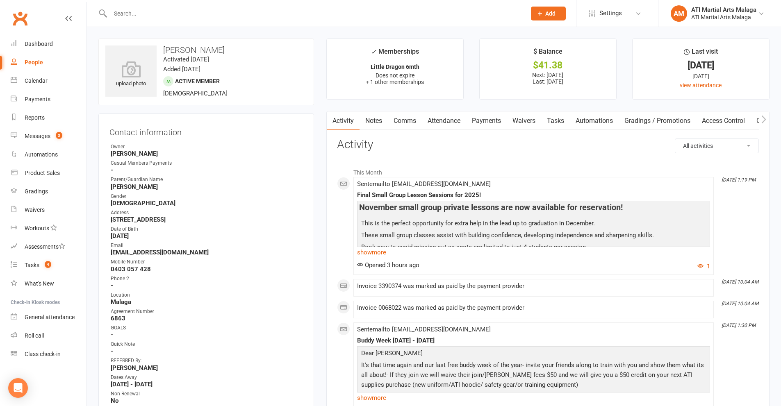
click at [390, 116] on link "Comms" at bounding box center [405, 120] width 34 height 19
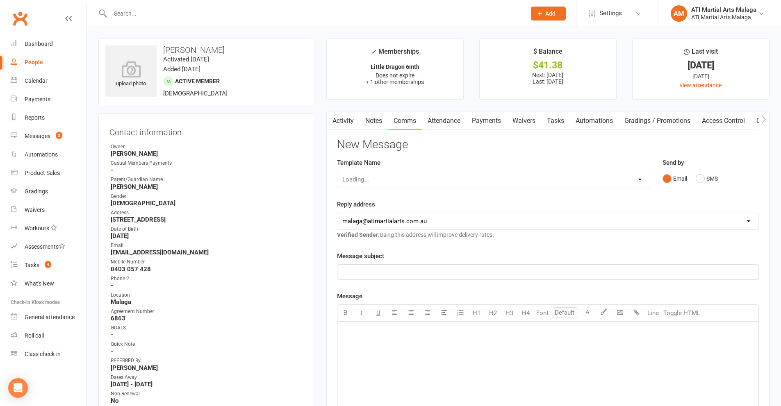
click at [370, 116] on link "Notes" at bounding box center [373, 120] width 28 height 19
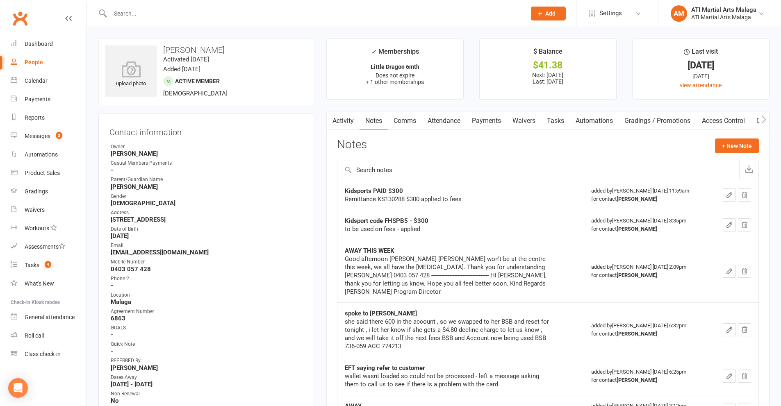
click at [402, 120] on link "Comms" at bounding box center [405, 120] width 34 height 19
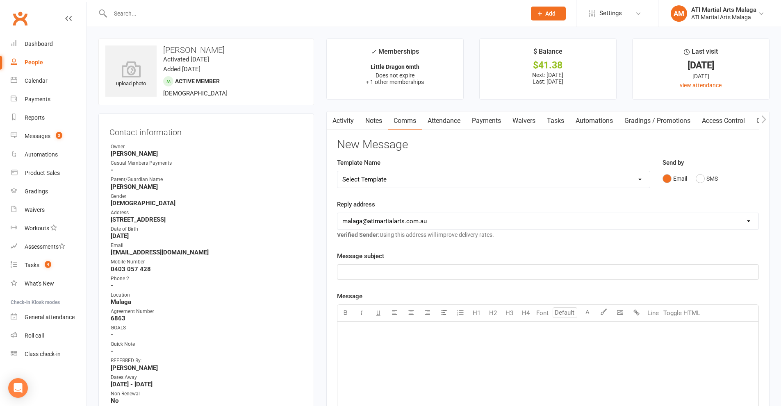
click at [611, 177] on select "Select Template [SMS] 8 days absence [SMS] Absent report 14 days or more :SMS […" at bounding box center [493, 179] width 312 height 16
select select "1"
click at [337, 171] on select "Select Template [SMS] 8 days absence [SMS] Absent report 14 days or more :SMS […" at bounding box center [493, 179] width 312 height 16
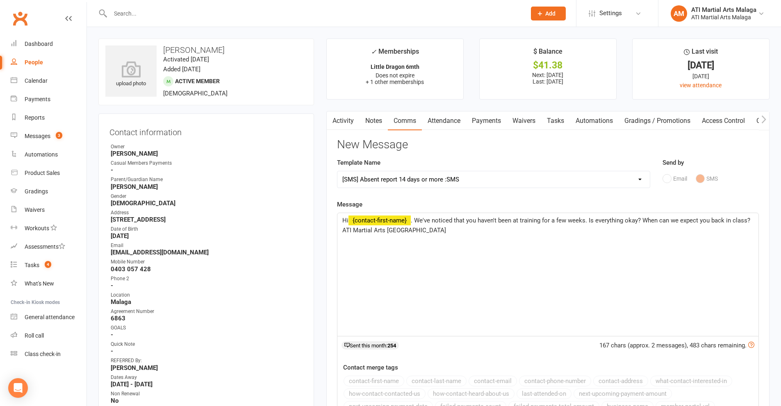
scroll to position [287, 0]
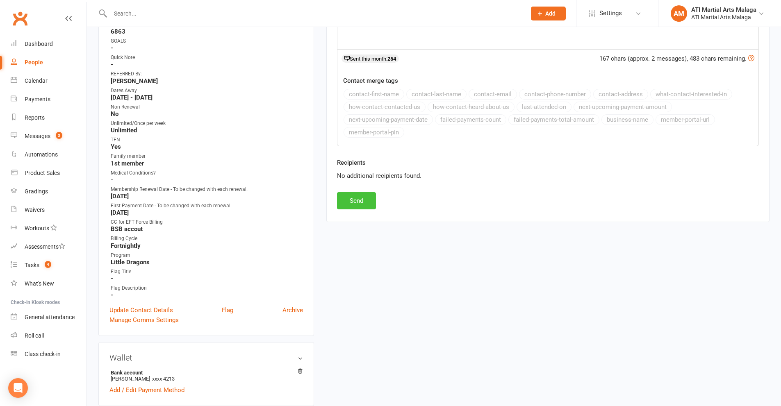
click at [355, 202] on button "Send" at bounding box center [356, 200] width 39 height 17
select select
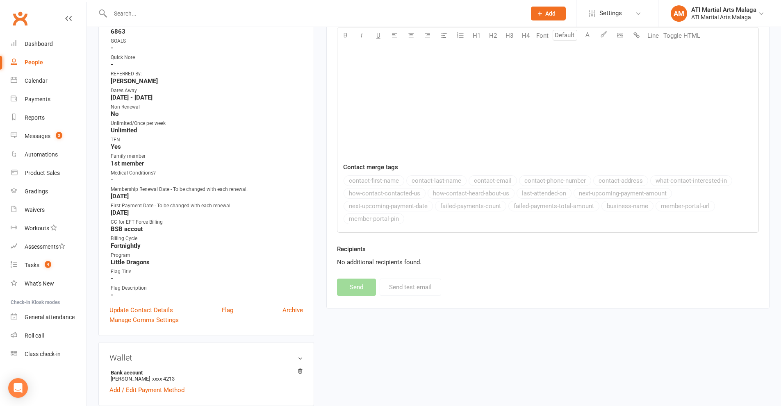
click at [162, 16] on input "text" at bounding box center [314, 13] width 412 height 11
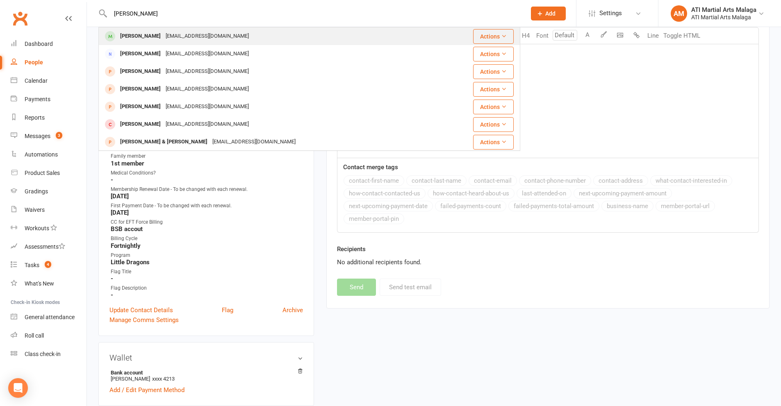
type input "[PERSON_NAME]"
click at [166, 32] on div "[EMAIL_ADDRESS][DOMAIN_NAME]" at bounding box center [207, 36] width 88 height 12
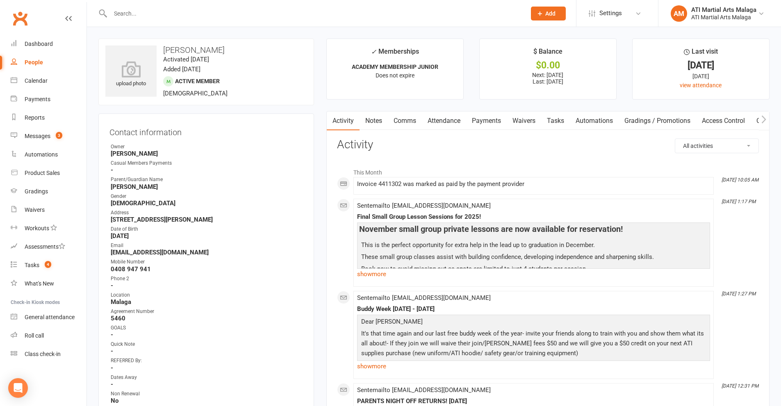
click at [374, 122] on link "Notes" at bounding box center [373, 120] width 28 height 19
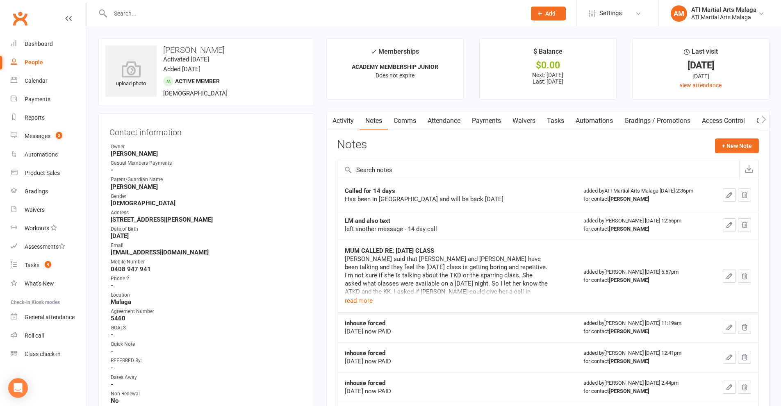
click at [404, 122] on link "Comms" at bounding box center [405, 120] width 34 height 19
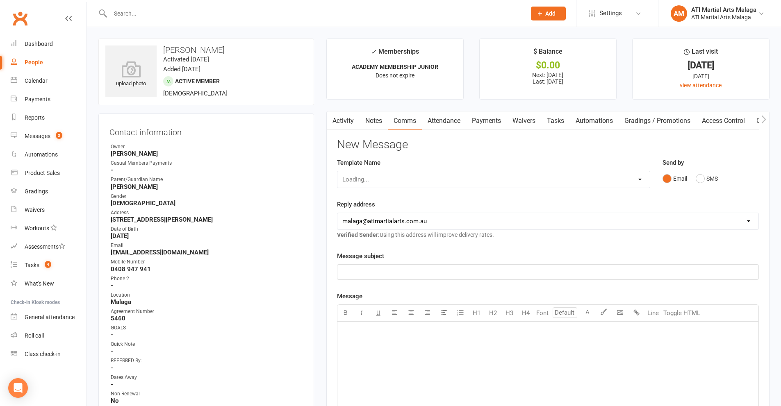
click at [399, 181] on div "Loading..." at bounding box center [493, 179] width 313 height 17
click at [399, 181] on select "Select Template [SMS] 8 days absence [SMS] Absent report 14 days or more :SMS […" at bounding box center [493, 179] width 312 height 16
select select "1"
click at [337, 171] on select "Select Template [SMS] 8 days absence [SMS] Absent report 14 days or more :SMS […" at bounding box center [493, 179] width 312 height 16
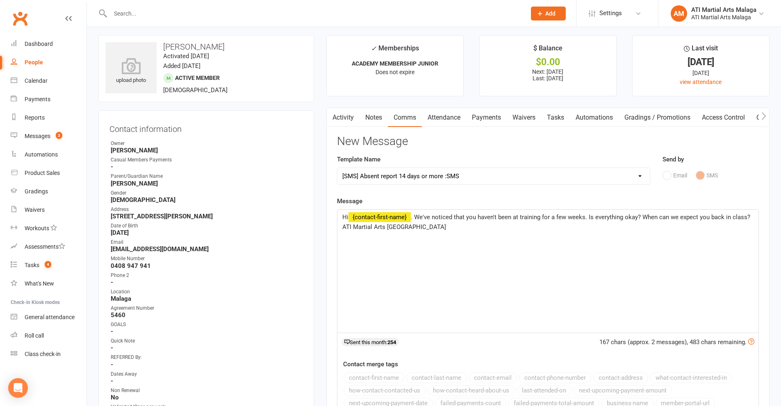
scroll to position [205, 0]
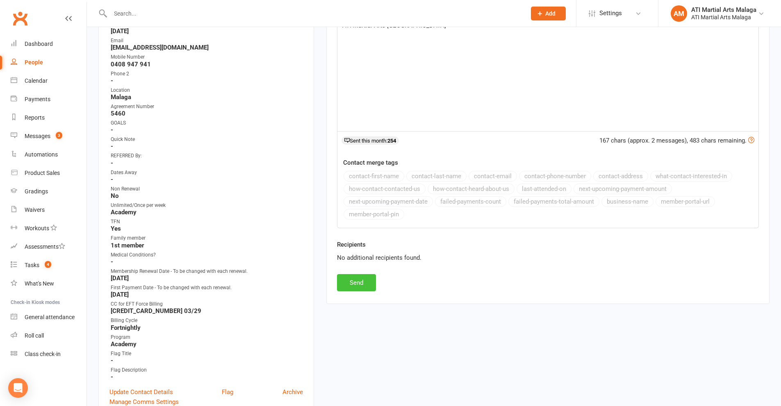
click at [351, 282] on button "Send" at bounding box center [356, 282] width 39 height 17
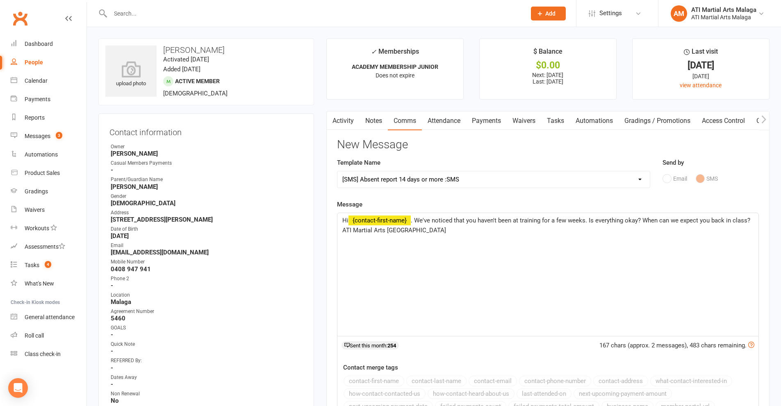
select select
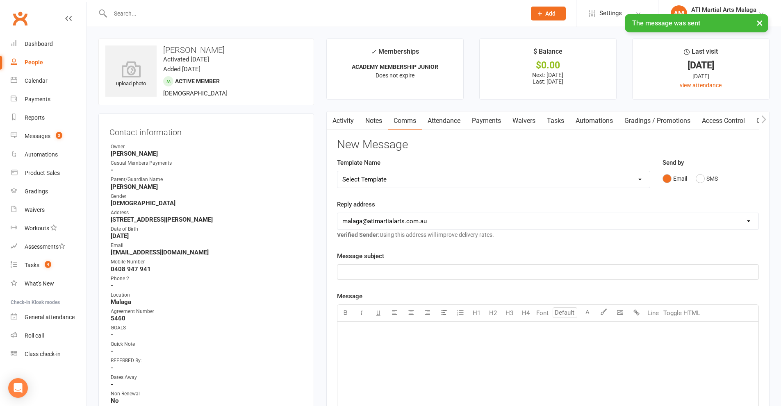
click at [223, 13] on input "text" at bounding box center [314, 13] width 412 height 11
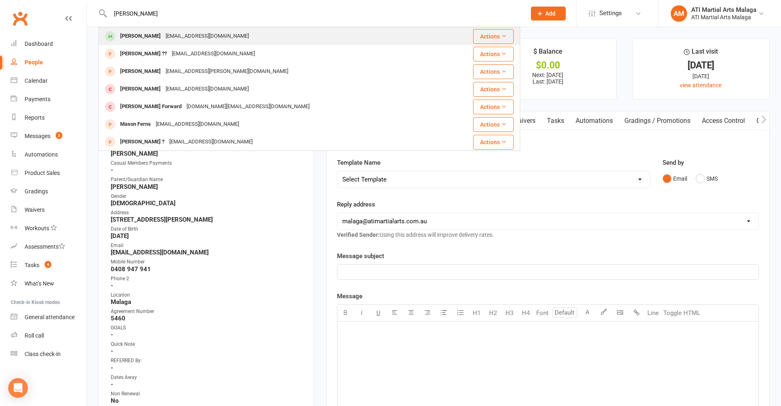
type input "[PERSON_NAME]"
click at [171, 34] on div "[EMAIL_ADDRESS][DOMAIN_NAME]" at bounding box center [207, 36] width 88 height 12
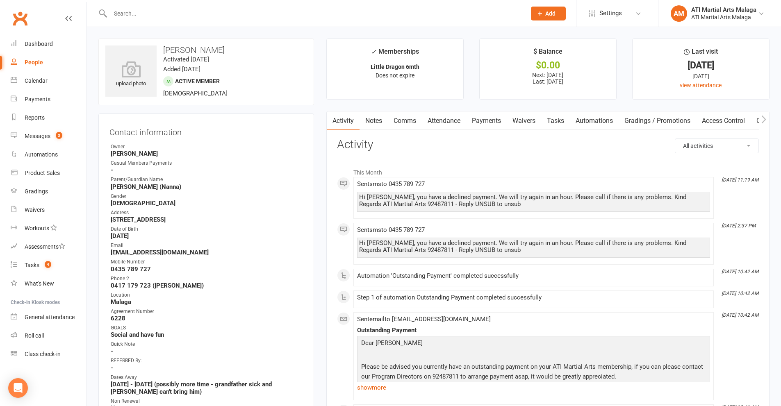
click at [379, 123] on link "Notes" at bounding box center [373, 120] width 28 height 19
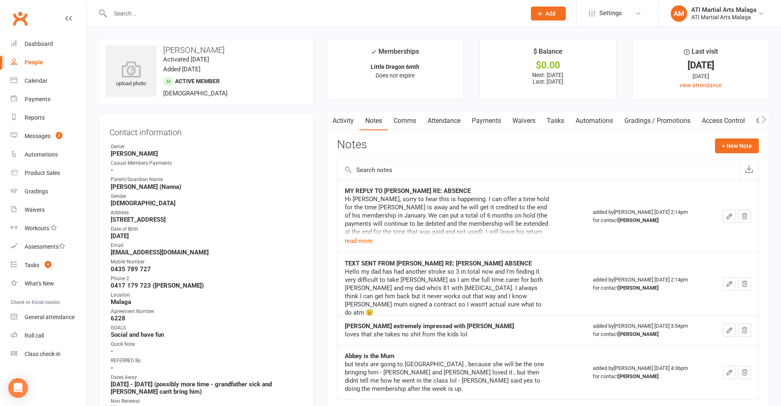
scroll to position [41, 0]
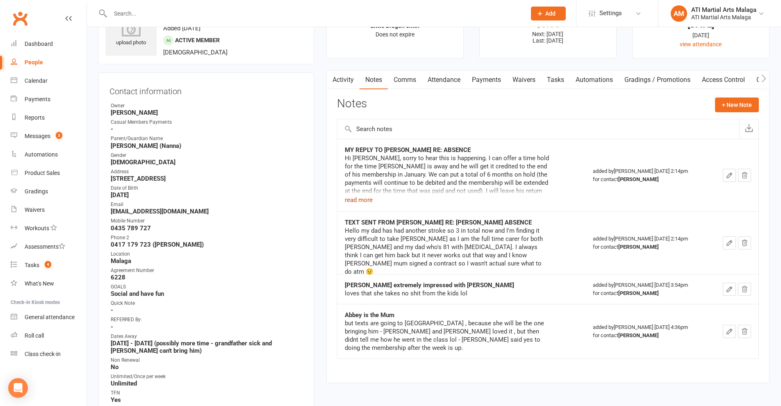
click at [361, 198] on button "read more" at bounding box center [359, 200] width 28 height 10
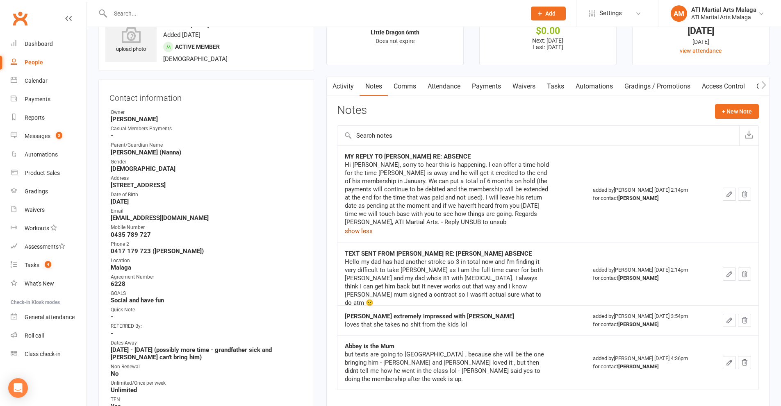
scroll to position [0, 0]
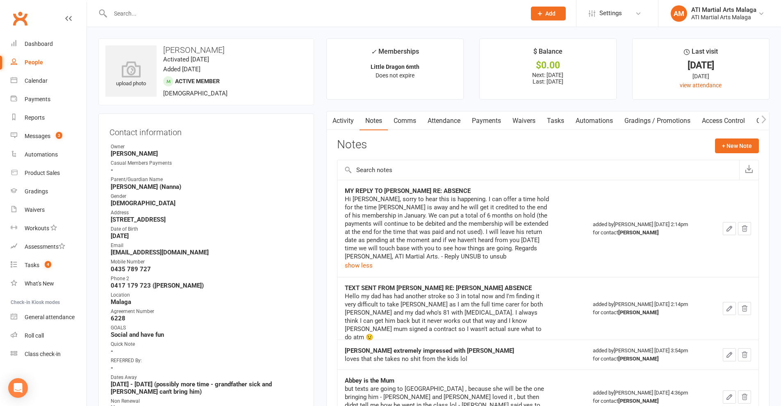
click at [180, 17] on input "text" at bounding box center [314, 13] width 412 height 11
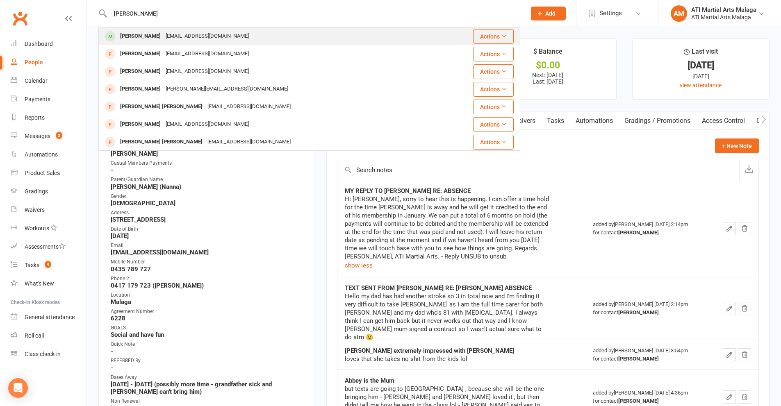
type input "[PERSON_NAME]"
click at [174, 32] on div "[EMAIL_ADDRESS][DOMAIN_NAME]" at bounding box center [207, 36] width 88 height 12
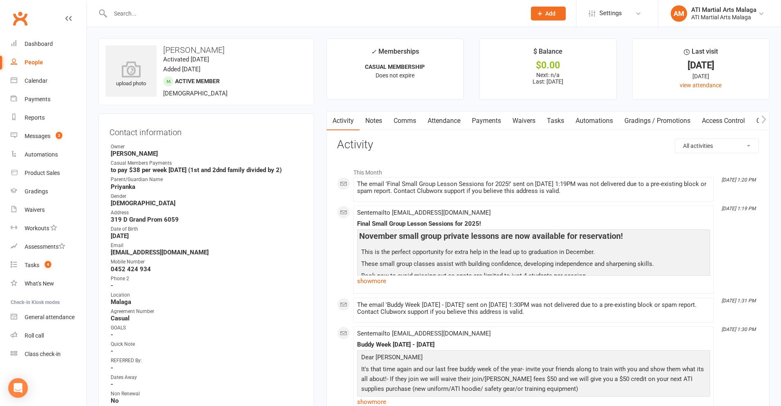
click at [375, 120] on link "Notes" at bounding box center [373, 120] width 28 height 19
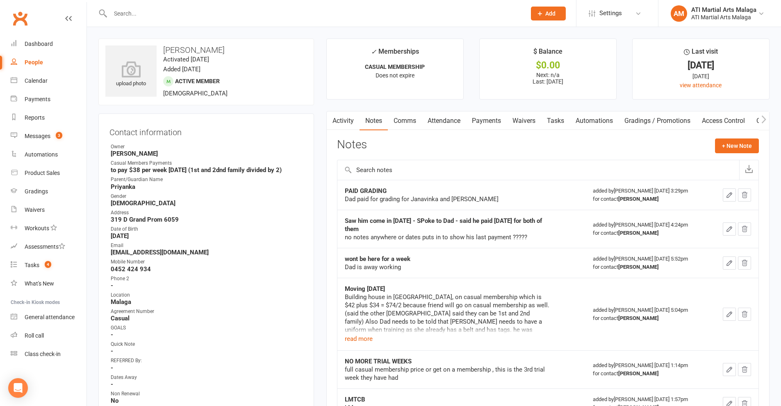
click at [405, 126] on link "Comms" at bounding box center [405, 120] width 34 height 19
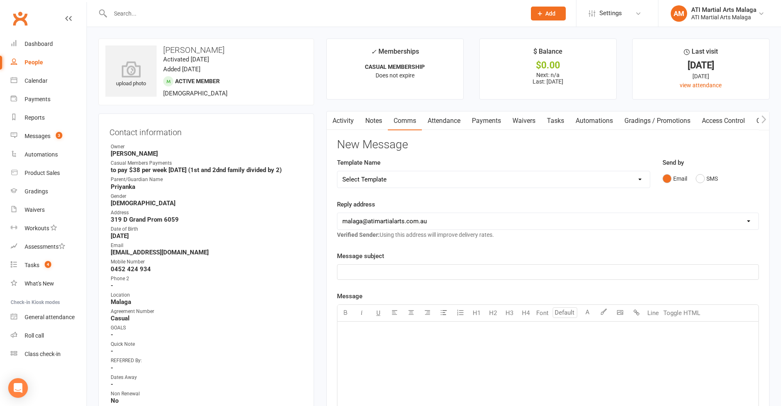
click at [393, 187] on select "Select Template [SMS] 8 days absence [SMS] Absent report 14 days or more :SMS […" at bounding box center [493, 179] width 312 height 16
select select "1"
click at [337, 171] on select "Select Template [SMS] 8 days absence [SMS] Absent report 14 days or more :SMS […" at bounding box center [493, 179] width 312 height 16
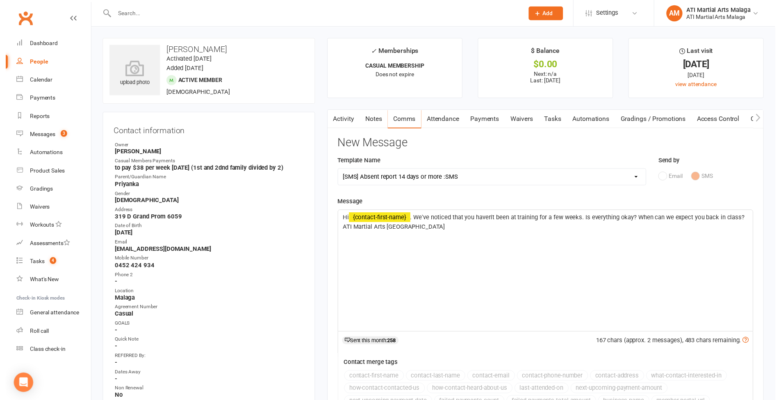
scroll to position [205, 0]
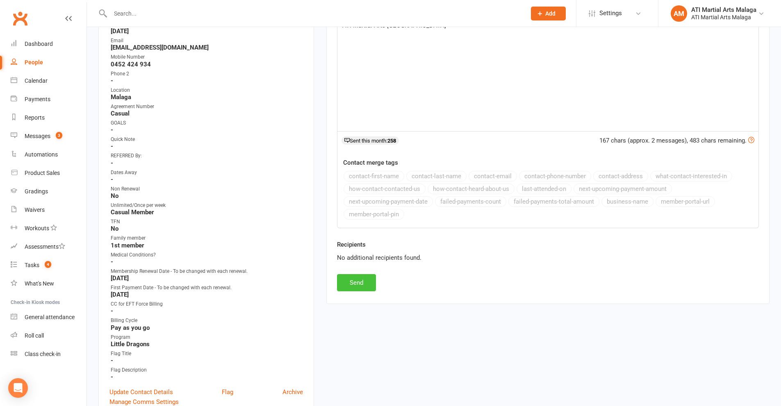
click at [363, 280] on button "Send" at bounding box center [356, 282] width 39 height 17
select select
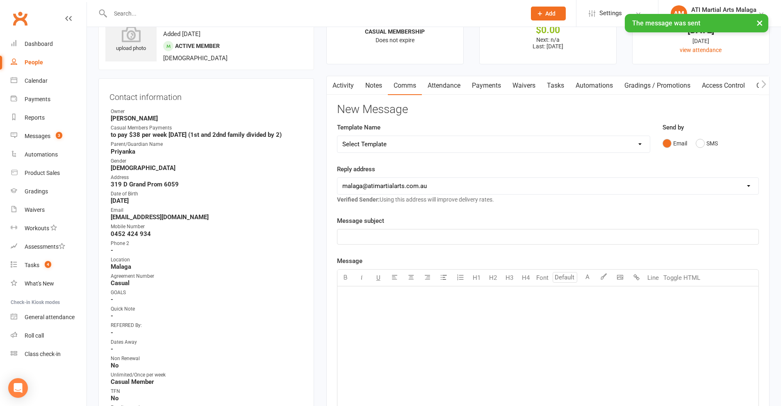
scroll to position [0, 0]
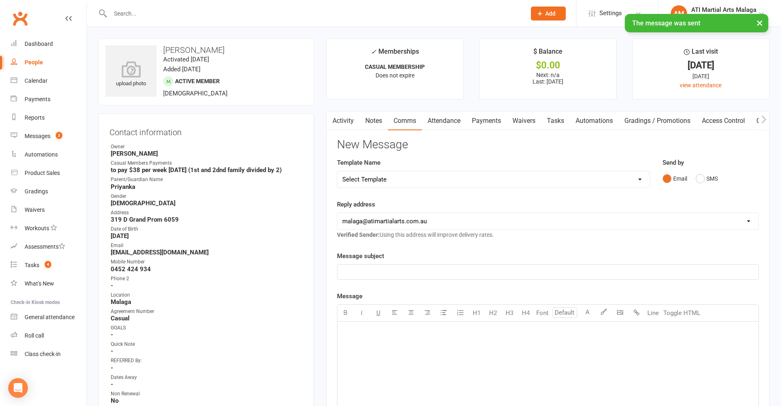
click at [156, 11] on input "text" at bounding box center [314, 13] width 412 height 11
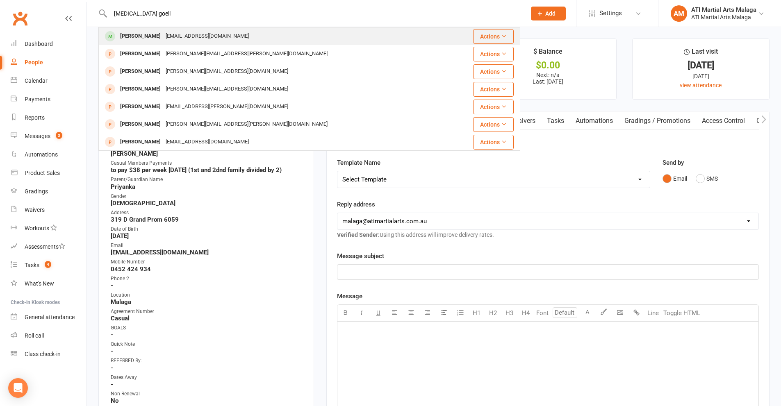
type input "[MEDICAL_DATA] goell"
click at [163, 35] on div "[EMAIL_ADDRESS][DOMAIN_NAME]" at bounding box center [207, 36] width 88 height 12
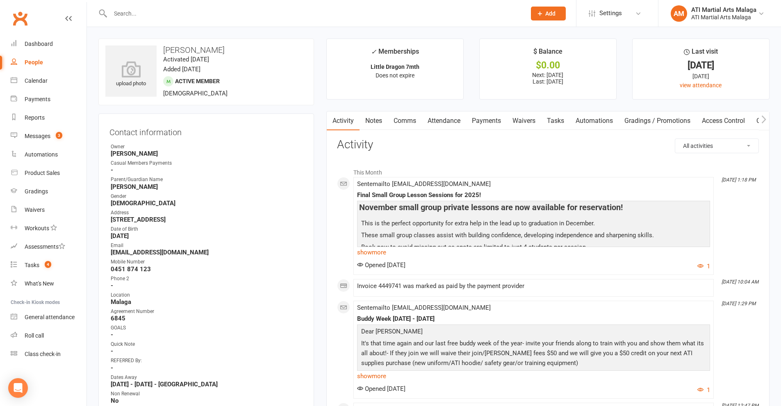
click at [398, 124] on link "Comms" at bounding box center [405, 120] width 34 height 19
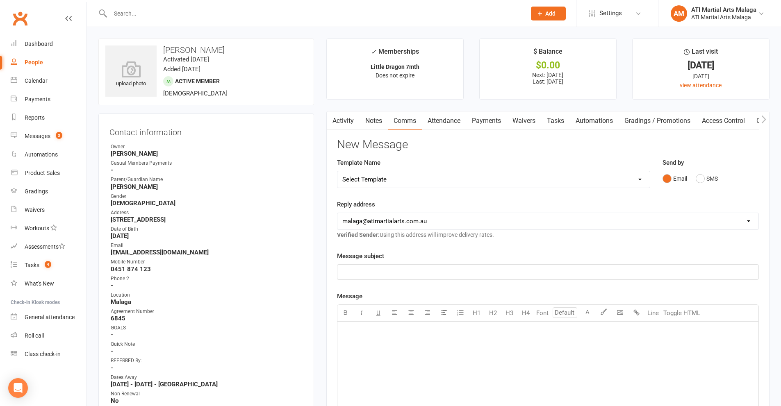
click at [618, 181] on select "Select Template [SMS] 8 days absence [SMS] Absent report 14 days or more :SMS […" at bounding box center [493, 179] width 312 height 16
select select "1"
click at [337, 171] on select "Select Template [SMS] 8 days absence [SMS] Absent report 14 days or more :SMS […" at bounding box center [493, 179] width 312 height 16
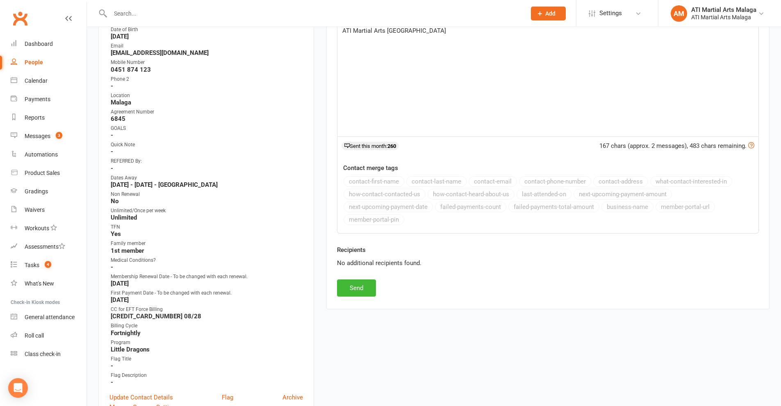
scroll to position [205, 0]
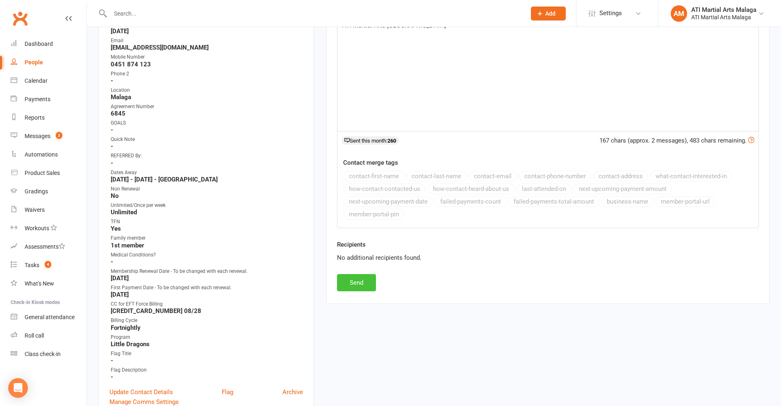
click at [360, 282] on button "Send" at bounding box center [356, 282] width 39 height 17
select select
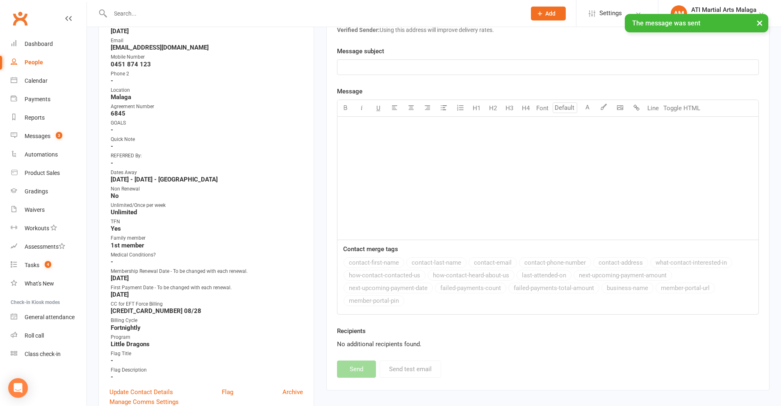
scroll to position [0, 0]
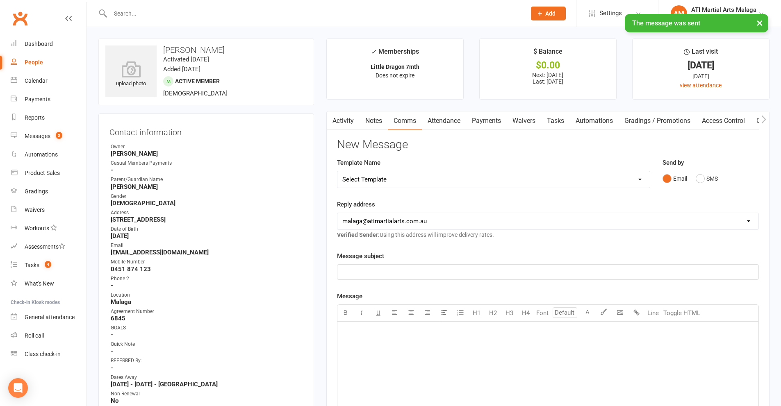
click at [205, 11] on input "text" at bounding box center [314, 13] width 412 height 11
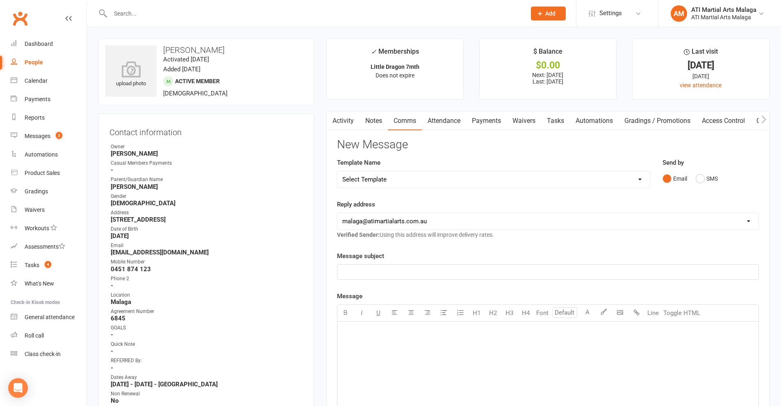
click at [365, 116] on link "Notes" at bounding box center [373, 120] width 28 height 19
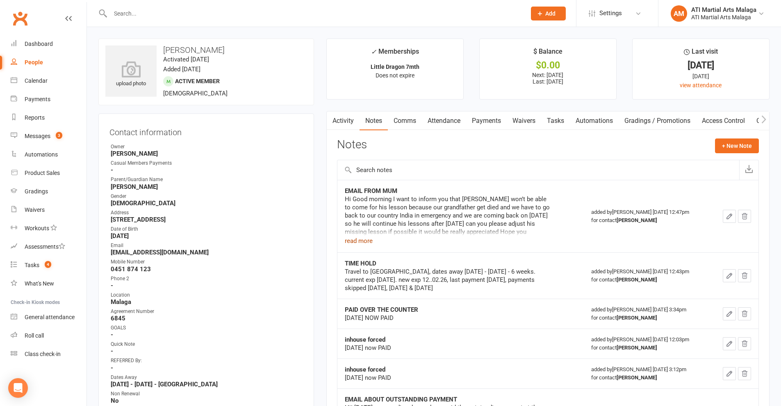
click at [359, 239] on button "read more" at bounding box center [359, 241] width 28 height 10
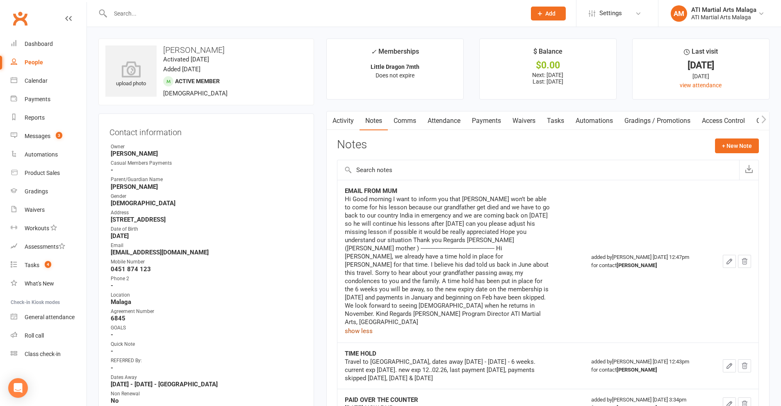
click at [349, 122] on link "Activity" at bounding box center [343, 120] width 33 height 19
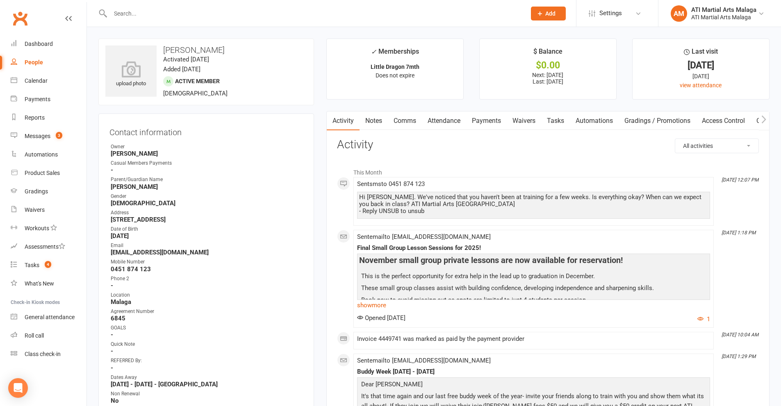
click at [410, 122] on link "Comms" at bounding box center [405, 120] width 34 height 19
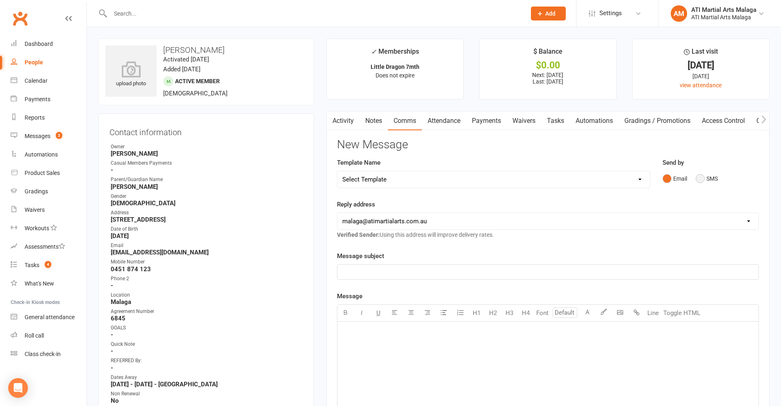
click at [709, 180] on button "SMS" at bounding box center [706, 179] width 22 height 16
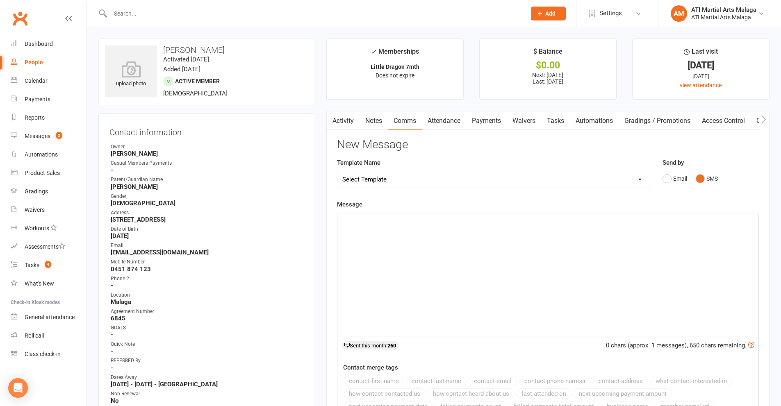
click at [580, 226] on div "﻿" at bounding box center [547, 274] width 421 height 123
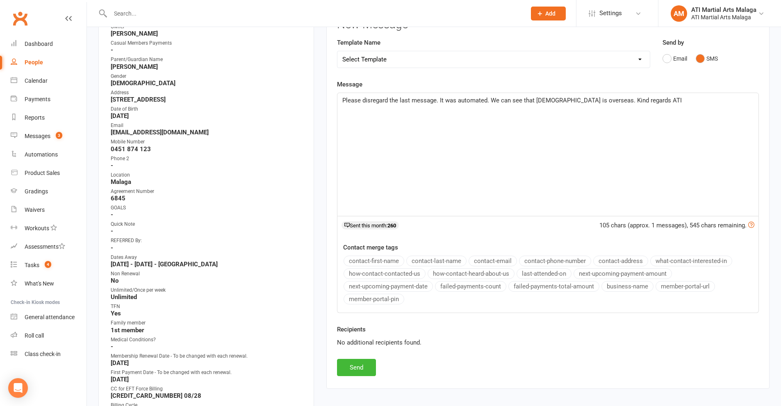
scroll to position [164, 0]
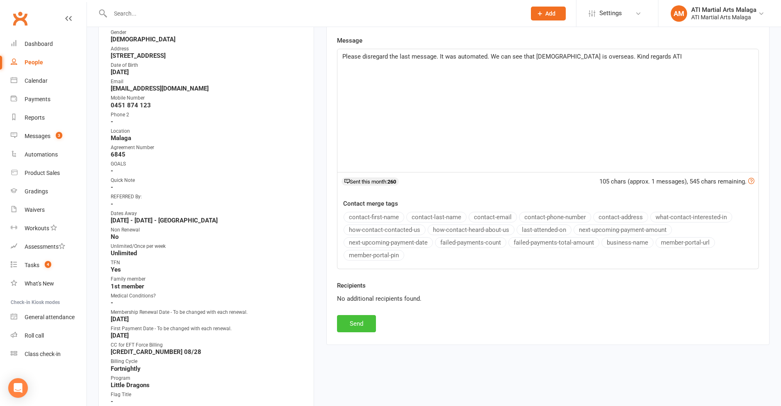
click at [358, 326] on button "Send" at bounding box center [356, 323] width 39 height 17
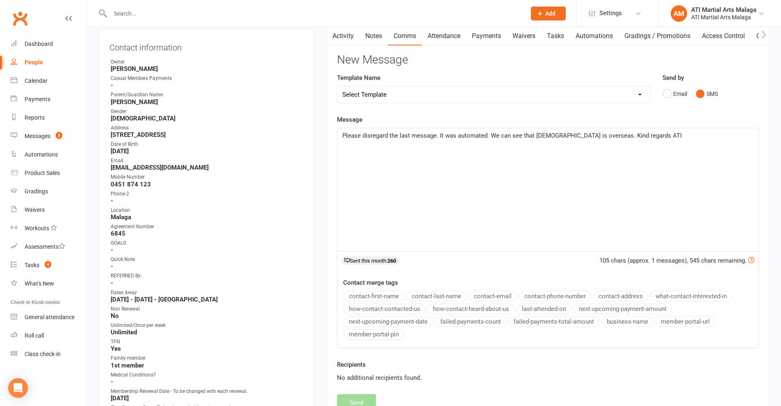
scroll to position [0, 0]
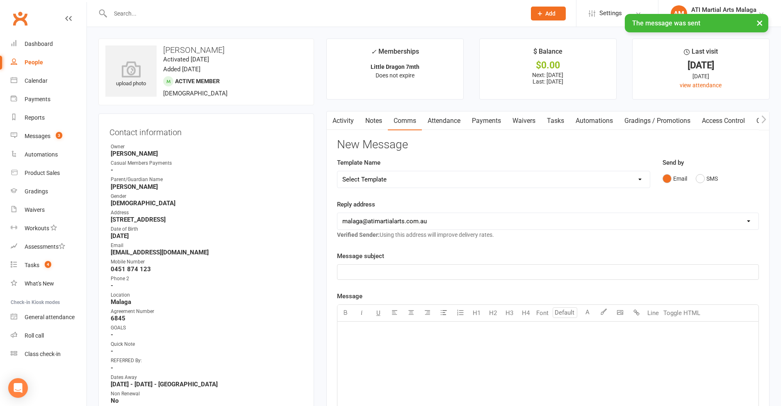
click at [209, 14] on div "× The message was sent" at bounding box center [385, 14] width 770 height 0
click at [212, 14] on div "× The message was sent" at bounding box center [385, 14] width 770 height 0
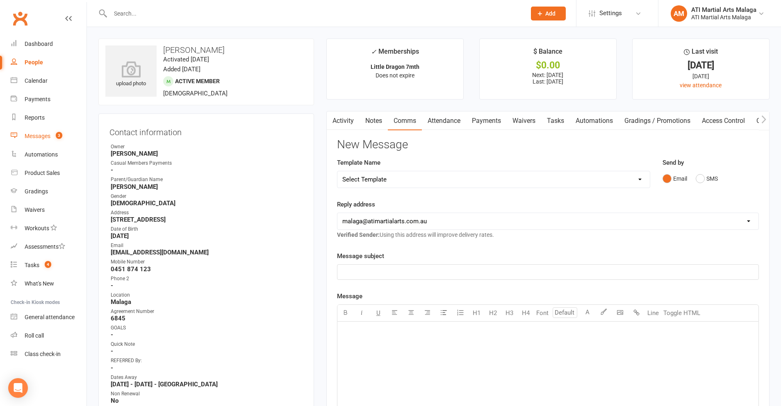
click at [63, 134] on link "Messages 3" at bounding box center [49, 136] width 76 height 18
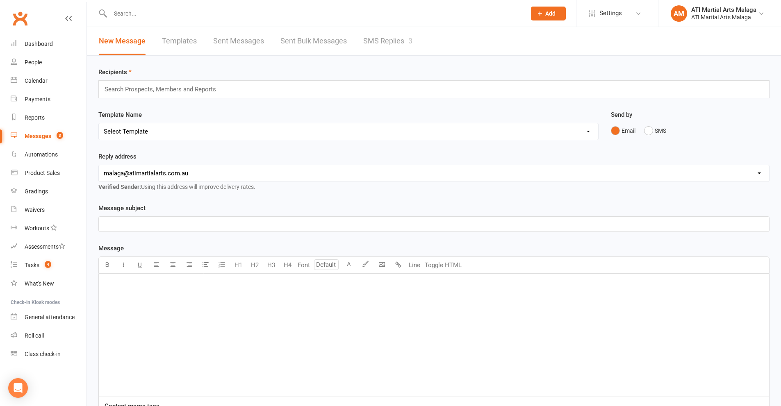
click at [418, 43] on div "New Message Templates Sent Messages Sent Bulk Messages SMS Replies 3" at bounding box center [255, 41] width 337 height 28
click at [405, 45] on link "SMS Replies 3" at bounding box center [387, 41] width 49 height 28
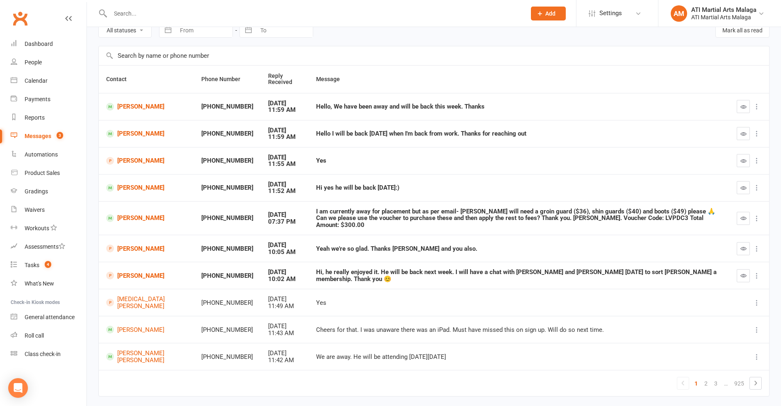
scroll to position [60, 0]
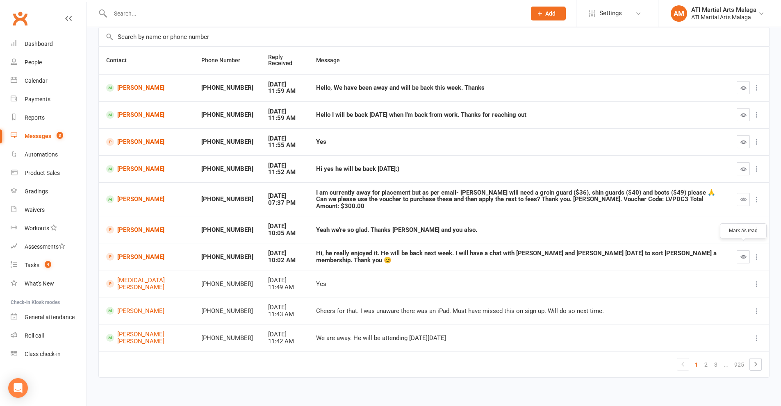
click at [747, 253] on button "button" at bounding box center [742, 256] width 13 height 13
click at [739, 223] on button "button" at bounding box center [742, 229] width 13 height 13
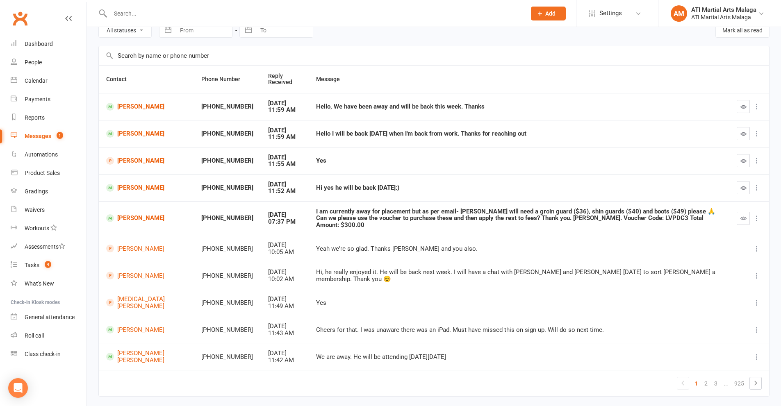
scroll to position [0, 0]
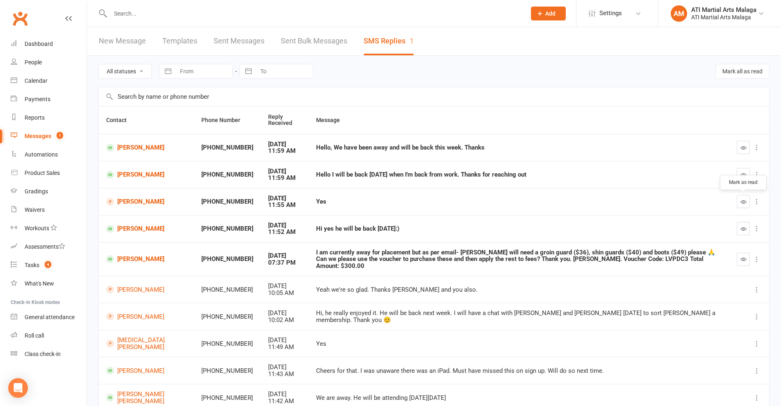
click at [741, 200] on icon "button" at bounding box center [743, 202] width 6 height 6
click at [739, 231] on button "button" at bounding box center [742, 228] width 13 height 13
click at [745, 176] on icon "button" at bounding box center [743, 175] width 6 height 6
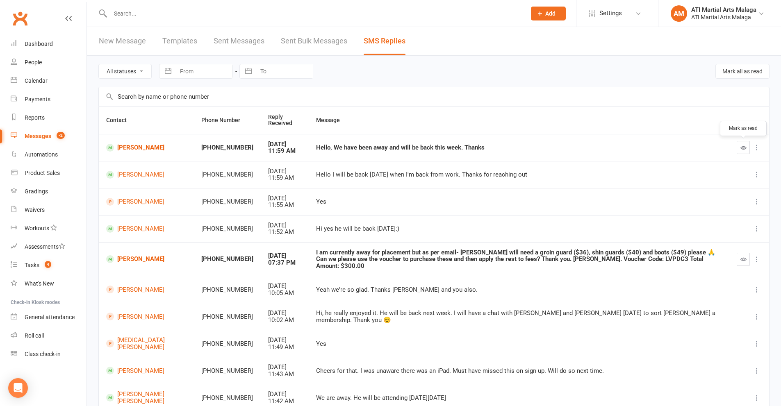
click at [742, 150] on icon "button" at bounding box center [743, 148] width 6 height 6
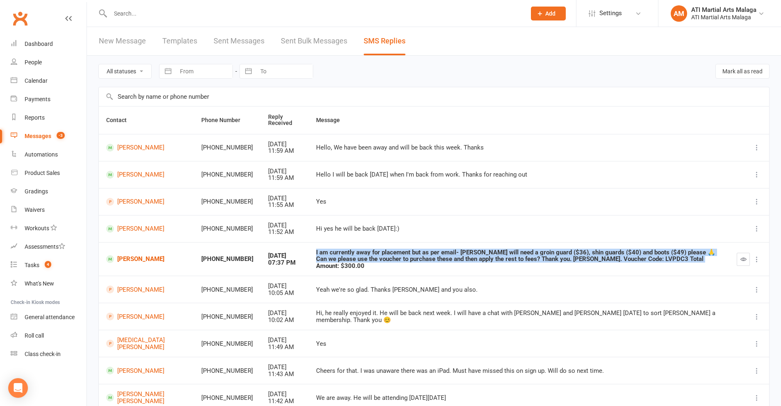
drag, startPoint x: 283, startPoint y: 253, endPoint x: 633, endPoint y: 261, distance: 350.5
click at [633, 261] on td "I am currently away for placement but as per email- [PERSON_NAME] will need a g…" at bounding box center [519, 259] width 420 height 34
copy div "I am currently away for placement but as per email- [PERSON_NAME] will need a g…"
click at [153, 250] on td "[PERSON_NAME]" at bounding box center [146, 259] width 95 height 34
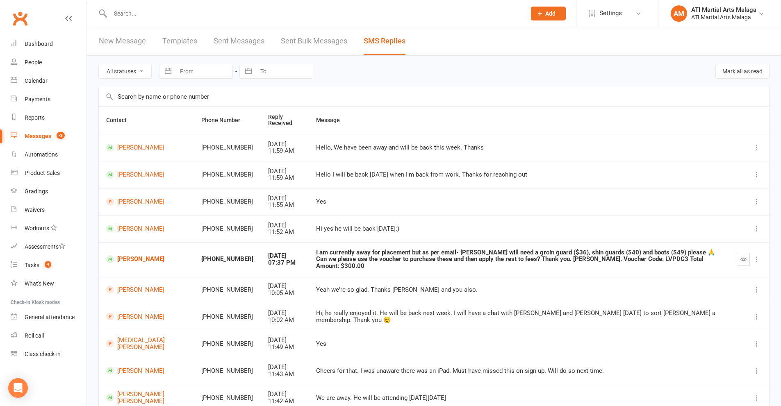
click at [152, 251] on td "[PERSON_NAME]" at bounding box center [146, 259] width 95 height 34
click at [152, 256] on link "[PERSON_NAME]" at bounding box center [146, 259] width 80 height 8
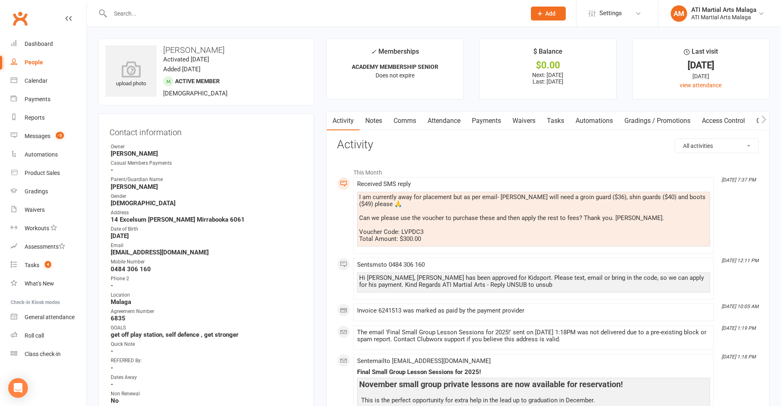
click at [379, 119] on link "Notes" at bounding box center [373, 120] width 28 height 19
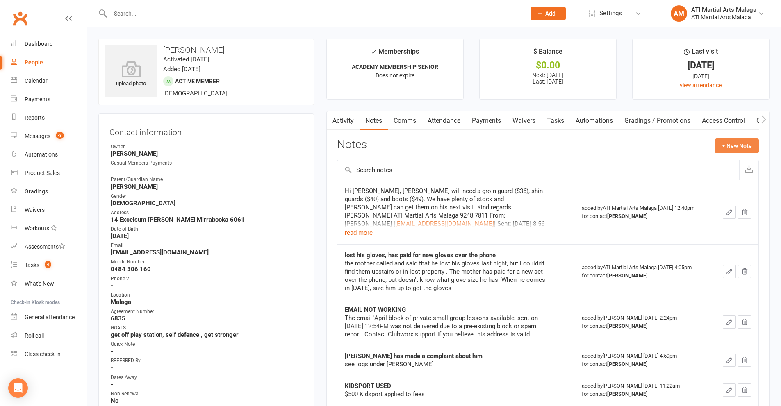
click at [733, 139] on button "+ New Note" at bounding box center [737, 146] width 44 height 15
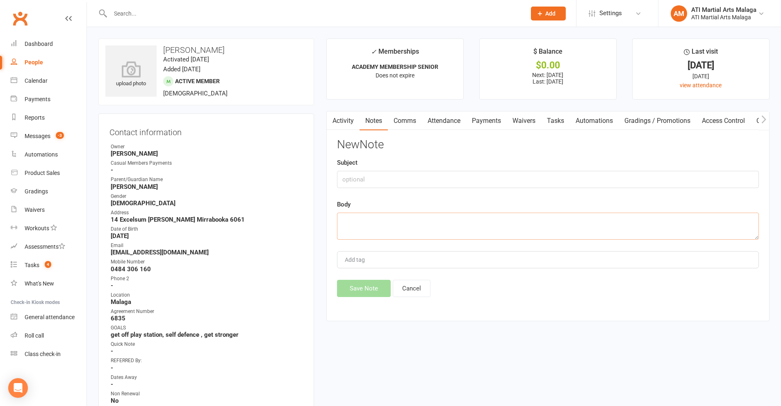
click at [466, 216] on textarea at bounding box center [548, 226] width 422 height 27
paste textarea "I am currently away for placement but as per email- [PERSON_NAME] will need a g…"
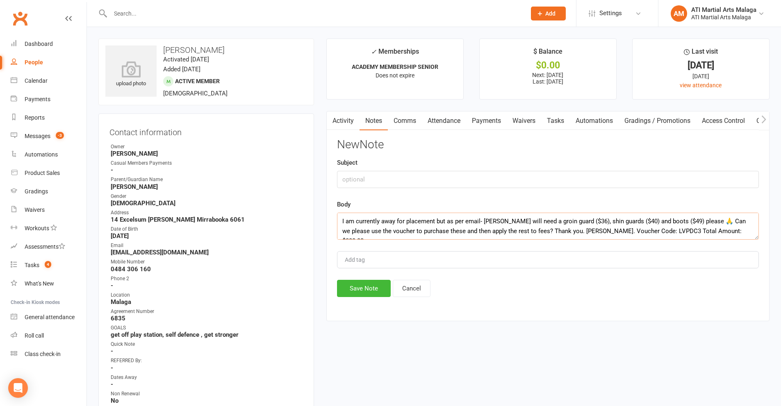
type textarea "I am currently away for placement but as per email- [PERSON_NAME] will need a g…"
click at [402, 181] on input "text" at bounding box center [548, 179] width 422 height 17
type input "KIDSPORT"
click at [378, 283] on button "Save Note" at bounding box center [364, 288] width 54 height 17
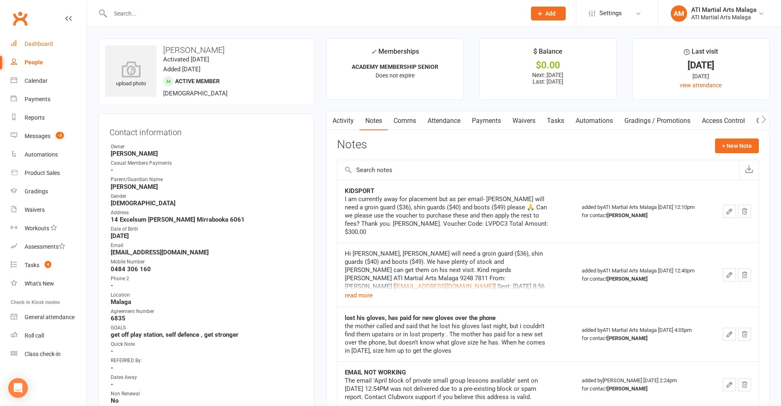
click at [54, 47] on link "Dashboard" at bounding box center [49, 44] width 76 height 18
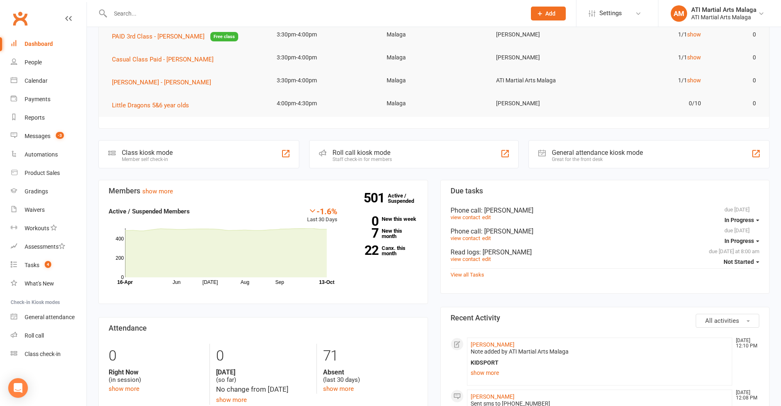
scroll to position [41, 0]
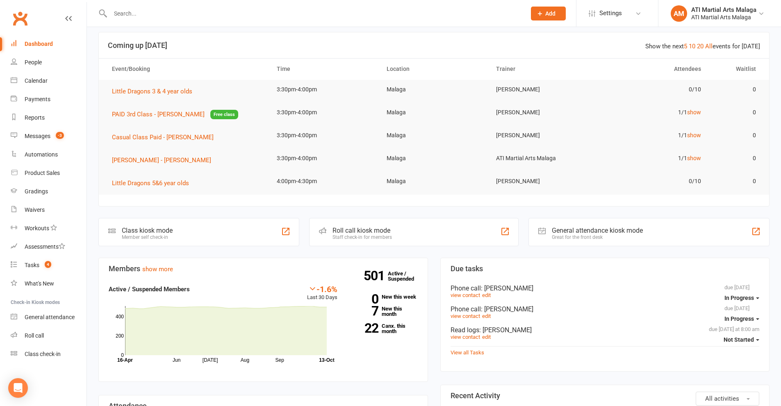
click at [295, 14] on input "text" at bounding box center [314, 13] width 412 height 11
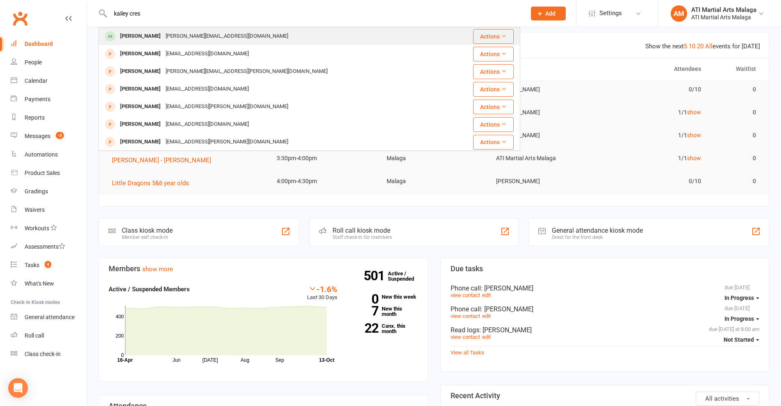
type input "kailey cres"
click at [163, 32] on div "[PERSON_NAME][EMAIL_ADDRESS][DOMAIN_NAME]" at bounding box center [226, 36] width 127 height 12
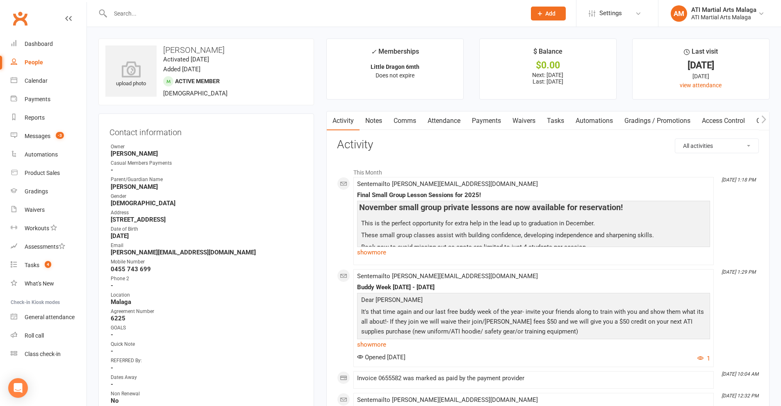
click at [372, 123] on link "Notes" at bounding box center [373, 120] width 28 height 19
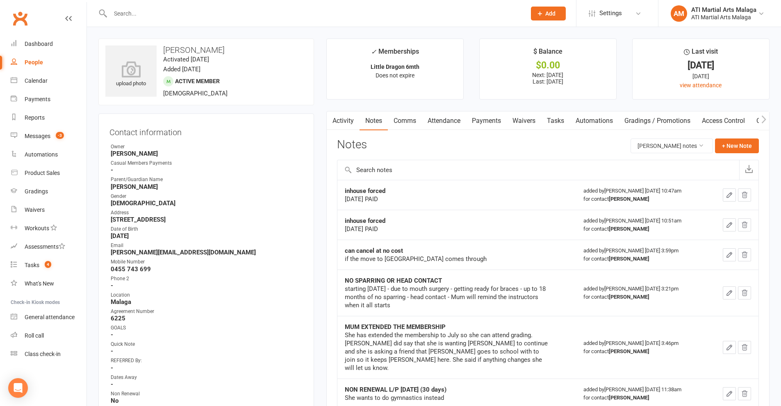
click at [411, 126] on link "Comms" at bounding box center [405, 120] width 34 height 19
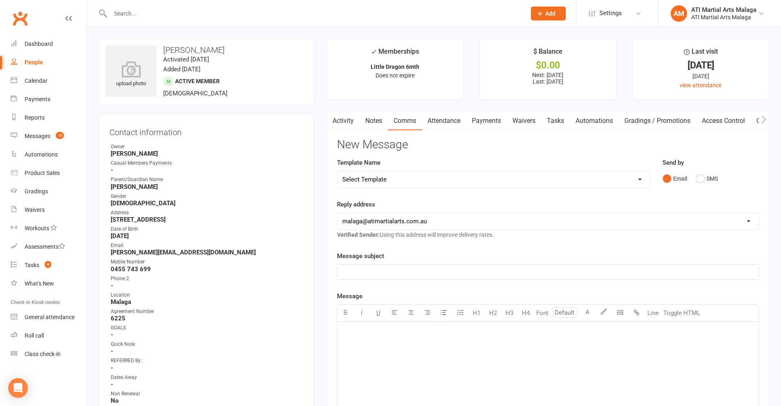
click at [418, 175] on select "Select Template [SMS] 8 days absence [SMS] Absent report 14 days or more :SMS […" at bounding box center [493, 179] width 312 height 16
select select "1"
click at [337, 171] on select "Select Template [SMS] 8 days absence [SMS] Absent report 14 days or more :SMS […" at bounding box center [493, 179] width 312 height 16
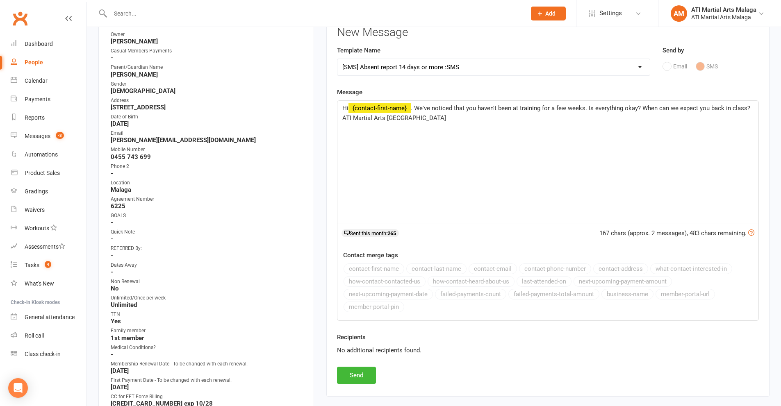
scroll to position [205, 0]
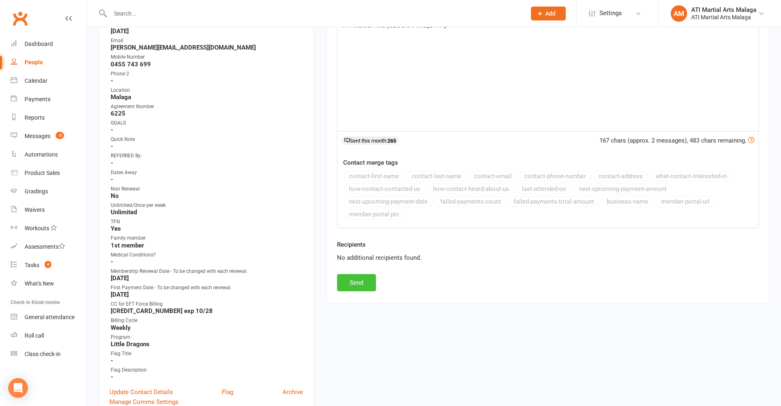
click at [360, 283] on button "Send" at bounding box center [356, 282] width 39 height 17
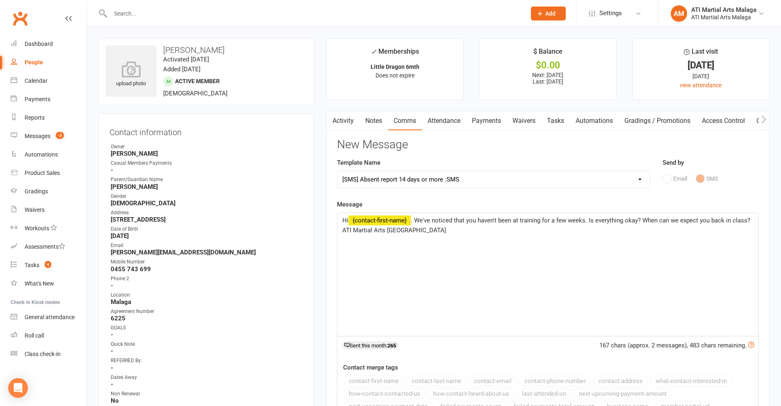
select select
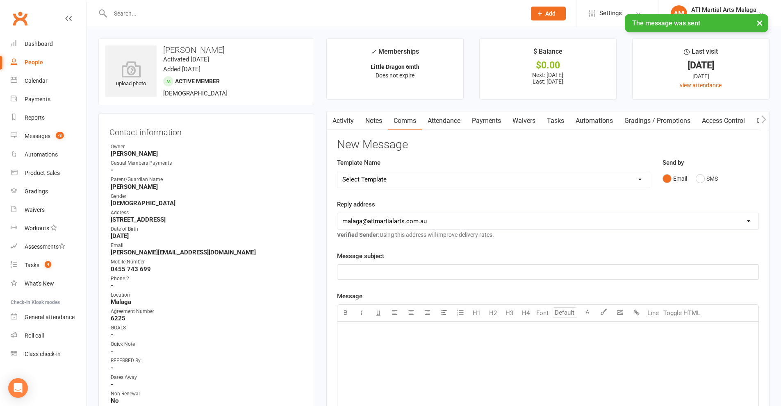
click at [233, 9] on input "text" at bounding box center [314, 13] width 412 height 11
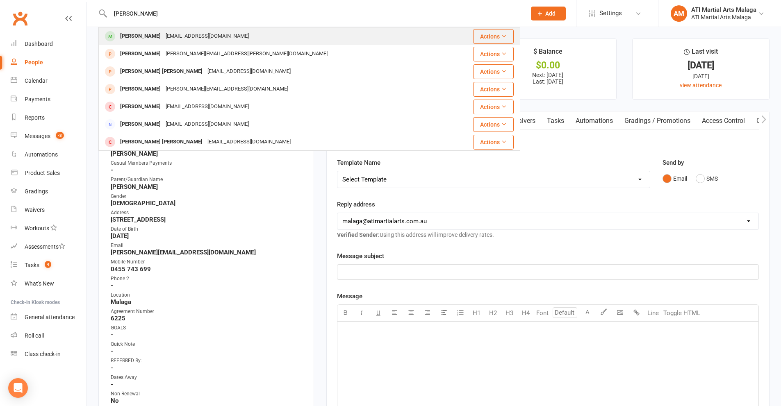
type input "[PERSON_NAME]"
click at [195, 37] on div "[EMAIL_ADDRESS][DOMAIN_NAME]" at bounding box center [207, 36] width 88 height 12
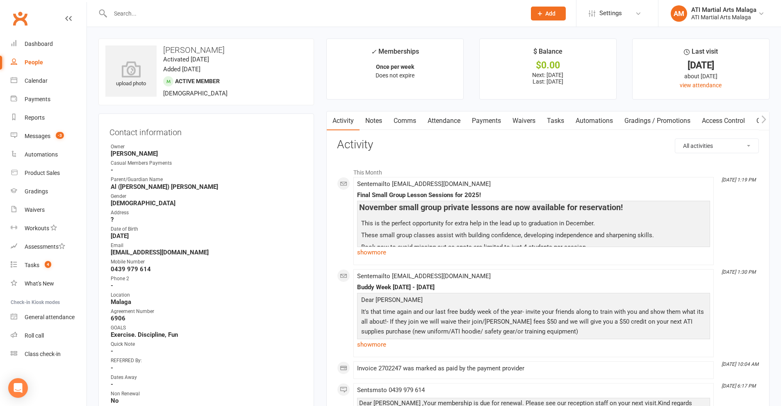
click at [423, 122] on link "Attendance" at bounding box center [444, 120] width 44 height 19
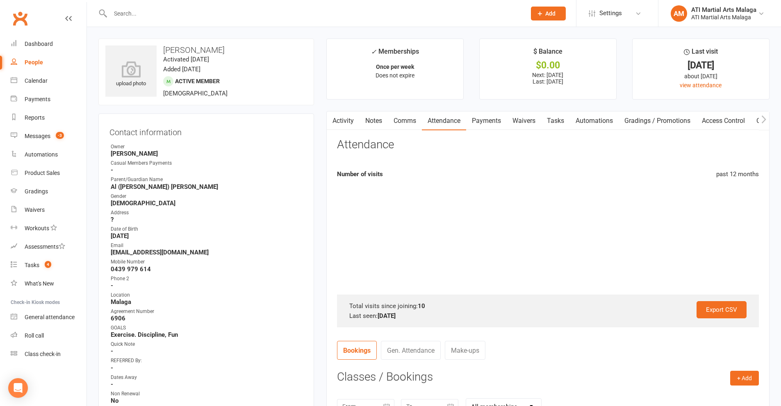
drag, startPoint x: 407, startPoint y: 125, endPoint x: 436, endPoint y: 133, distance: 29.8
click at [407, 125] on link "Comms" at bounding box center [405, 120] width 34 height 19
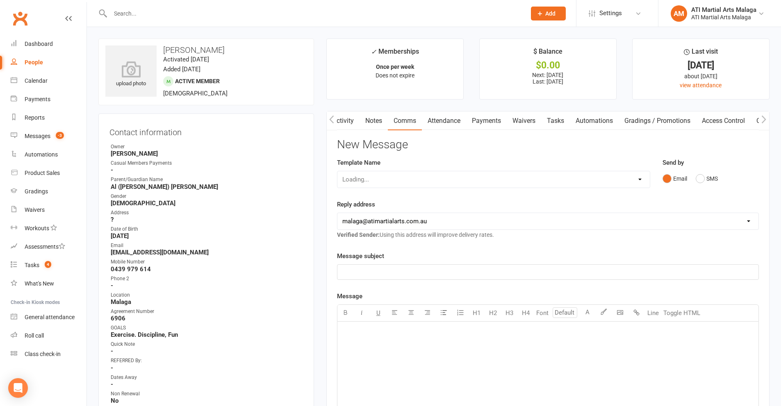
scroll to position [0, 0]
drag, startPoint x: 599, startPoint y: 177, endPoint x: 585, endPoint y: 177, distance: 13.9
click at [599, 177] on select "Select Template [SMS] 8 days absence [SMS] Absent report 14 days or more :SMS […" at bounding box center [493, 179] width 312 height 16
select select "1"
click at [337, 171] on select "Select Template [SMS] 8 days absence [SMS] Absent report 14 days or more :SMS […" at bounding box center [493, 179] width 312 height 16
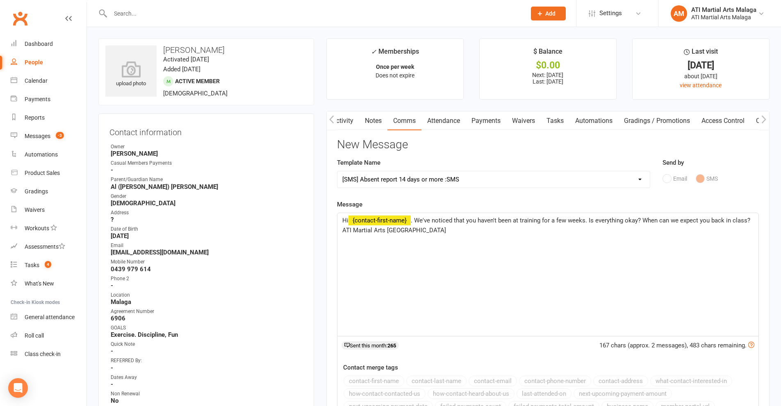
scroll to position [205, 0]
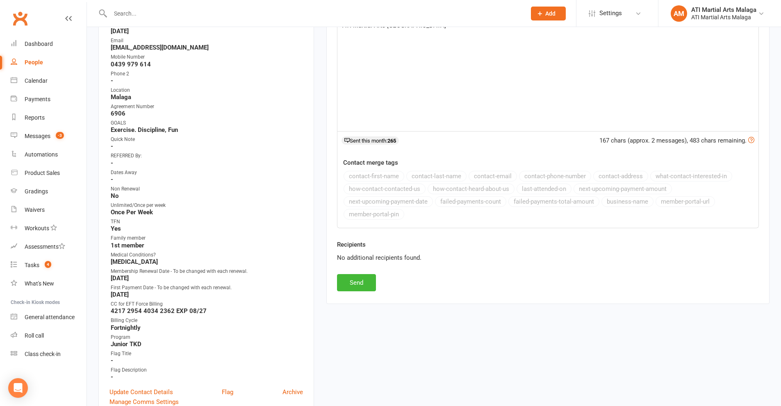
click at [359, 294] on div "Activity Notes Comms Attendance Payments Waivers Tasks Automations Gradings / P…" at bounding box center [547, 105] width 443 height 398
click at [359, 285] on button "Send" at bounding box center [356, 282] width 39 height 17
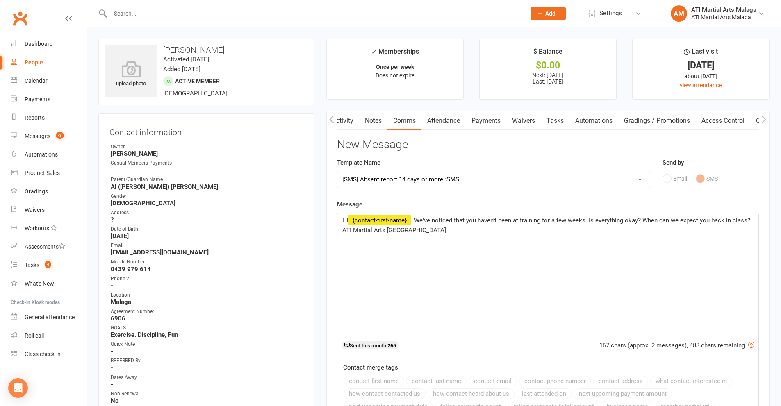
select select
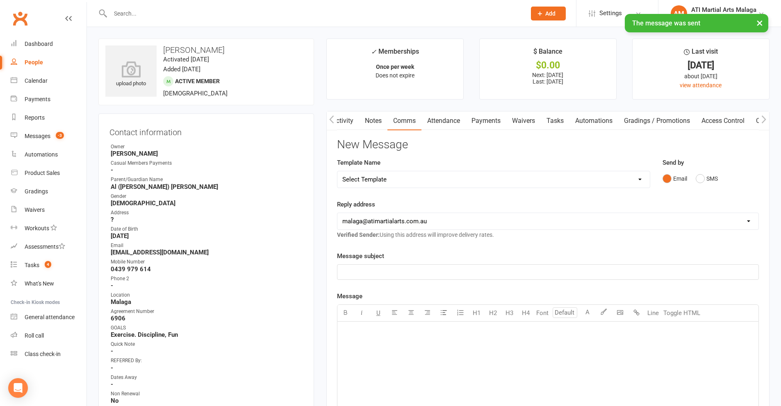
click at [370, 120] on link "Notes" at bounding box center [373, 120] width 28 height 19
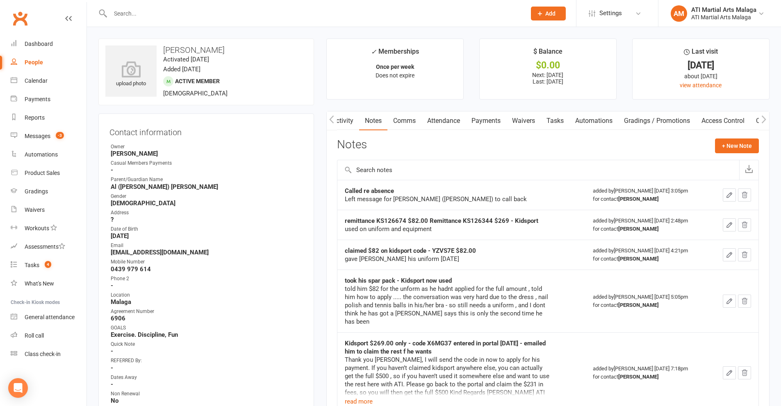
click at [245, 8] on input "text" at bounding box center [314, 13] width 412 height 11
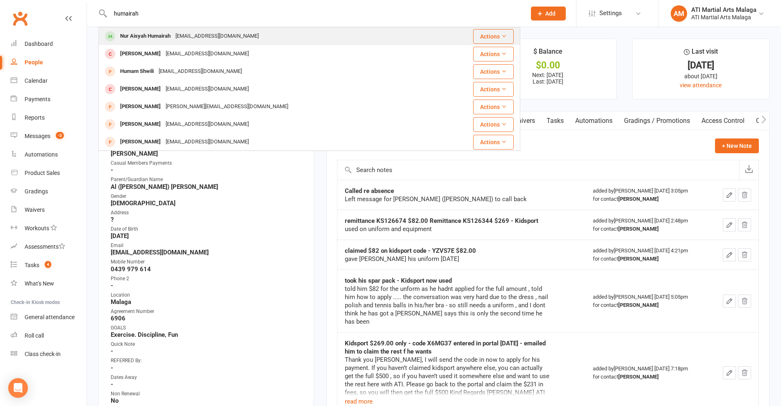
type input "humairah"
click at [153, 36] on div "Nur Aisyah Humairah" at bounding box center [145, 36] width 55 height 12
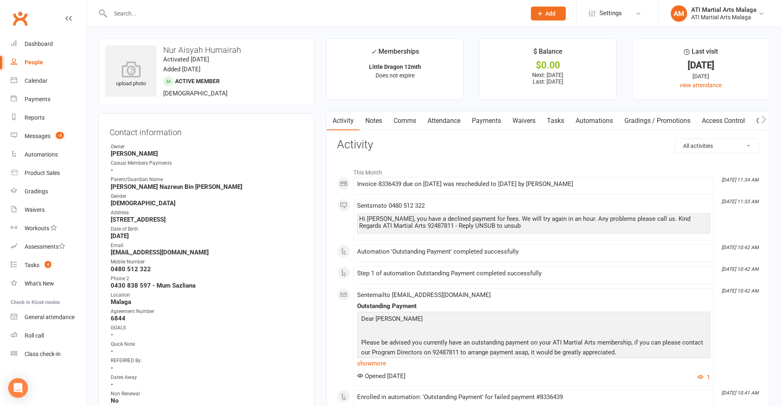
click at [372, 123] on link "Notes" at bounding box center [373, 120] width 28 height 19
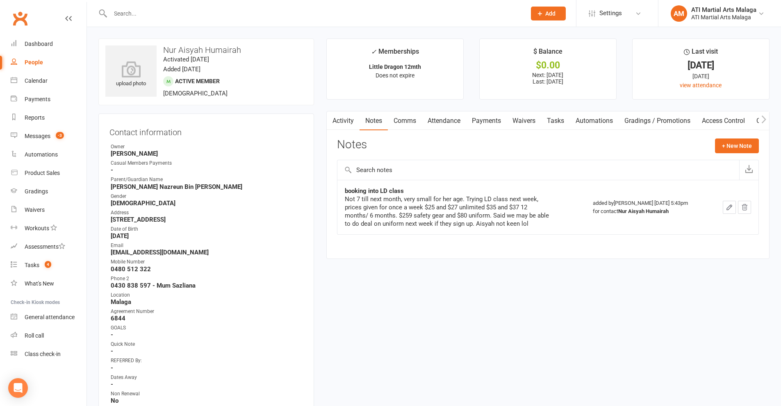
click at [415, 125] on link "Comms" at bounding box center [405, 120] width 34 height 19
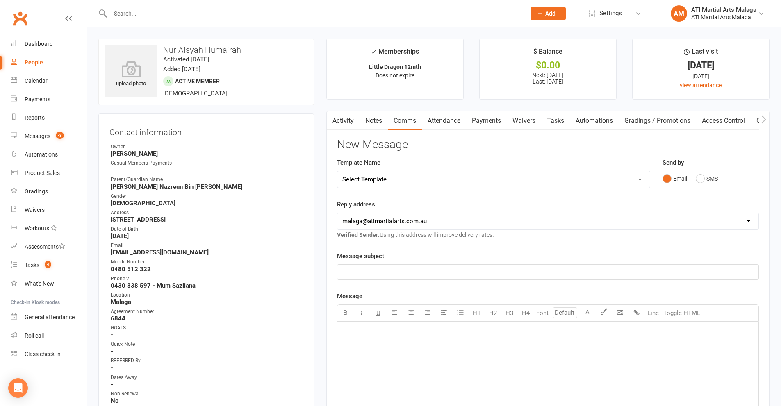
click at [399, 177] on select "Select Template [SMS] 8 days absence [SMS] Absent report 14 days or more :SMS […" at bounding box center [493, 179] width 312 height 16
select select "1"
click at [337, 171] on select "Select Template [SMS] 8 days absence [SMS] Absent report 14 days or more :SMS […" at bounding box center [493, 179] width 312 height 16
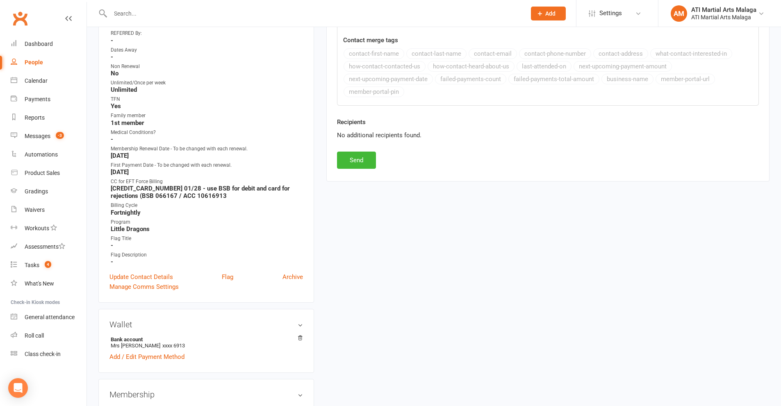
scroll to position [328, 0]
click at [350, 156] on button "Send" at bounding box center [356, 159] width 39 height 17
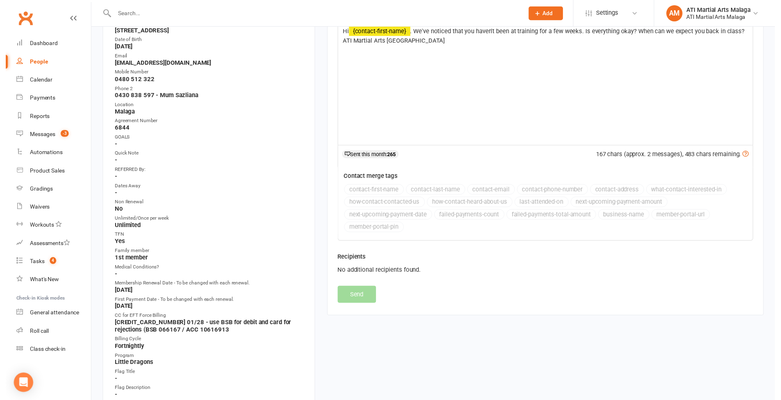
scroll to position [123, 0]
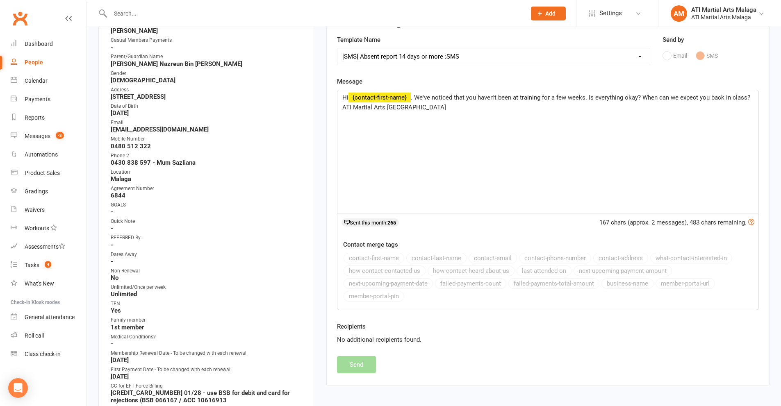
select select
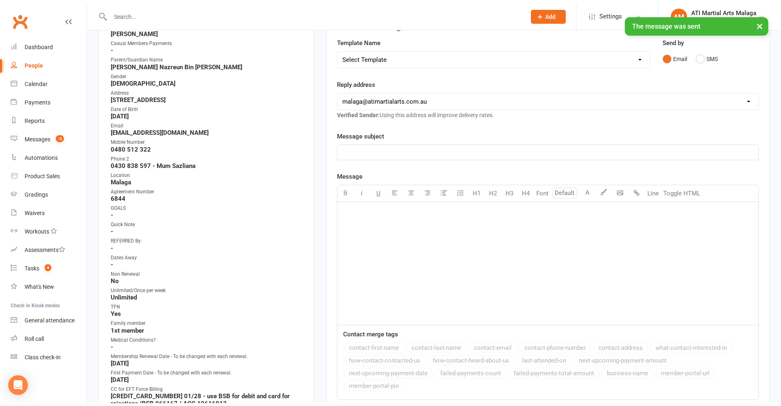
scroll to position [0, 0]
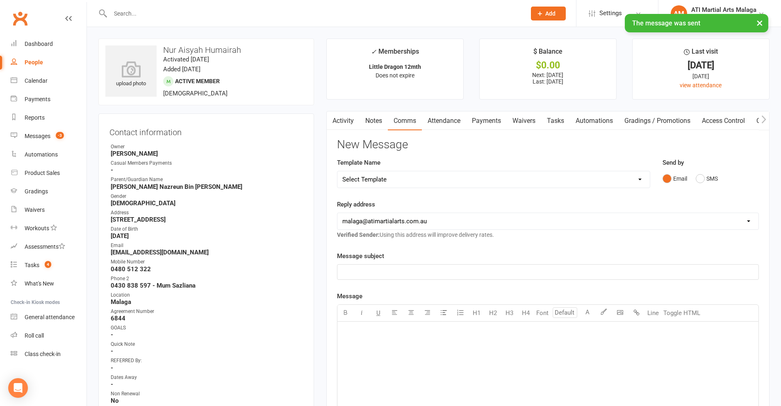
click at [219, 11] on input "text" at bounding box center [314, 13] width 412 height 11
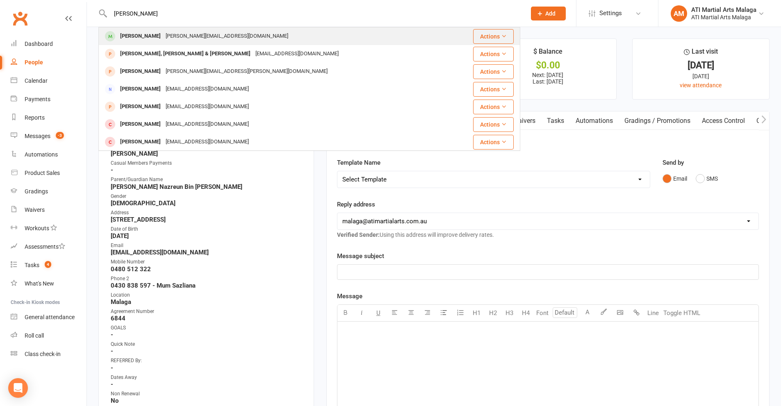
type input "[PERSON_NAME]"
click at [205, 32] on div "[PERSON_NAME][EMAIL_ADDRESS][DOMAIN_NAME]" at bounding box center [226, 36] width 127 height 12
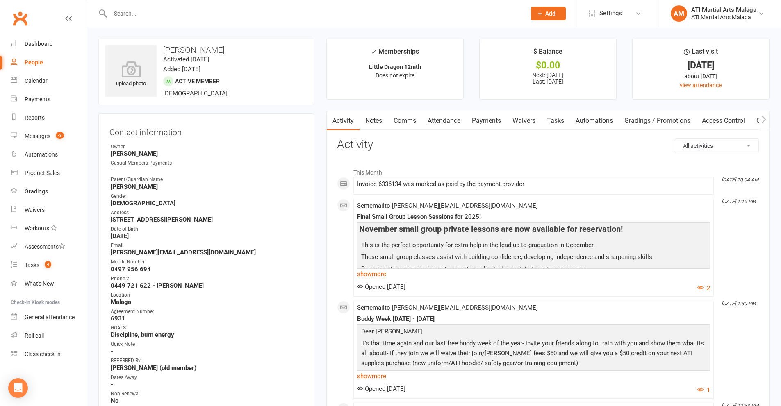
click at [381, 116] on link "Notes" at bounding box center [373, 120] width 28 height 19
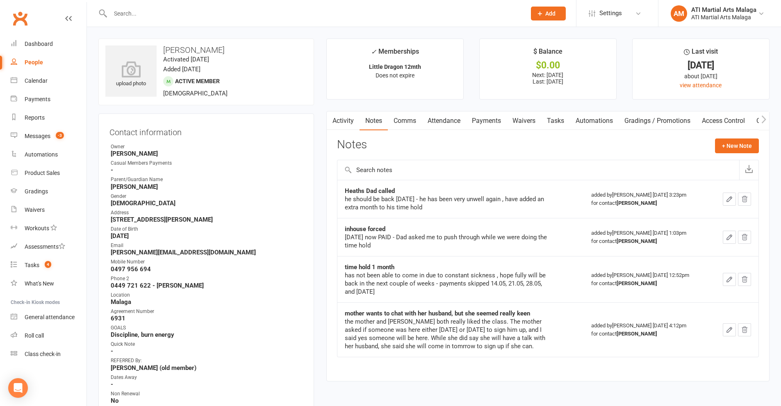
click at [172, 11] on input "text" at bounding box center [314, 13] width 412 height 11
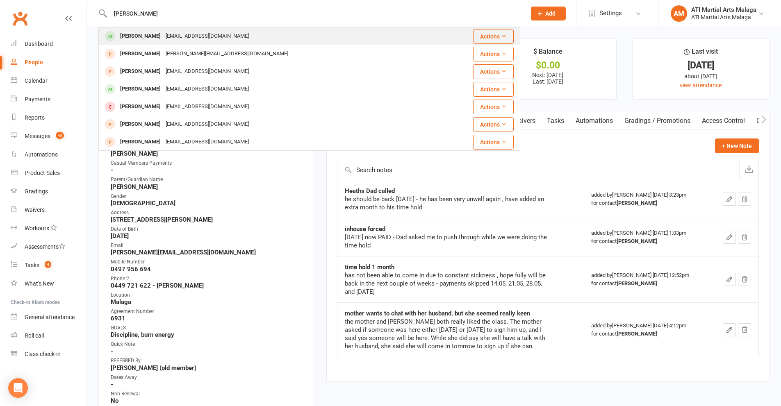
type input "[PERSON_NAME]"
click at [168, 33] on div "[EMAIL_ADDRESS][DOMAIN_NAME]" at bounding box center [207, 36] width 88 height 12
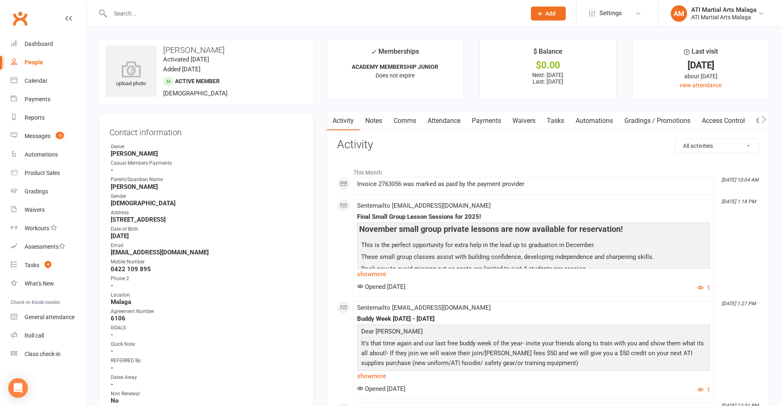
click at [369, 117] on link "Notes" at bounding box center [373, 120] width 28 height 19
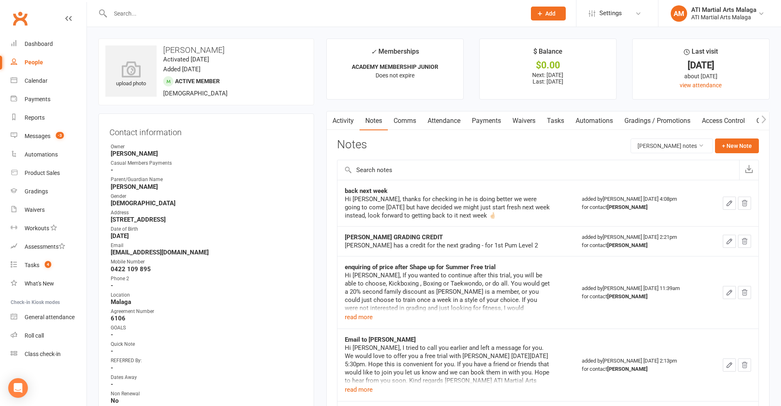
click at [411, 125] on link "Comms" at bounding box center [405, 120] width 34 height 19
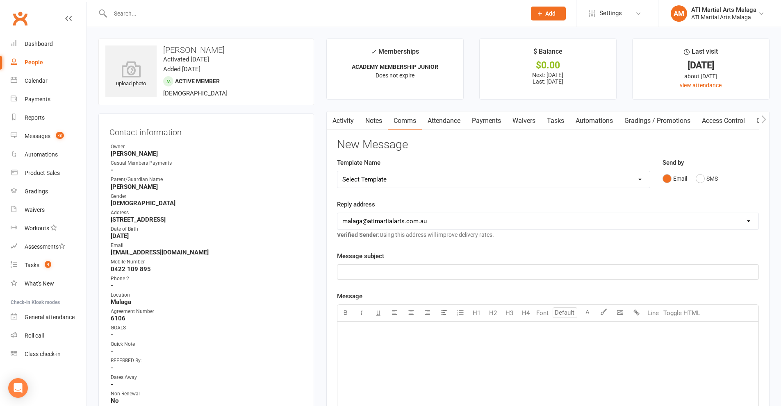
click at [388, 175] on select "Select Template [SMS] 8 days absence [SMS] Absent report 14 days or more :SMS […" at bounding box center [493, 179] width 312 height 16
select select "1"
click at [337, 171] on select "Select Template [SMS] 8 days absence [SMS] Absent report 14 days or more :SMS […" at bounding box center [493, 179] width 312 height 16
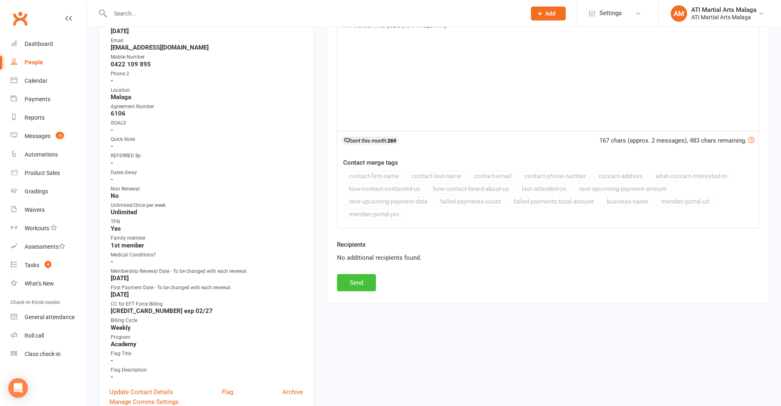
click at [369, 281] on button "Send" at bounding box center [356, 282] width 39 height 17
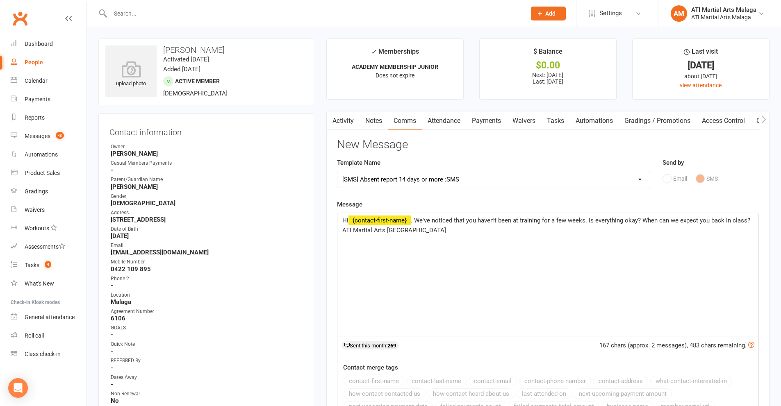
select select
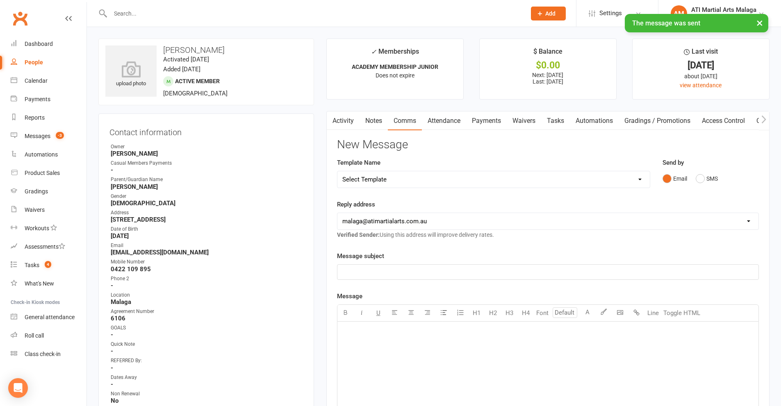
click at [199, 14] on div "× The message was sent" at bounding box center [385, 14] width 770 height 0
click at [197, 9] on input "text" at bounding box center [314, 13] width 412 height 11
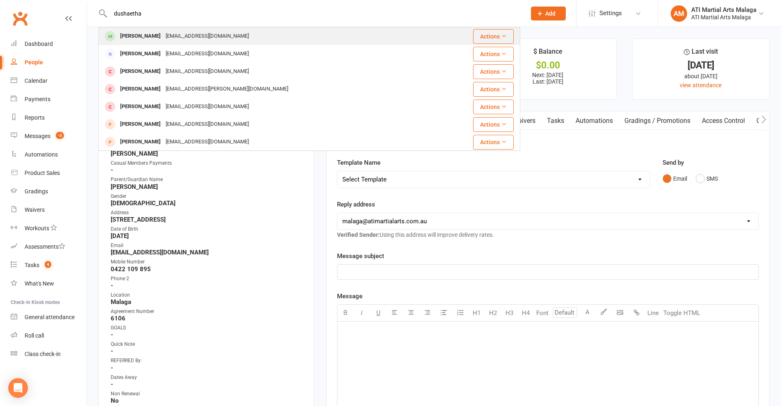
type input "dushaetha"
click at [172, 44] on div "[PERSON_NAME] [EMAIL_ADDRESS][DOMAIN_NAME]" at bounding box center [274, 36] width 350 height 17
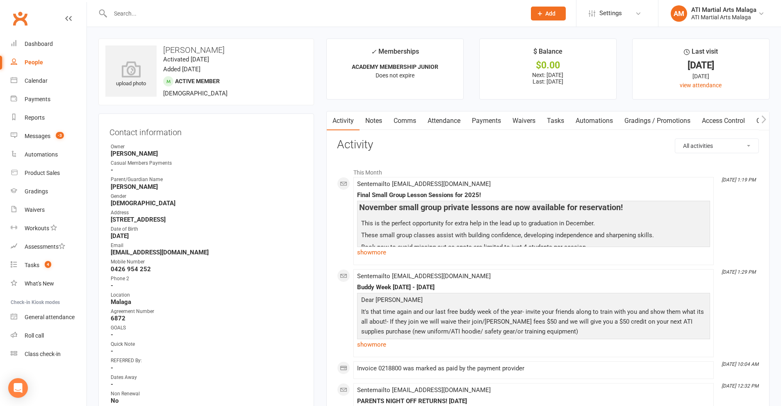
click at [374, 123] on link "Notes" at bounding box center [373, 120] width 28 height 19
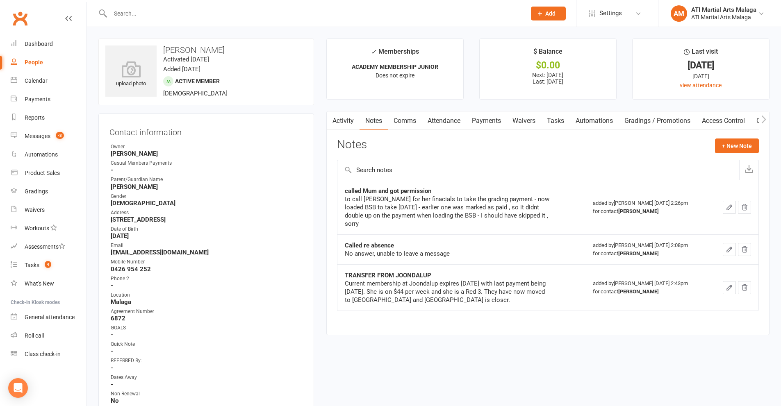
click at [395, 122] on link "Comms" at bounding box center [405, 120] width 34 height 19
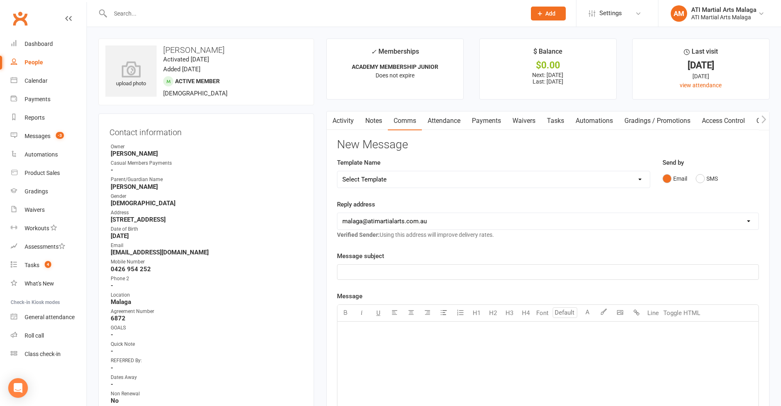
click at [607, 183] on select "Select Template [SMS] 8 days absence [SMS] Absent report 14 days or more :SMS […" at bounding box center [493, 179] width 312 height 16
select select "1"
click at [337, 171] on select "Select Template [SMS] 8 days absence [SMS] Absent report 14 days or more :SMS […" at bounding box center [493, 179] width 312 height 16
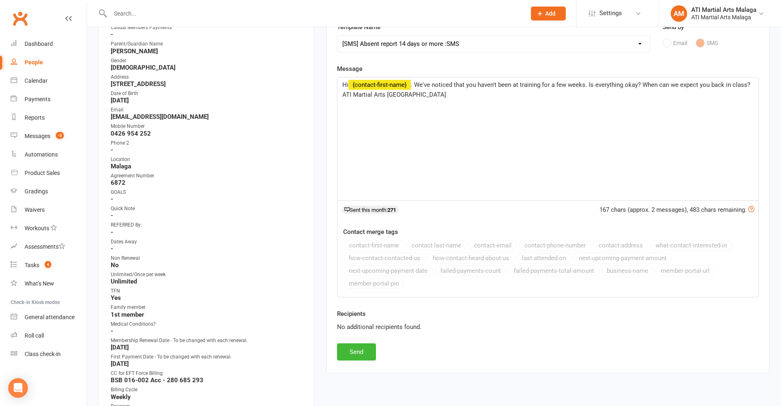
scroll to position [205, 0]
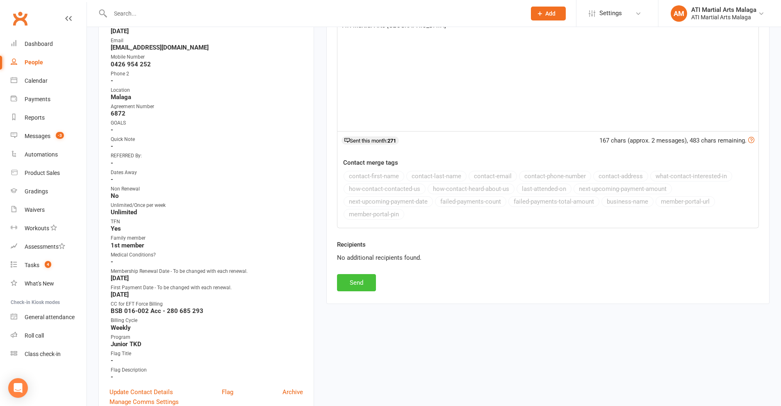
click at [352, 287] on button "Send" at bounding box center [356, 282] width 39 height 17
select select
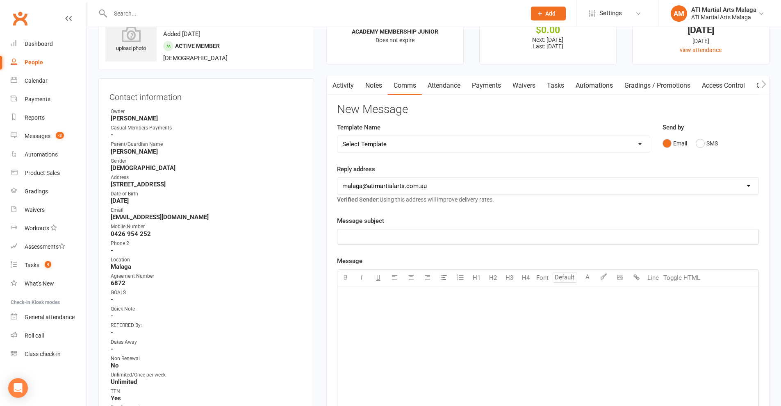
scroll to position [0, 0]
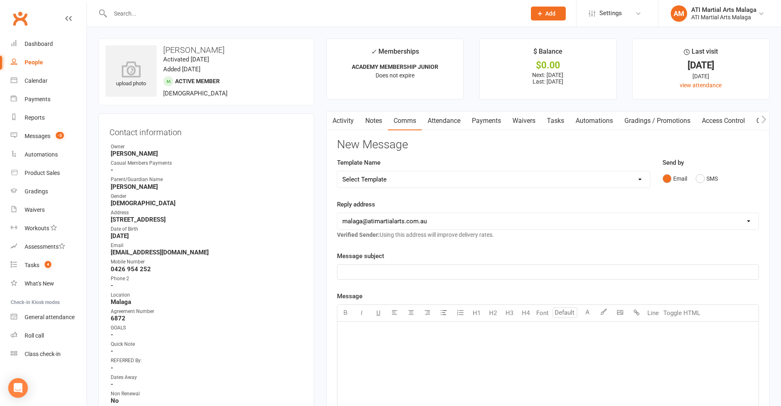
click at [124, 16] on input "text" at bounding box center [314, 13] width 412 height 11
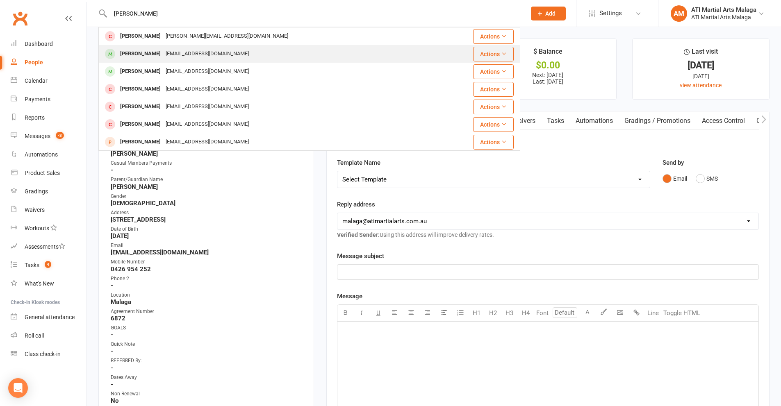
type input "[PERSON_NAME]"
click at [168, 51] on div "[EMAIL_ADDRESS][DOMAIN_NAME]" at bounding box center [207, 54] width 88 height 12
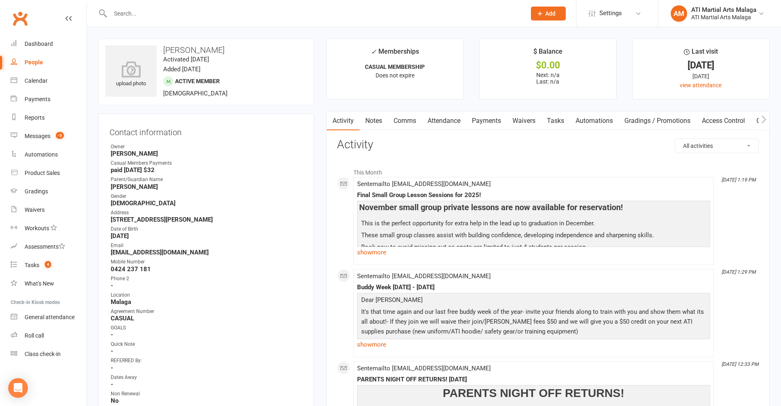
click at [368, 120] on link "Notes" at bounding box center [373, 120] width 28 height 19
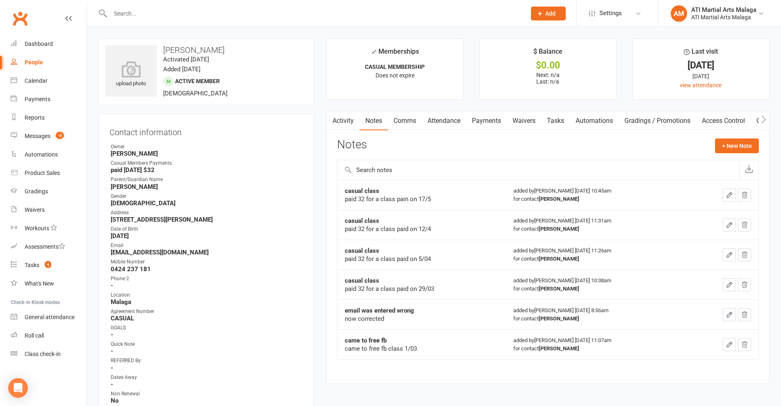
click at [320, 105] on main "✓ Memberships CASUAL MEMBERSHIP Does not expire $ Balance $0.00 Next: n/a Last:…" at bounding box center [547, 216] width 455 height 354
click at [170, 13] on input "text" at bounding box center [314, 13] width 412 height 11
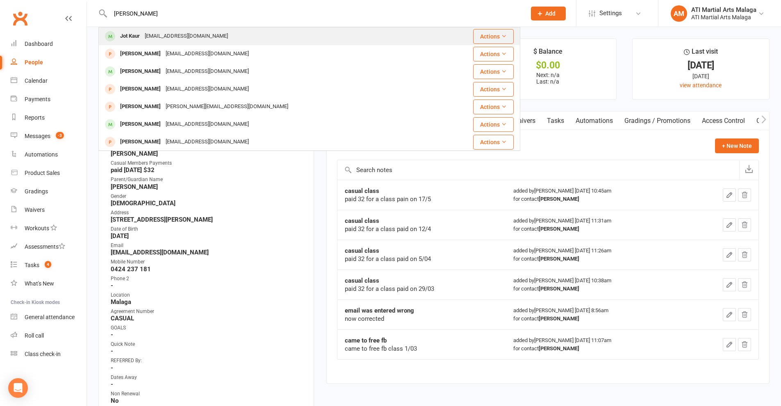
type input "[PERSON_NAME]"
click at [176, 29] on div "Jot Kaur [EMAIL_ADDRESS][DOMAIN_NAME]" at bounding box center [268, 36] width 338 height 17
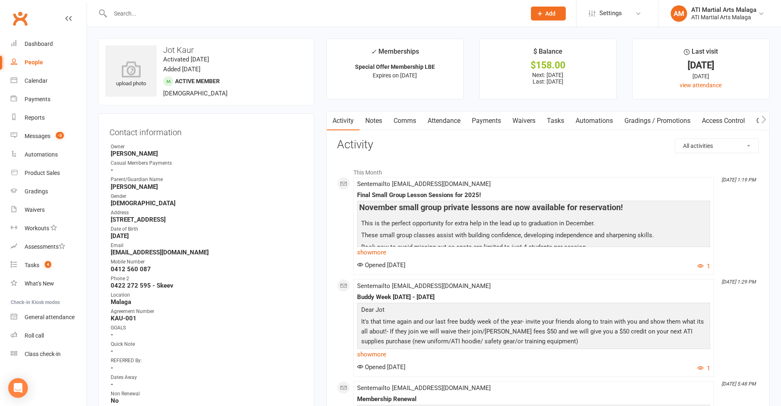
click at [378, 120] on link "Notes" at bounding box center [373, 120] width 28 height 19
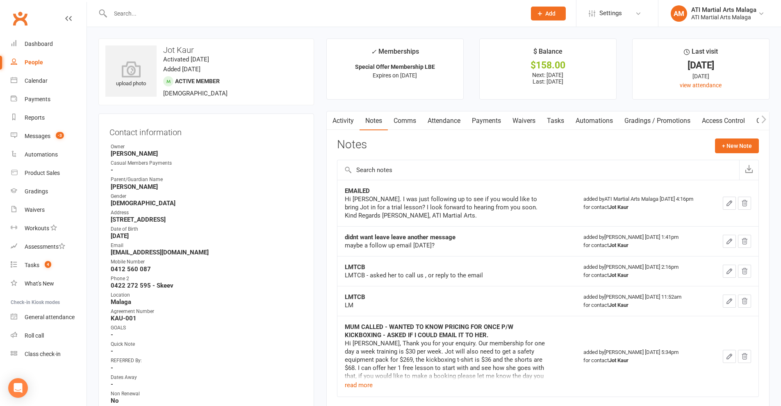
click at [438, 121] on link "Attendance" at bounding box center [444, 120] width 44 height 19
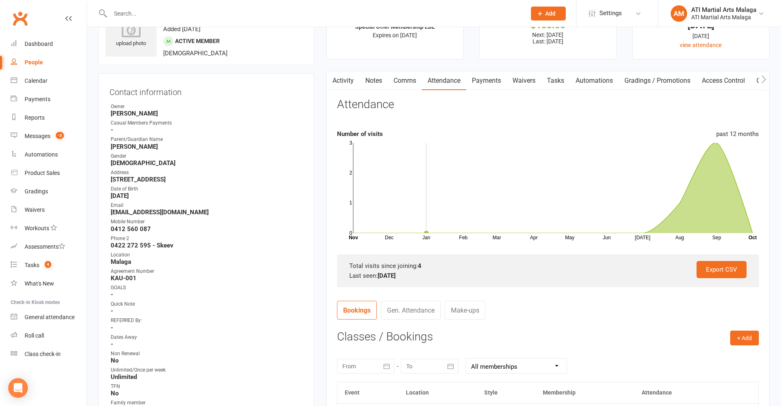
scroll to position [82, 0]
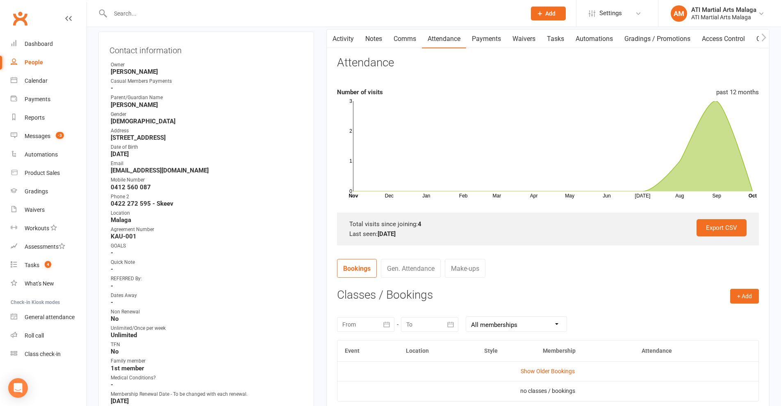
click at [414, 262] on link "Gen. Attendance" at bounding box center [411, 268] width 60 height 19
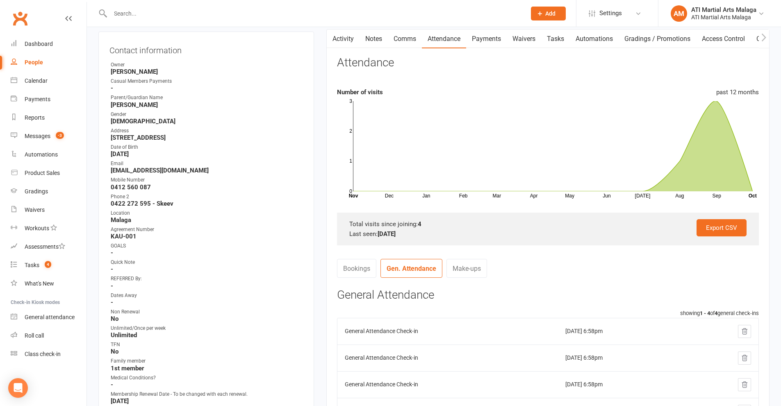
scroll to position [0, 0]
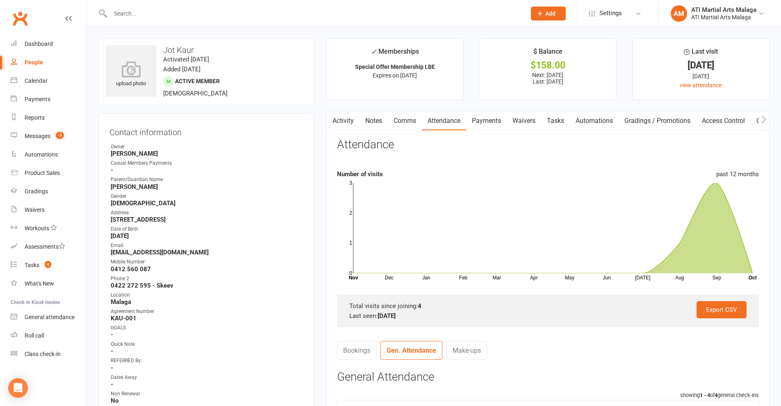
click at [378, 129] on link "Notes" at bounding box center [373, 120] width 28 height 19
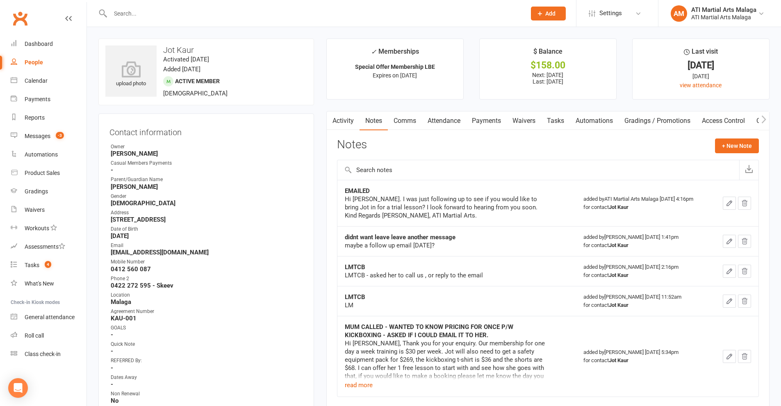
click at [411, 121] on link "Comms" at bounding box center [405, 120] width 34 height 19
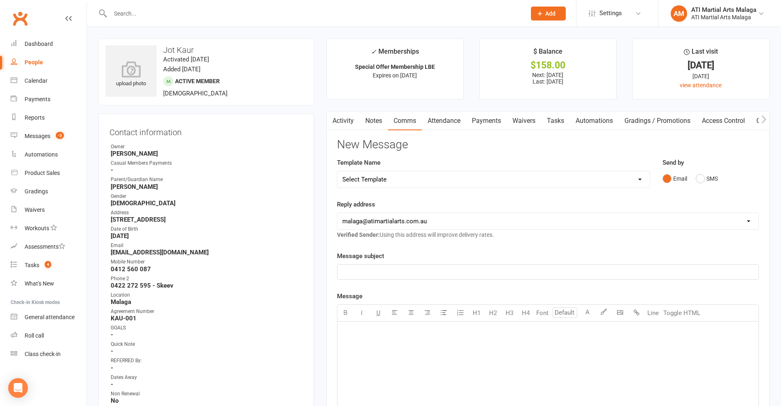
click at [605, 184] on select "Select Template [SMS] 8 days absence [SMS] Absent report 14 days or more :SMS […" at bounding box center [493, 179] width 312 height 16
select select "1"
click at [337, 171] on select "Select Template [SMS] 8 days absence [SMS] Absent report 14 days or more :SMS […" at bounding box center [493, 179] width 312 height 16
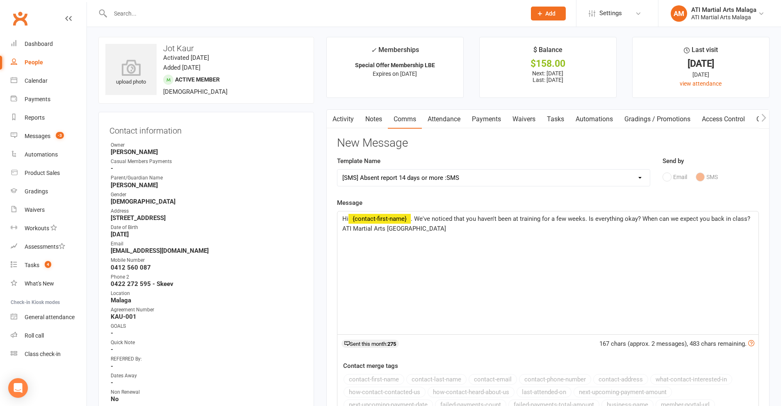
scroll to position [164, 0]
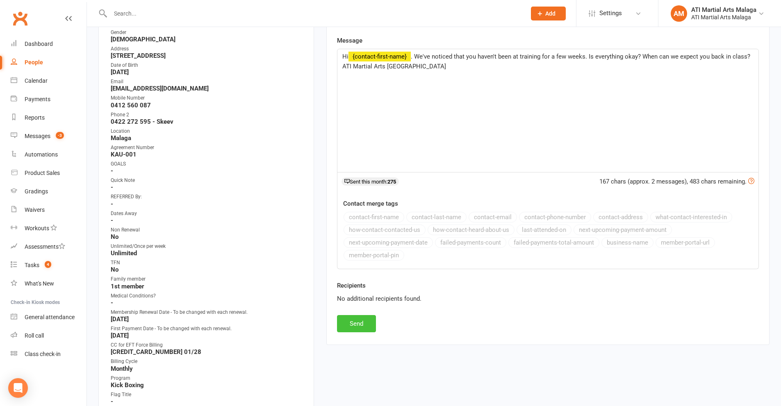
click at [360, 323] on button "Send" at bounding box center [356, 323] width 39 height 17
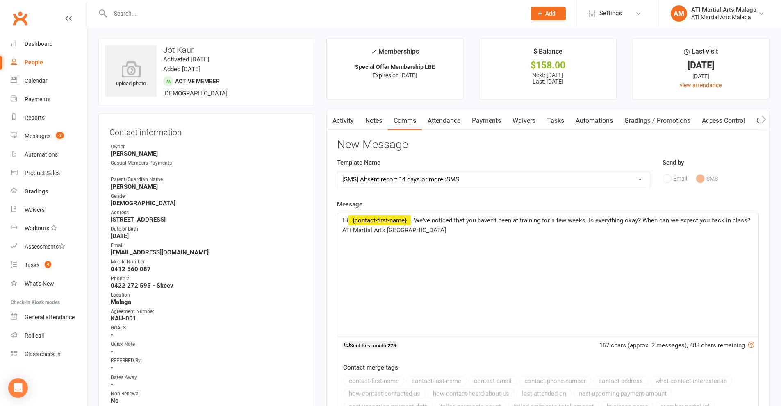
select select
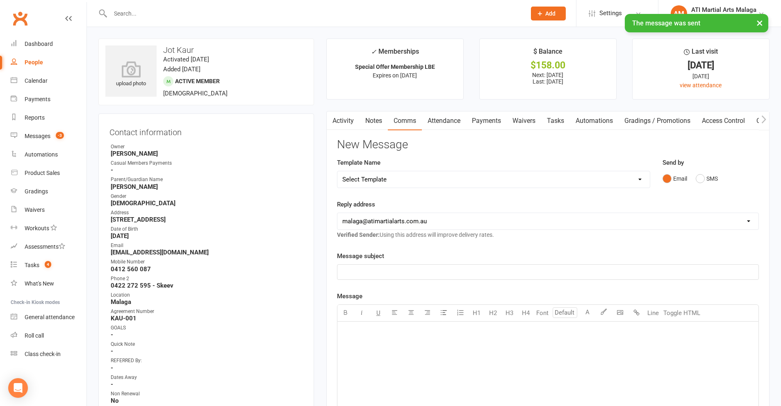
click at [213, 14] on div "× The message was sent" at bounding box center [385, 14] width 770 height 0
click at [213, 12] on input "text" at bounding box center [314, 13] width 412 height 11
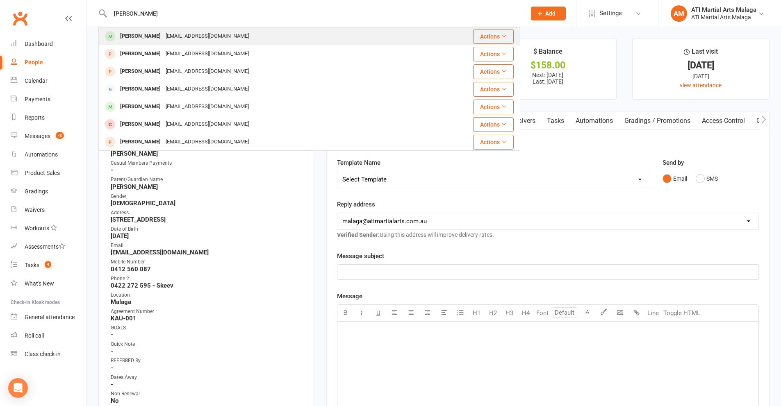
type input "[PERSON_NAME]"
click at [182, 34] on div "[EMAIL_ADDRESS][DOMAIN_NAME]" at bounding box center [207, 36] width 88 height 12
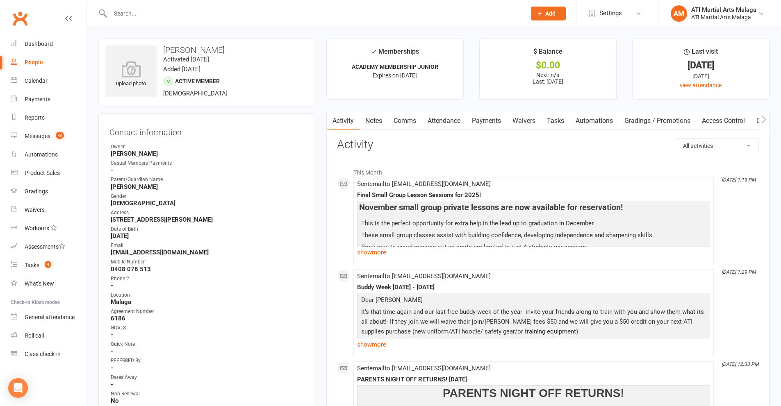
click at [382, 116] on link "Notes" at bounding box center [373, 120] width 28 height 19
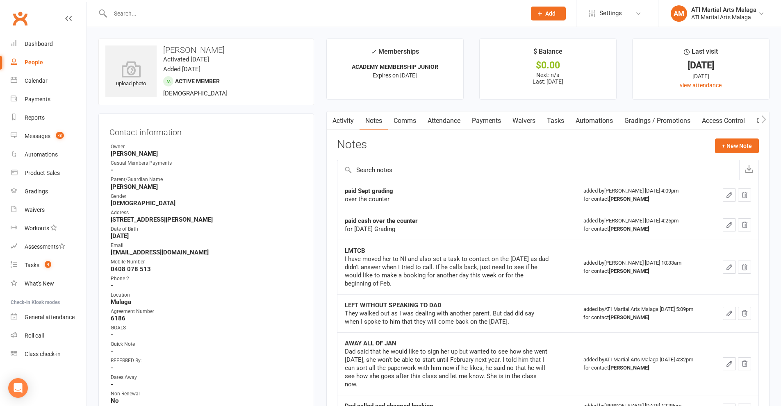
click at [402, 120] on link "Comms" at bounding box center [405, 120] width 34 height 19
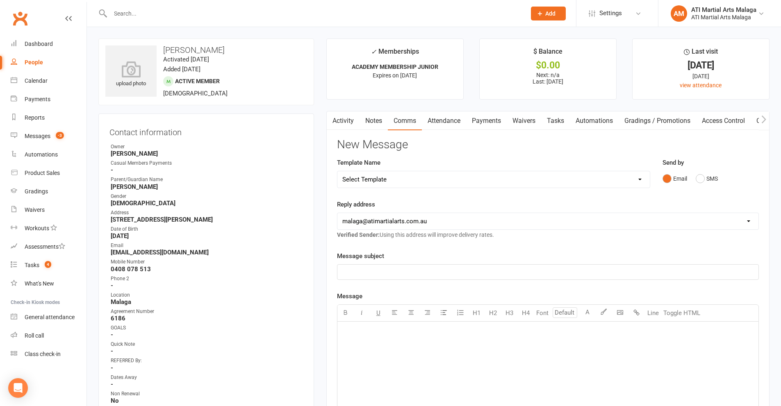
click at [409, 175] on select "Select Template [SMS] 8 days absence [SMS] Absent report 14 days or more :SMS […" at bounding box center [493, 179] width 312 height 16
select select "1"
click at [337, 171] on select "Select Template [SMS] 8 days absence [SMS] Absent report 14 days or more :SMS […" at bounding box center [493, 179] width 312 height 16
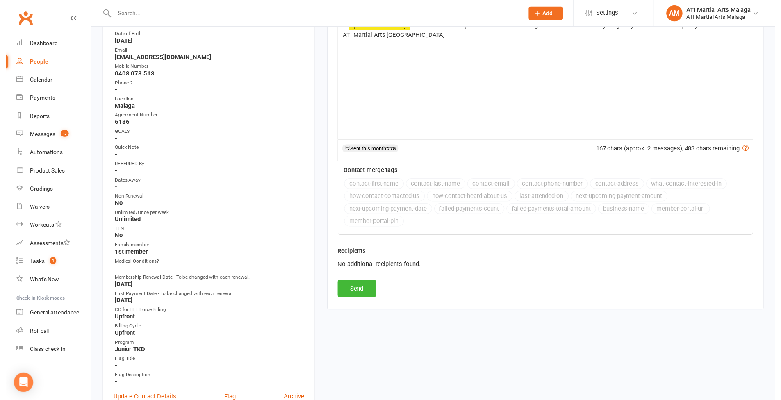
scroll to position [205, 0]
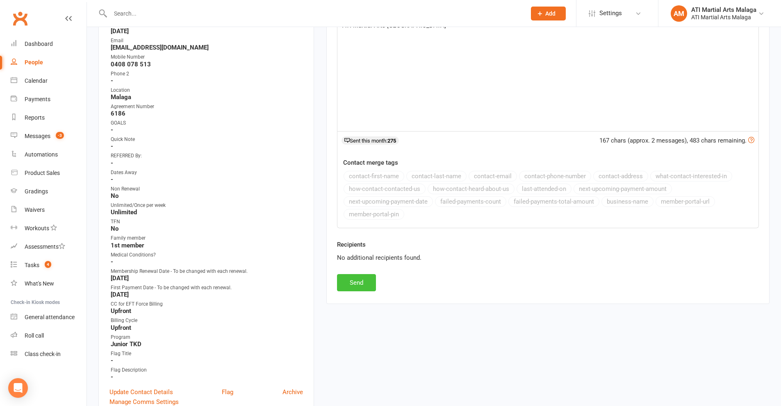
click at [365, 289] on button "Send" at bounding box center [356, 282] width 39 height 17
select select
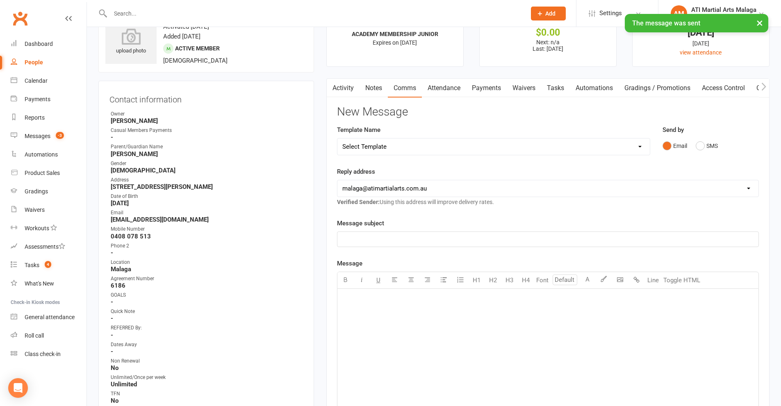
scroll to position [0, 0]
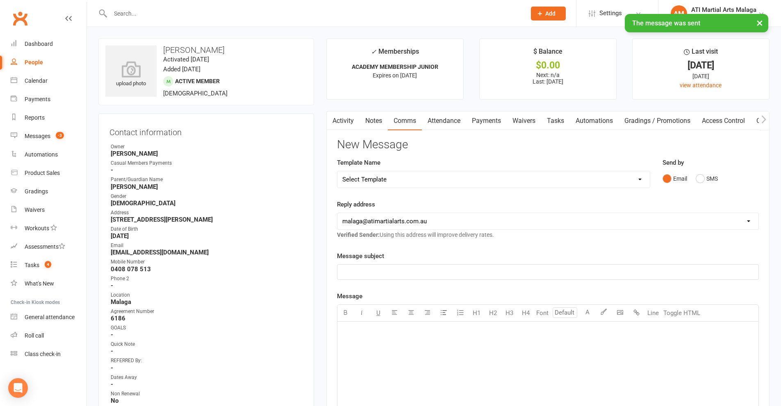
click at [179, 11] on input "text" at bounding box center [314, 13] width 412 height 11
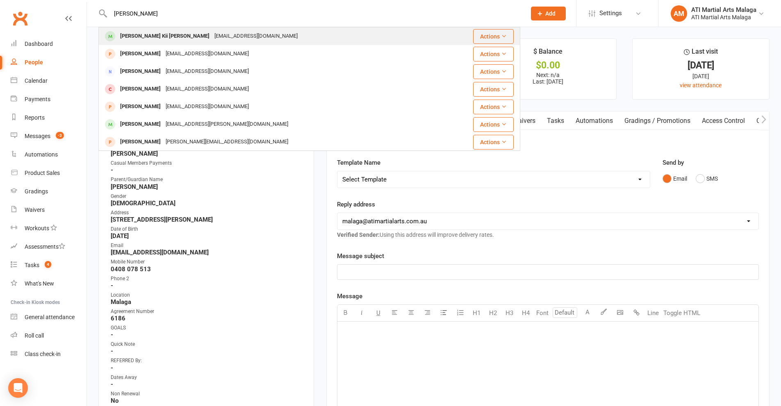
type input "[PERSON_NAME]"
click at [212, 34] on div "[EMAIL_ADDRESS][DOMAIN_NAME]" at bounding box center [256, 36] width 88 height 12
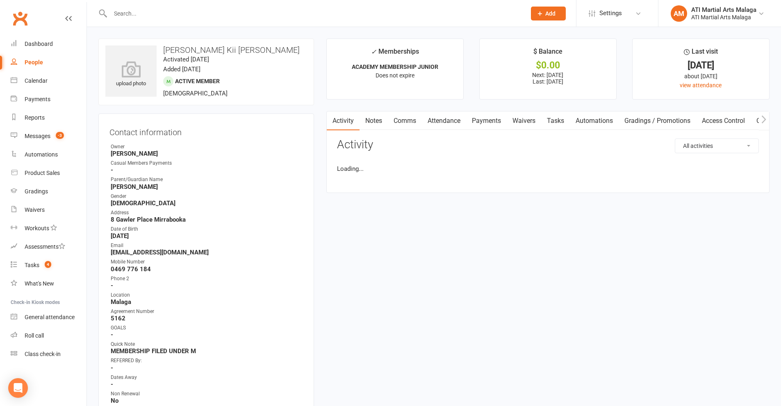
click at [400, 124] on link "Comms" at bounding box center [405, 120] width 34 height 19
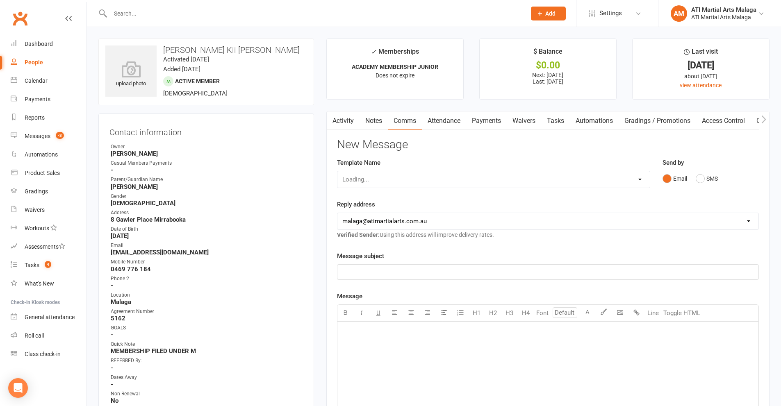
click at [390, 182] on select "Loading..." at bounding box center [493, 179] width 312 height 16
select select "1"
click at [337, 171] on select "Select Template [SMS] 8 days absence [SMS] Absent report 14 days or more :SMS […" at bounding box center [493, 179] width 312 height 16
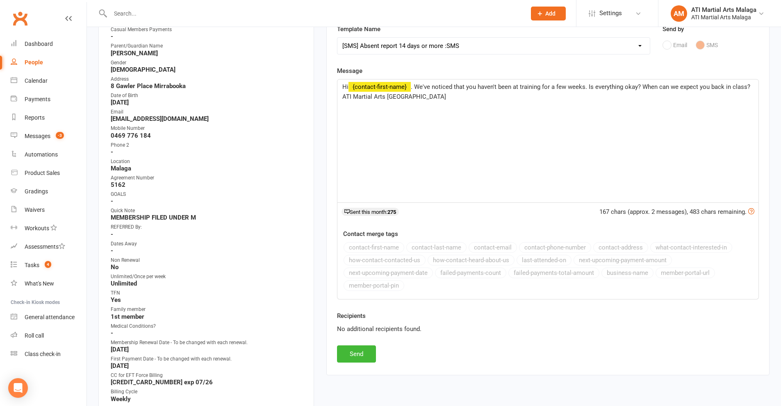
scroll to position [164, 0]
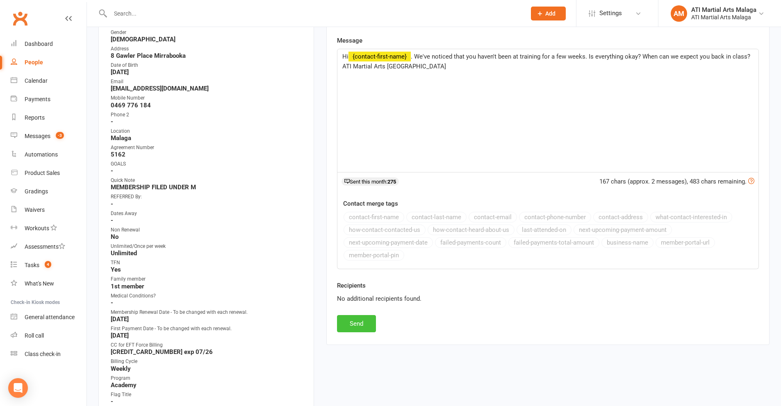
drag, startPoint x: 357, startPoint y: 317, endPoint x: 291, endPoint y: 188, distance: 145.2
click at [357, 317] on button "Send" at bounding box center [356, 323] width 39 height 17
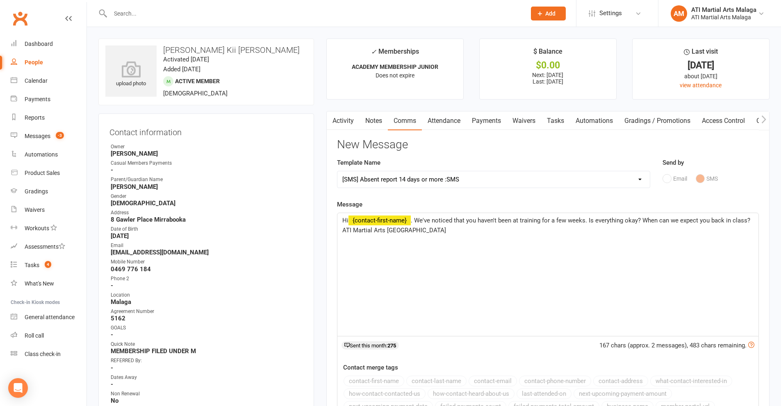
select select
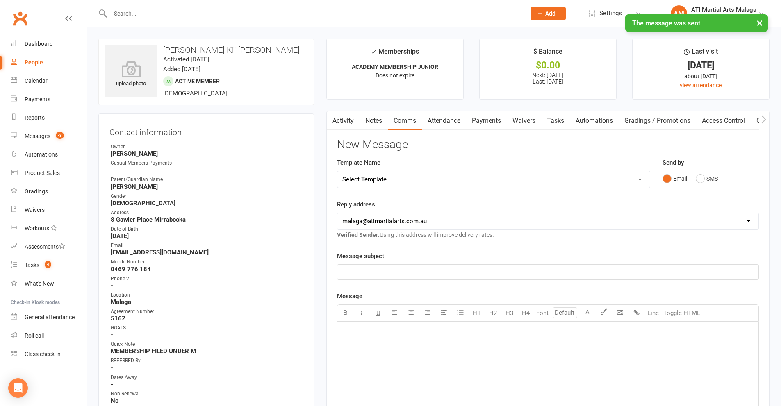
click at [176, 10] on input "text" at bounding box center [314, 13] width 412 height 11
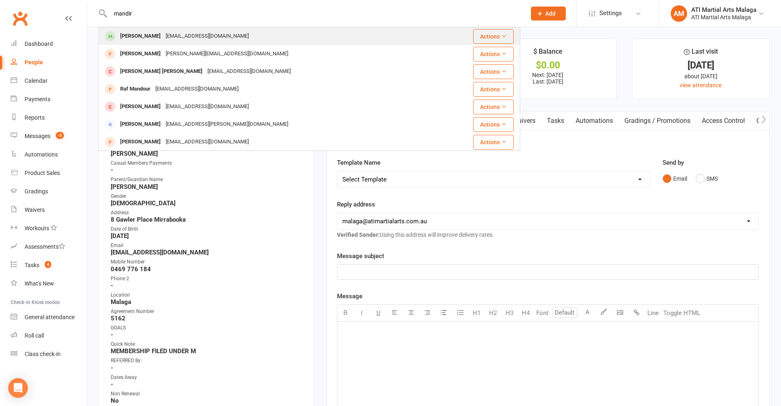
type input "mandir"
click at [213, 34] on div "[EMAIL_ADDRESS][DOMAIN_NAME]" at bounding box center [207, 36] width 88 height 12
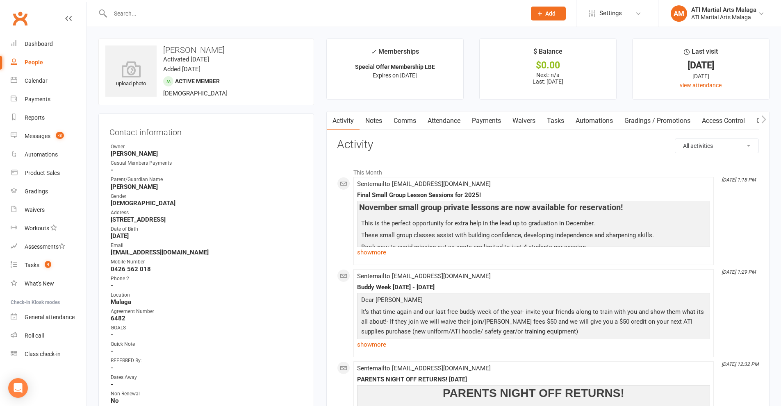
click at [382, 124] on link "Notes" at bounding box center [373, 120] width 28 height 19
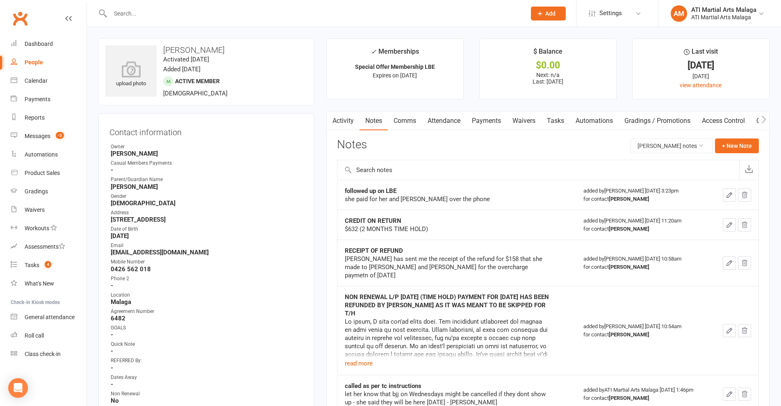
click at [405, 120] on link "Comms" at bounding box center [405, 120] width 34 height 19
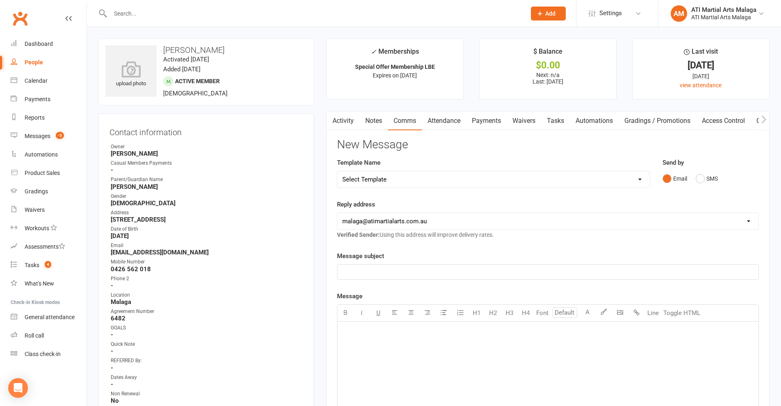
click at [423, 174] on select "Select Template [SMS] 8 days absence [SMS] Absent report 14 days or more :SMS […" at bounding box center [493, 179] width 312 height 16
select select "1"
click at [337, 171] on select "Select Template [SMS] 8 days absence [SMS] Absent report 14 days or more :SMS […" at bounding box center [493, 179] width 312 height 16
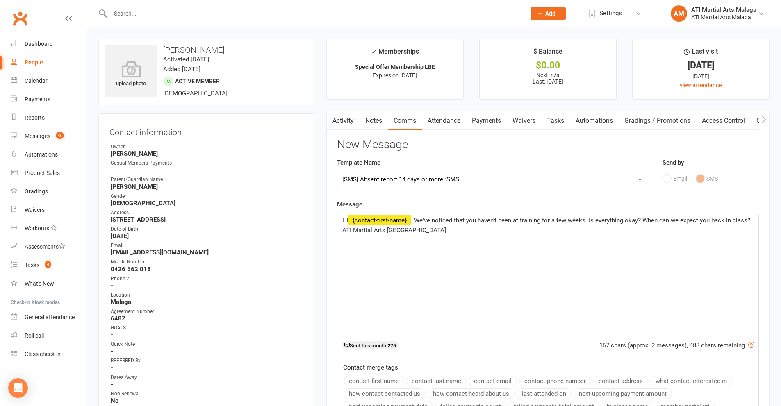
click at [413, 224] on span ". We've noticed that you haven't been at training for a few weeks. Is everythin…" at bounding box center [546, 225] width 409 height 17
click at [477, 220] on span ". We've noticed that you haven't been at training for a few weeks. Is everythin…" at bounding box center [546, 225] width 409 height 17
click at [534, 239] on p "﻿" at bounding box center [547, 240] width 411 height 10
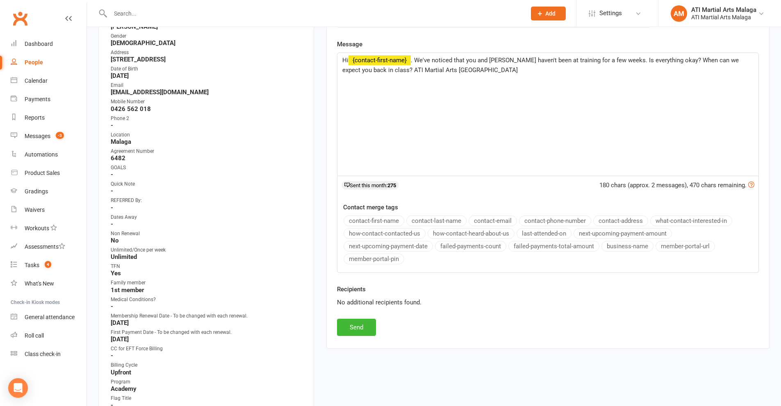
scroll to position [164, 0]
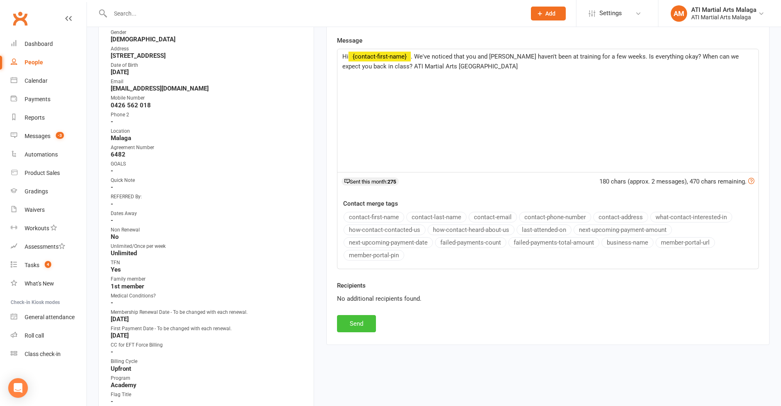
click at [368, 327] on button "Send" at bounding box center [356, 323] width 39 height 17
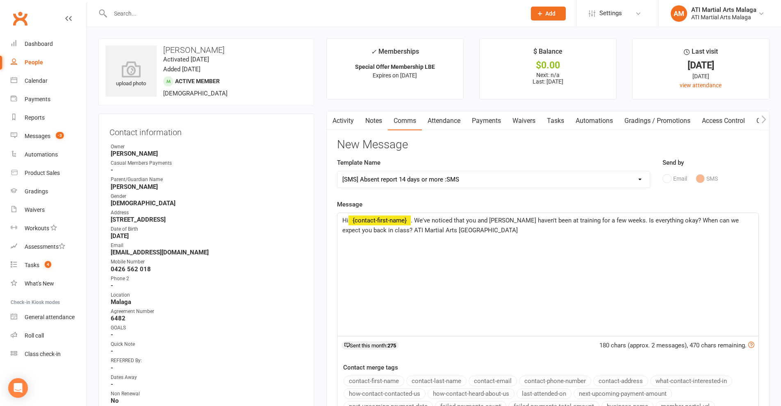
select select
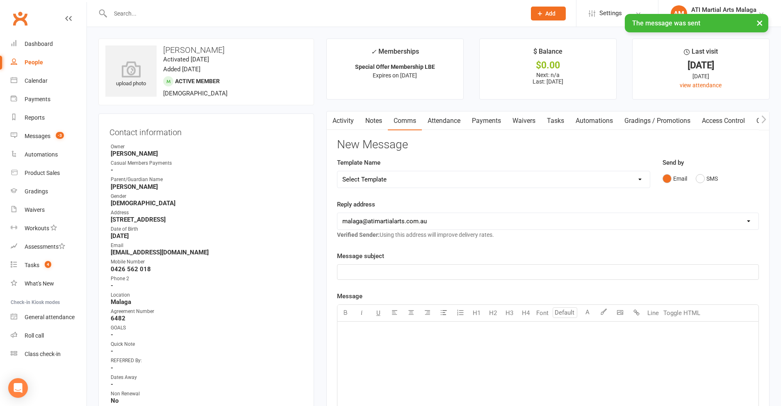
click at [174, 13] on input "text" at bounding box center [314, 13] width 412 height 11
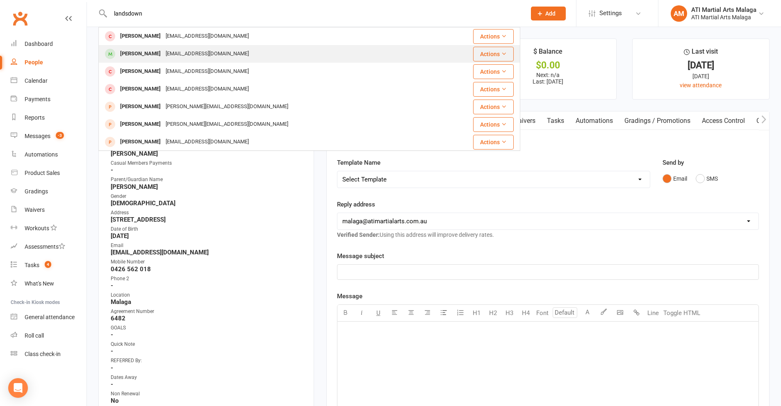
type input "landsdown"
click at [170, 53] on div "[EMAIL_ADDRESS][DOMAIN_NAME]" at bounding box center [207, 54] width 88 height 12
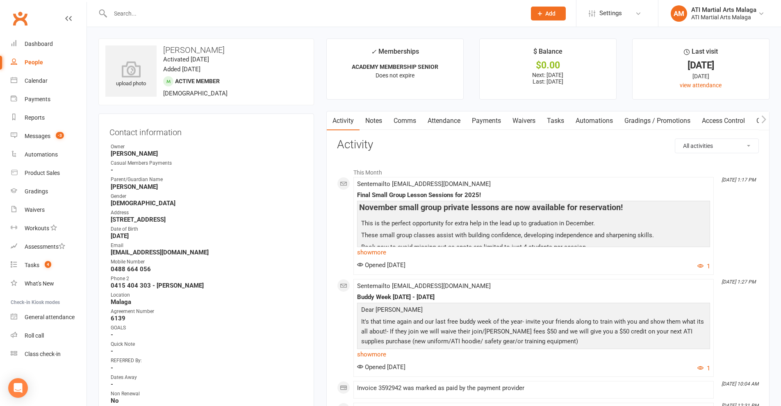
click at [374, 116] on link "Notes" at bounding box center [373, 120] width 28 height 19
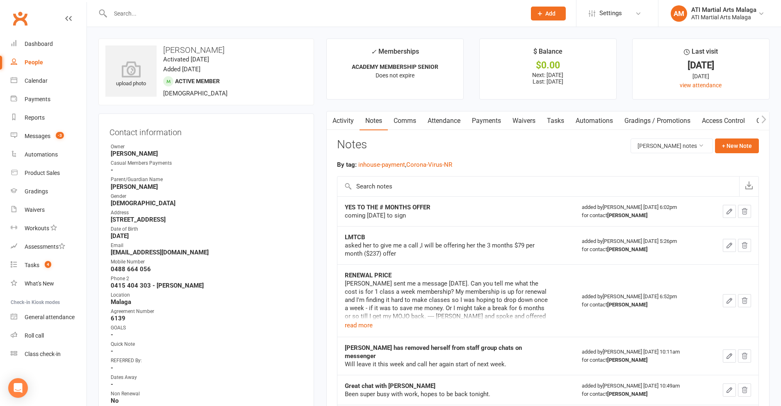
click at [484, 122] on link "Payments" at bounding box center [486, 120] width 41 height 19
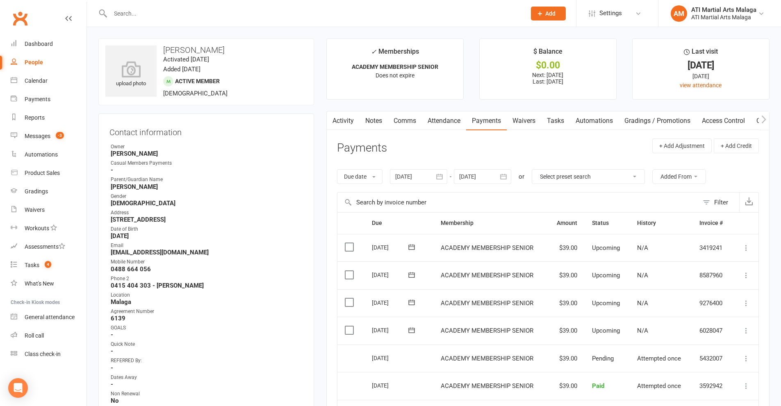
click at [401, 117] on link "Comms" at bounding box center [405, 120] width 34 height 19
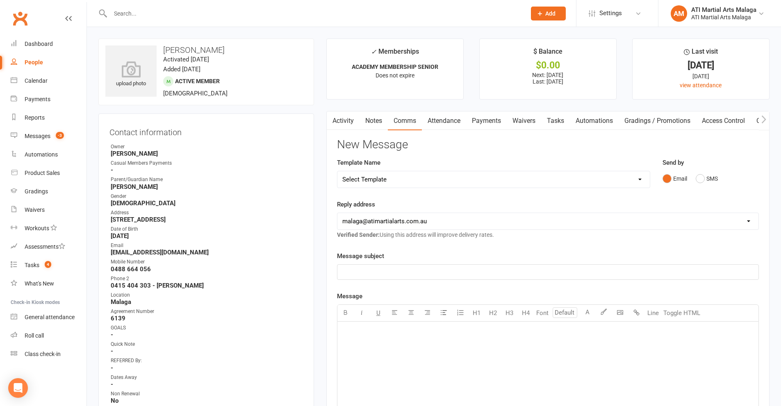
click at [447, 177] on select "Select Template [SMS] 8 days absence [SMS] Absent report 14 days or more :SMS […" at bounding box center [493, 179] width 312 height 16
select select "1"
click at [337, 171] on select "Select Template [SMS] 8 days absence [SMS] Absent report 14 days or more :SMS […" at bounding box center [493, 179] width 312 height 16
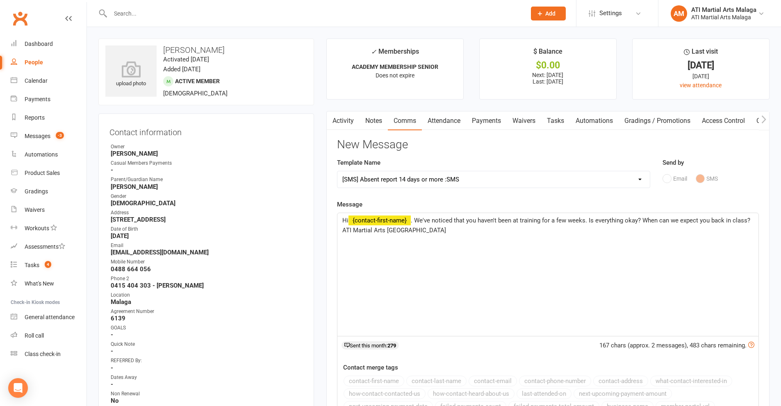
click at [449, 120] on link "Attendance" at bounding box center [444, 120] width 44 height 19
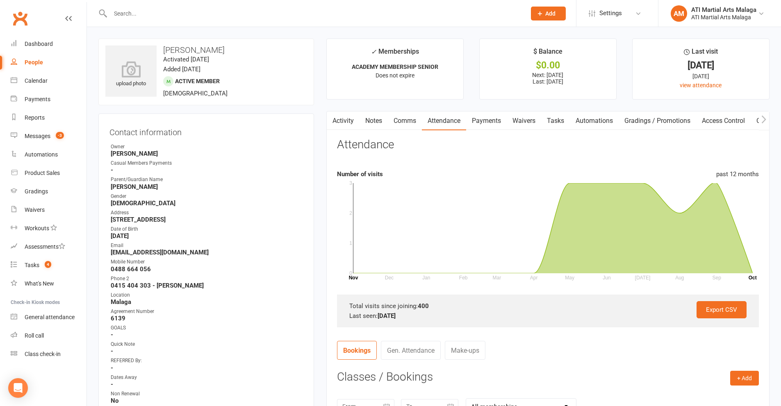
scroll to position [123, 0]
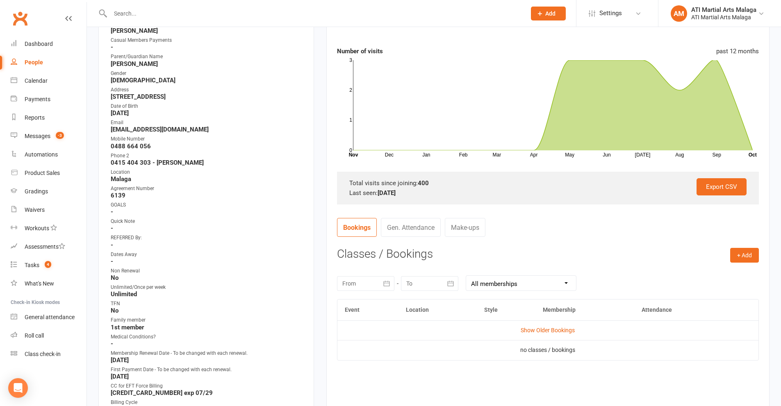
click at [414, 220] on link "Gen. Attendance" at bounding box center [411, 227] width 60 height 19
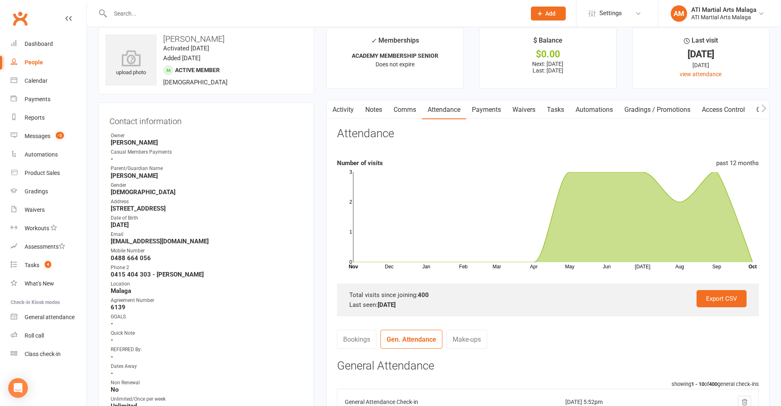
scroll to position [0, 0]
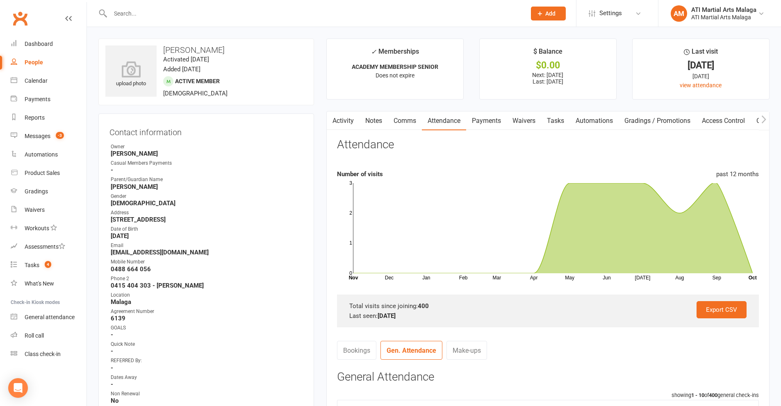
click at [402, 124] on link "Comms" at bounding box center [405, 120] width 34 height 19
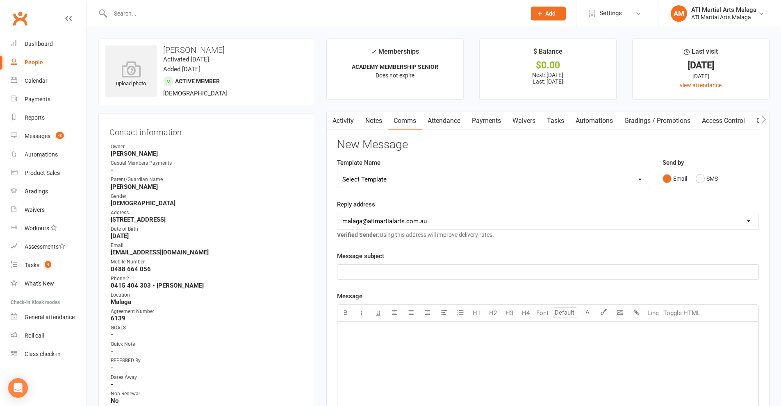
click at [405, 180] on select "Select Template [SMS] 8 days absence [SMS] Absent report 14 days or more :SMS […" at bounding box center [493, 179] width 312 height 16
select select "1"
click at [337, 171] on select "Select Template [SMS] 8 days absence [SMS] Absent report 14 days or more :SMS […" at bounding box center [493, 179] width 312 height 16
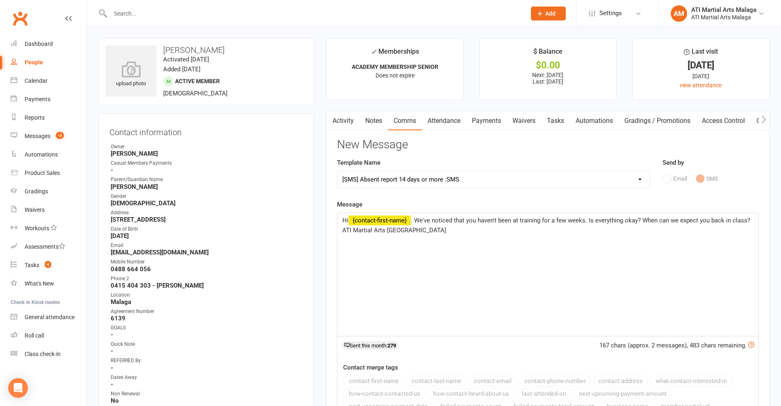
scroll to position [164, 0]
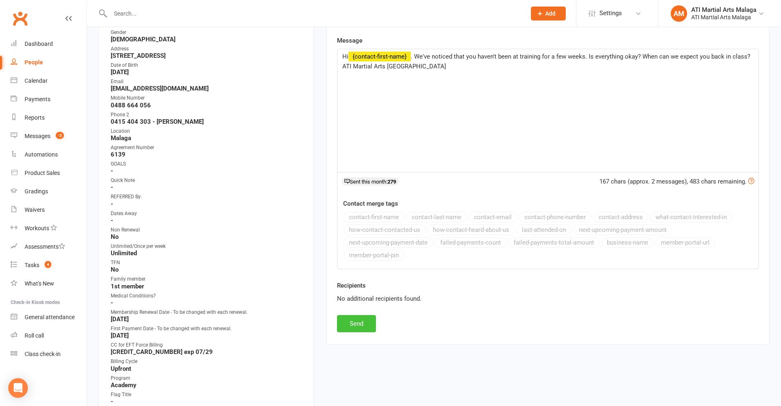
click at [357, 322] on button "Send" at bounding box center [356, 323] width 39 height 17
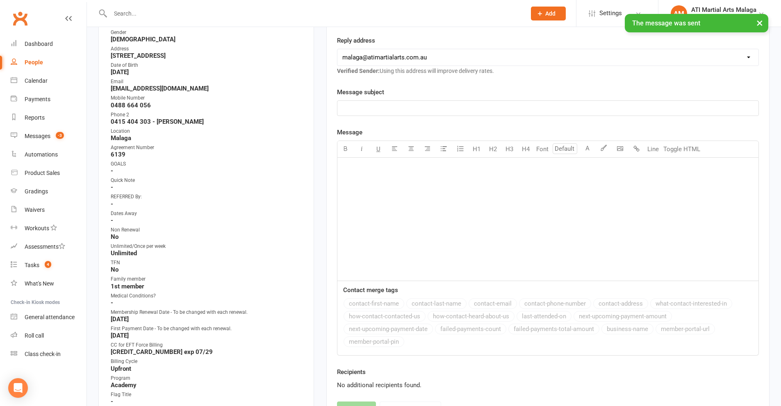
select select
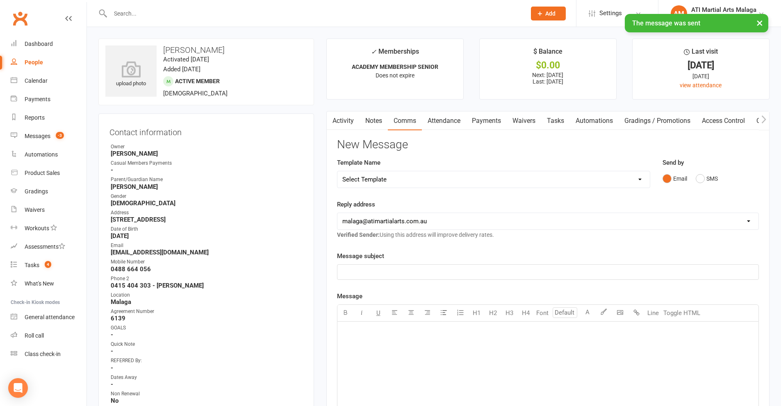
click at [229, 11] on input "text" at bounding box center [314, 13] width 412 height 11
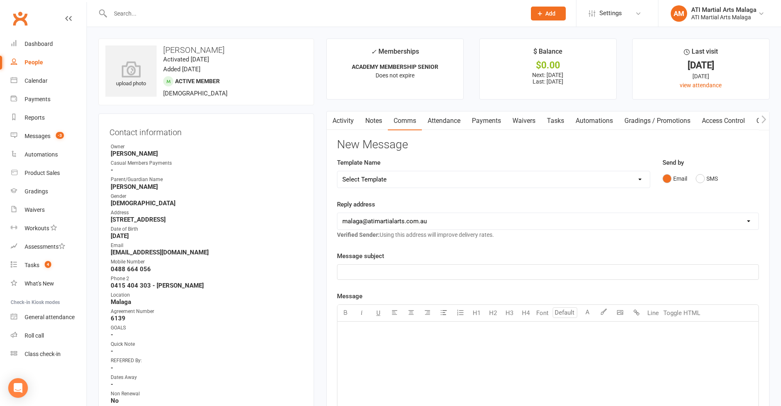
click at [147, 8] on input "text" at bounding box center [314, 13] width 412 height 11
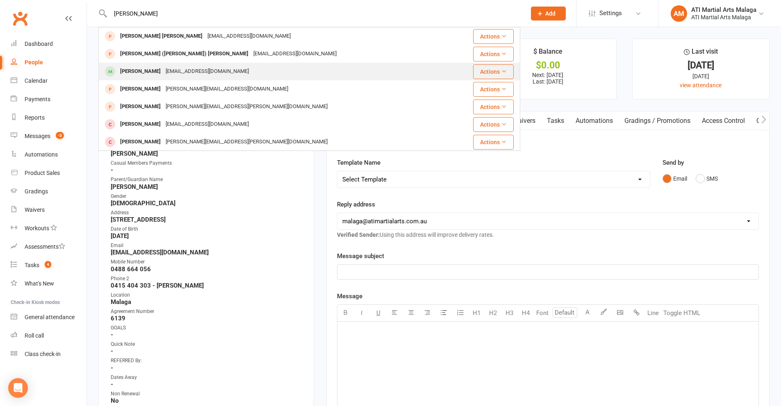
type input "[PERSON_NAME]"
click at [156, 68] on div "[PERSON_NAME]" at bounding box center [140, 72] width 45 height 12
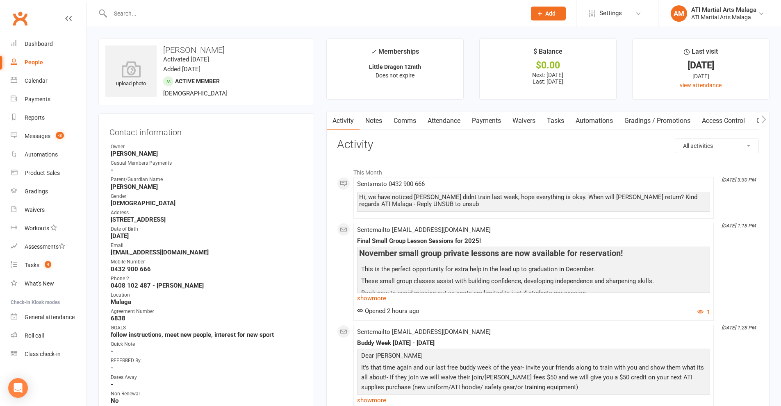
click at [406, 120] on link "Comms" at bounding box center [405, 120] width 34 height 19
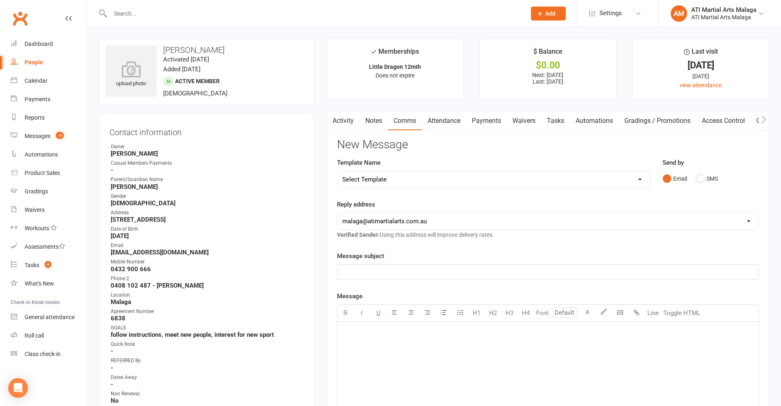
click at [339, 121] on link "Activity" at bounding box center [343, 120] width 33 height 19
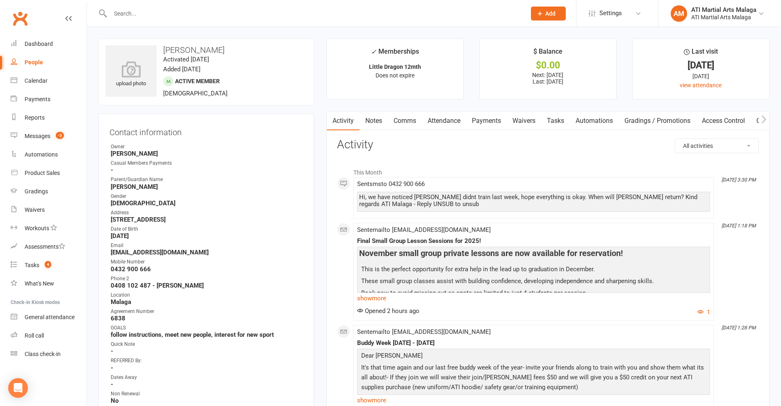
click at [183, 16] on input "text" at bounding box center [314, 13] width 412 height 11
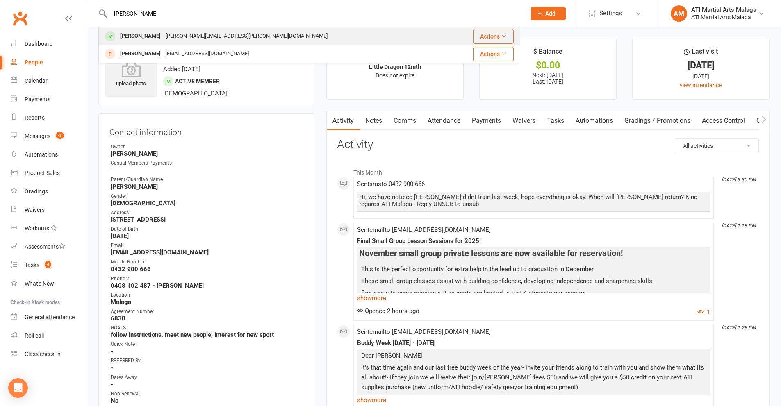
type input "[PERSON_NAME]"
click at [180, 34] on div "[PERSON_NAME][EMAIL_ADDRESS][PERSON_NAME][DOMAIN_NAME]" at bounding box center [246, 36] width 167 height 12
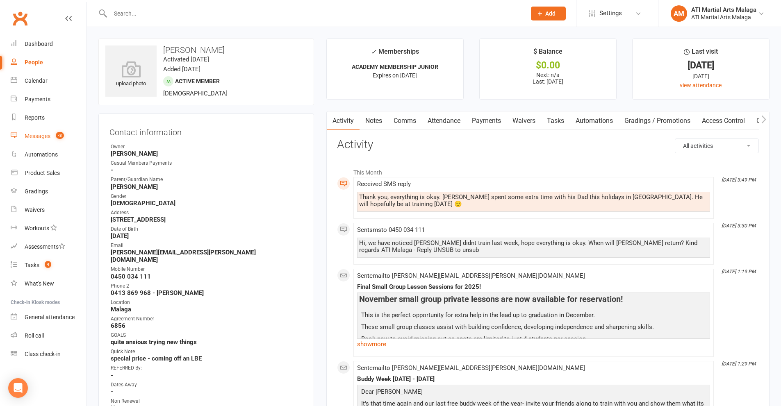
click at [57, 138] on span "-3" at bounding box center [60, 135] width 8 height 7
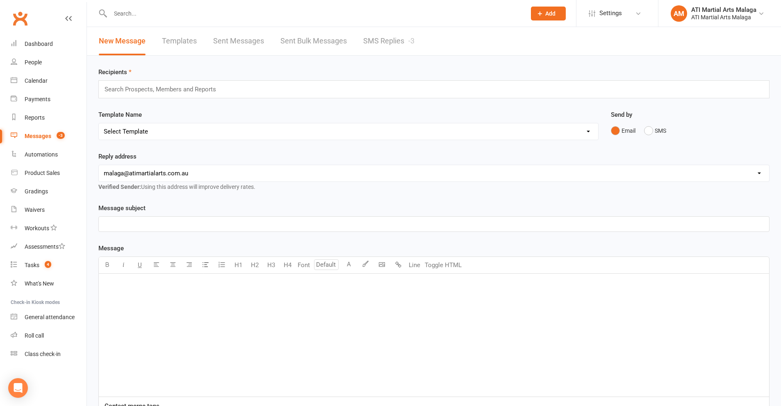
click at [373, 39] on link "SMS Replies -3" at bounding box center [388, 41] width 51 height 28
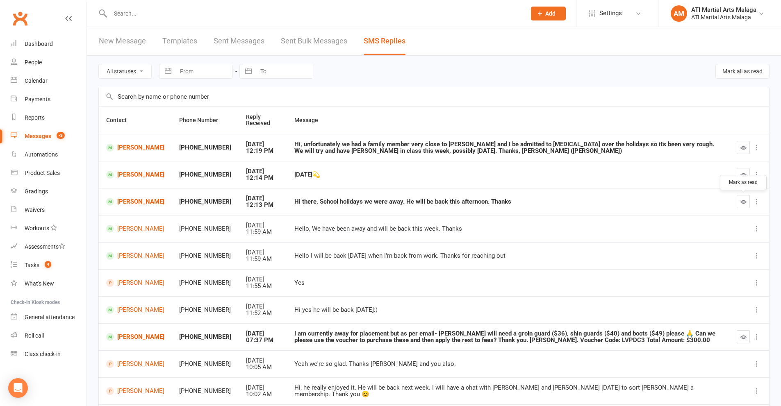
click at [742, 199] on icon "button" at bounding box center [743, 202] width 6 height 6
click at [742, 175] on icon "button" at bounding box center [743, 175] width 6 height 6
click at [738, 150] on button "button" at bounding box center [742, 147] width 13 height 13
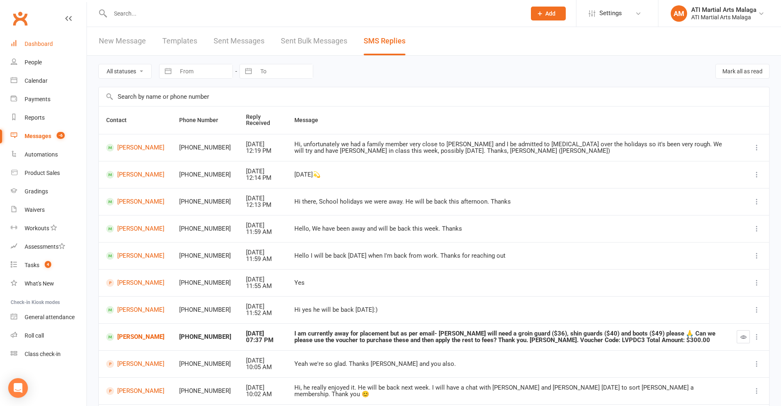
click at [43, 41] on div "Dashboard" at bounding box center [39, 44] width 28 height 7
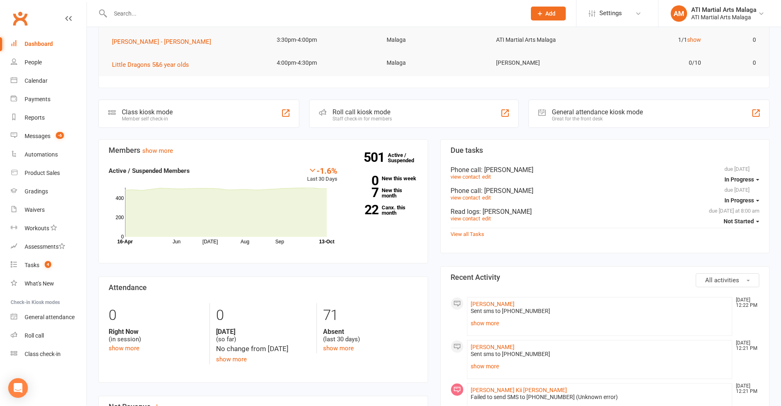
scroll to position [41, 0]
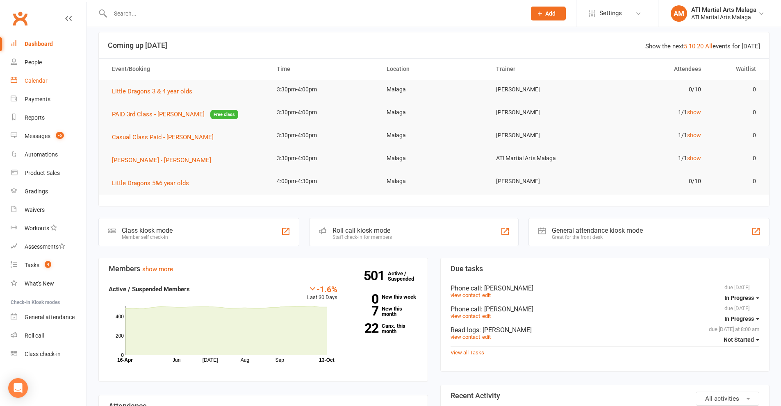
click at [52, 77] on link "Calendar" at bounding box center [49, 81] width 76 height 18
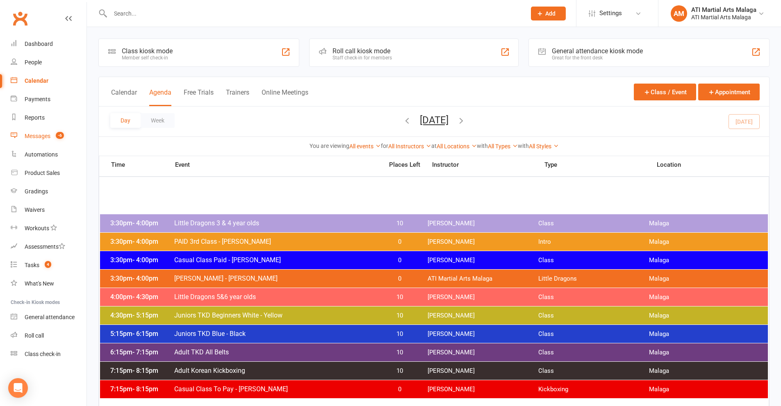
click at [54, 139] on count-badge "-6" at bounding box center [58, 136] width 12 height 7
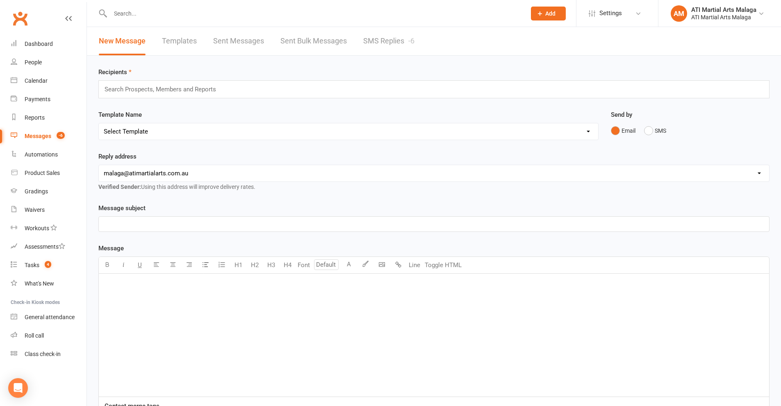
click at [386, 49] on link "SMS Replies -6" at bounding box center [388, 41] width 51 height 28
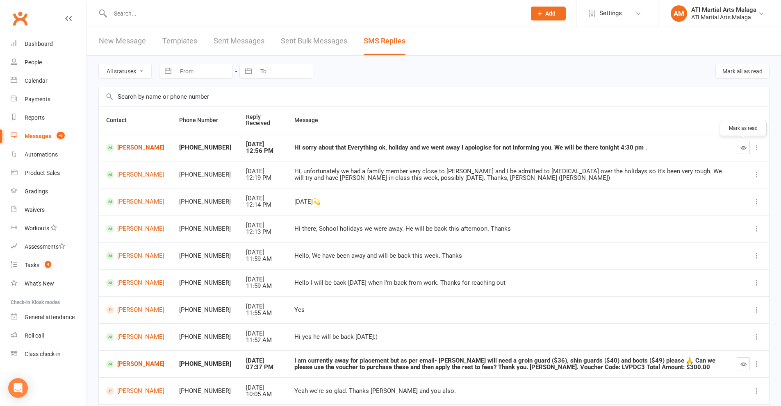
click at [745, 148] on icon "button" at bounding box center [743, 148] width 6 height 6
click at [68, 48] on link "Dashboard" at bounding box center [49, 44] width 76 height 18
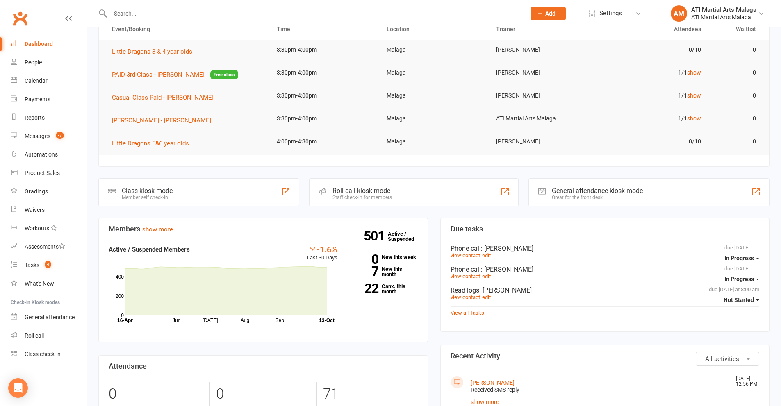
scroll to position [41, 0]
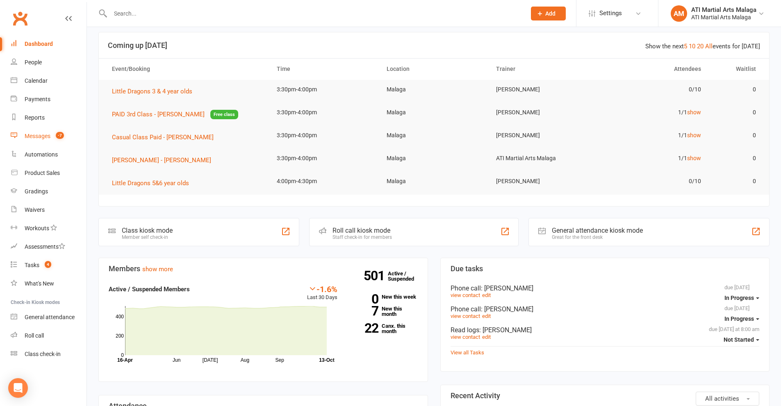
click at [78, 130] on link "Messages -7" at bounding box center [49, 136] width 76 height 18
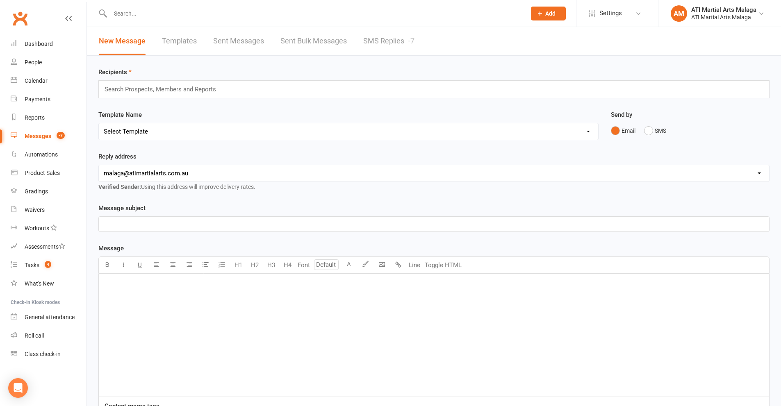
click at [391, 50] on link "SMS Replies -7" at bounding box center [388, 41] width 51 height 28
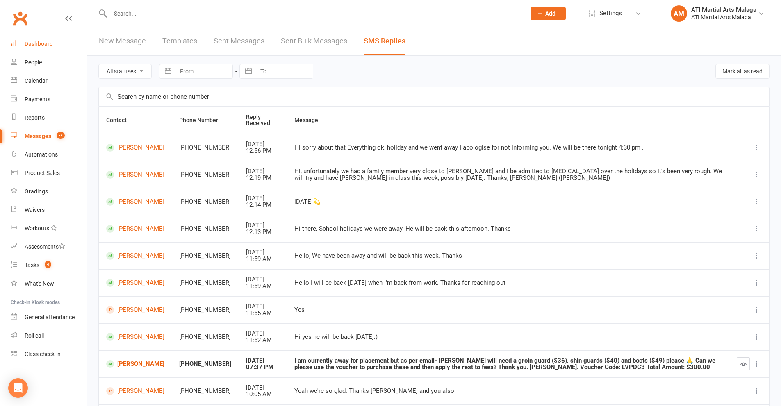
click at [54, 44] on link "Dashboard" at bounding box center [49, 44] width 76 height 18
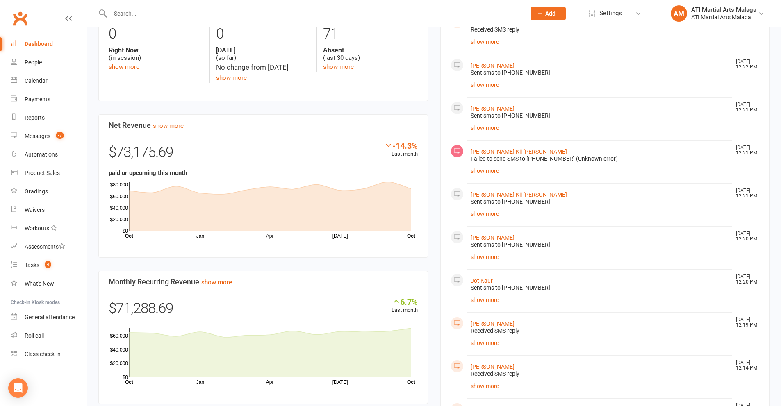
scroll to position [451, 0]
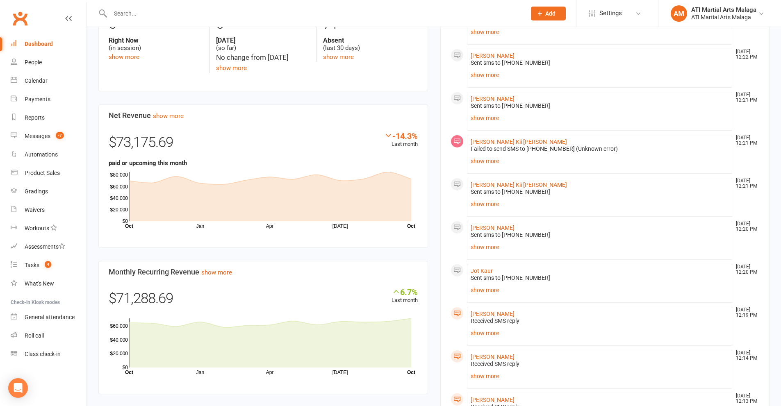
click at [432, 191] on div "Members show more -1.6% Last 30 Days Active / Suspended Members Jun [DATE] Aug …" at bounding box center [263, 127] width 342 height 559
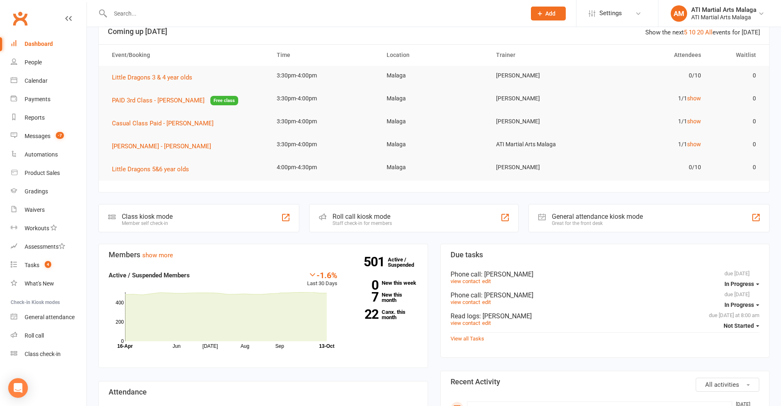
scroll to position [164, 0]
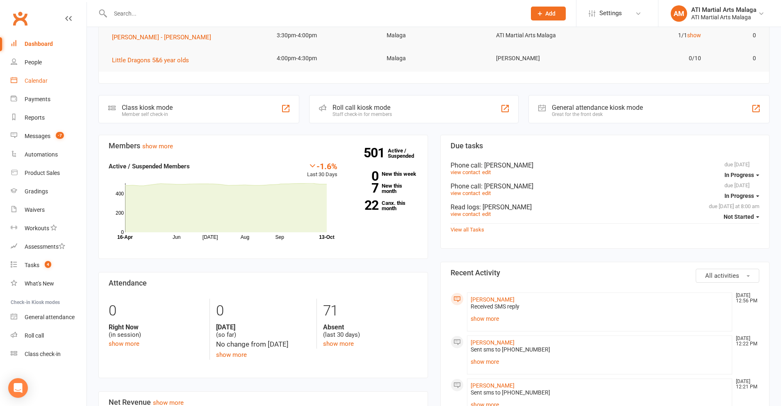
click at [36, 80] on div "Calendar" at bounding box center [36, 80] width 23 height 7
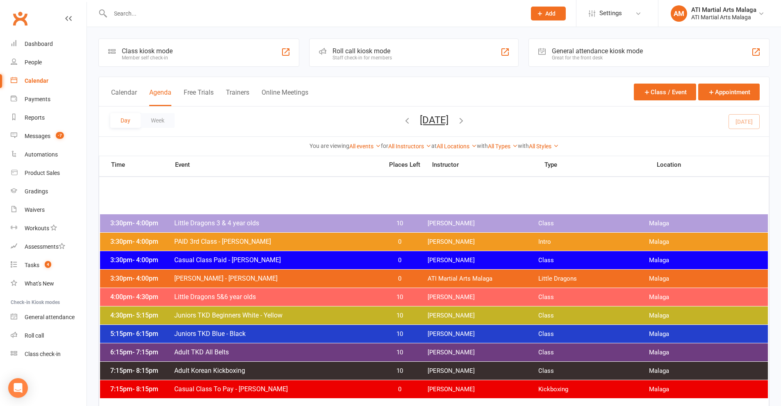
click at [466, 125] on button "button" at bounding box center [461, 121] width 9 height 14
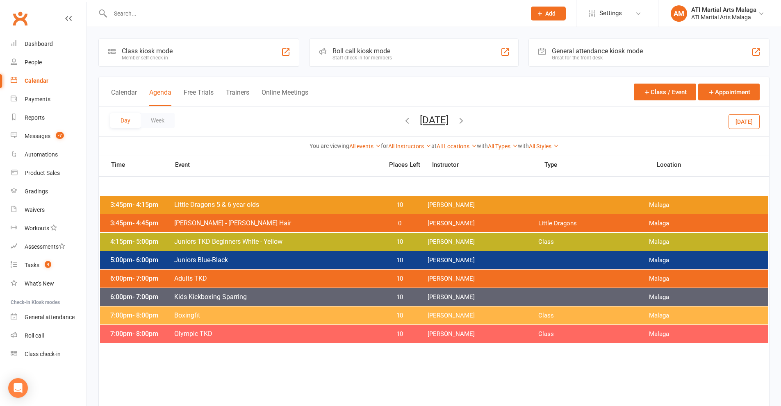
click at [466, 125] on button "button" at bounding box center [461, 121] width 9 height 14
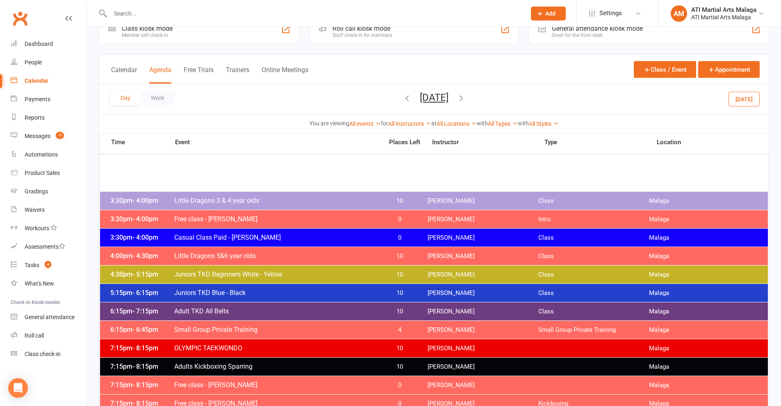
scroll to position [41, 0]
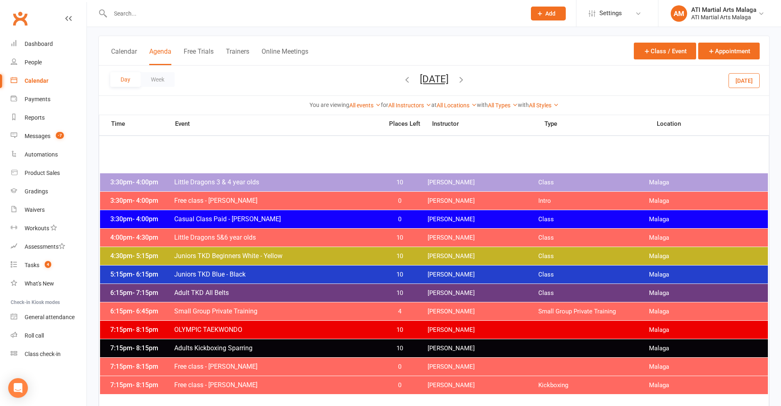
click at [402, 85] on button "button" at bounding box center [406, 80] width 9 height 14
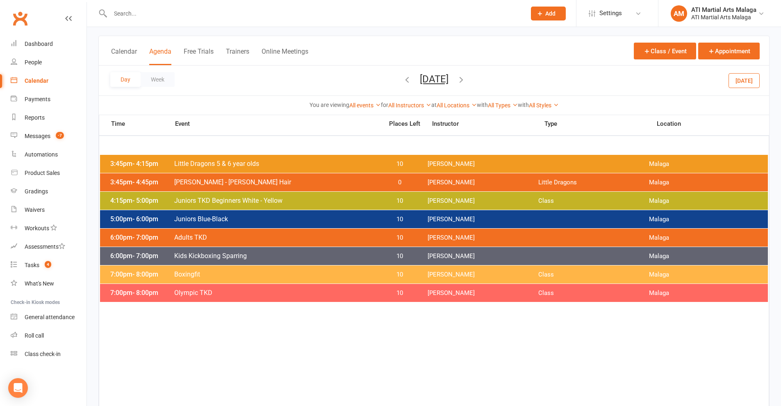
click at [402, 79] on icon "button" at bounding box center [406, 79] width 9 height 9
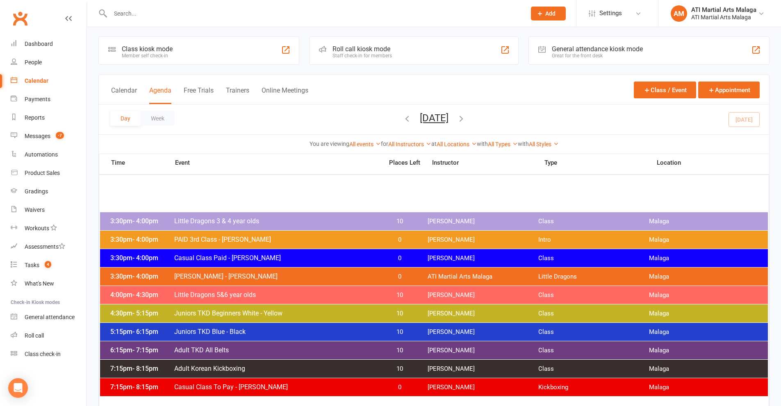
scroll to position [0, 0]
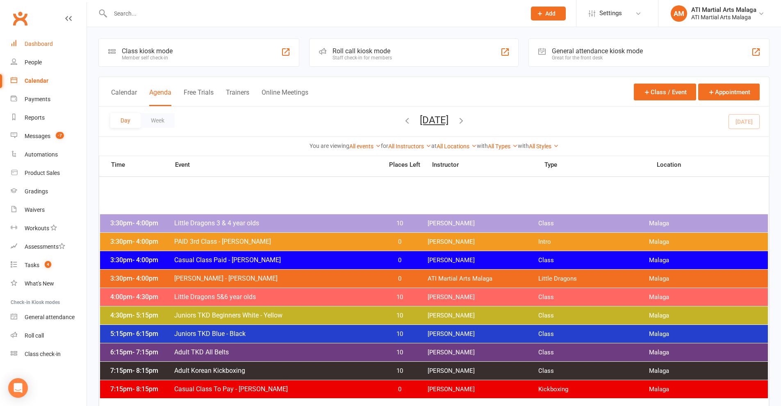
click at [52, 48] on link "Dashboard" at bounding box center [49, 44] width 76 height 18
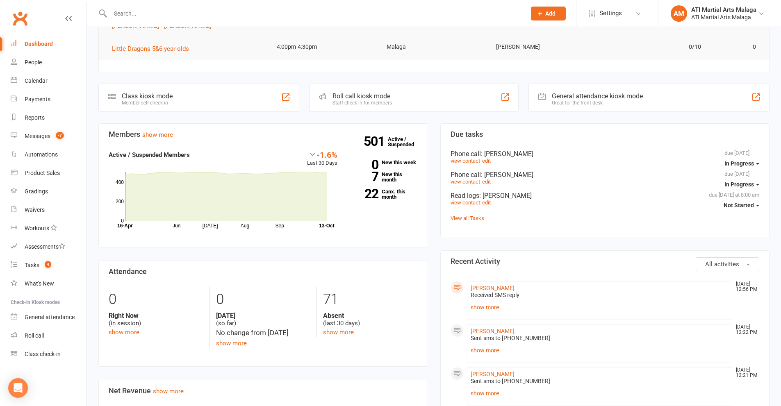
scroll to position [164, 0]
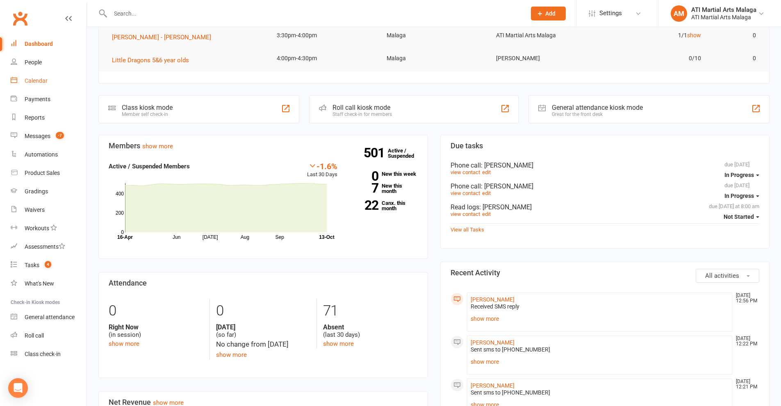
click at [34, 84] on div "Calendar" at bounding box center [36, 80] width 23 height 7
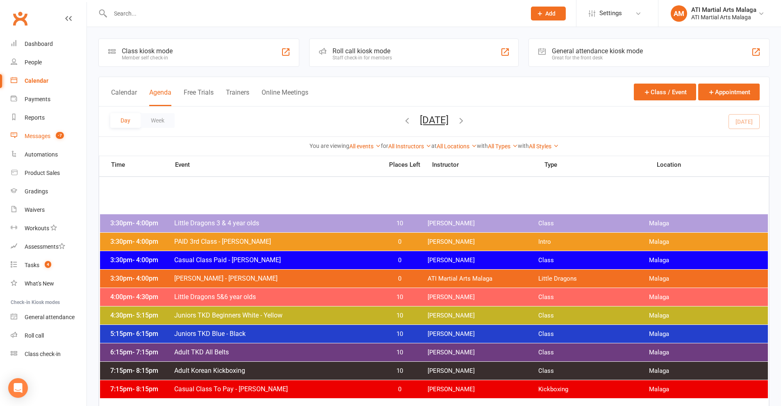
click at [55, 130] on link "Messages -7" at bounding box center [49, 136] width 76 height 18
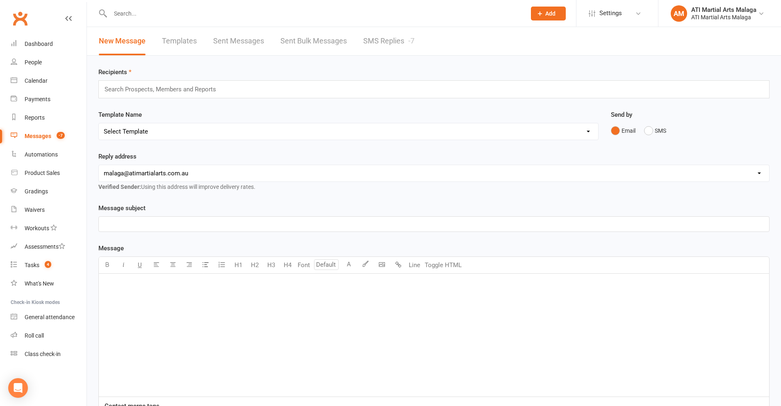
click at [397, 50] on link "SMS Replies -7" at bounding box center [388, 41] width 51 height 28
